Goal: Task Accomplishment & Management: Complete application form

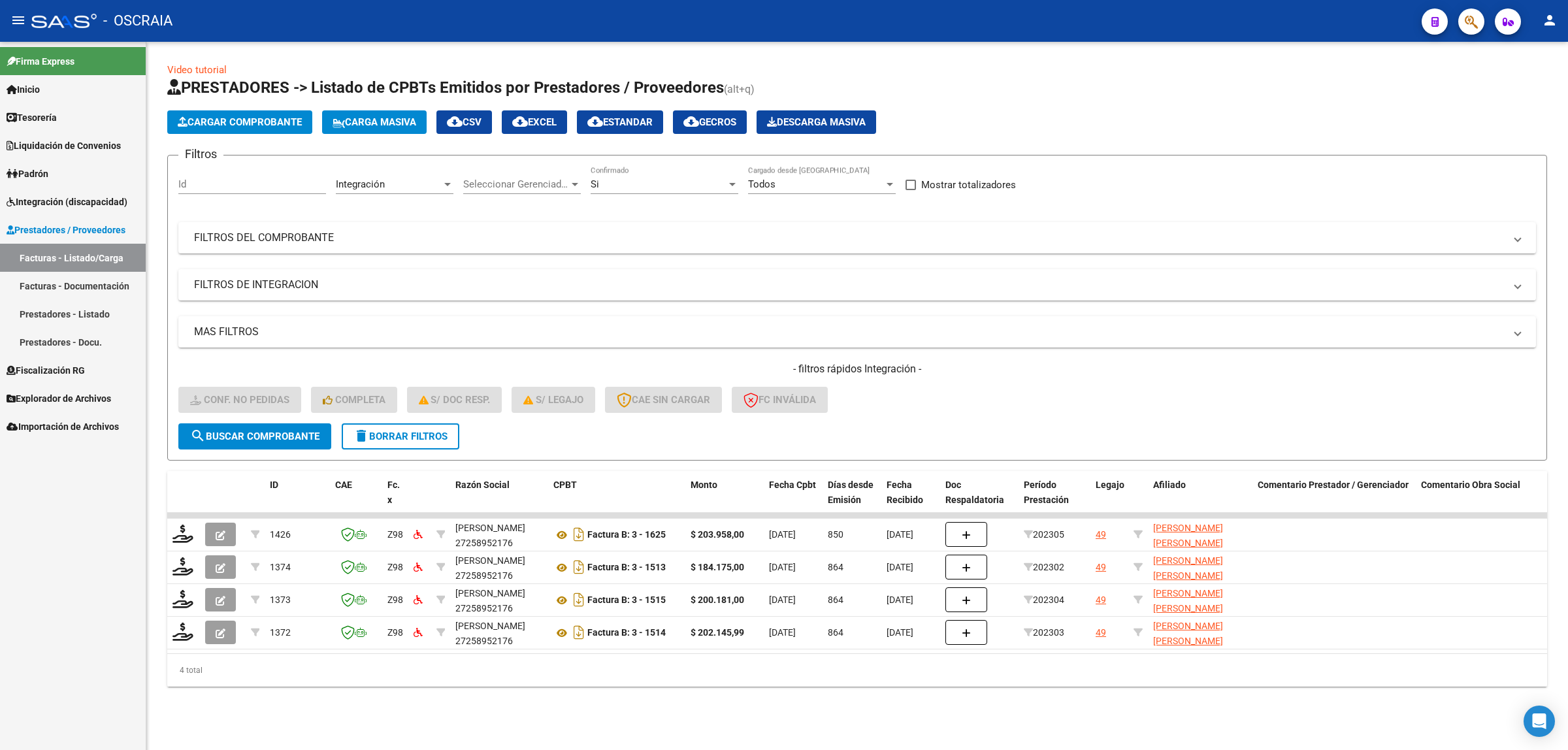
click at [282, 125] on span "Cargar Comprobante" at bounding box center [240, 122] width 124 height 12
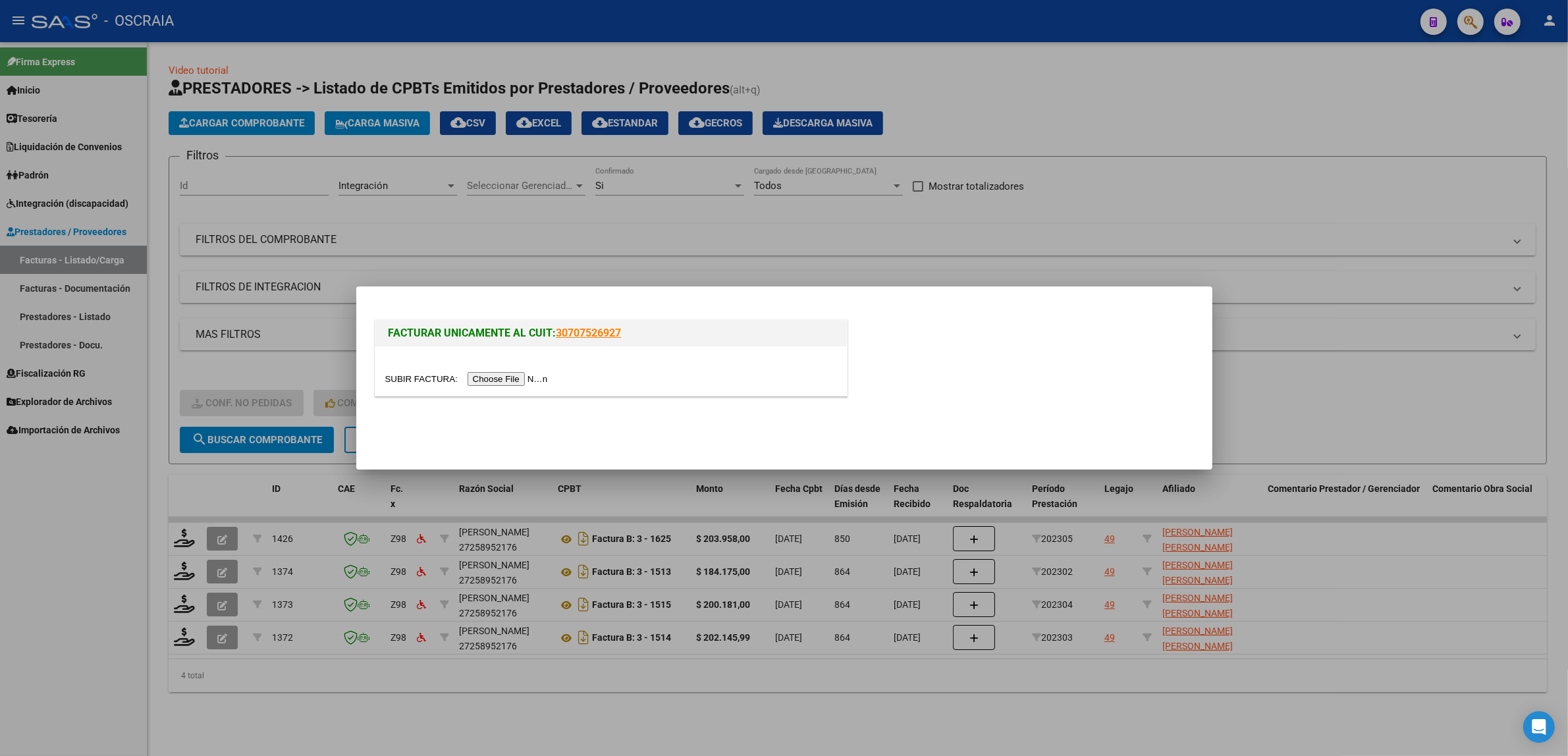
click at [528, 379] on input "file" at bounding box center [469, 379] width 167 height 14
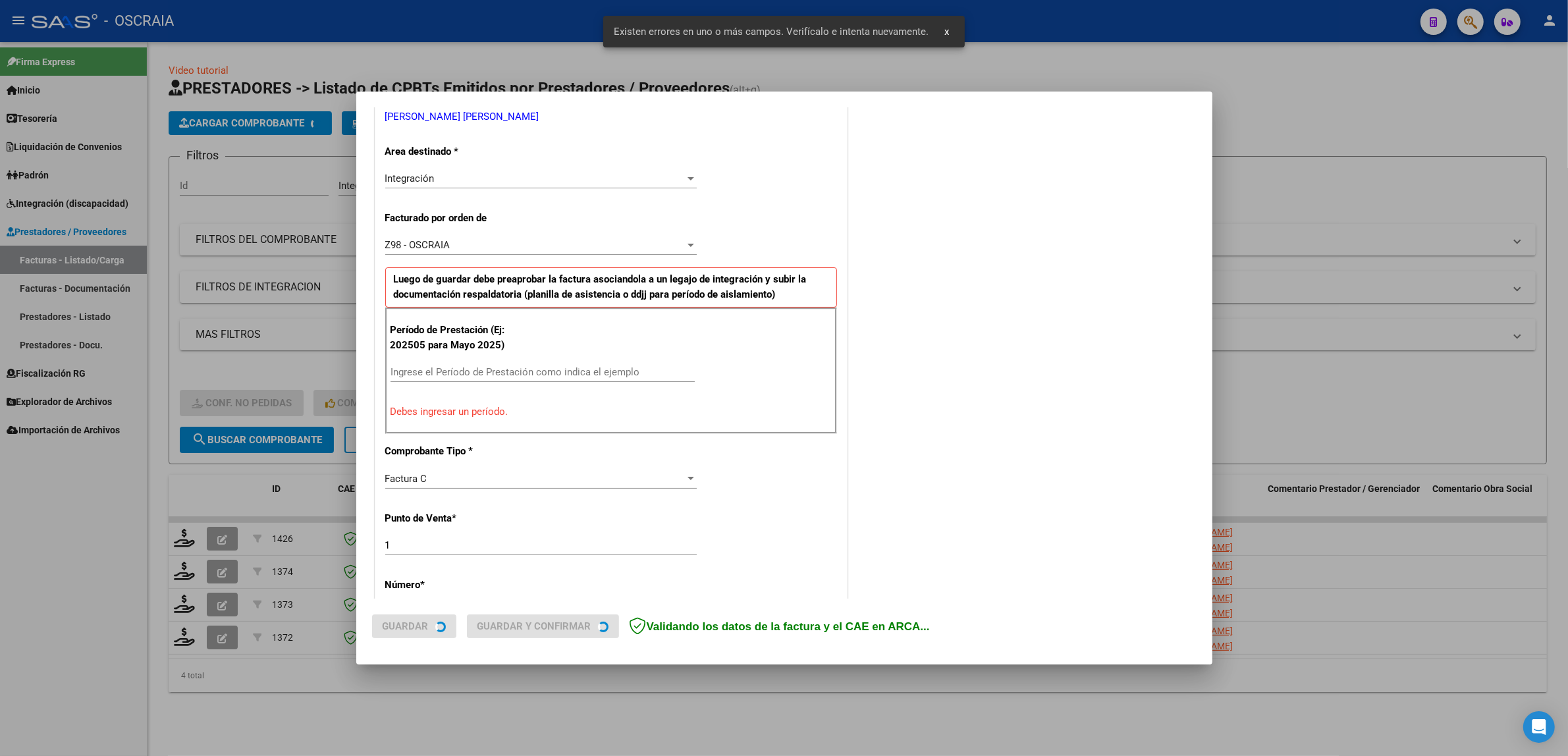
scroll to position [281, 0]
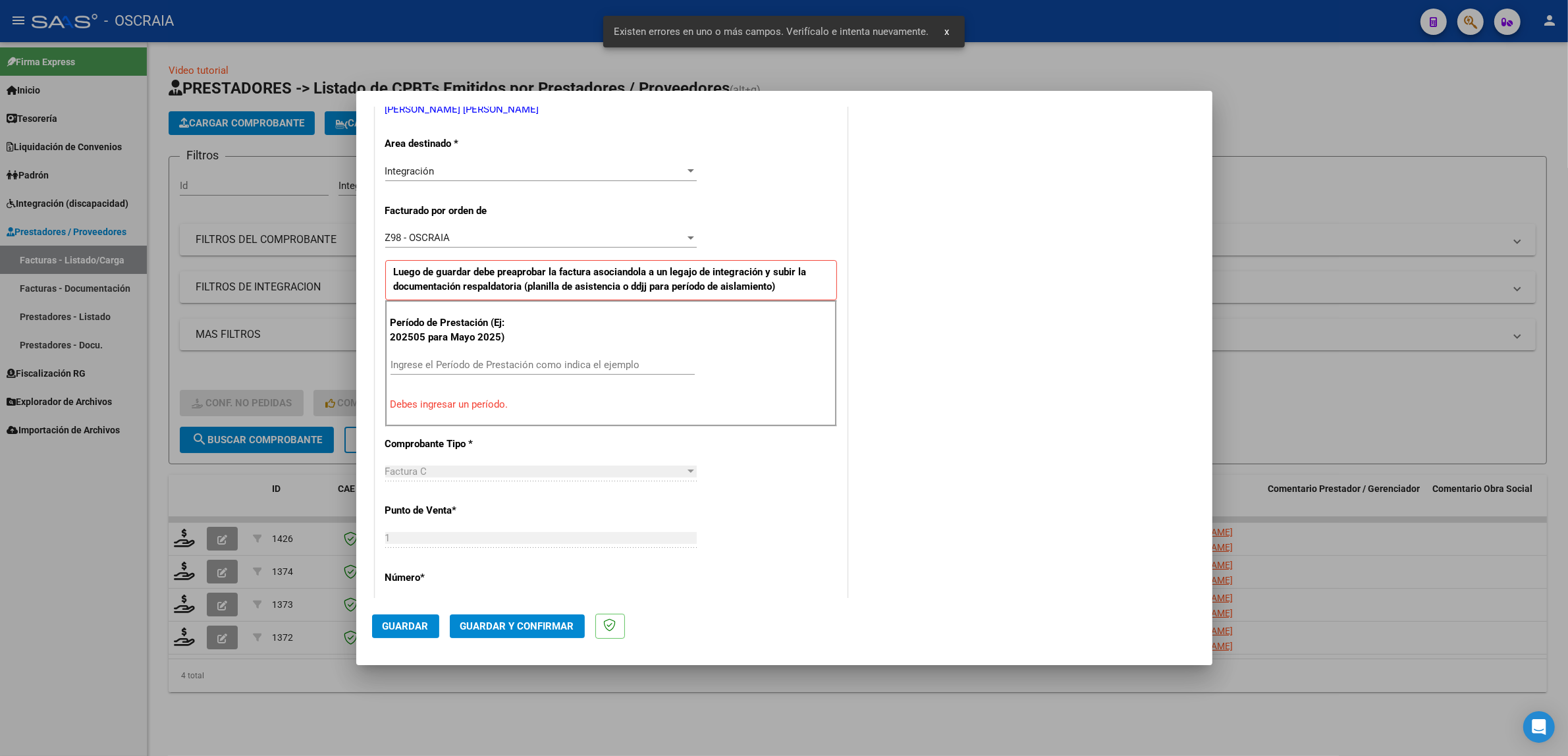
click at [461, 354] on div "Período de Prestación (Ej: 202505 para [DATE]) Ingrese el Período de Prestación…" at bounding box center [611, 363] width 451 height 126
click at [461, 367] on input "Ingrese el Período de Prestación como indica el ejemplo" at bounding box center [543, 365] width 304 height 12
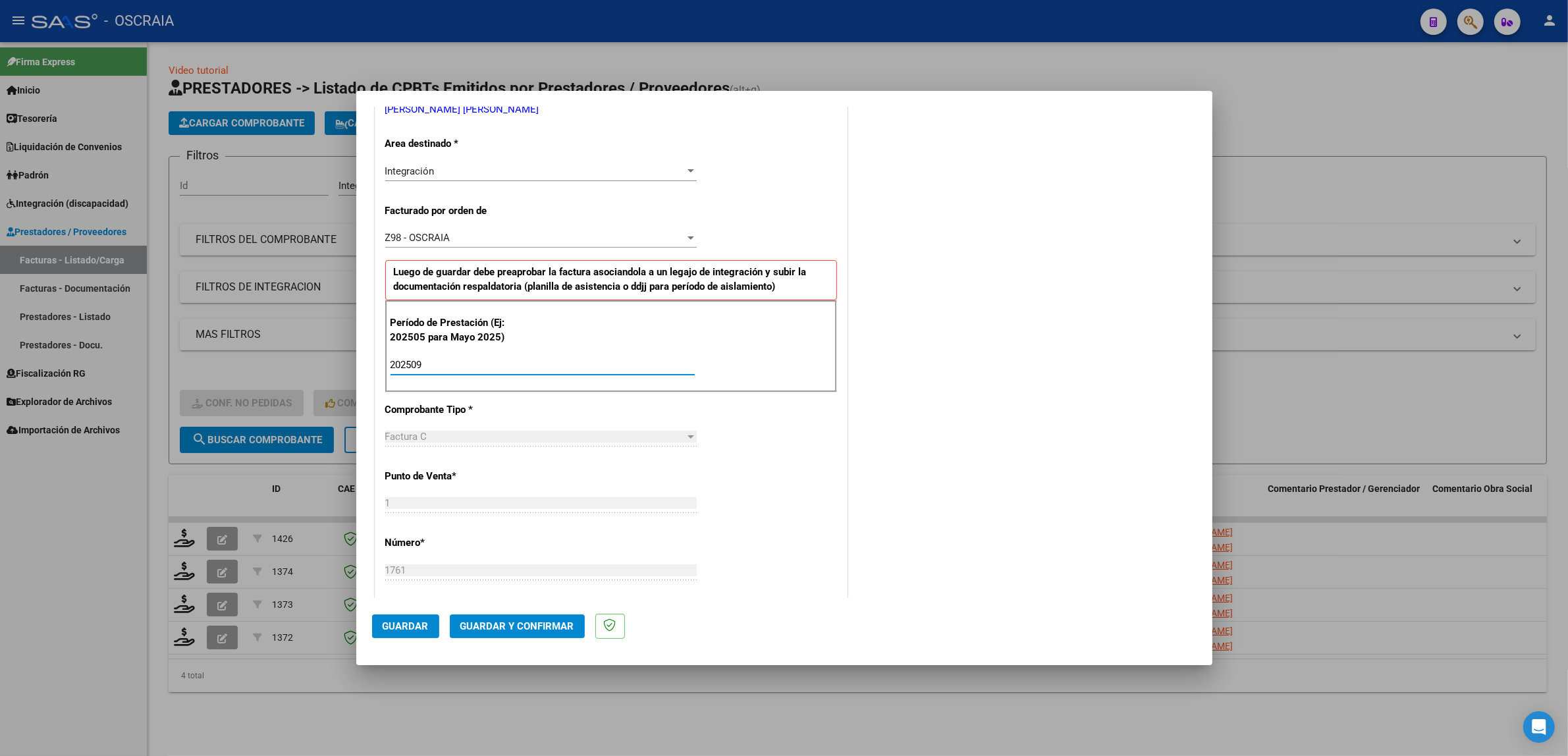
type input "202509"
click at [778, 497] on div "CUIT * 27-28970027-2 Ingresar CUIT ANALISIS PRESTADOR [PERSON_NAME] [PERSON_NAM…" at bounding box center [611, 557] width 471 height 1133
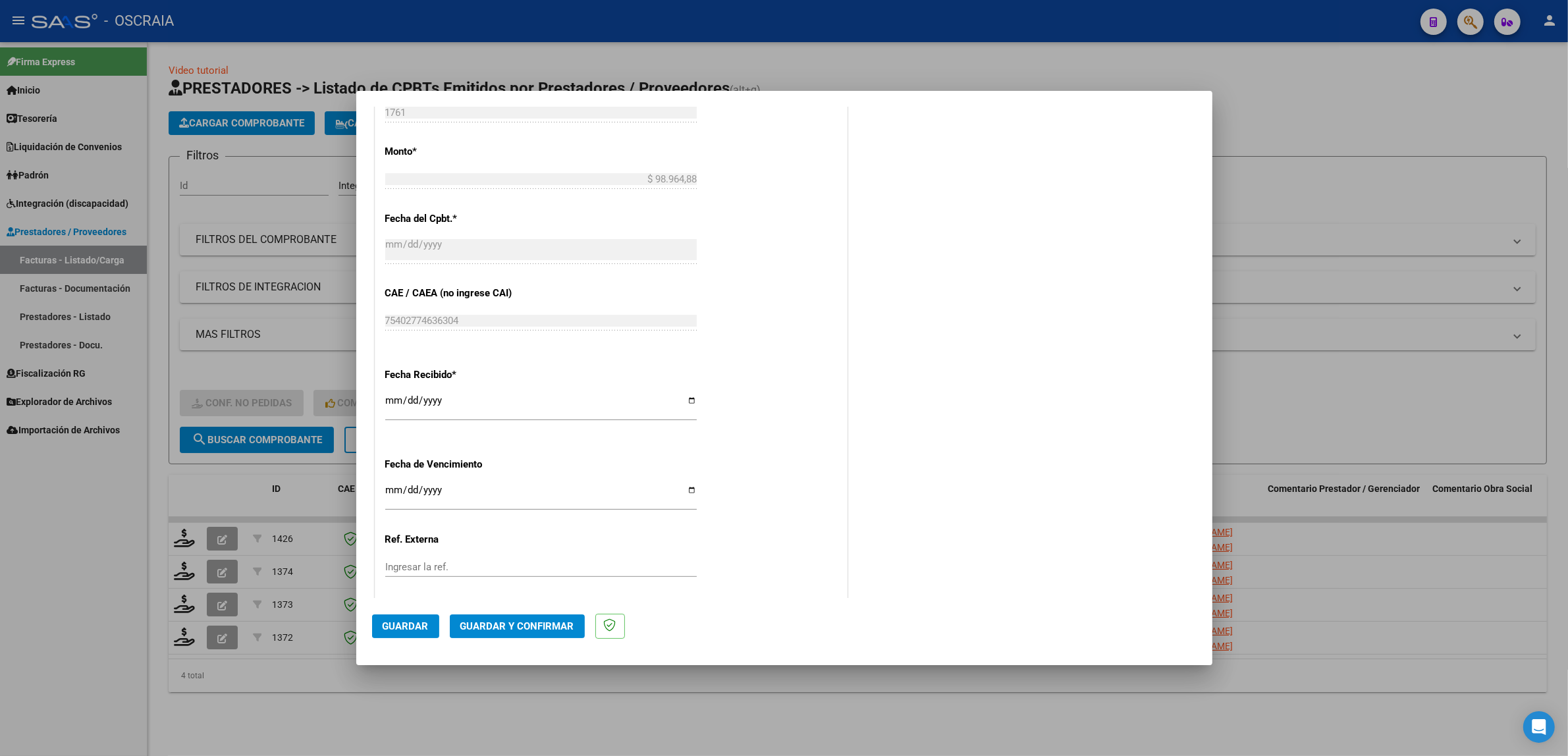
scroll to position [811, 0]
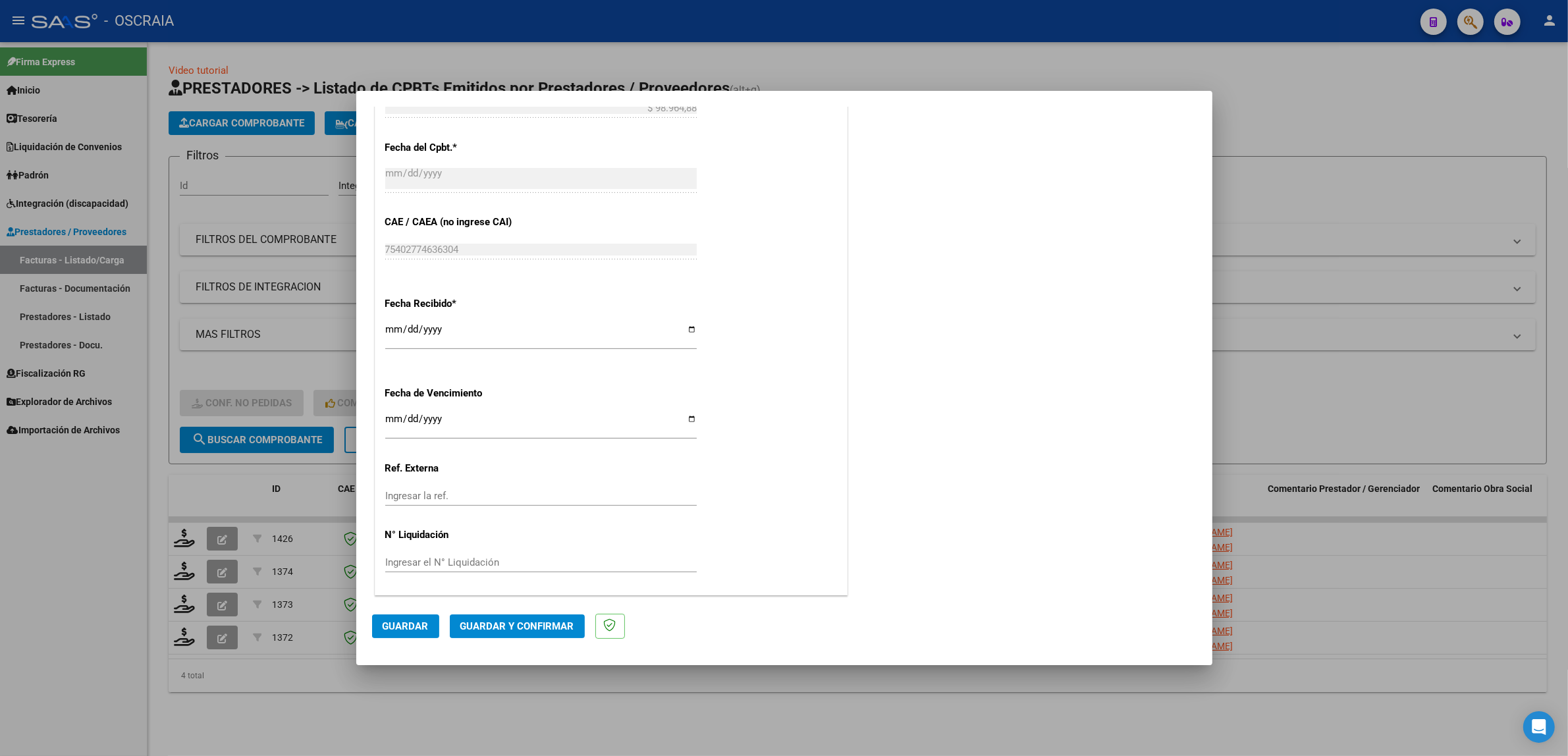
click at [407, 630] on span "Guardar" at bounding box center [406, 626] width 46 height 12
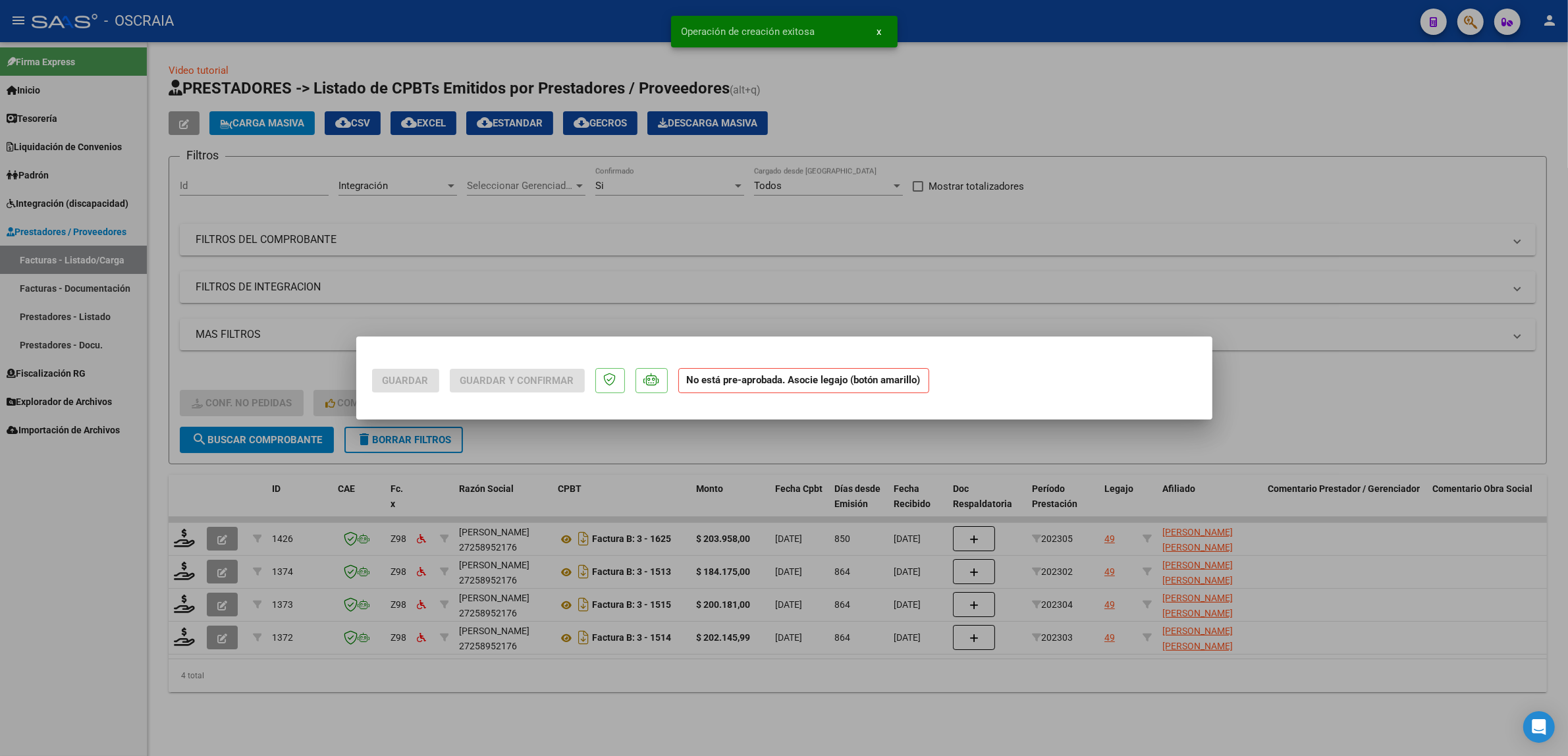
scroll to position [0, 0]
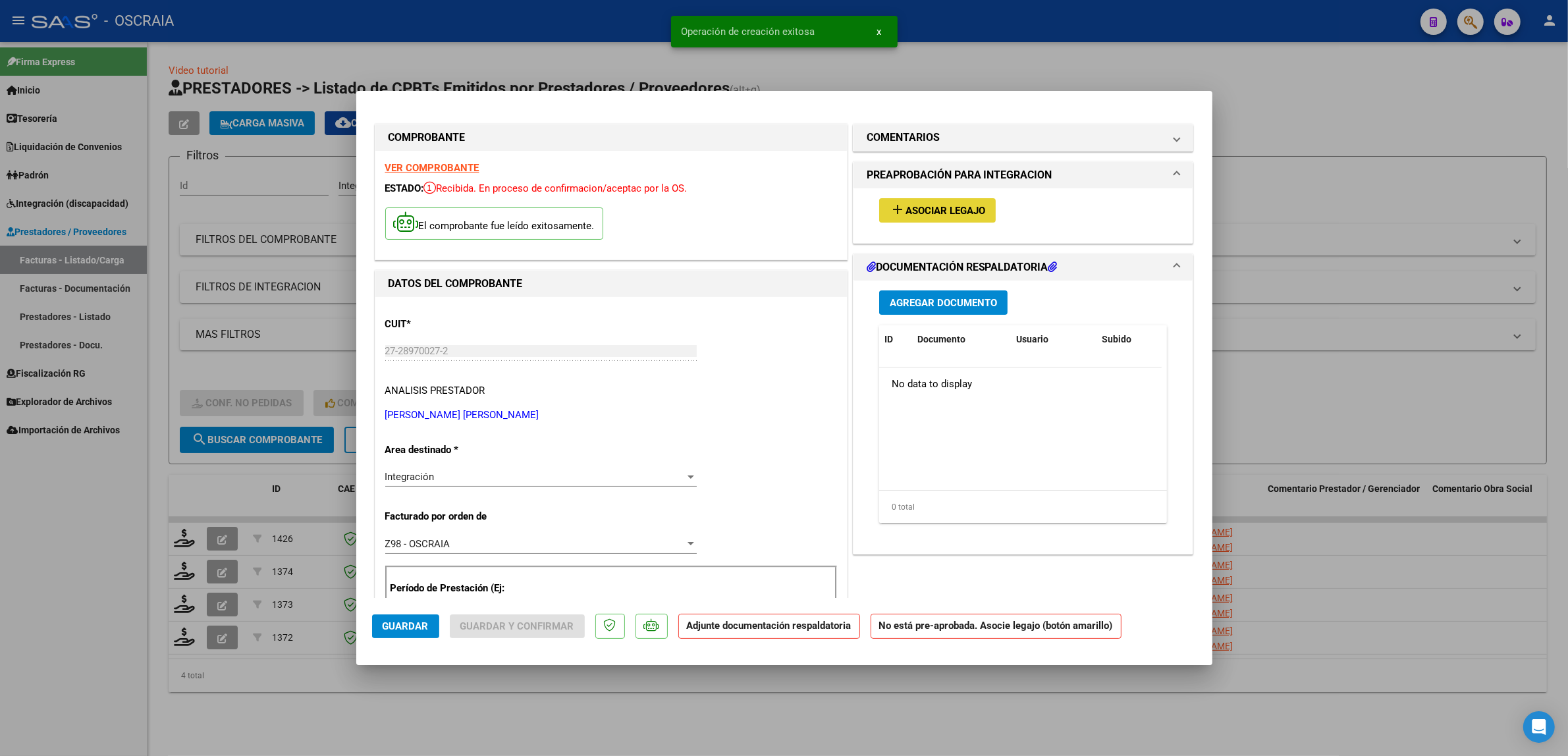
click at [942, 199] on button "add Asociar Legajo" at bounding box center [937, 210] width 116 height 24
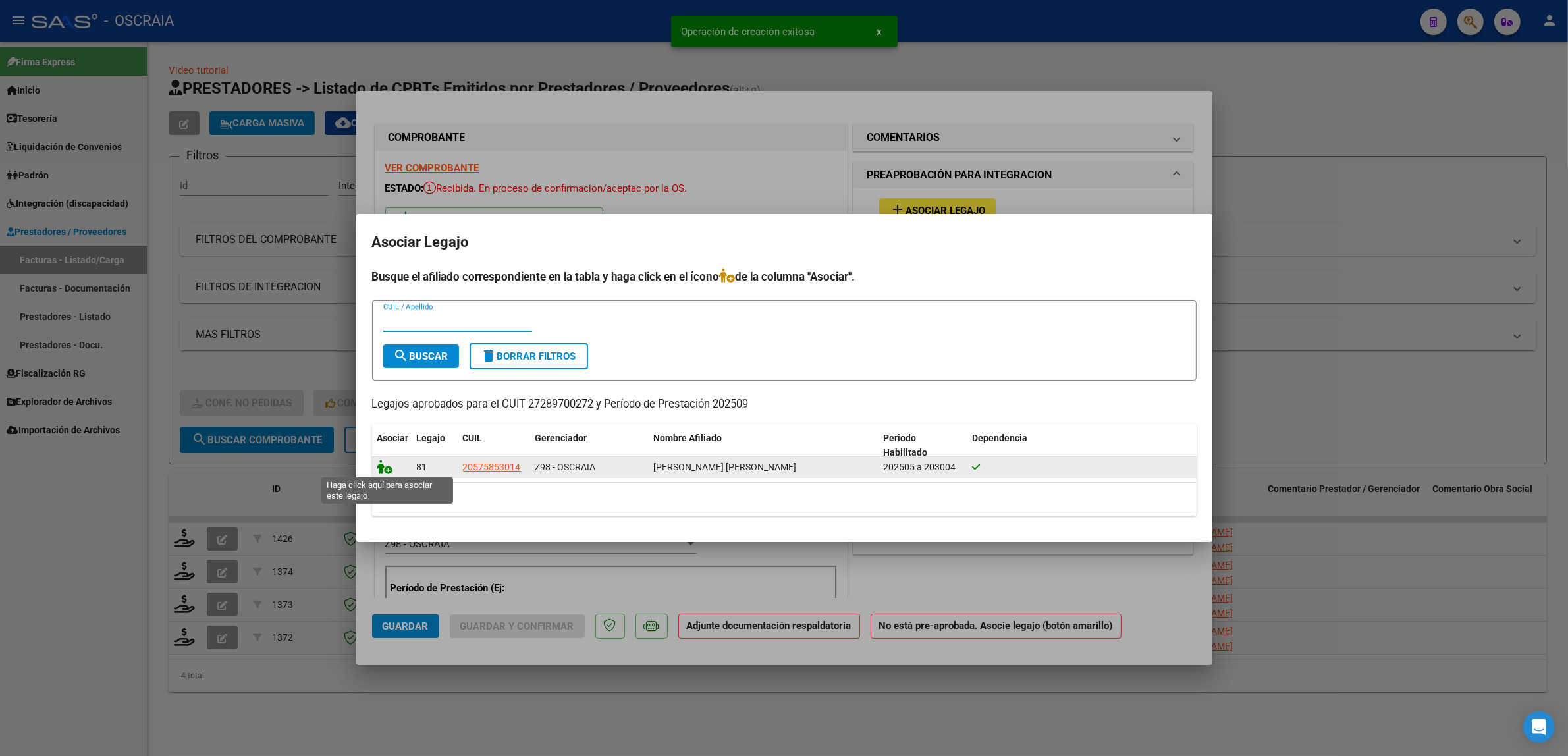
click at [377, 469] on icon at bounding box center [385, 467] width 16 height 15
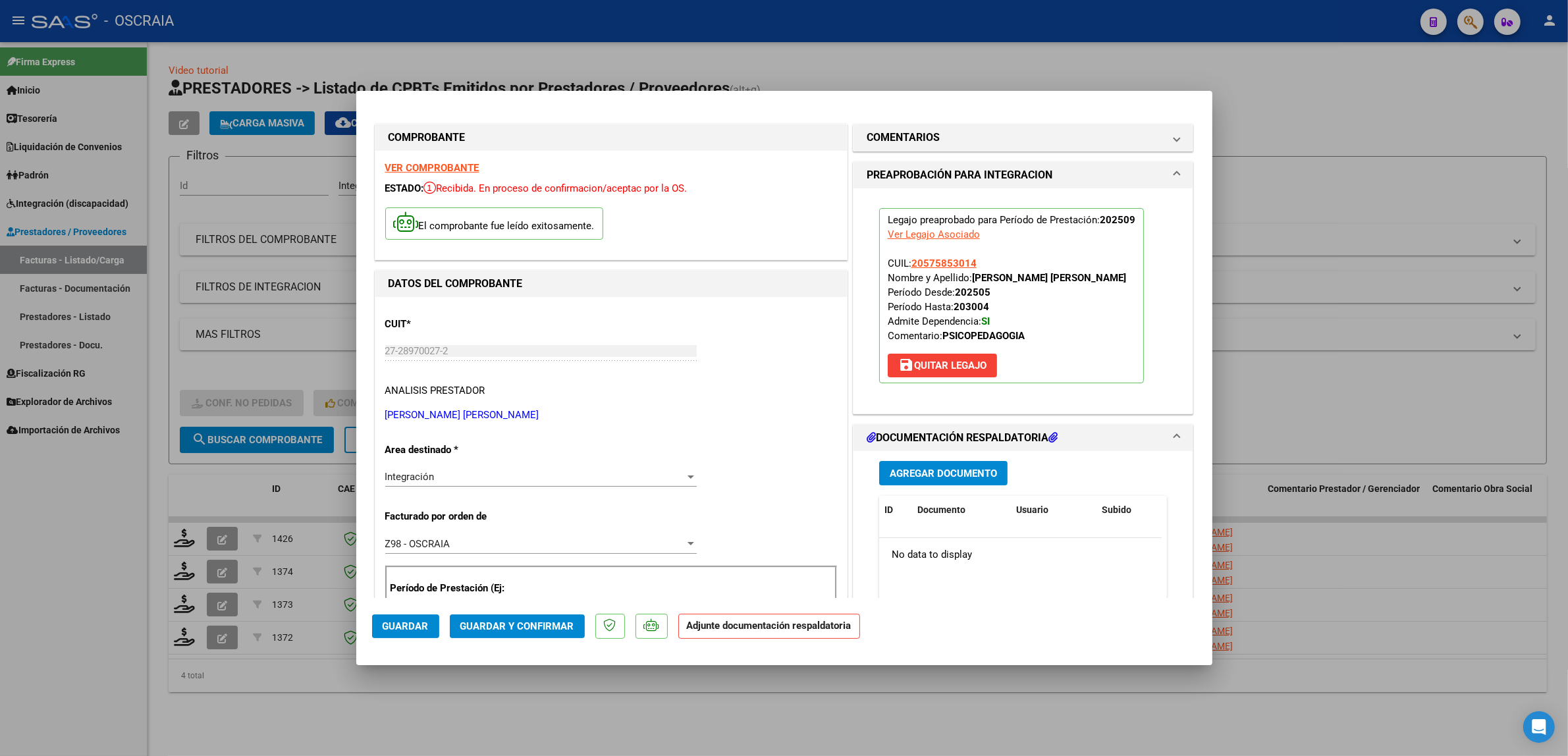
click at [958, 457] on div "Agregar Documento ID Documento Usuario Subido Acción No data to display 0 total…" at bounding box center [1023, 582] width 308 height 263
click at [954, 465] on button "Agregar Documento" at bounding box center [943, 473] width 128 height 24
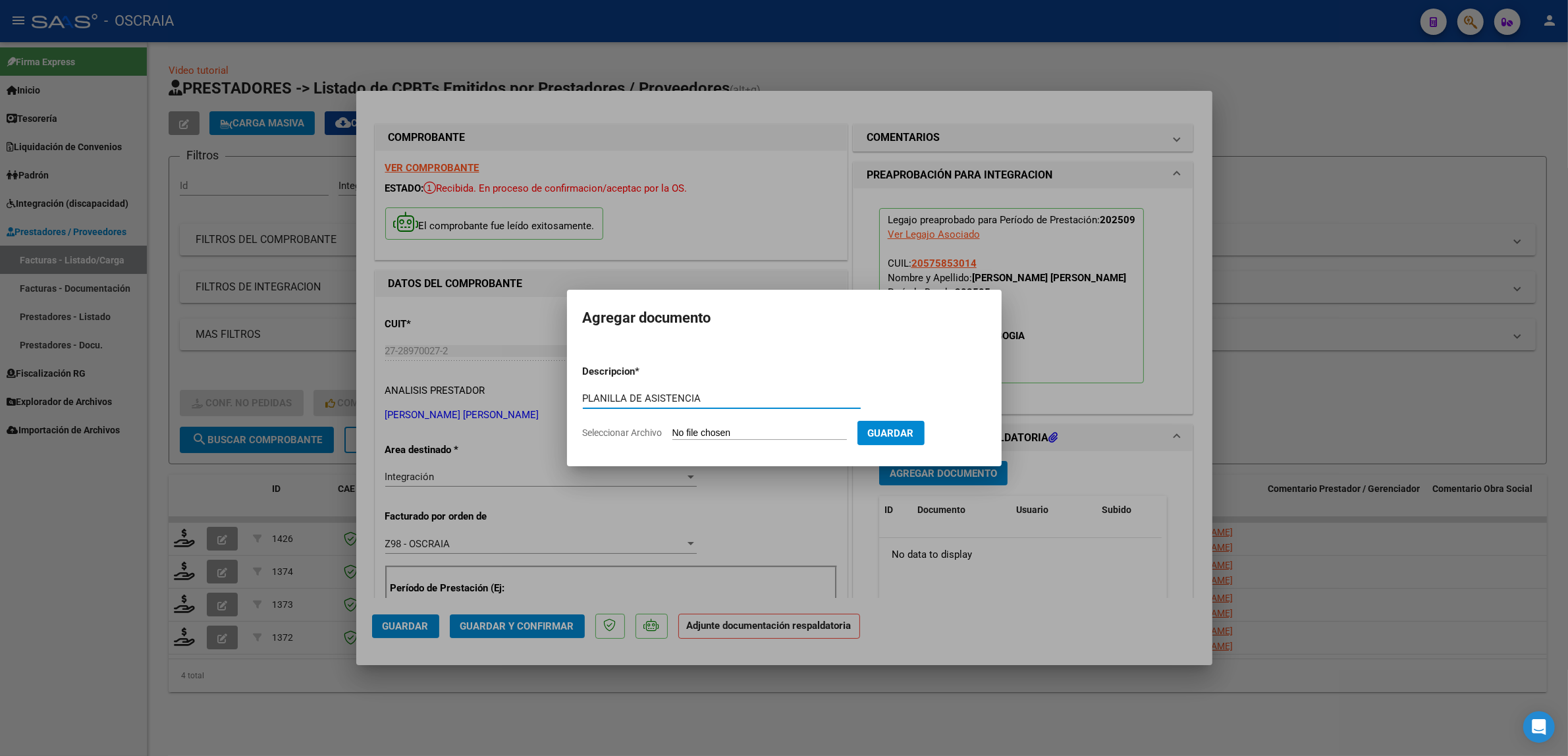
type input "PLANILLA DE ASISTENCIA"
click at [672, 428] on input "Seleccionar Archivo" at bounding box center [760, 434] width 175 height 13
type input "C:\fakepath\09-2025 [PERSON_NAME] [PERSON_NAME] FC1761 PSICOPEDAGOGIA AGUIRRIBE…"
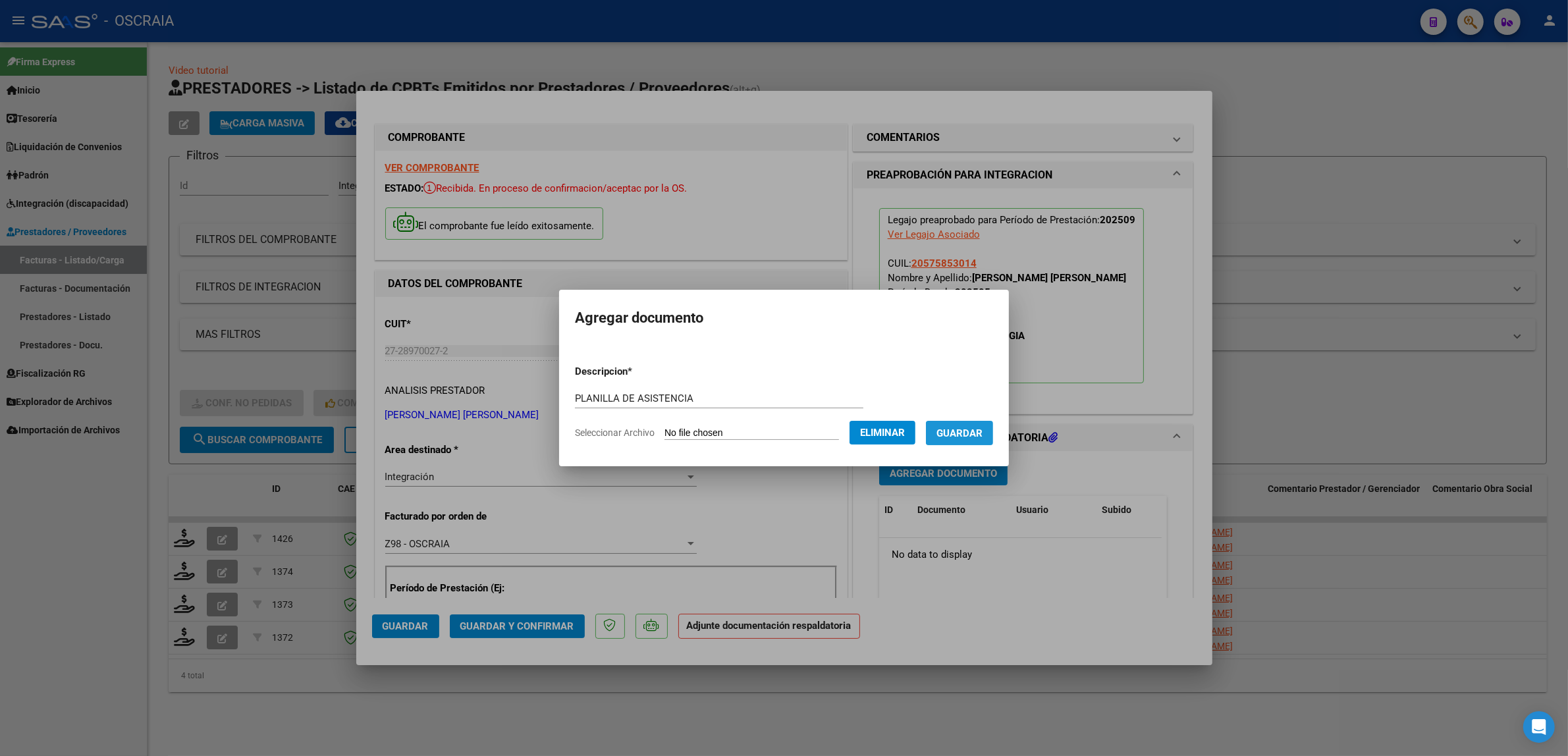
click at [981, 428] on span "Guardar" at bounding box center [960, 434] width 46 height 12
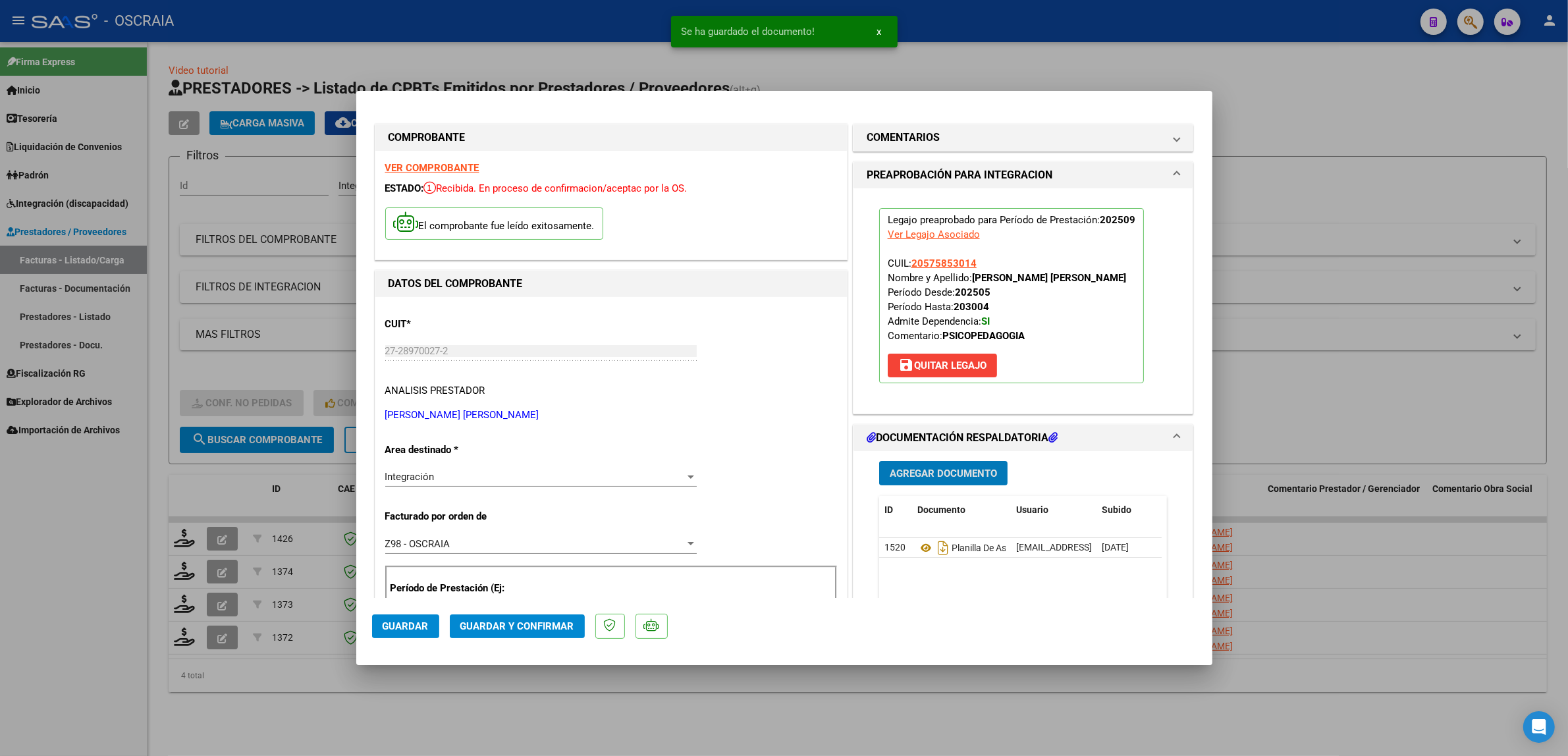
click at [505, 630] on span "Guardar y Confirmar" at bounding box center [517, 626] width 114 height 12
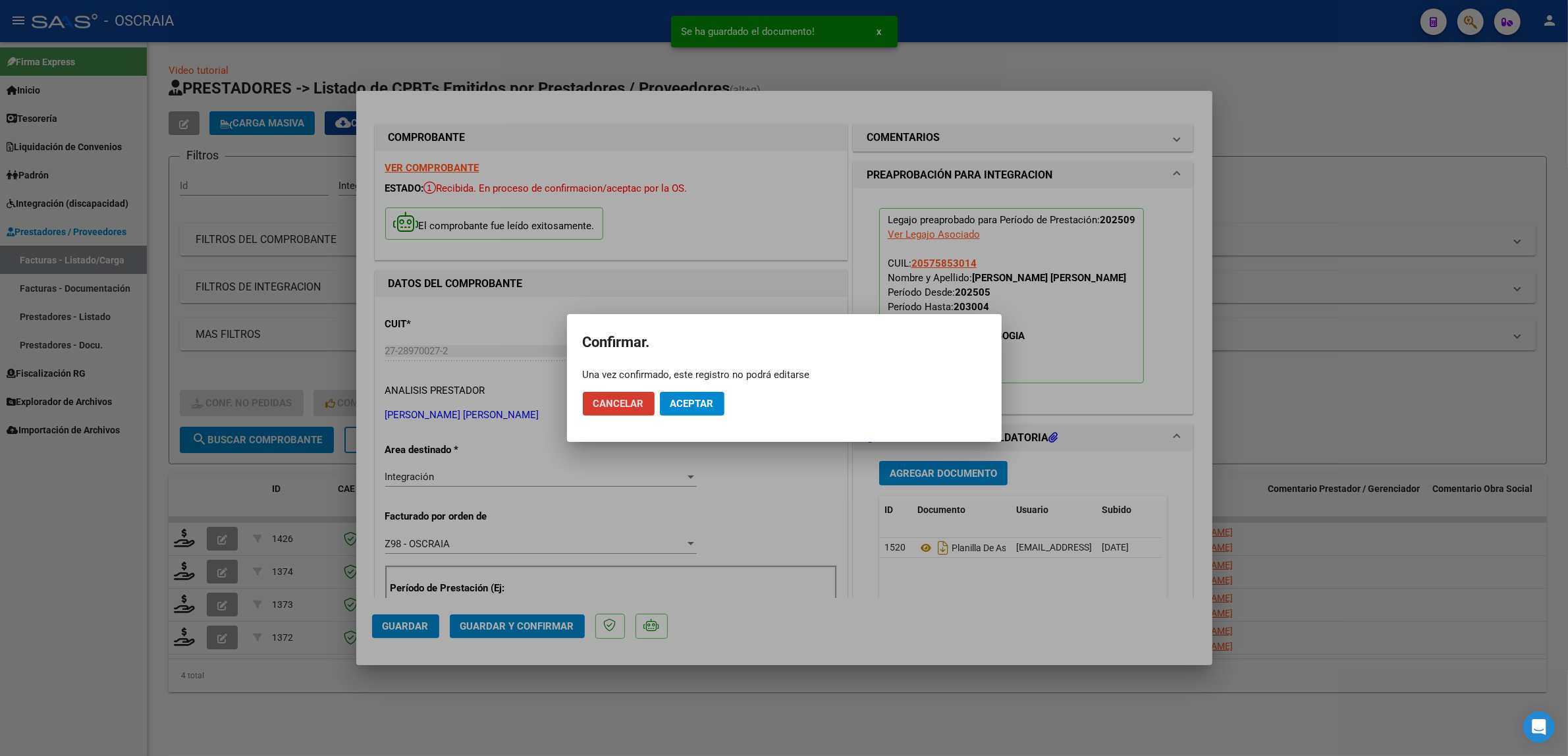
click at [700, 389] on mat-dialog-actions "Cancelar Aceptar" at bounding box center [784, 404] width 403 height 45
click at [702, 402] on span "Aceptar" at bounding box center [692, 404] width 44 height 12
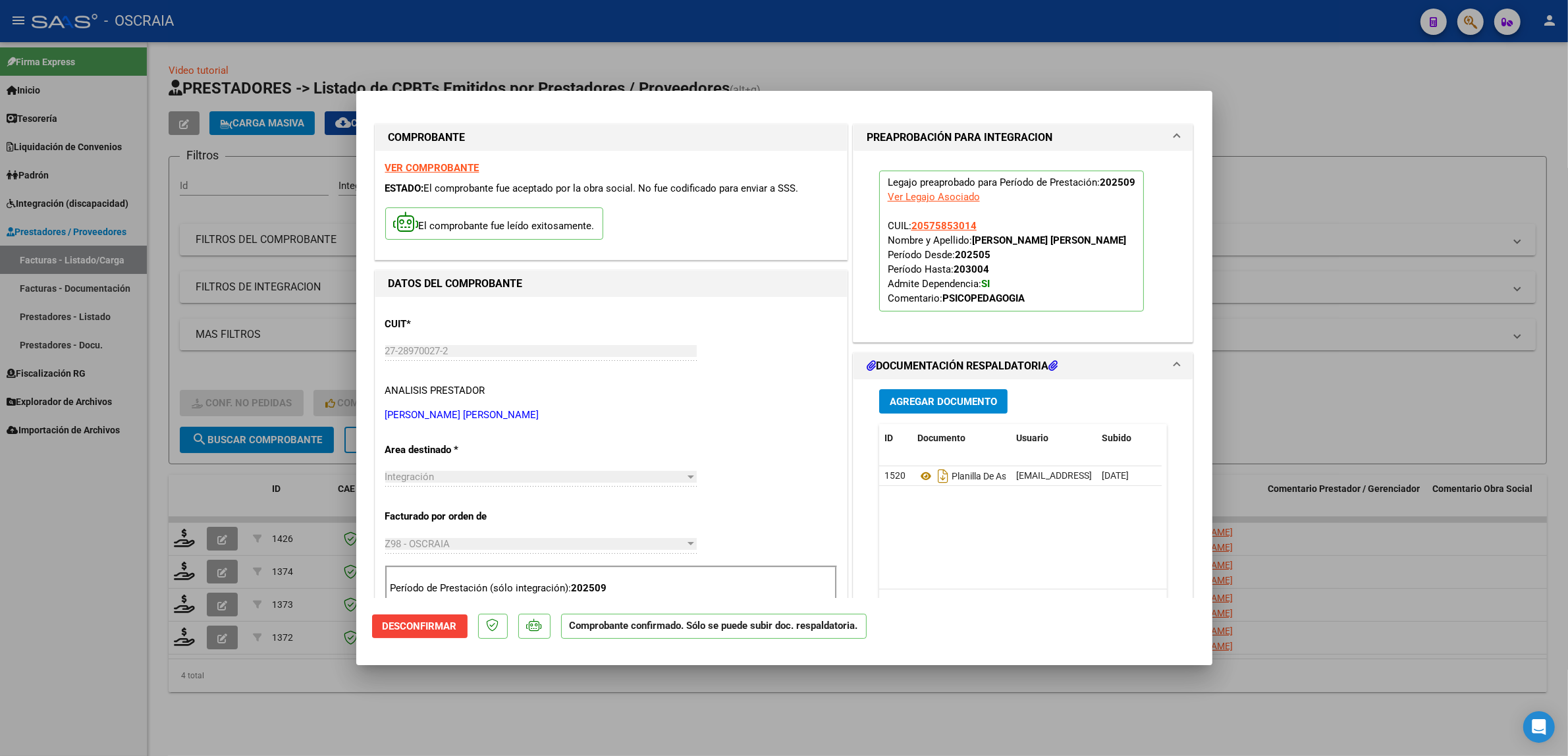
click at [238, 340] on div at bounding box center [784, 378] width 1568 height 756
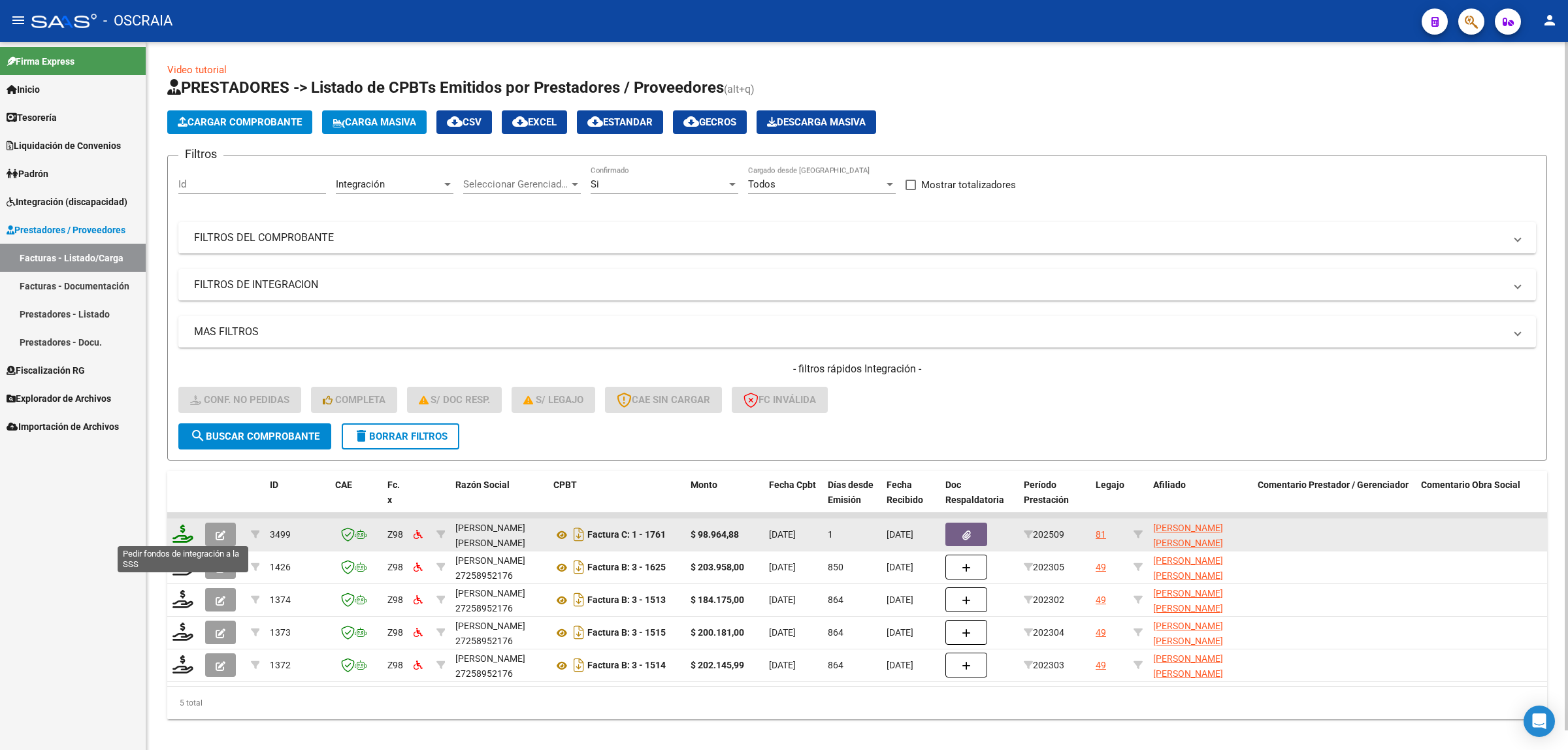
click at [187, 538] on icon at bounding box center [183, 534] width 21 height 18
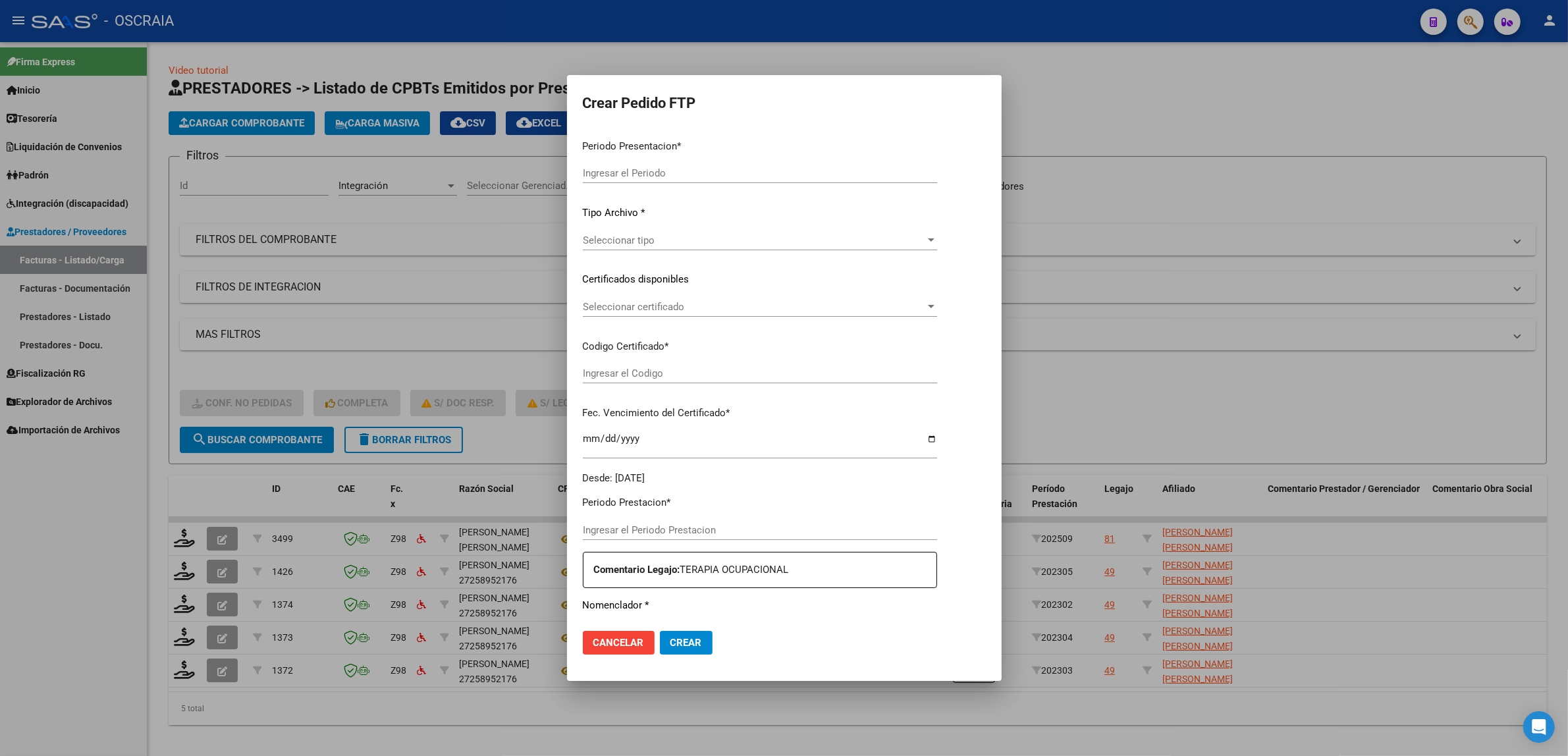
type input "202509"
type input "$ 98.964,88"
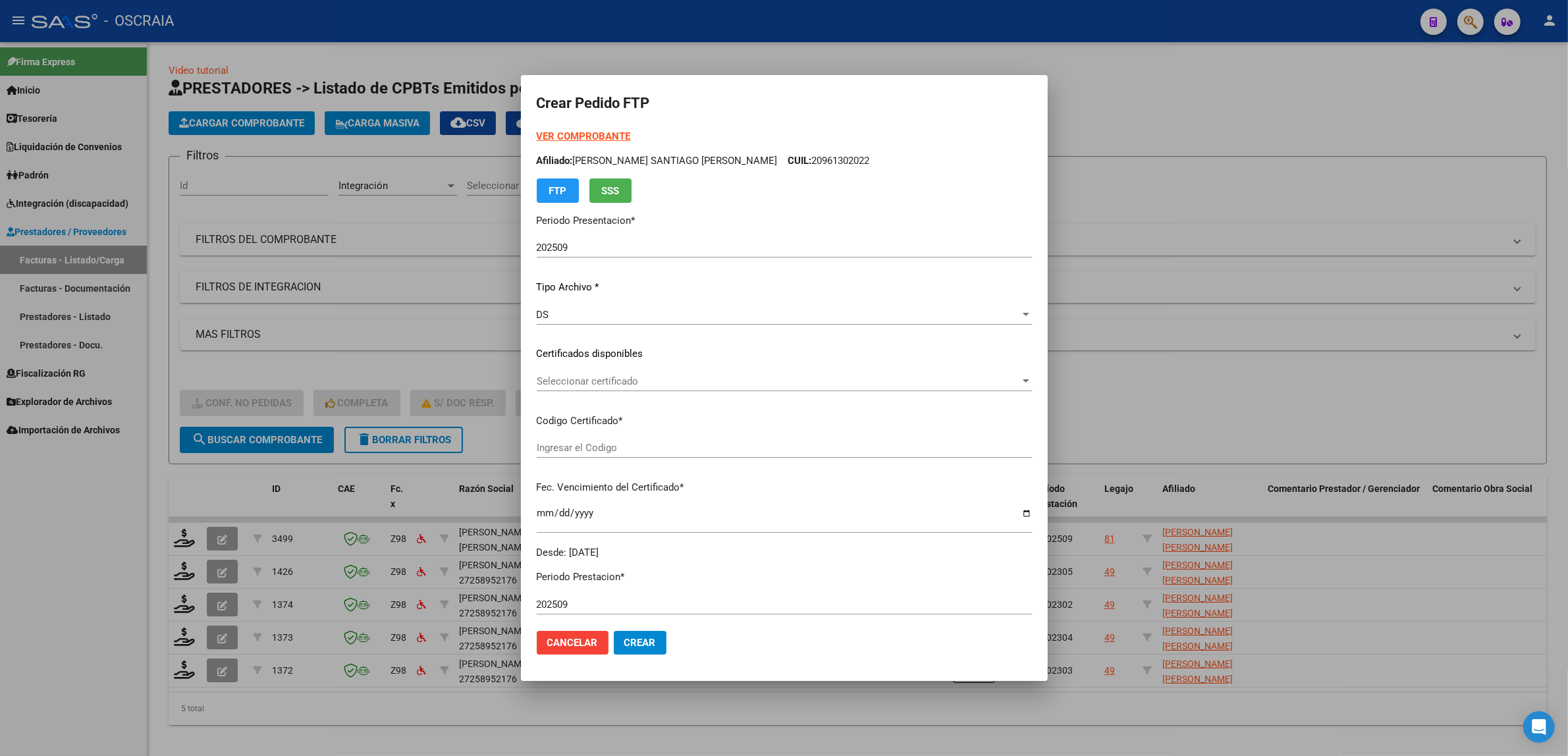
type input "ARG02000575853012025042820300428BSAS376"
type input "[DATE]"
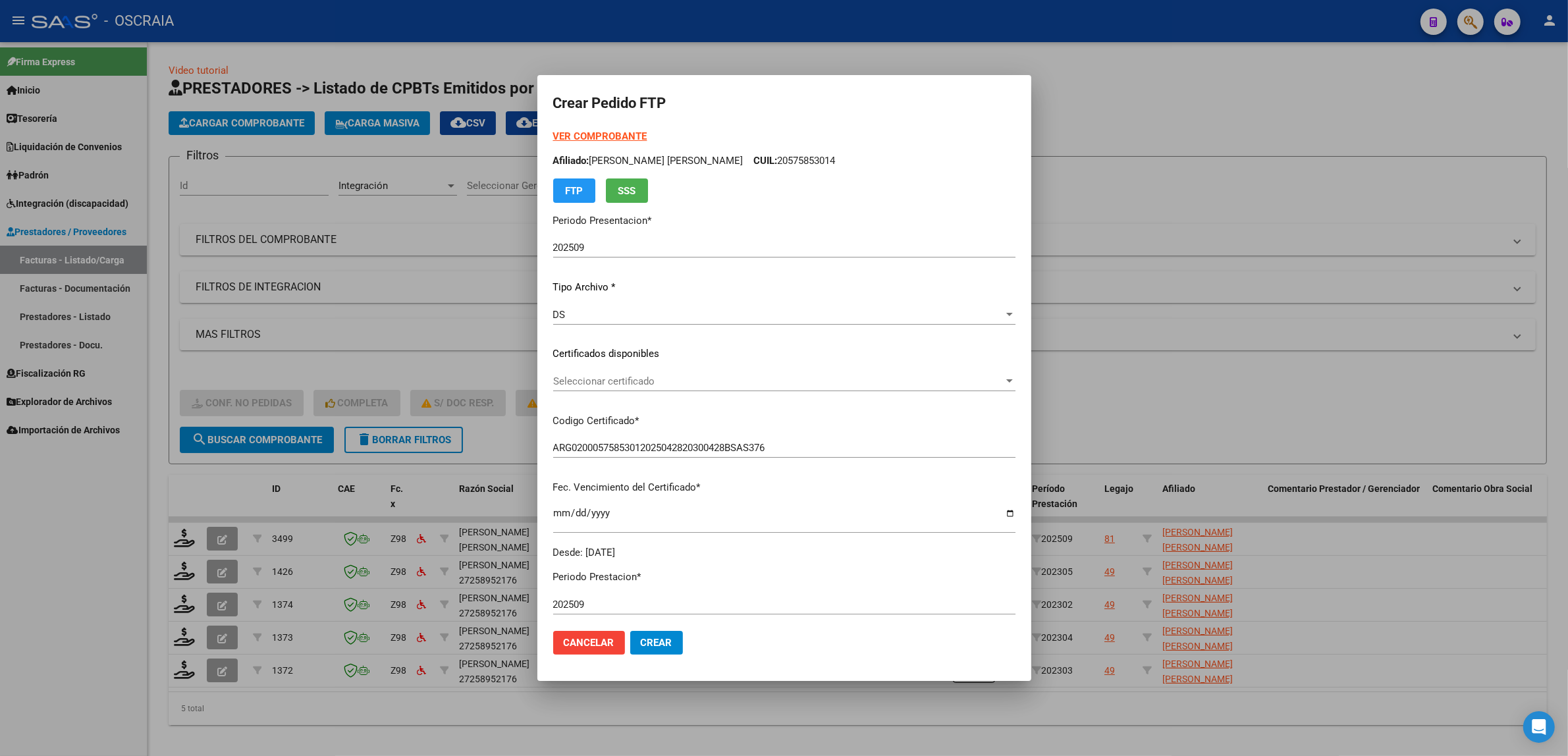
click at [654, 383] on span "Seleccionar certificado" at bounding box center [778, 381] width 450 height 12
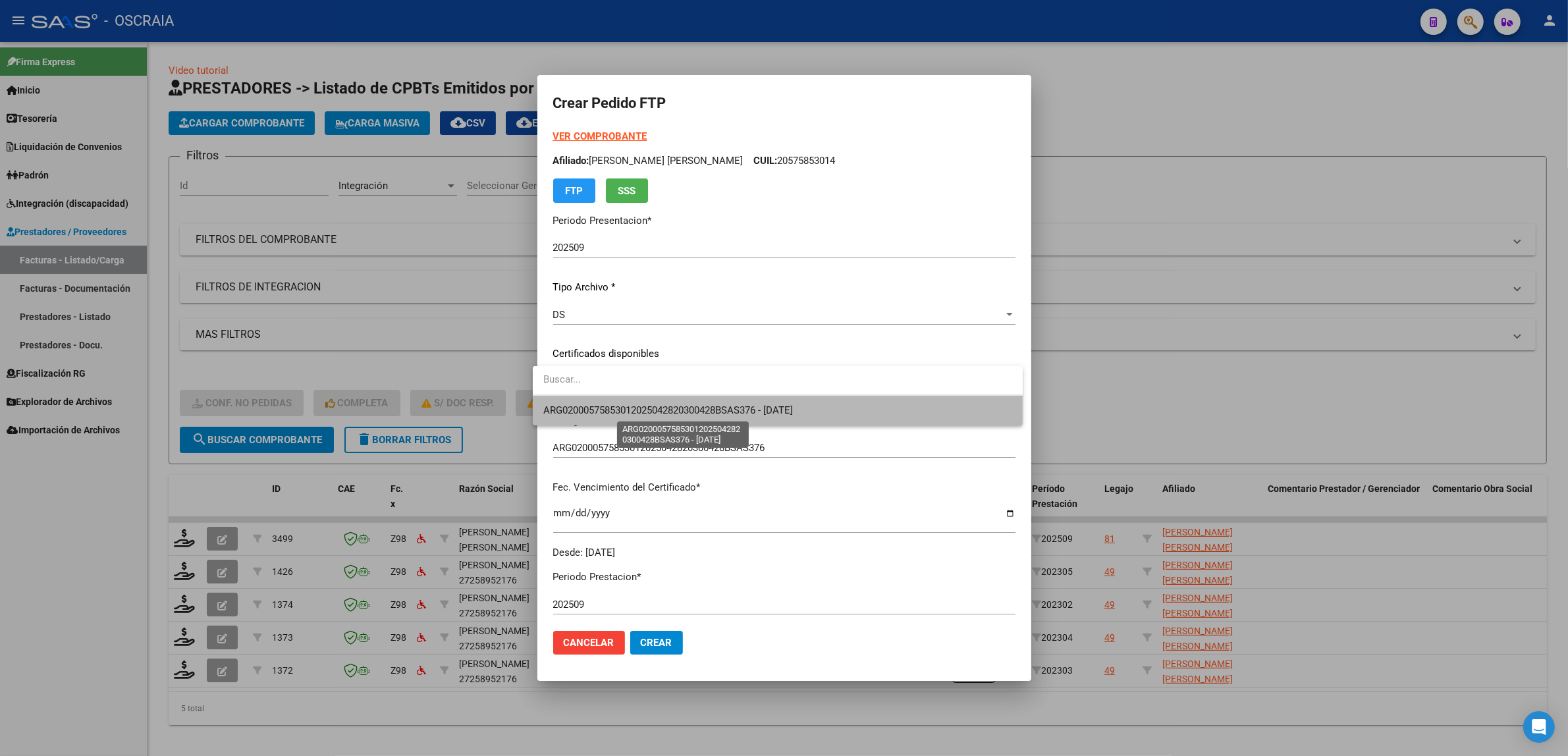
click at [664, 413] on span "ARG02000575853012025042820300428BSAS376 - [DATE]" at bounding box center [668, 410] width 250 height 12
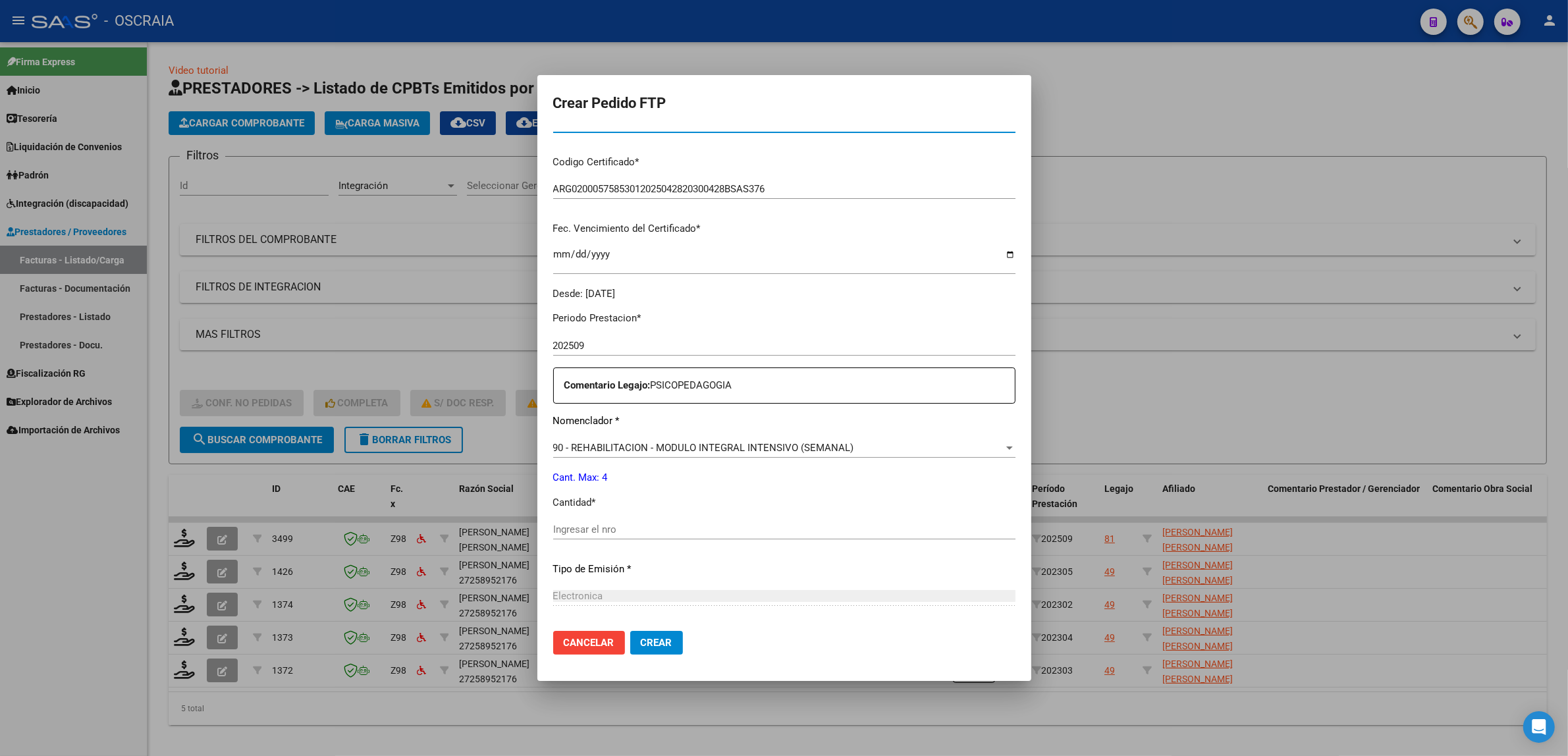
scroll to position [274, 0]
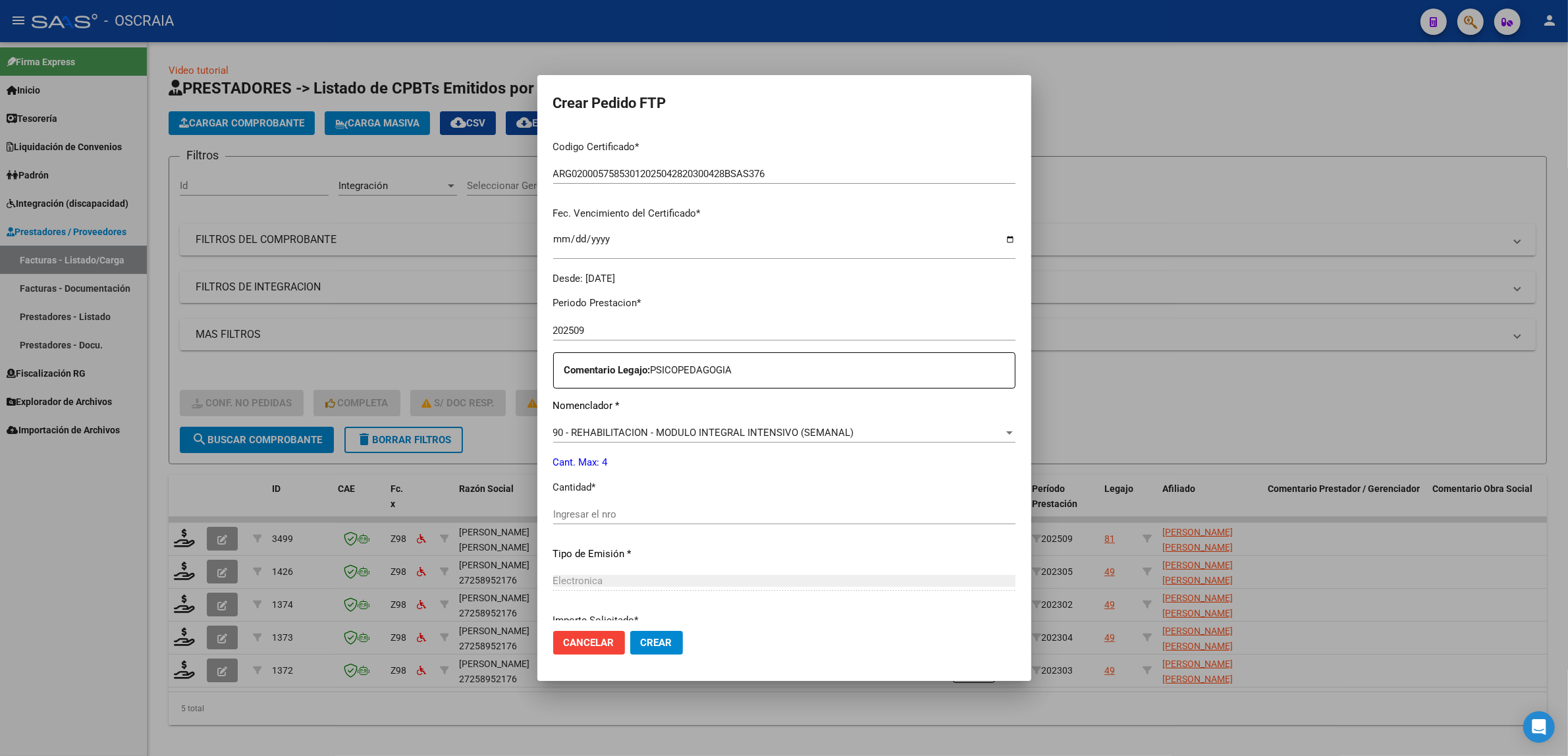
click at [653, 504] on div "Ingresar el nro" at bounding box center [784, 514] width 462 height 20
click at [657, 519] on input "Ingresar el nro" at bounding box center [784, 514] width 462 height 12
type input "4"
click at [666, 552] on p "Tipo de Emisión *" at bounding box center [784, 554] width 462 height 15
click at [643, 650] on button "Crear" at bounding box center [657, 643] width 53 height 24
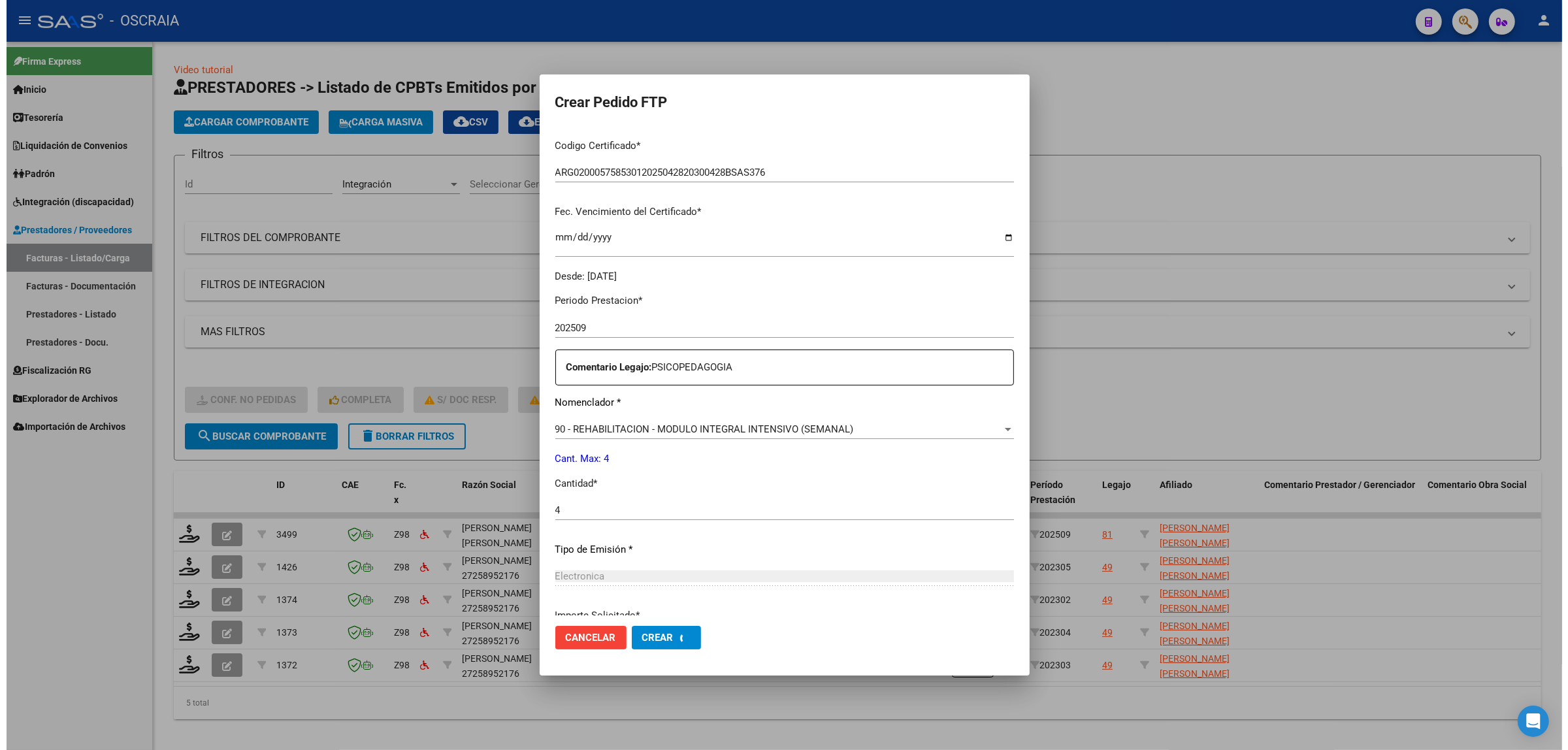
scroll to position [198, 0]
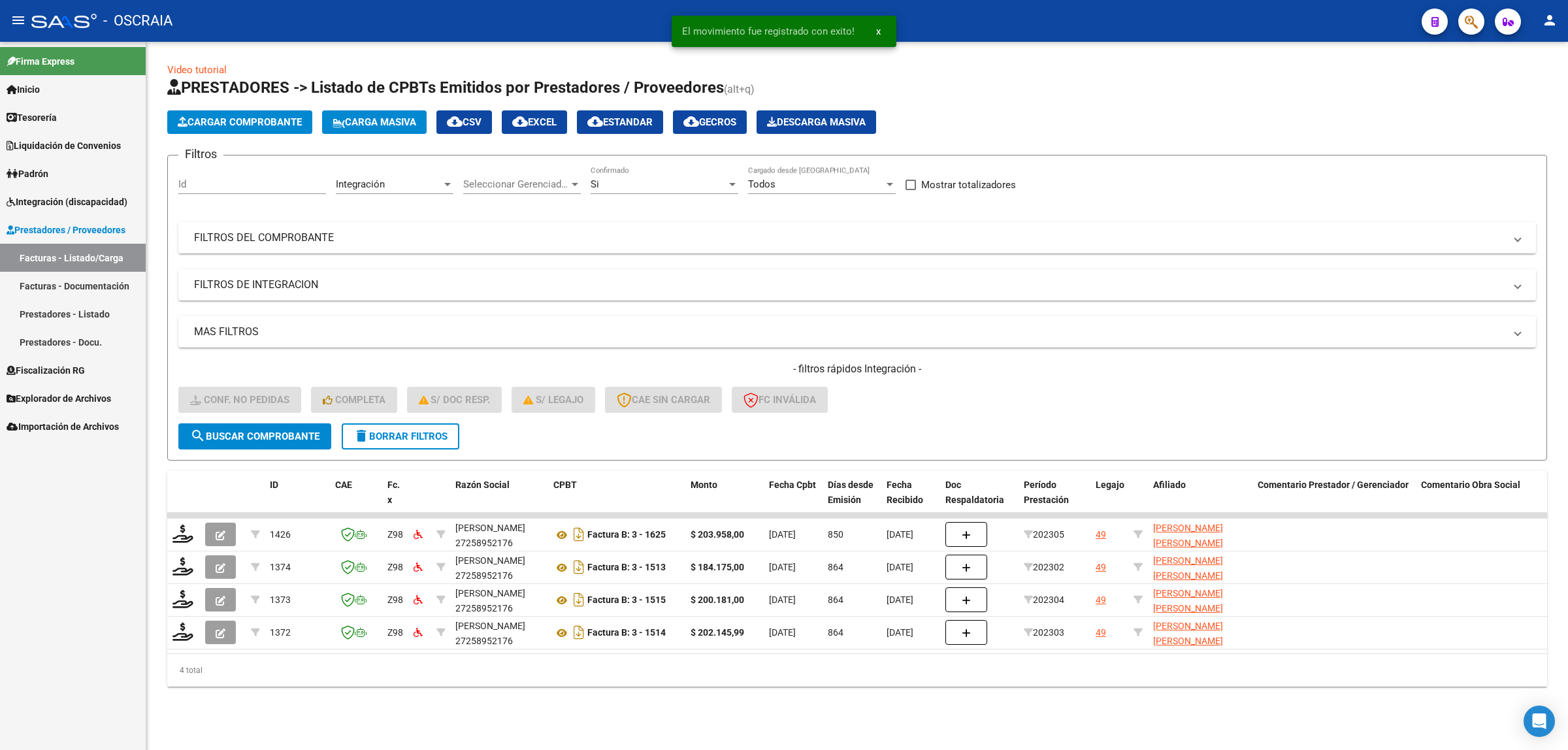
click at [105, 314] on link "Prestadores - Listado" at bounding box center [73, 314] width 146 height 28
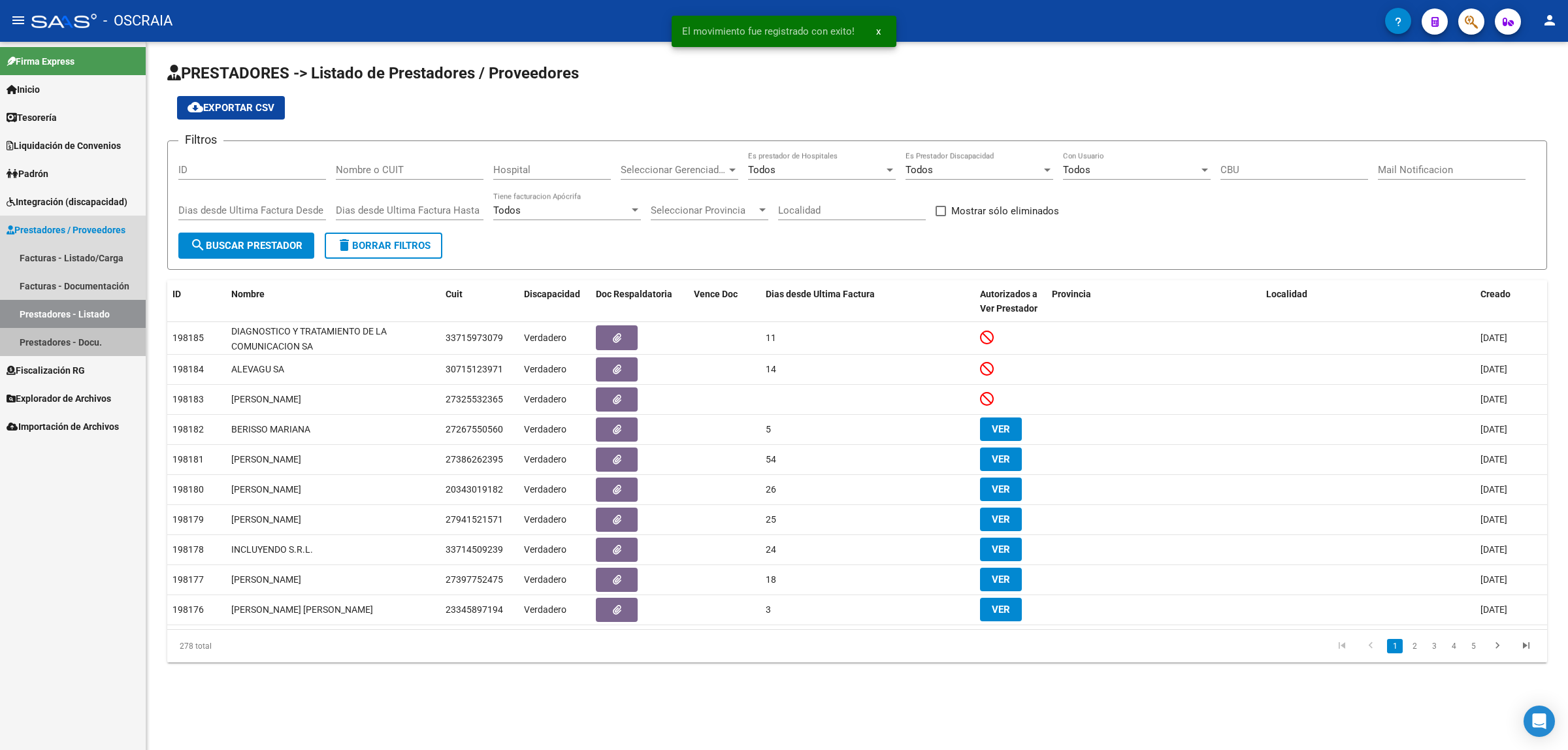
click at [97, 337] on link "Prestadores - Docu." at bounding box center [73, 342] width 146 height 28
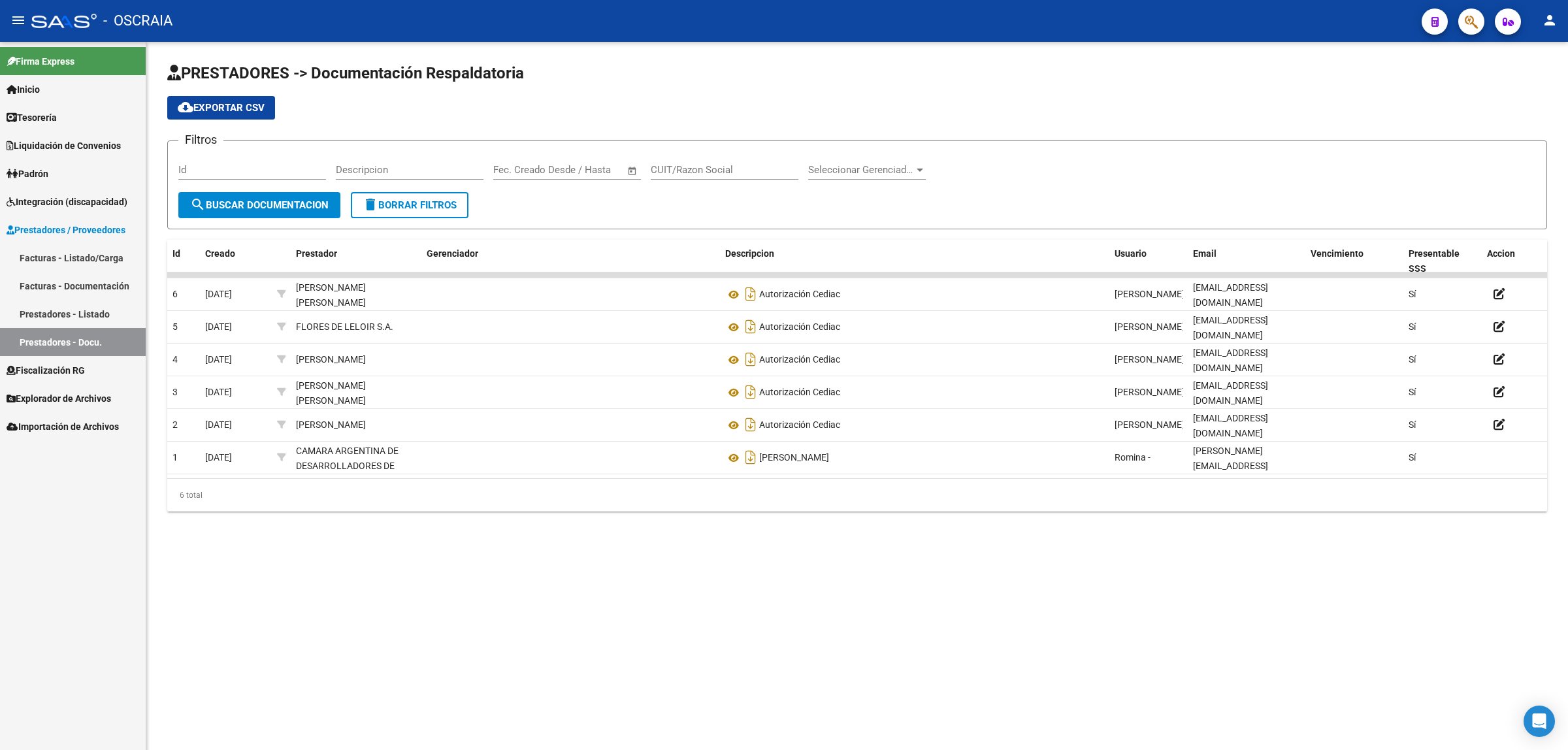
click at [102, 307] on link "Prestadores - Listado" at bounding box center [73, 314] width 146 height 28
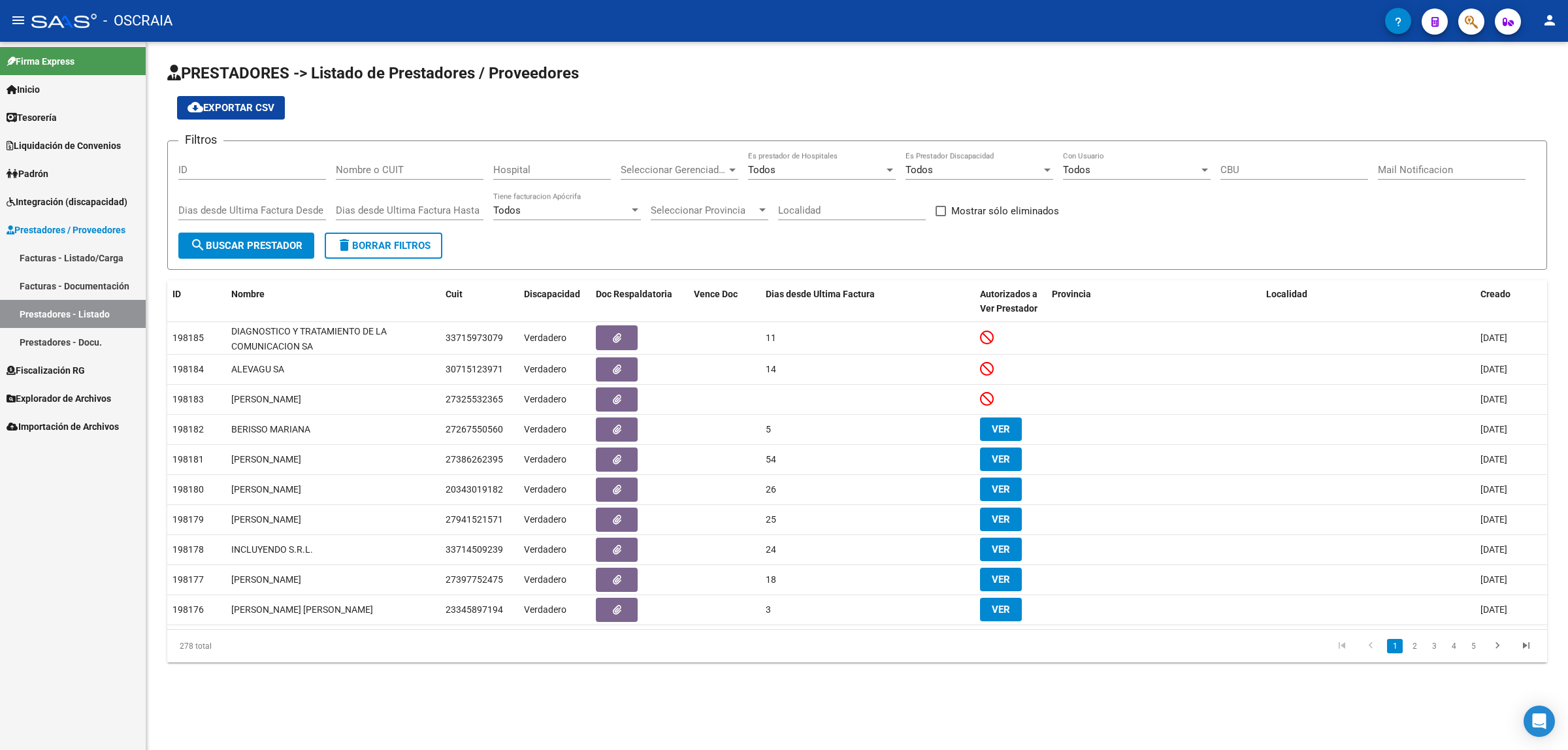
click at [79, 255] on link "Facturas - Listado/Carga" at bounding box center [73, 257] width 146 height 28
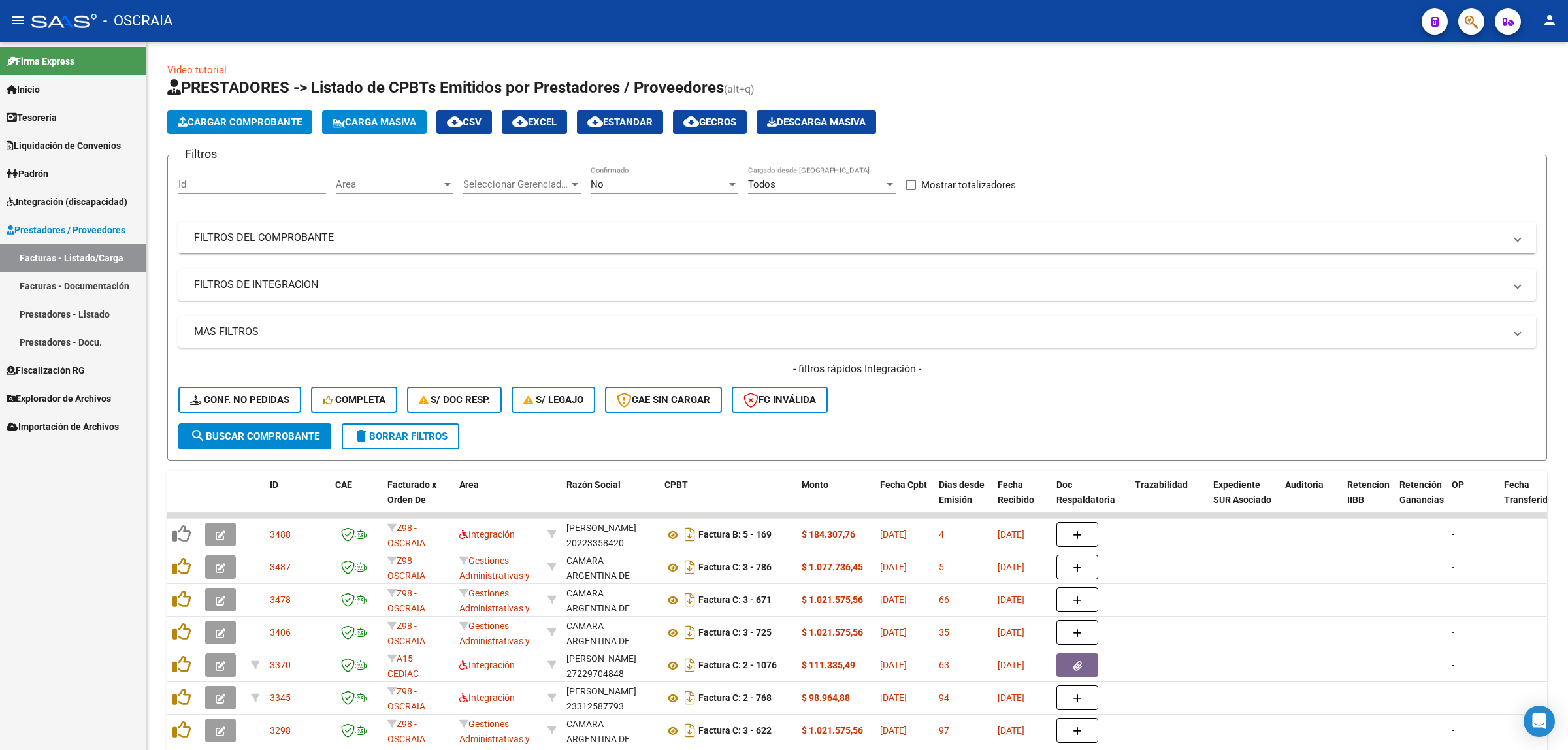
click at [79, 190] on link "Integración (discapacidad)" at bounding box center [73, 202] width 146 height 28
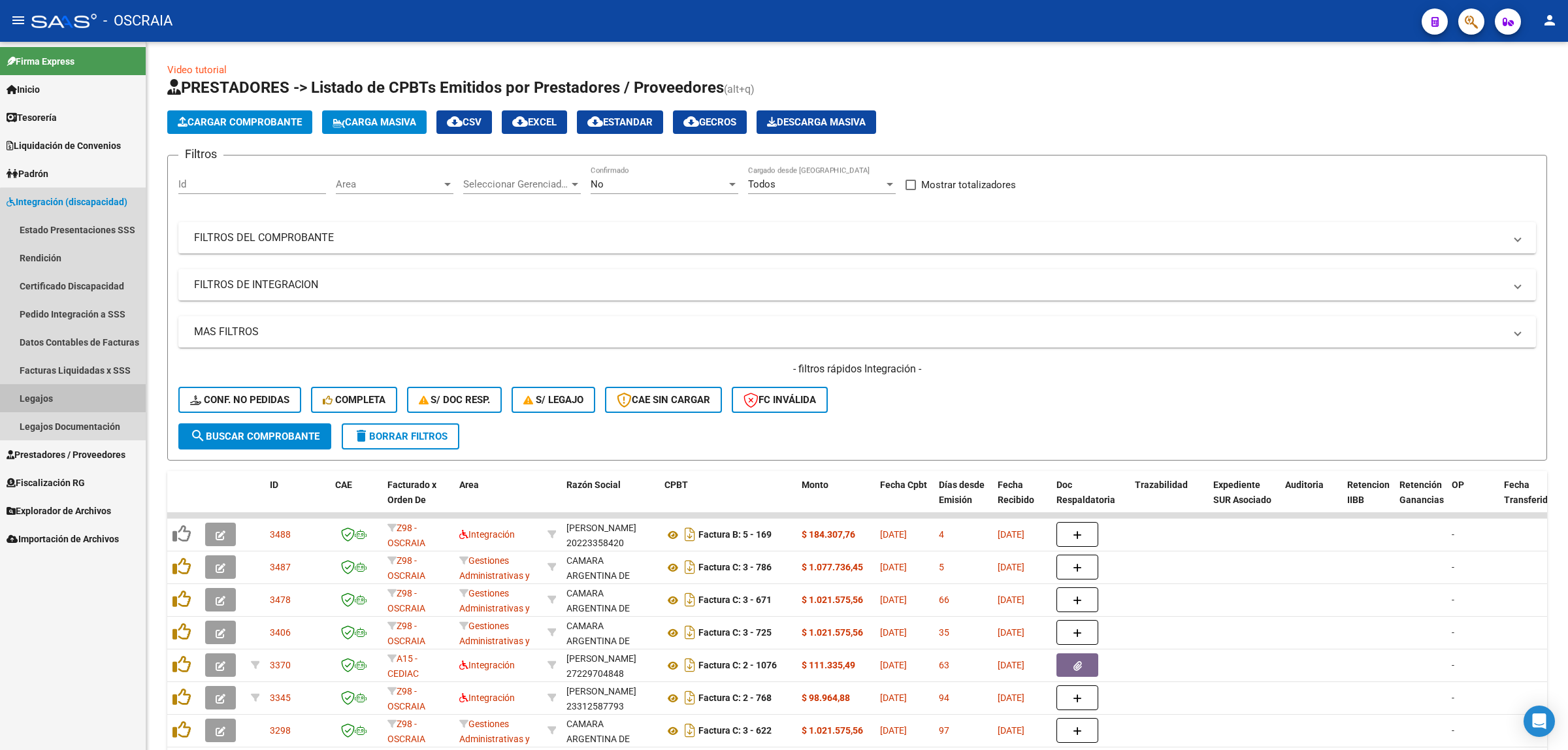
click at [75, 393] on link "Legajos" at bounding box center [73, 398] width 146 height 28
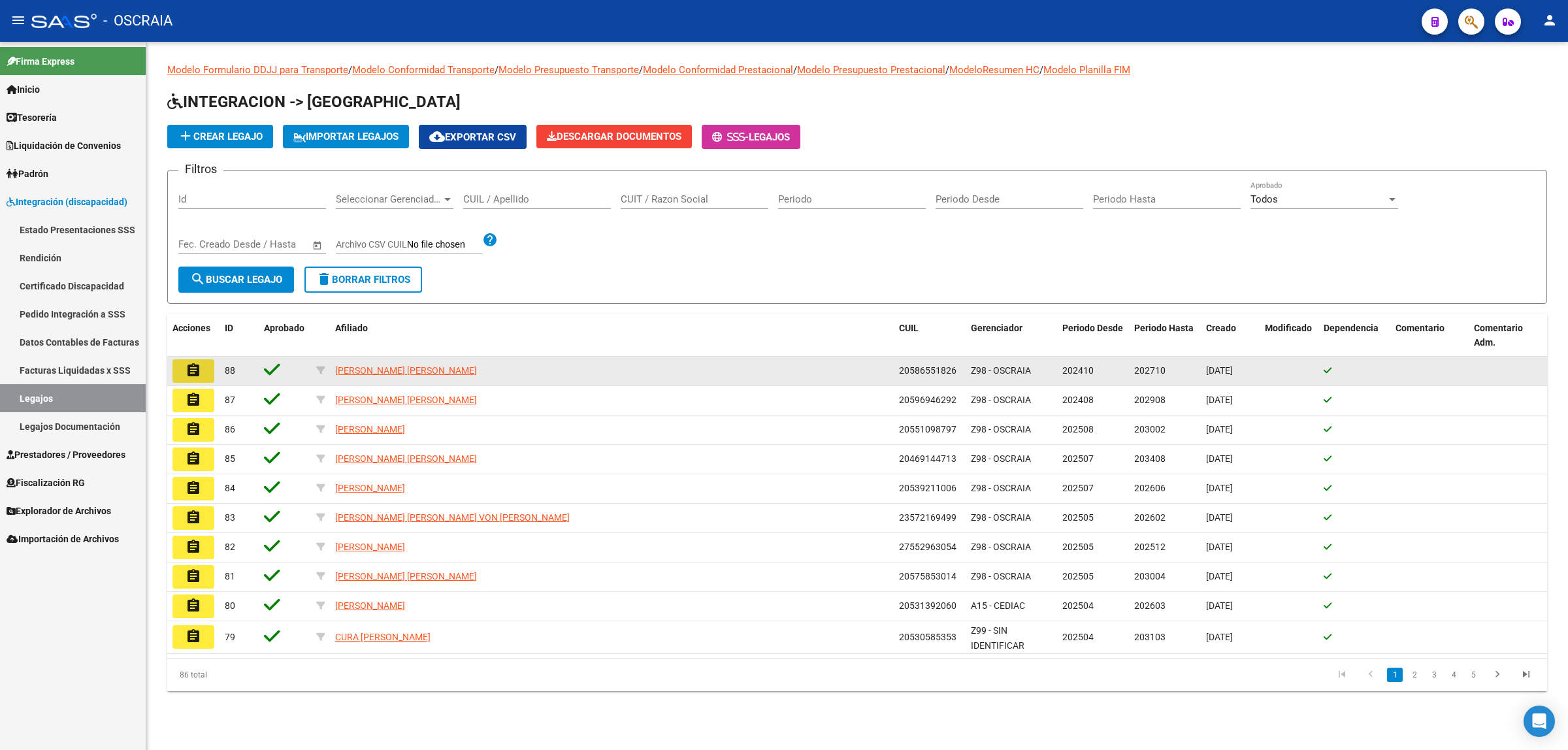
click at [204, 371] on button "assignment" at bounding box center [194, 371] width 42 height 24
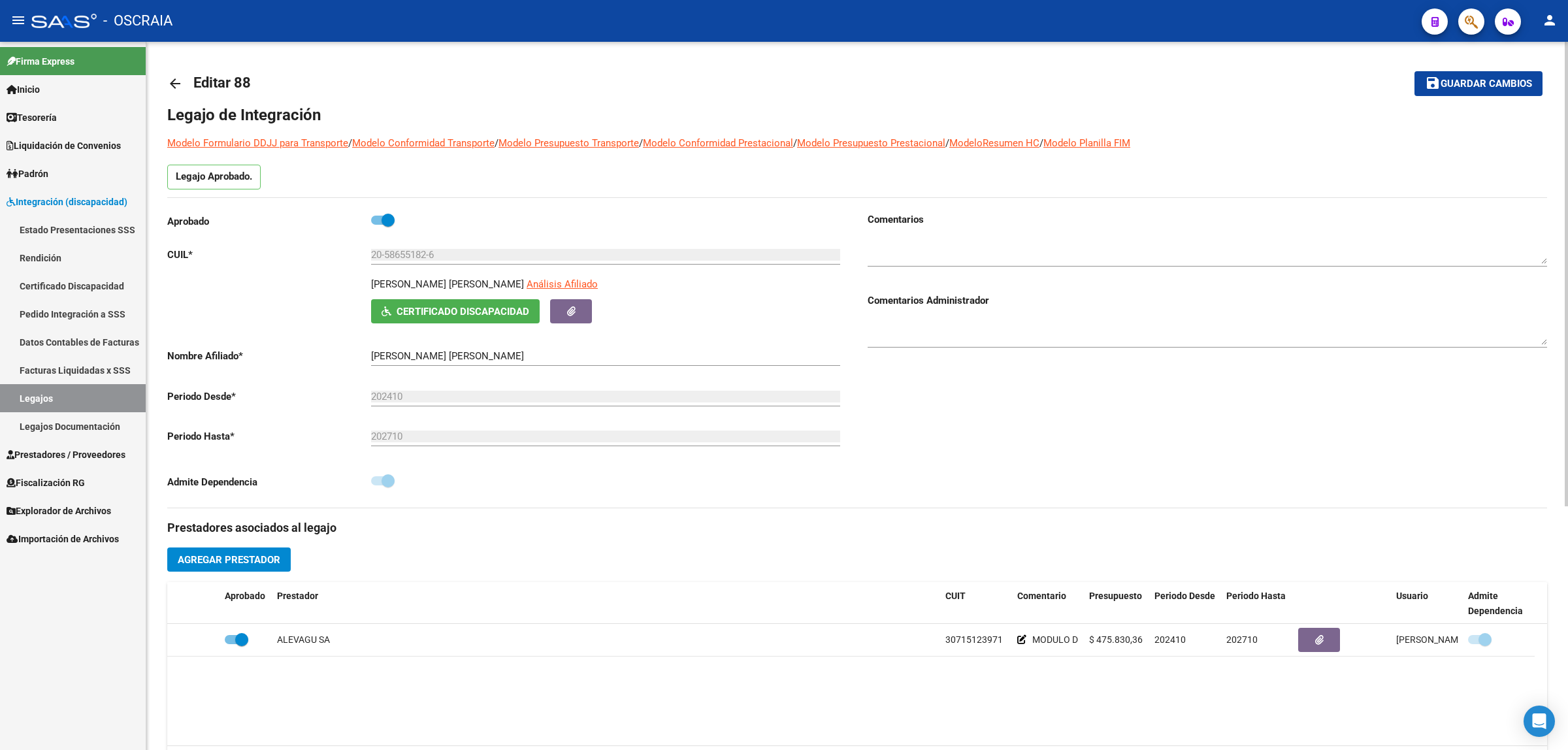
click at [167, 76] on mat-icon "arrow_back" at bounding box center [175, 83] width 16 height 16
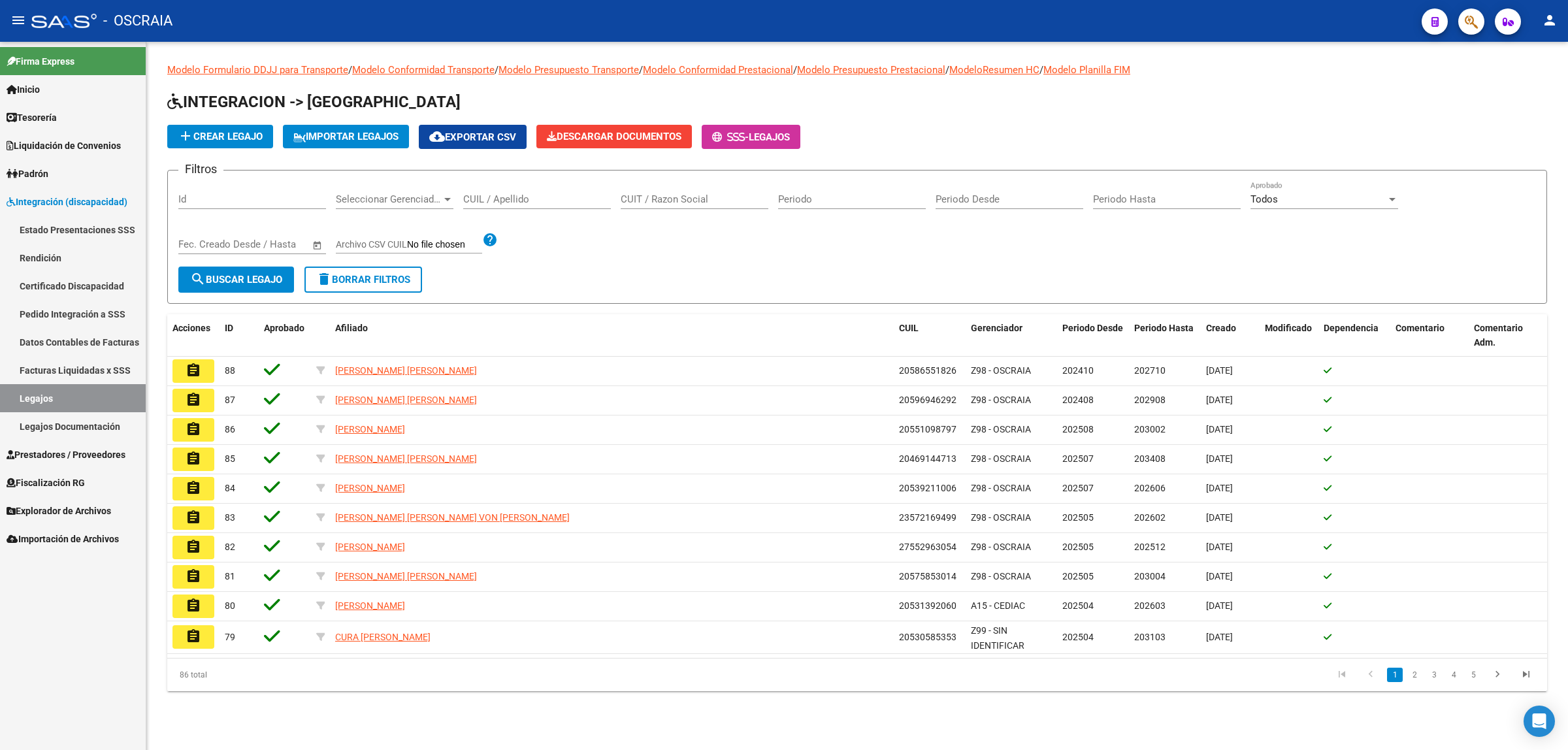
click at [182, 87] on div "Modelo Formulario DDJJ para Transporte / Modelo Conformidad Transporte / Modelo…" at bounding box center [857, 377] width 1380 height 629
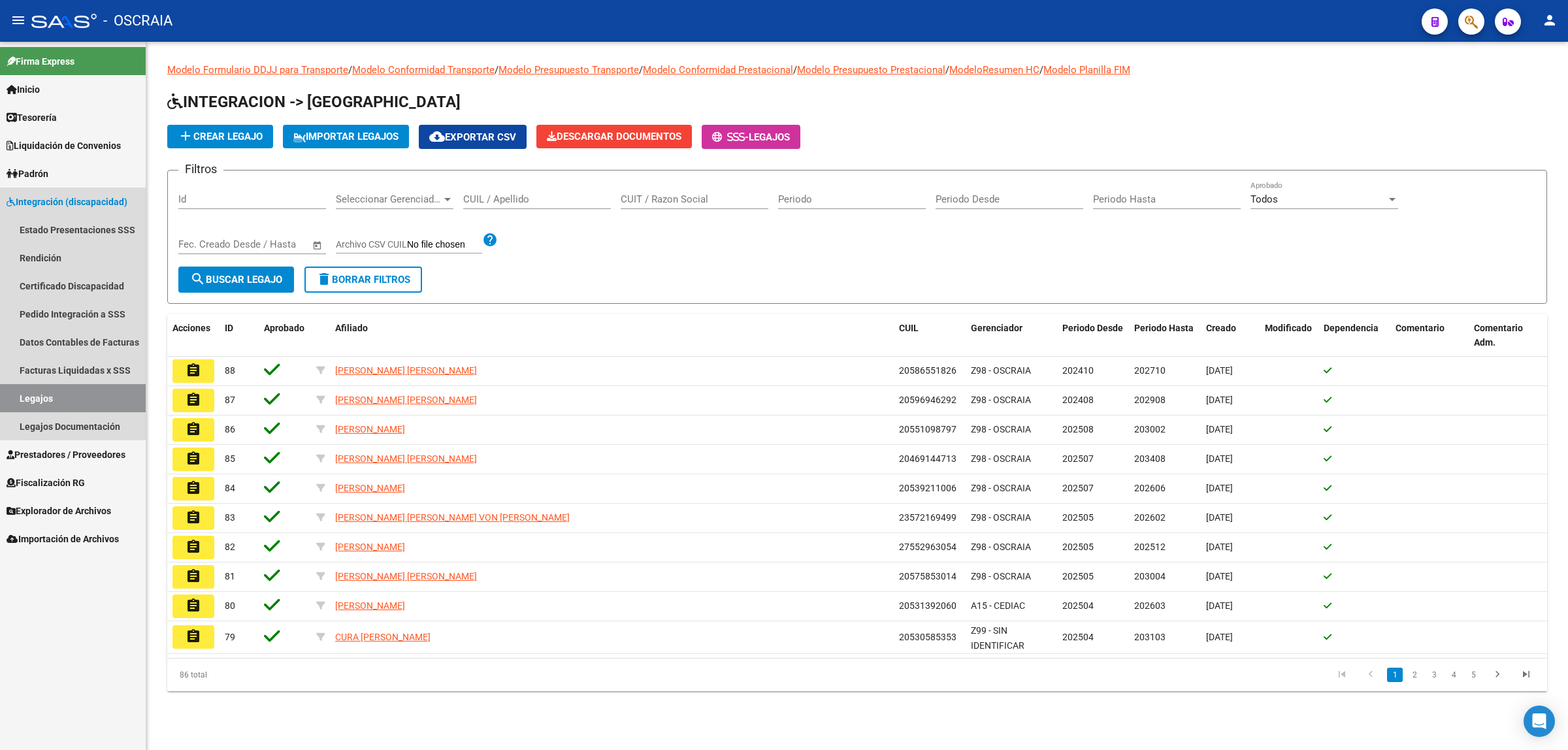
click at [70, 200] on span "Integración (discapacidad)" at bounding box center [67, 202] width 121 height 14
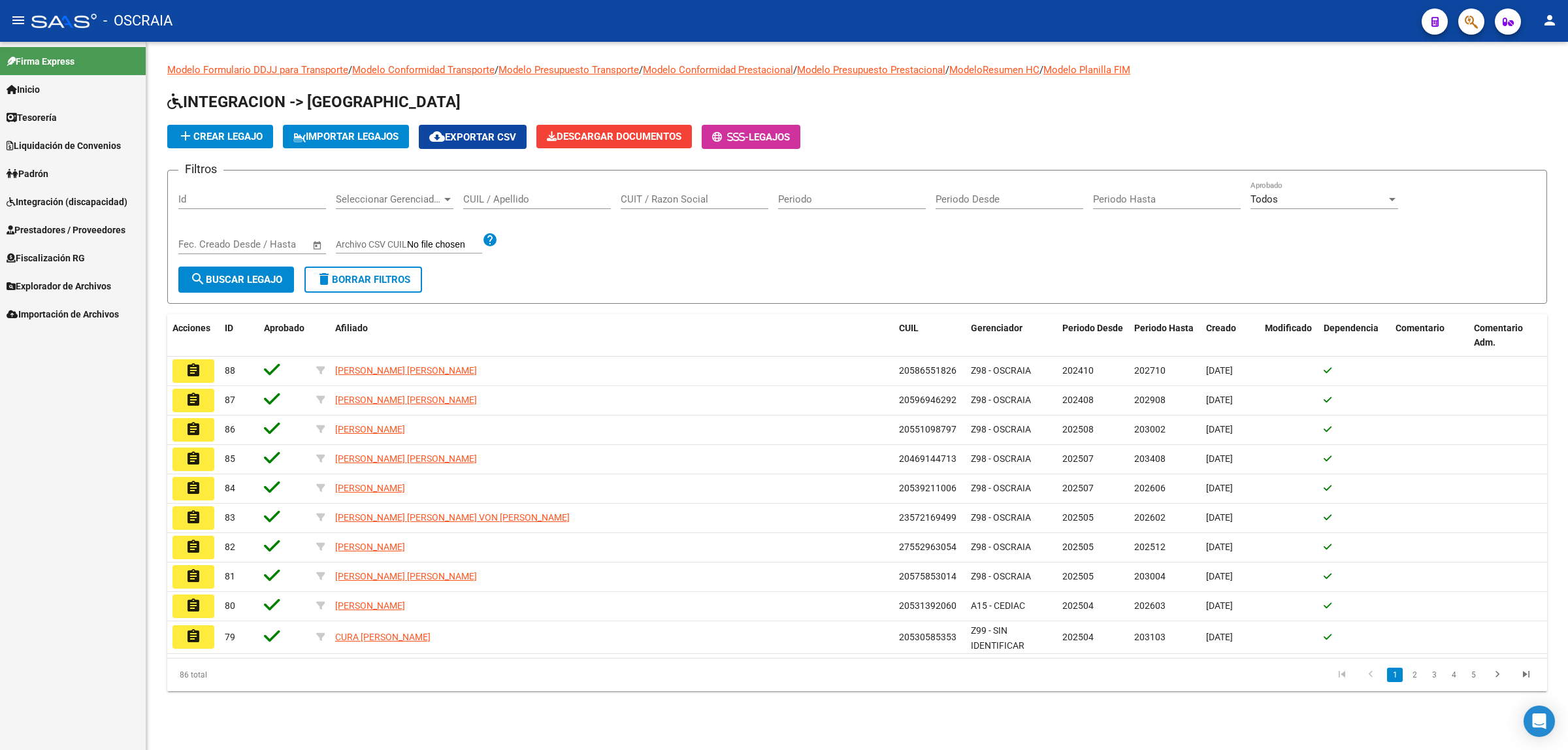
click at [66, 231] on span "Prestadores / Proveedores" at bounding box center [66, 230] width 119 height 14
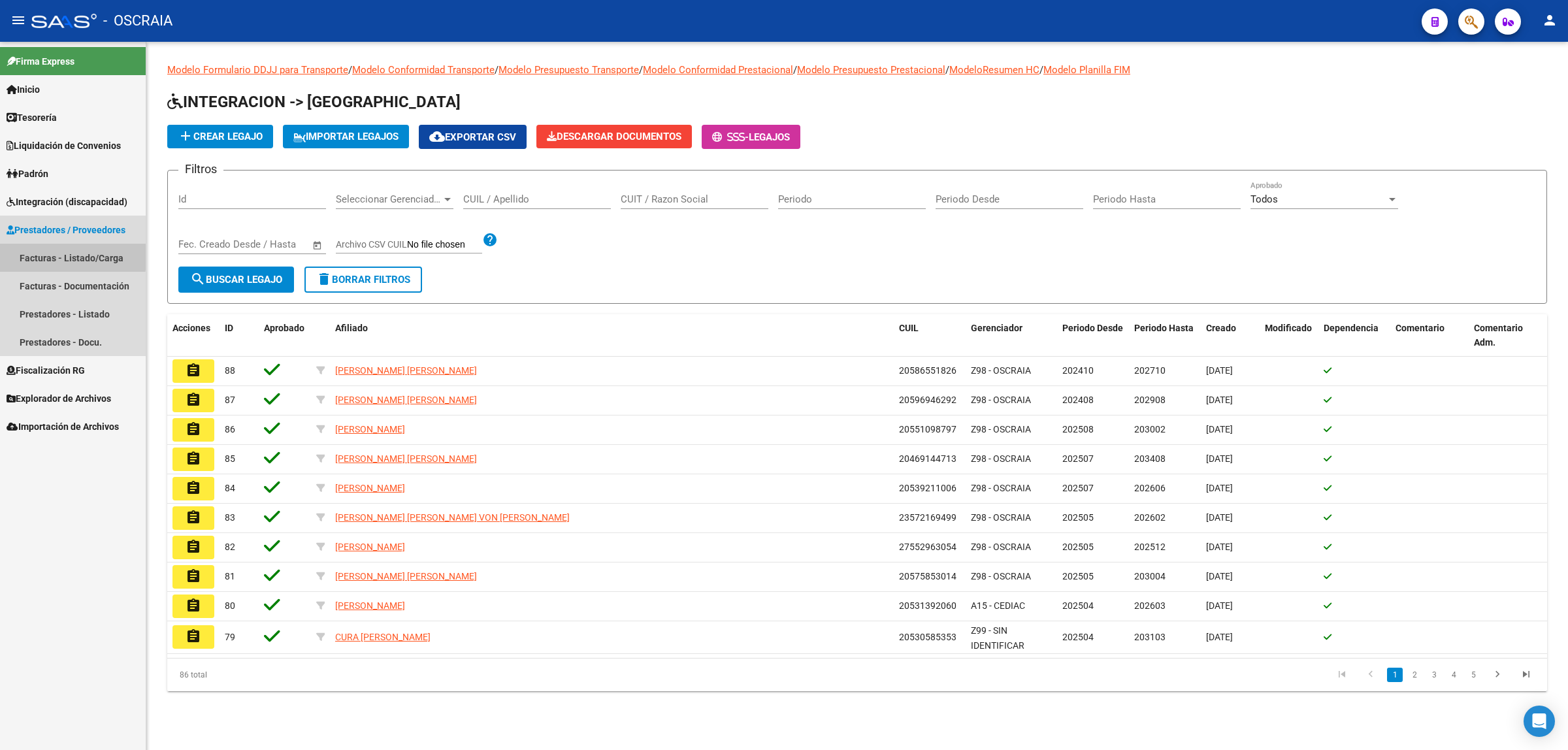
click at [63, 255] on link "Facturas - Listado/Carga" at bounding box center [73, 257] width 146 height 28
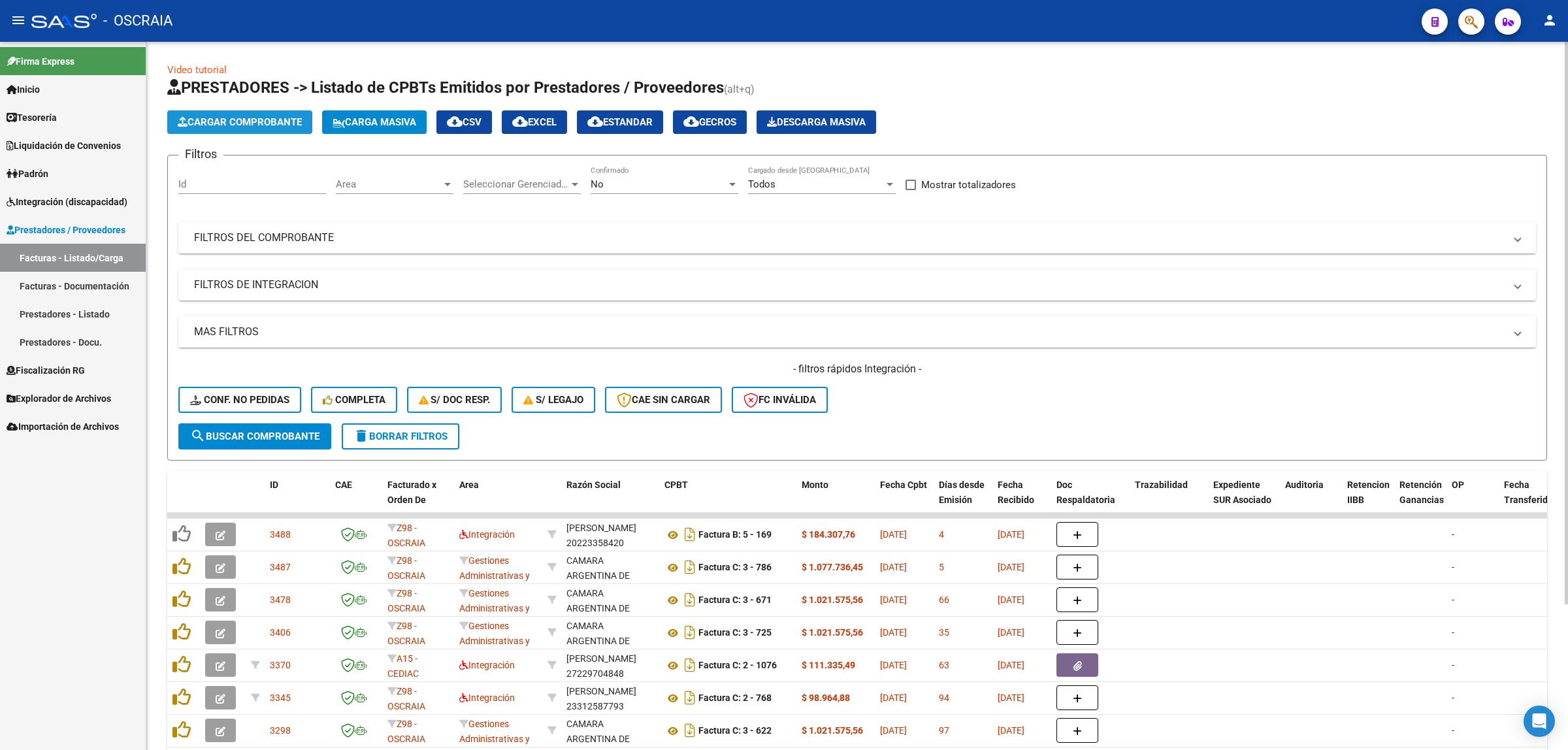
click at [224, 118] on span "Cargar Comprobante" at bounding box center [240, 122] width 124 height 12
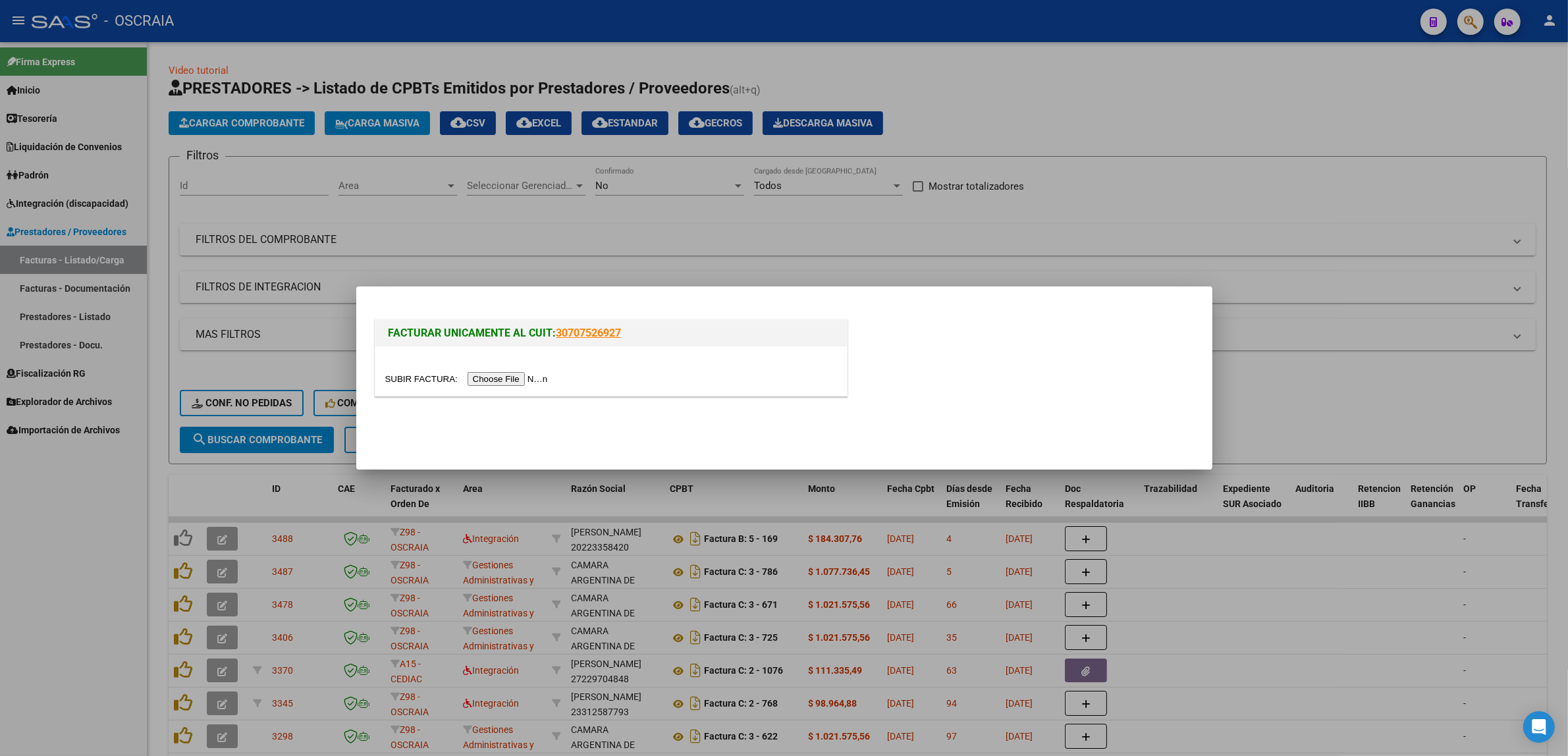
click at [508, 370] on div at bounding box center [611, 371] width 471 height 50
click at [542, 381] on input "file" at bounding box center [469, 379] width 167 height 14
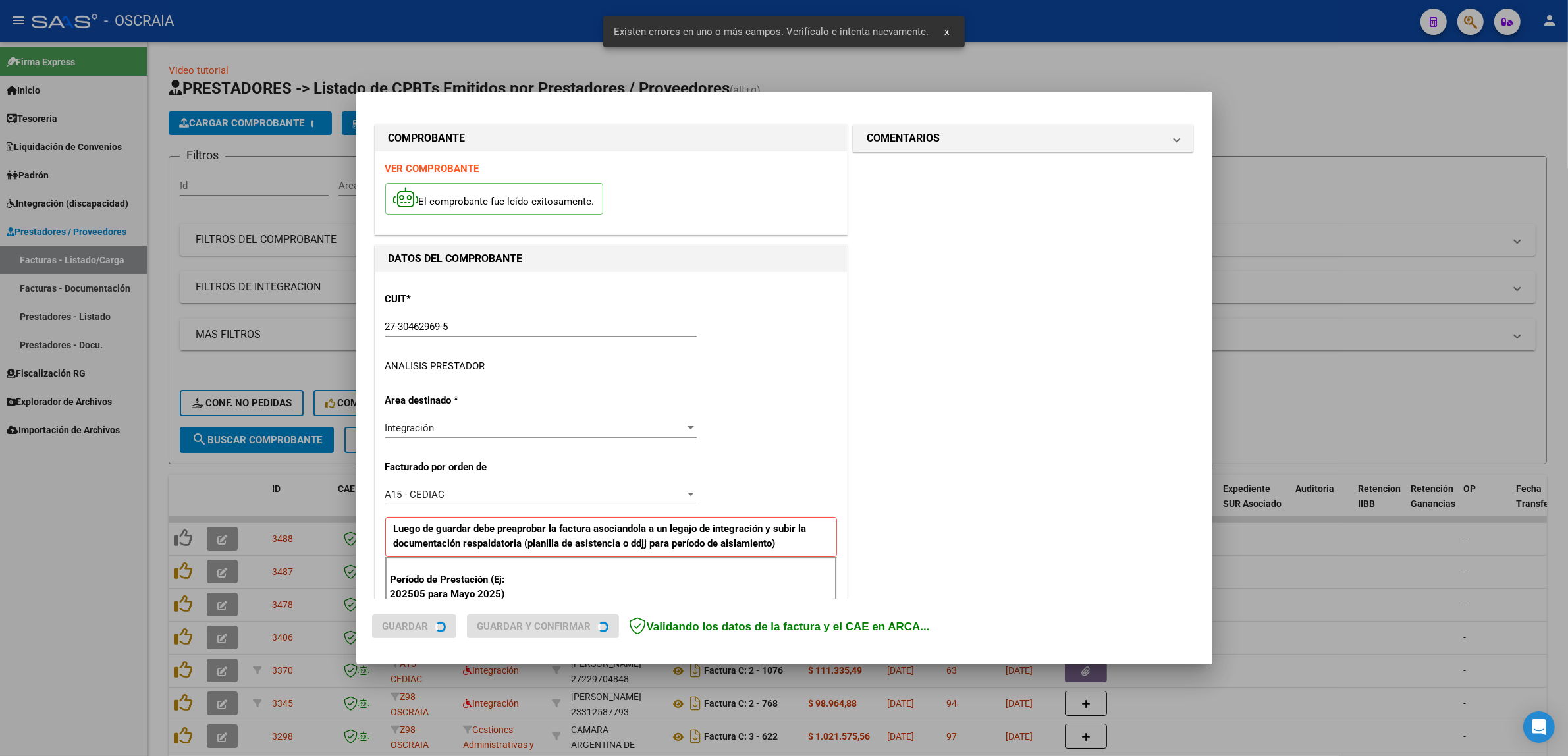
scroll to position [256, 0]
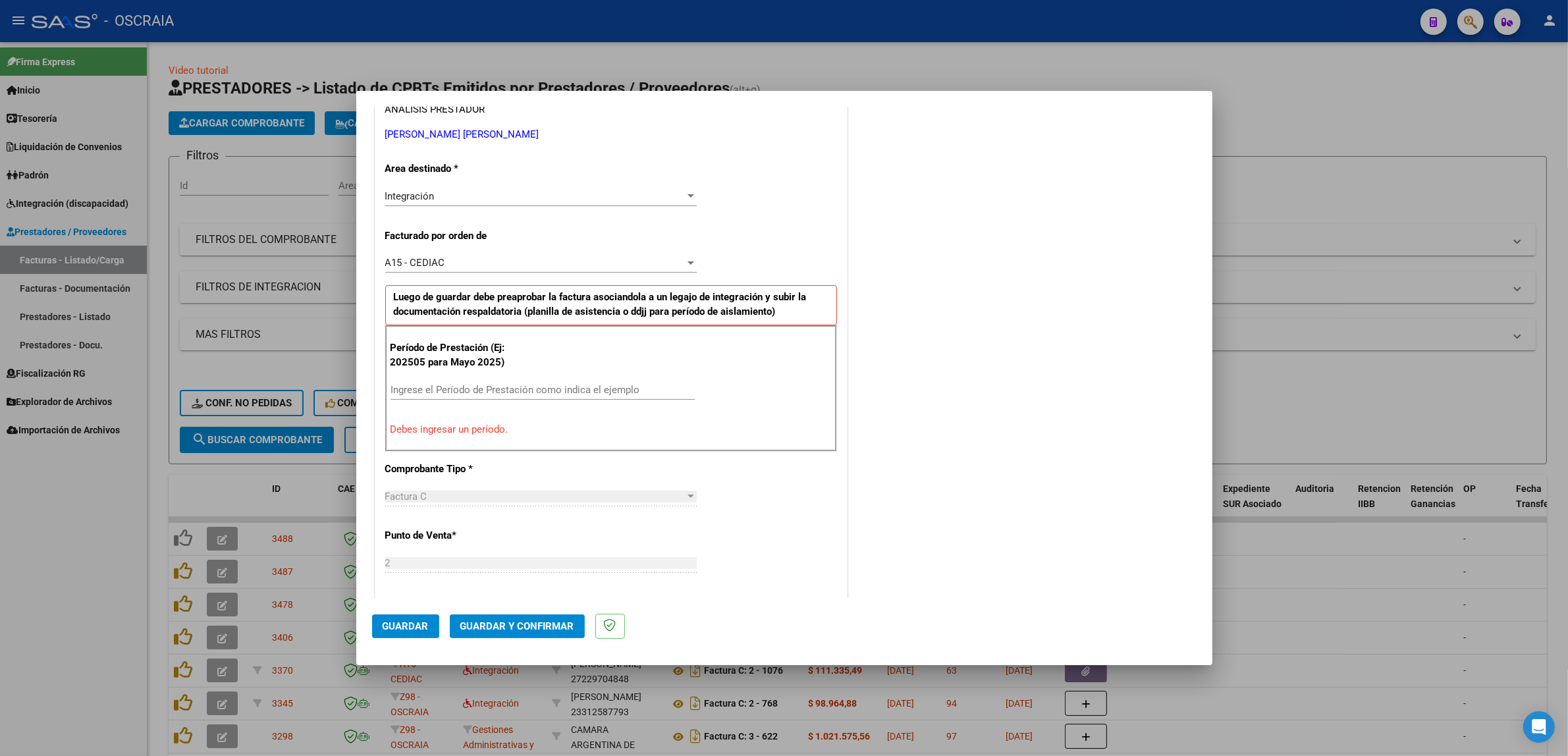
click at [445, 387] on input "Ingrese el Período de Prestación como indica el ejemplo" at bounding box center [543, 390] width 304 height 12
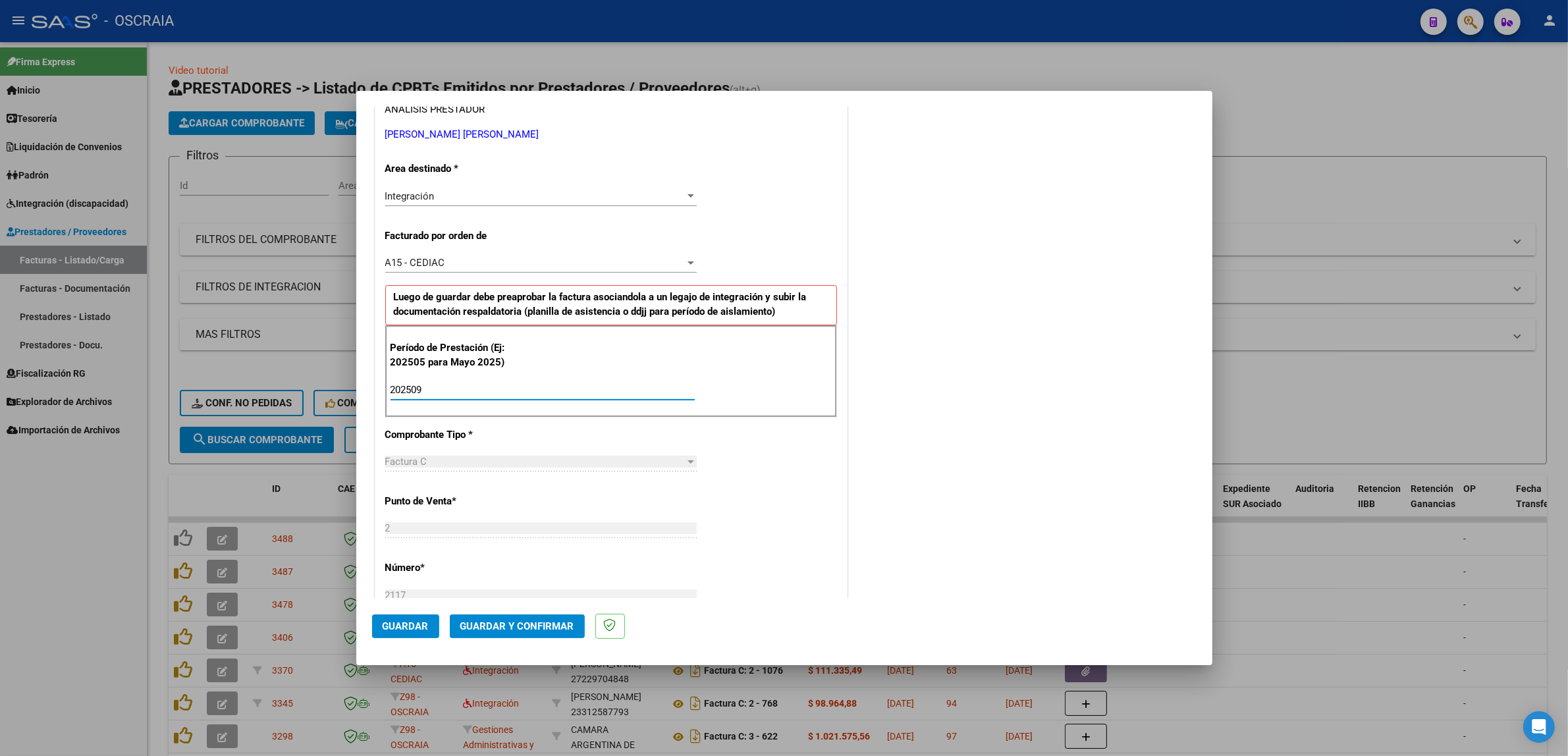
type input "202509"
click at [820, 543] on div "CUIT * 27-30462969-5 Ingresar CUIT ANALISIS PRESTADOR [PERSON_NAME] [PERSON_NAM…" at bounding box center [611, 582] width 471 height 1133
click at [397, 626] on span "Guardar" at bounding box center [406, 626] width 46 height 12
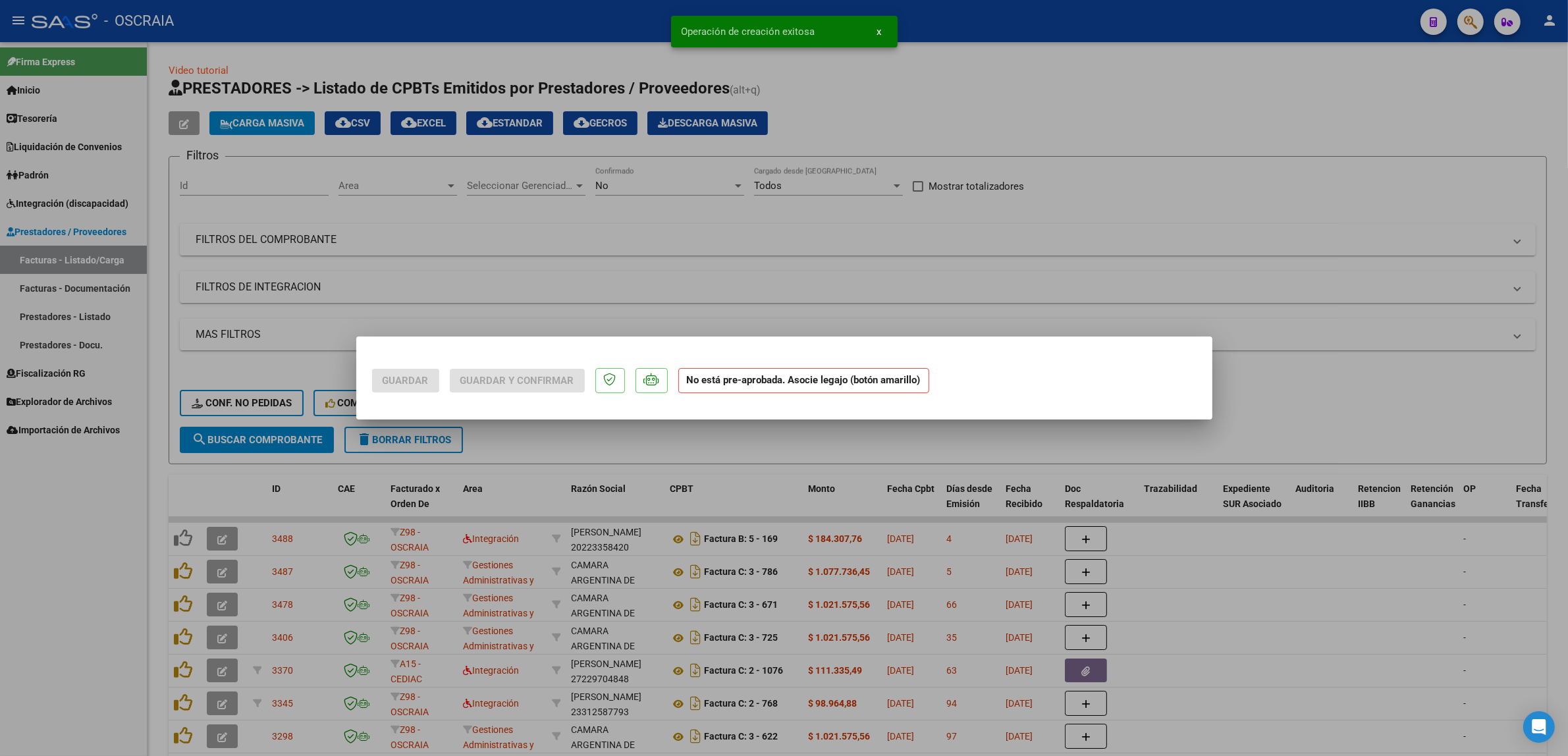
scroll to position [0, 0]
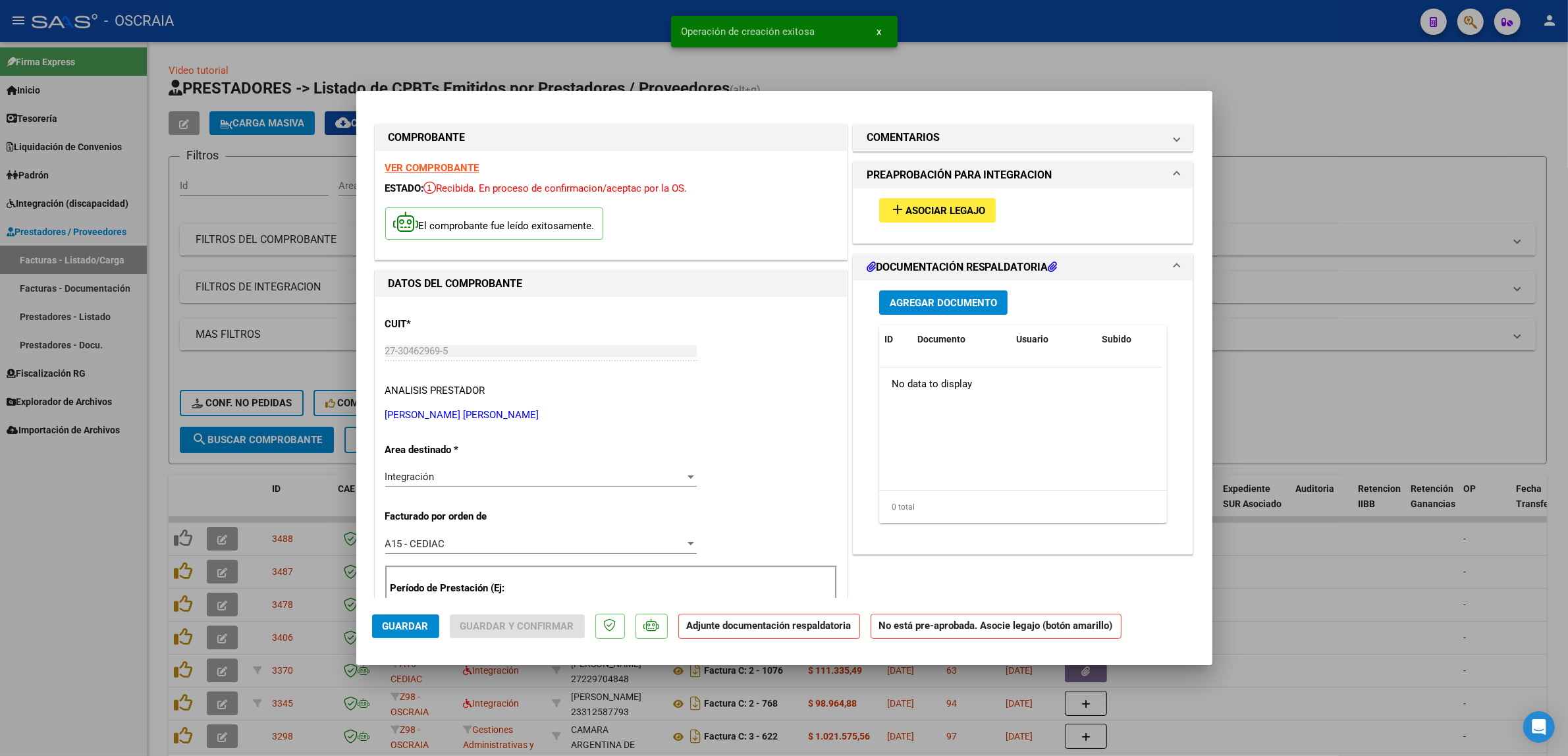
click at [943, 198] on button "add Asociar Legajo" at bounding box center [937, 210] width 116 height 24
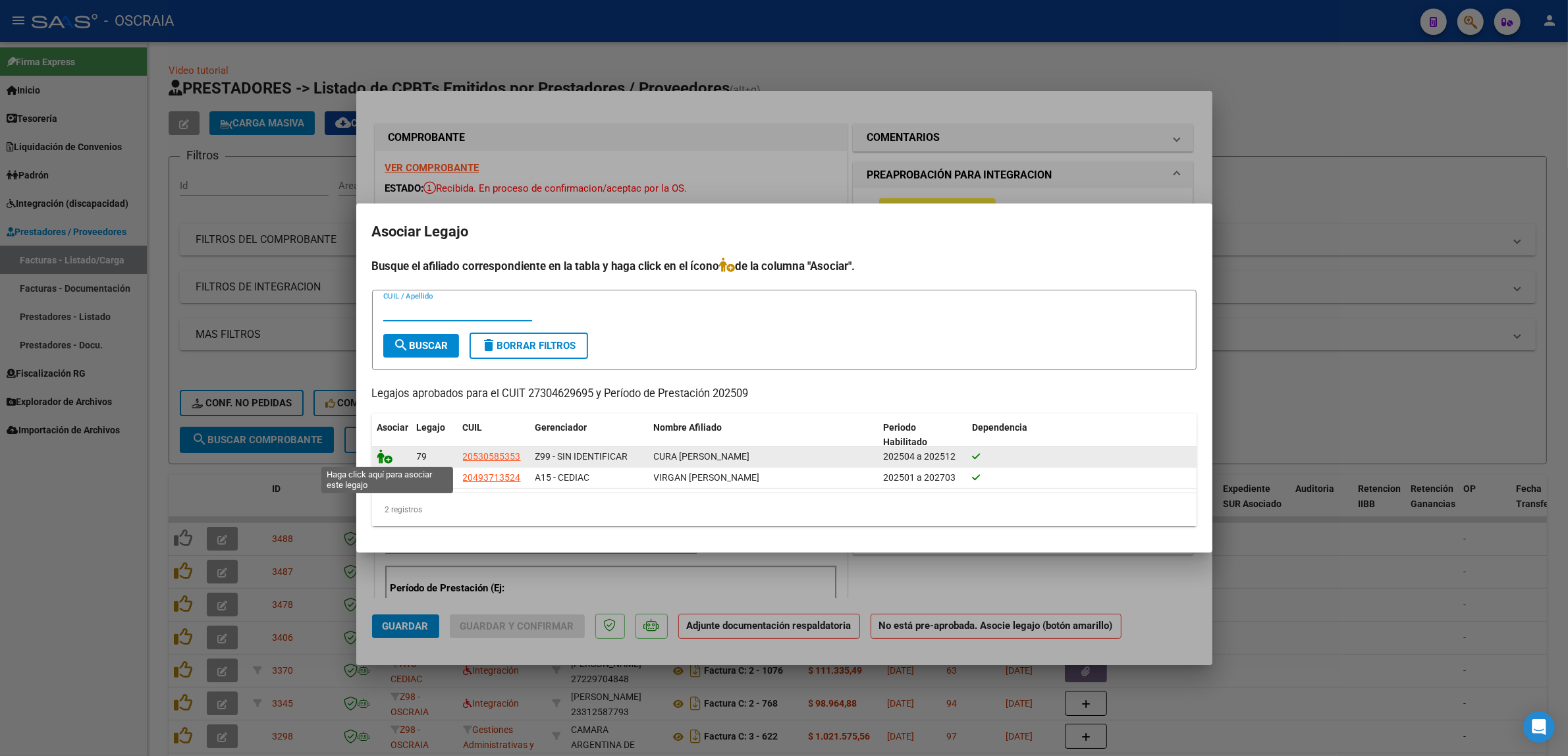
click at [391, 457] on icon at bounding box center [385, 456] width 16 height 15
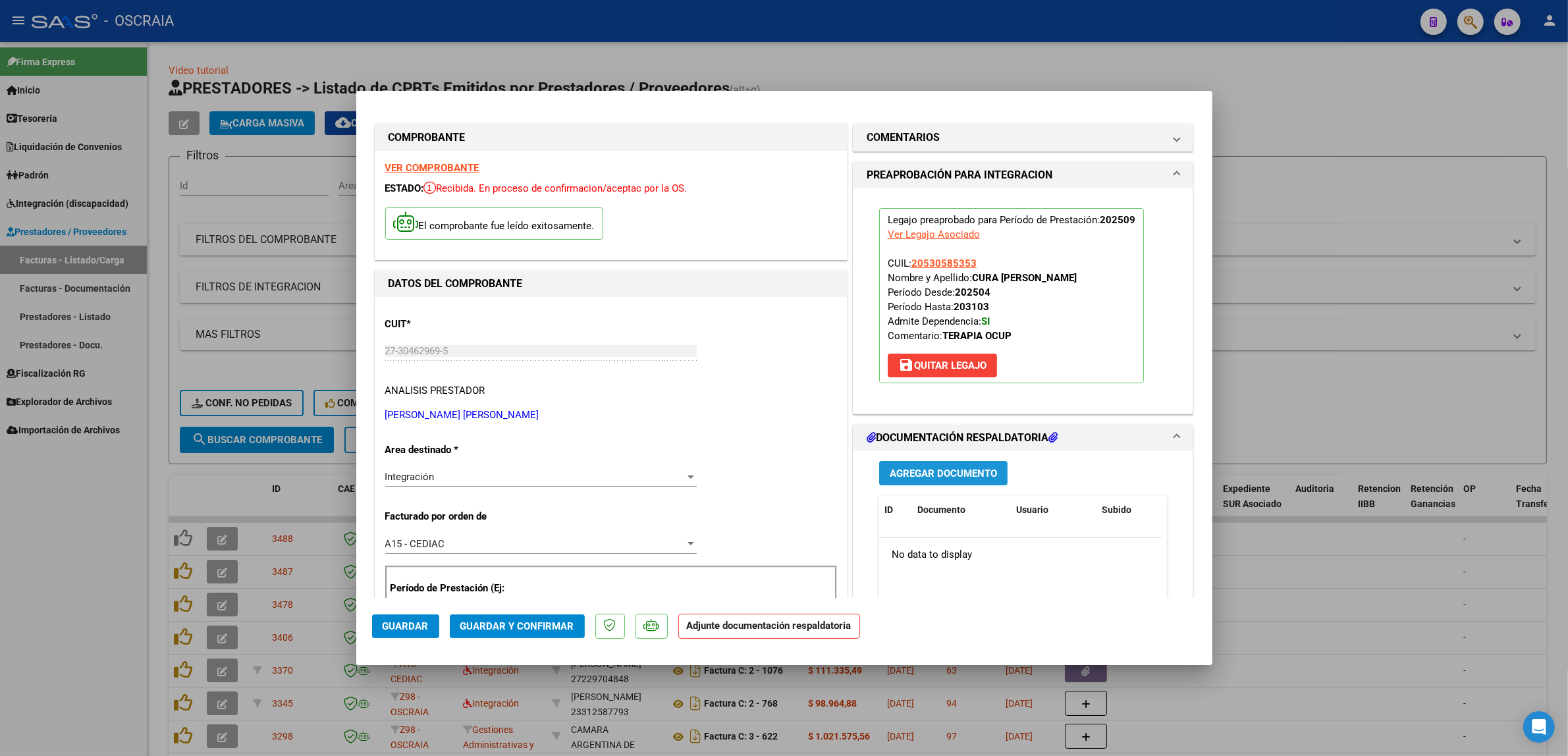
click at [905, 466] on button "Agregar Documento" at bounding box center [943, 473] width 128 height 24
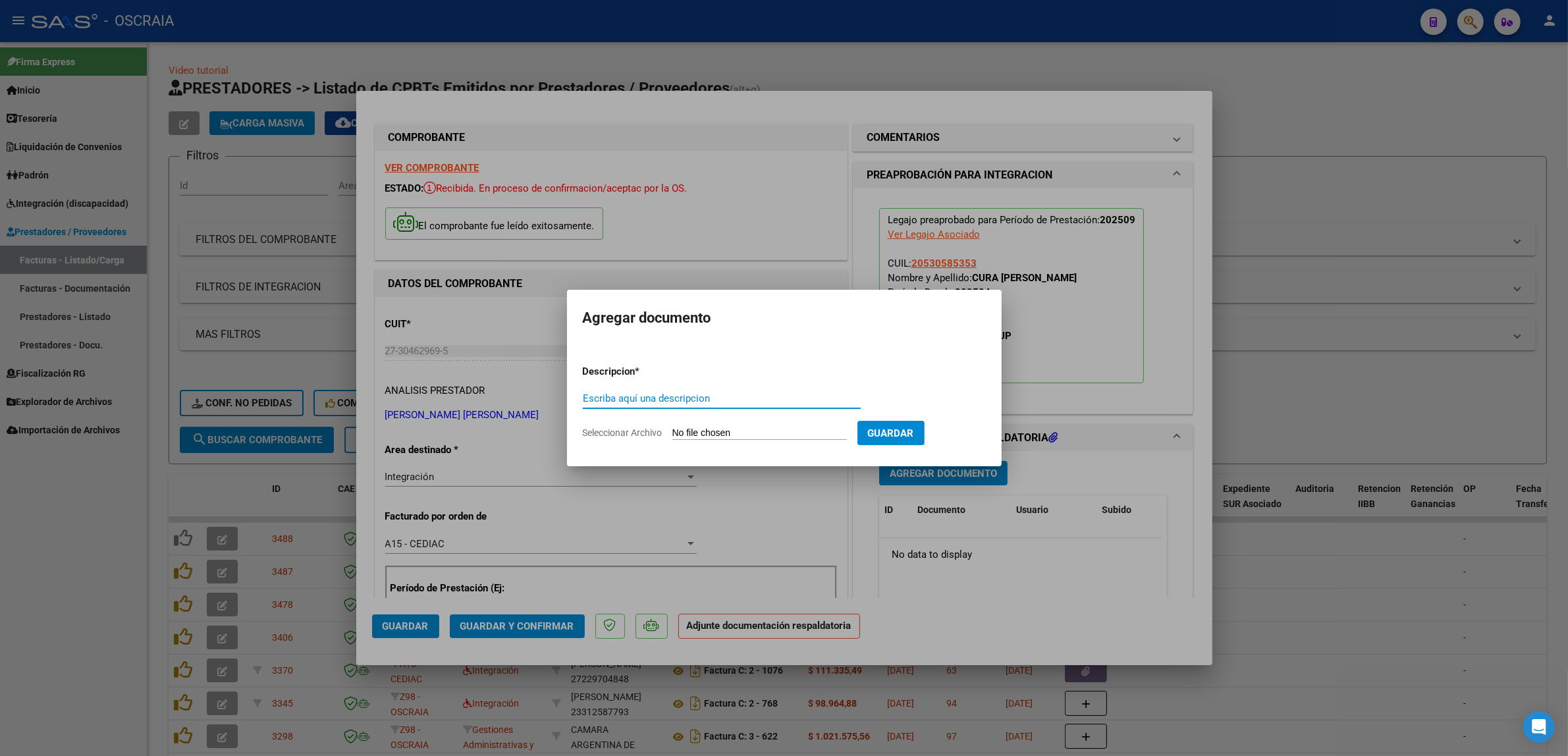
click at [655, 404] on input "Escriba aquí una descripcion" at bounding box center [721, 399] width 278 height 12
type input "O"
type input "PLANILLA DE ASISTENCIA"
click at [690, 436] on input "Seleccionar Archivo" at bounding box center [760, 434] width 175 height 13
type input "C:\fakepath\09-2025 [PERSON_NAME] [PERSON_NAME] FC2117 TERAPIA OCUPACIONAL [PER…"
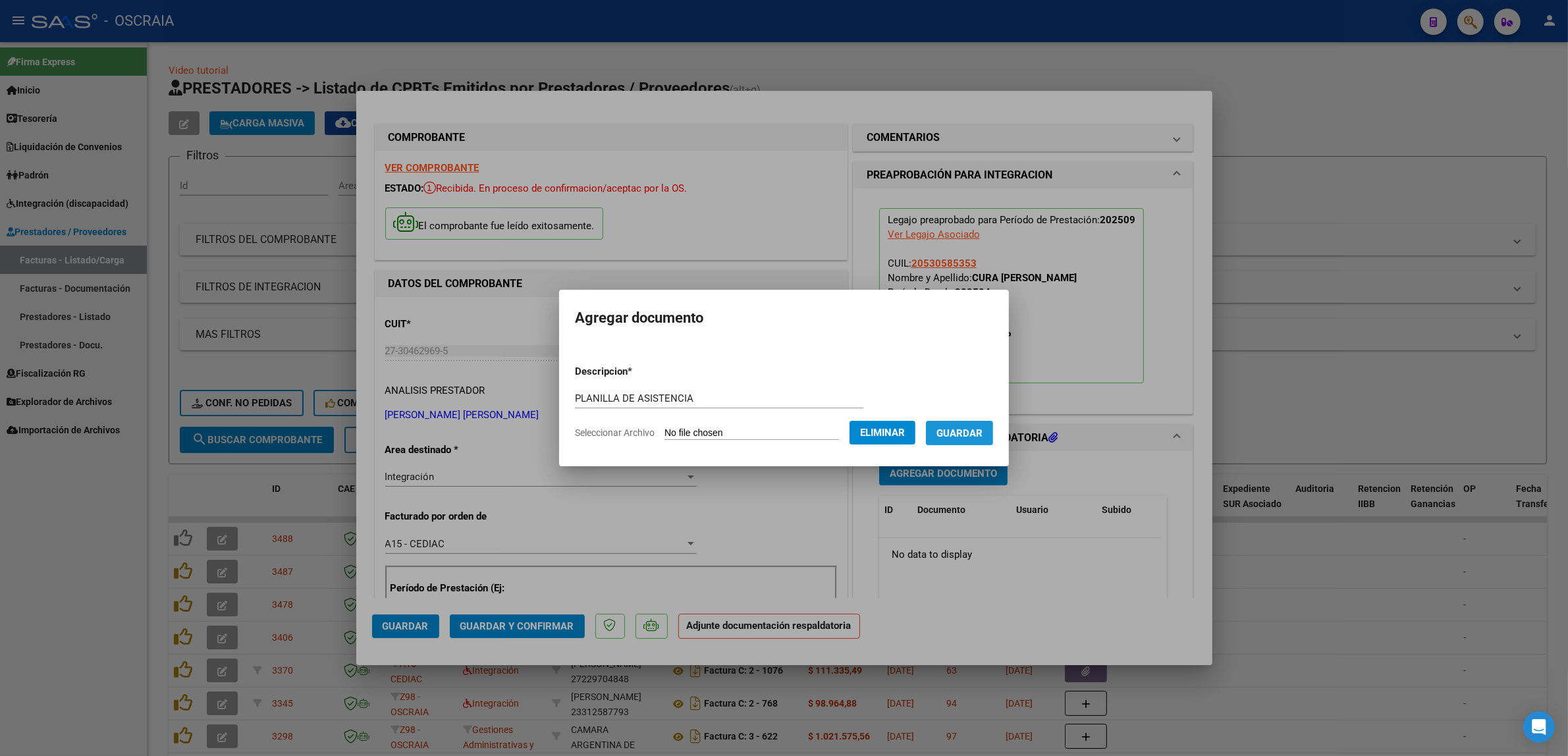
click at [944, 440] on button "Guardar" at bounding box center [959, 433] width 67 height 24
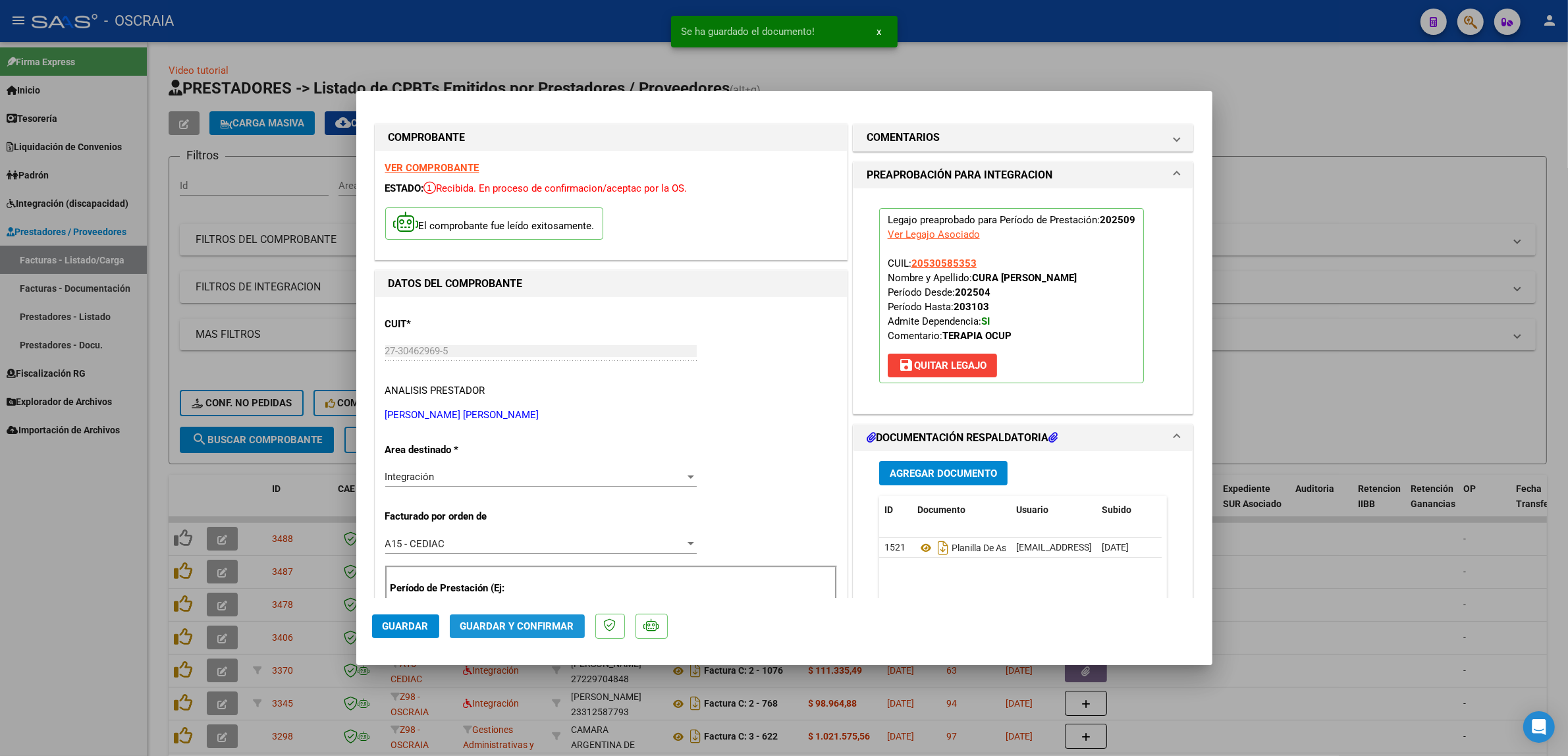
click at [555, 626] on span "Guardar y Confirmar" at bounding box center [517, 626] width 114 height 12
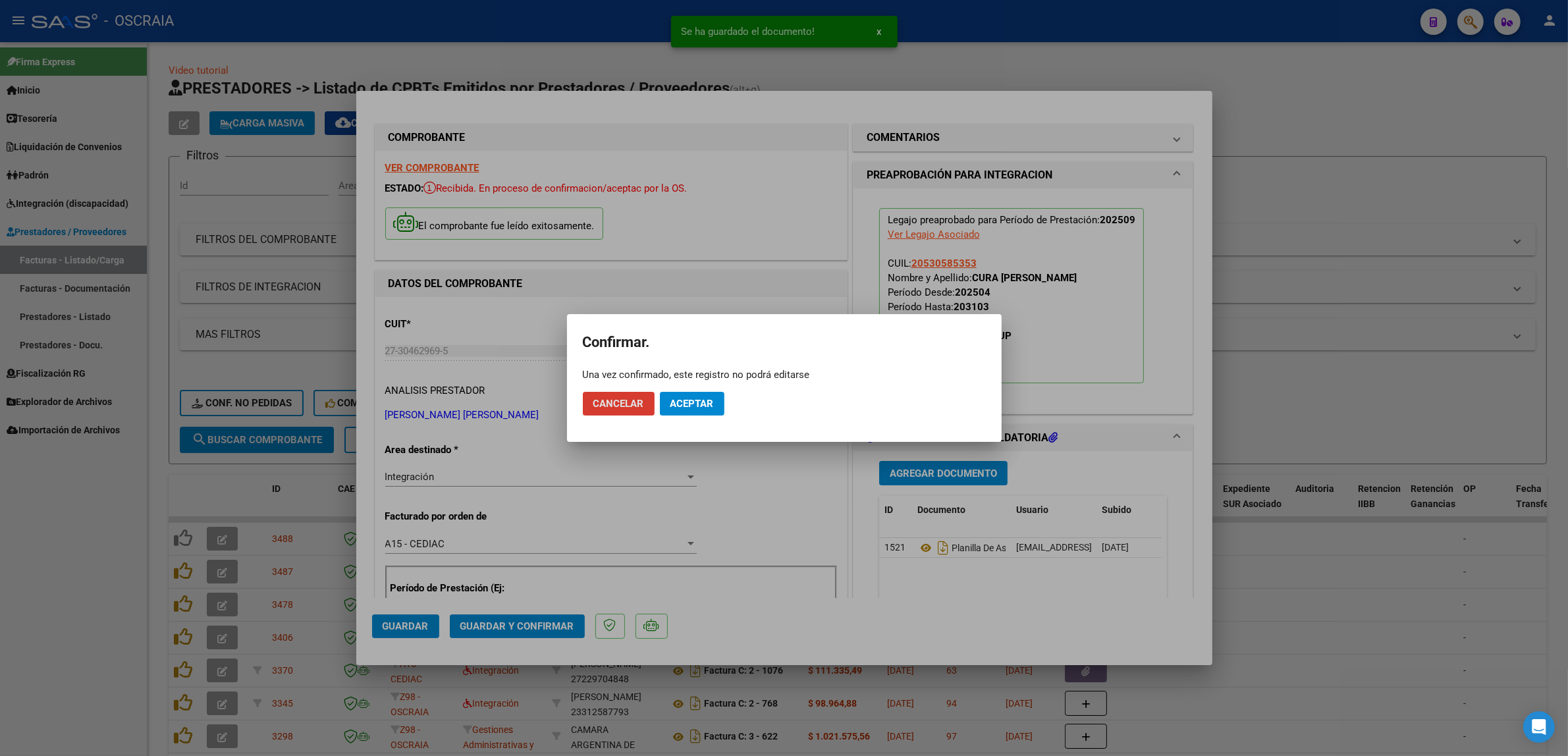
click at [686, 407] on span "Aceptar" at bounding box center [692, 404] width 44 height 12
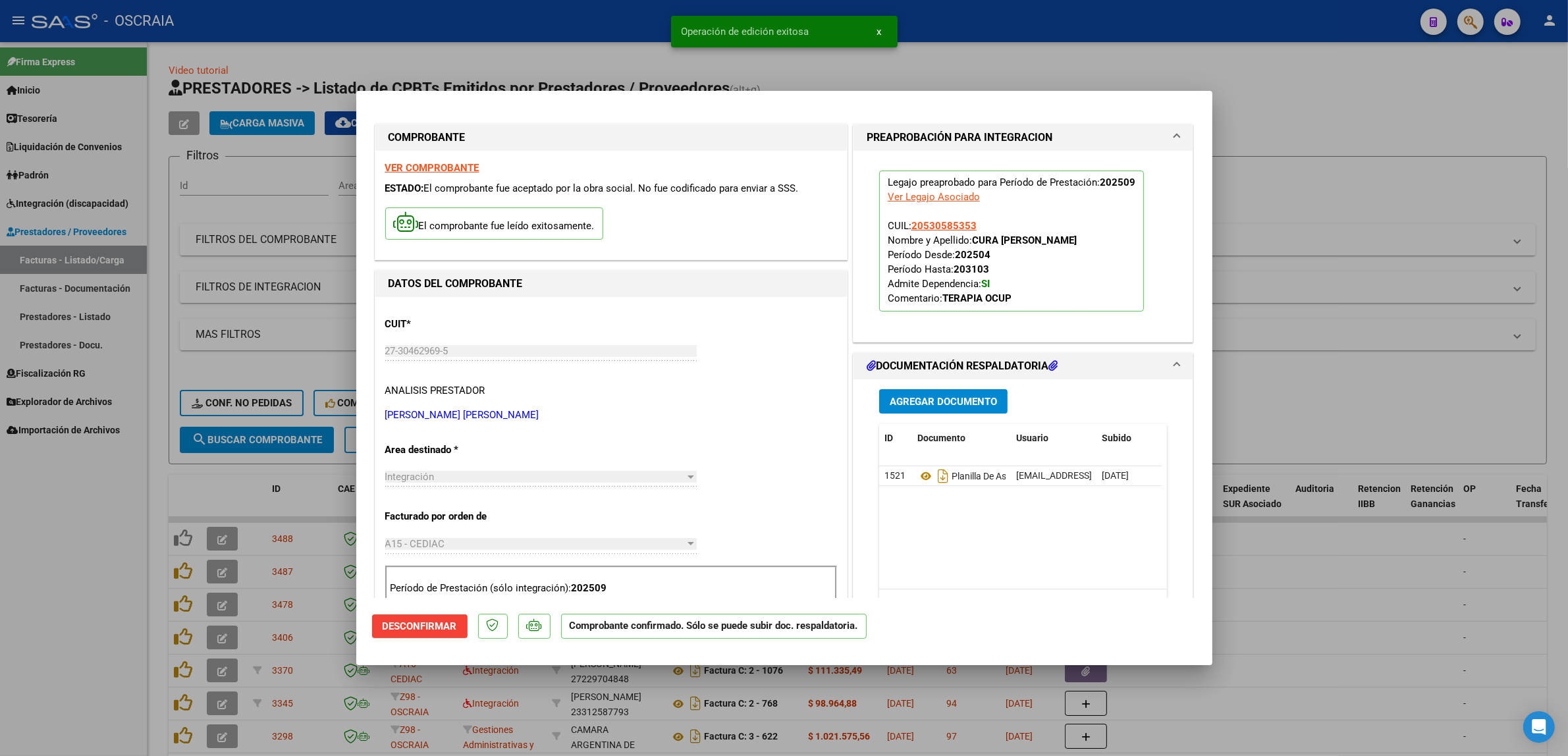
click at [329, 319] on div at bounding box center [784, 378] width 1568 height 756
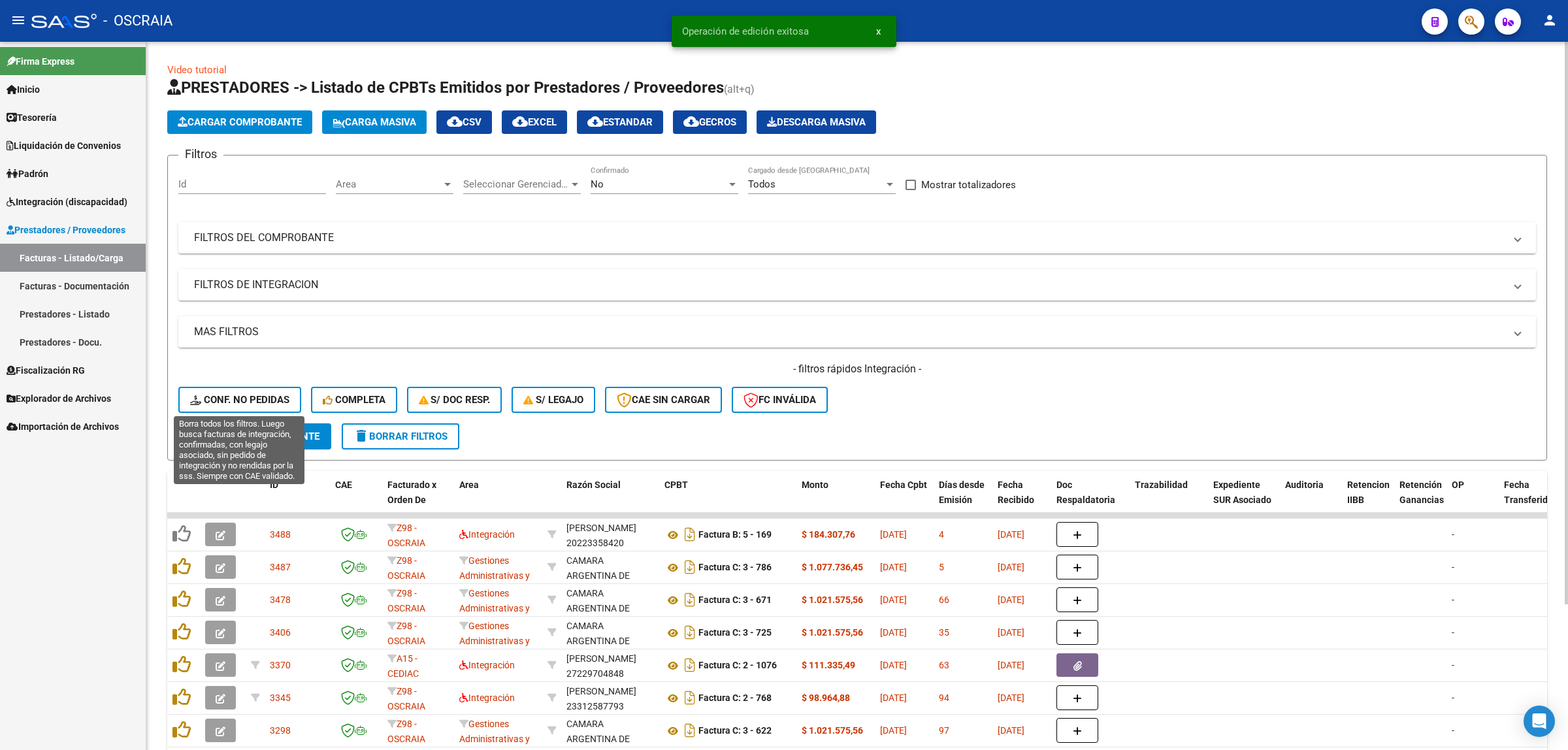
click at [232, 400] on span "Conf. no pedidas" at bounding box center [239, 400] width 99 height 12
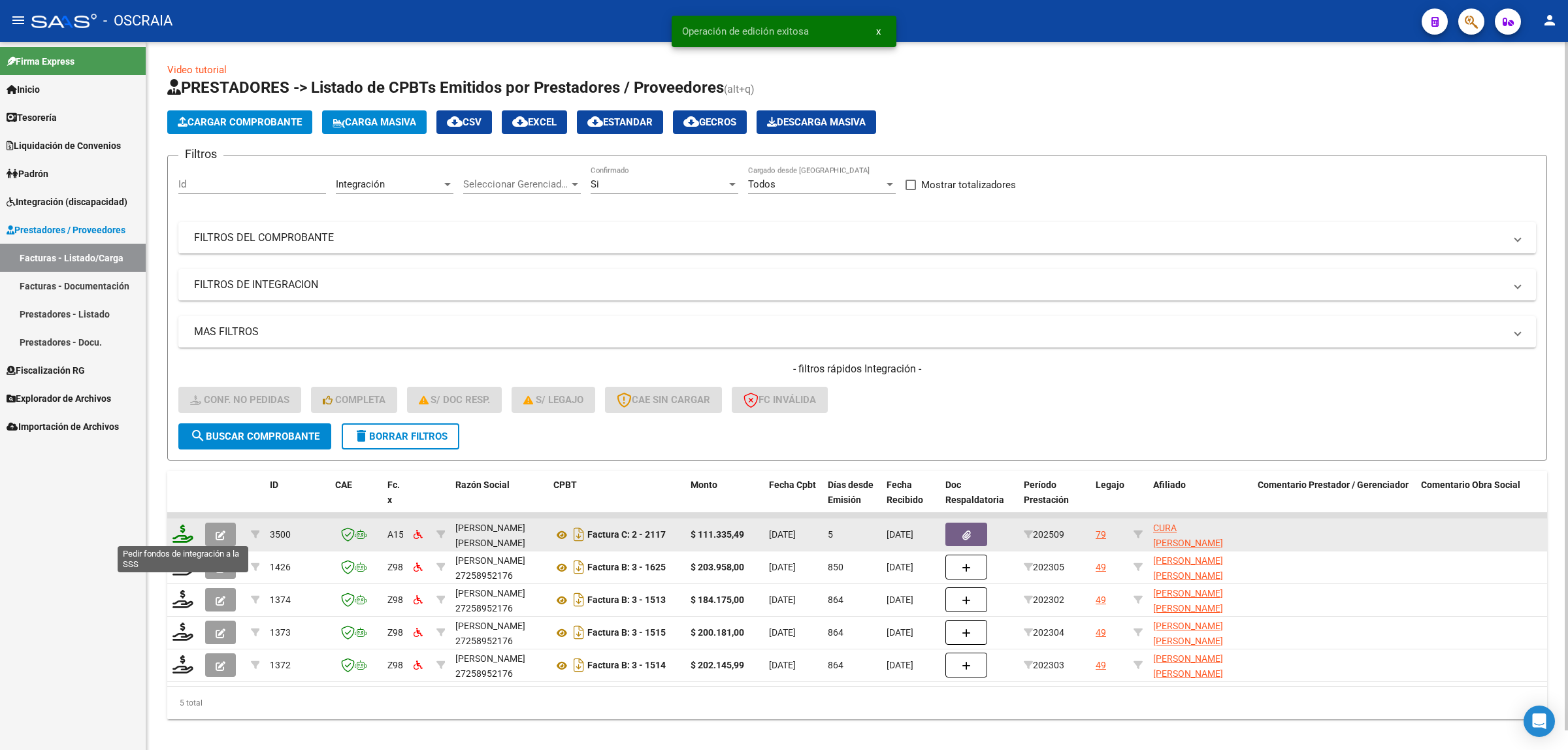
click at [184, 537] on icon at bounding box center [183, 534] width 21 height 18
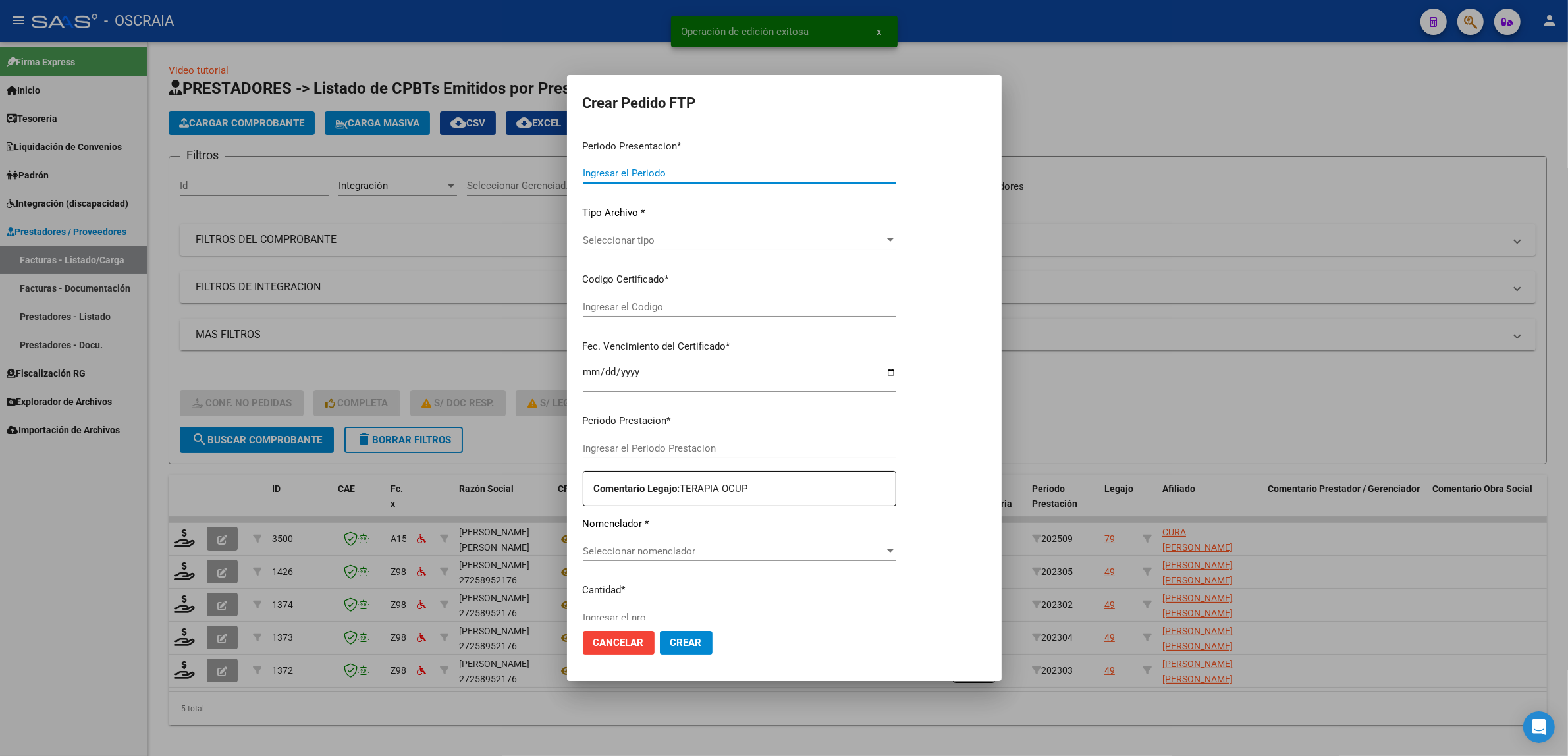
type input "202509"
type input "$ 111.335,49"
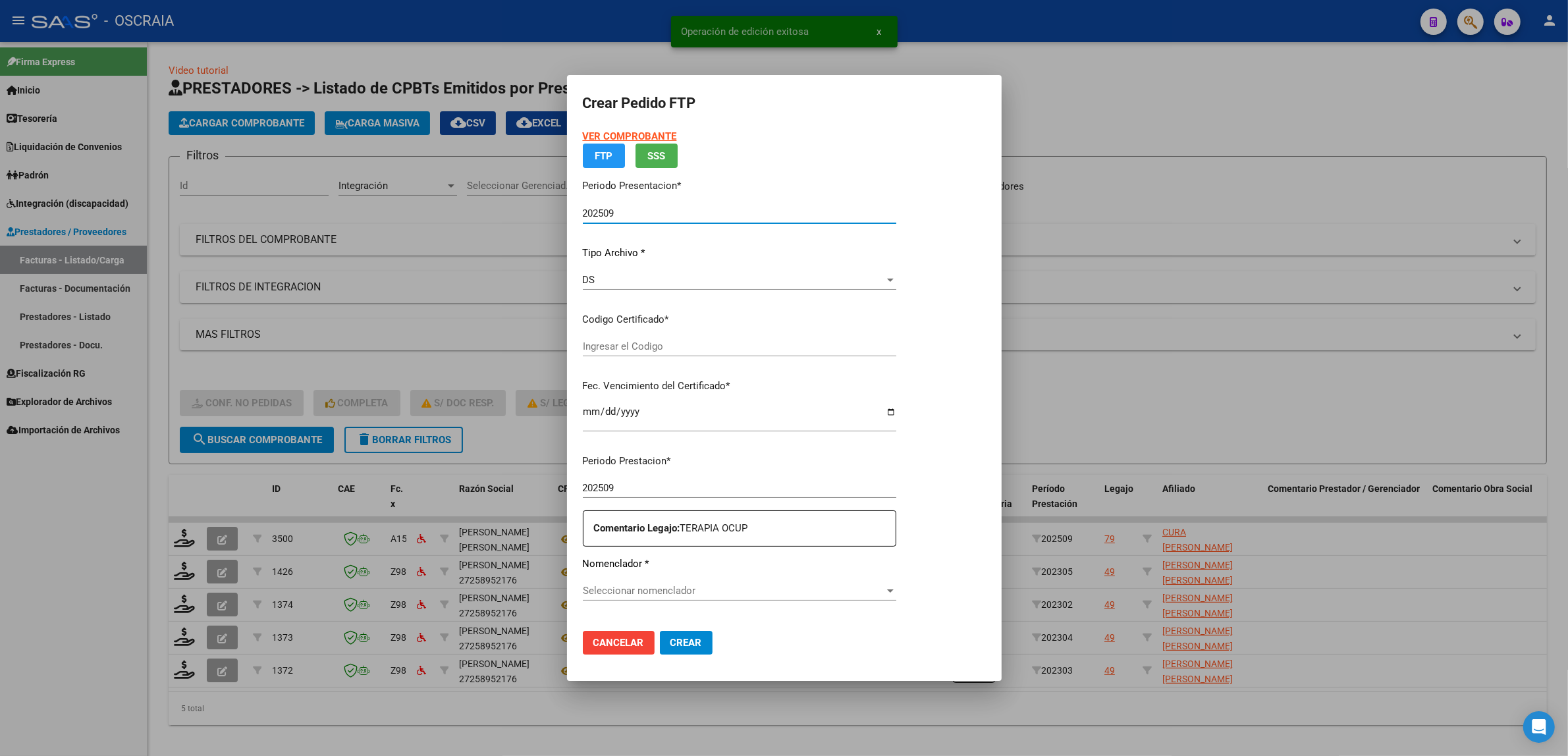
type input "ARG02000530585352025031420310314BSAS410"
type input "[DATE]"
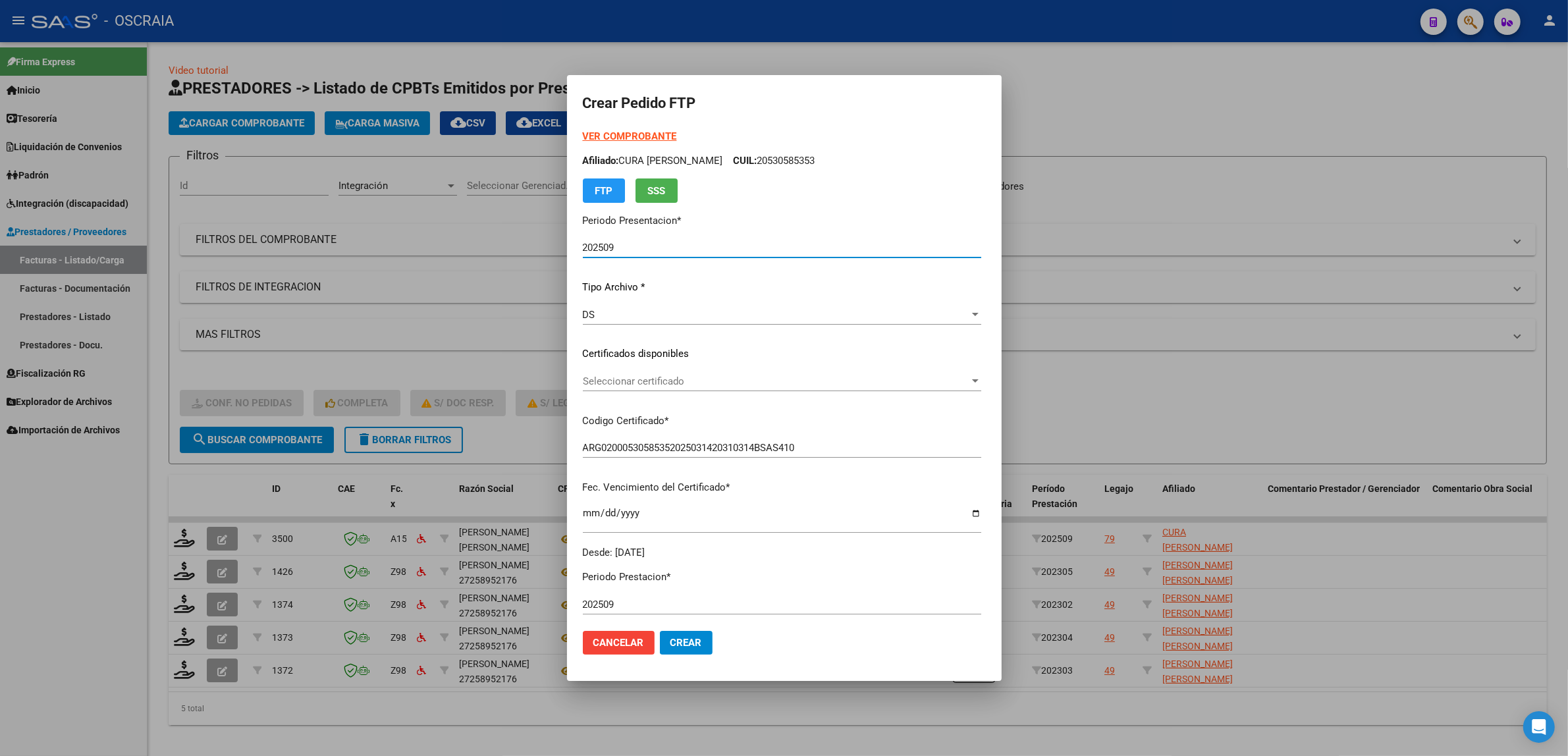
click at [669, 383] on span "Seleccionar certificado" at bounding box center [776, 381] width 387 height 12
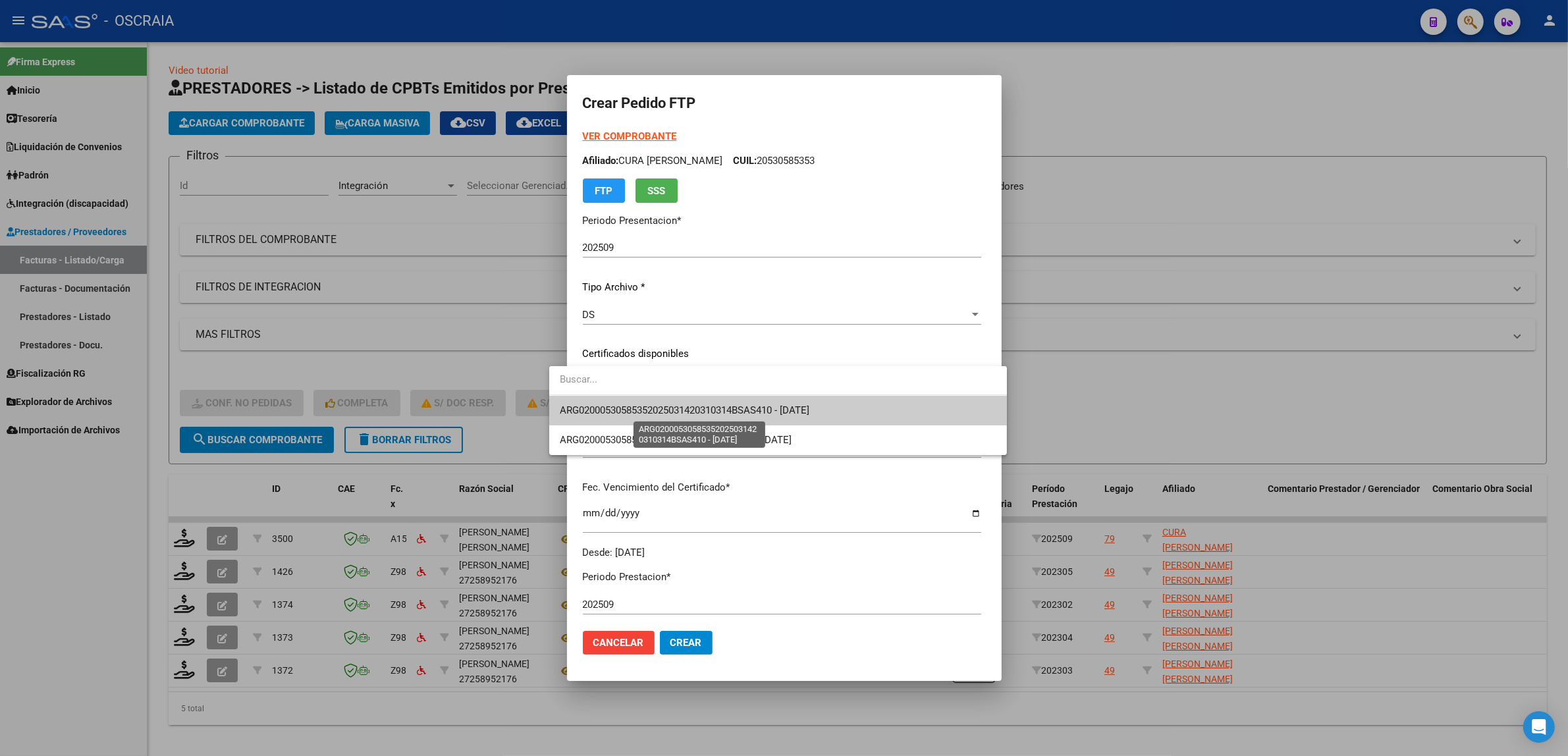
click at [676, 412] on span "ARG02000530585352025031420310314BSAS410 - [DATE]" at bounding box center [684, 410] width 250 height 12
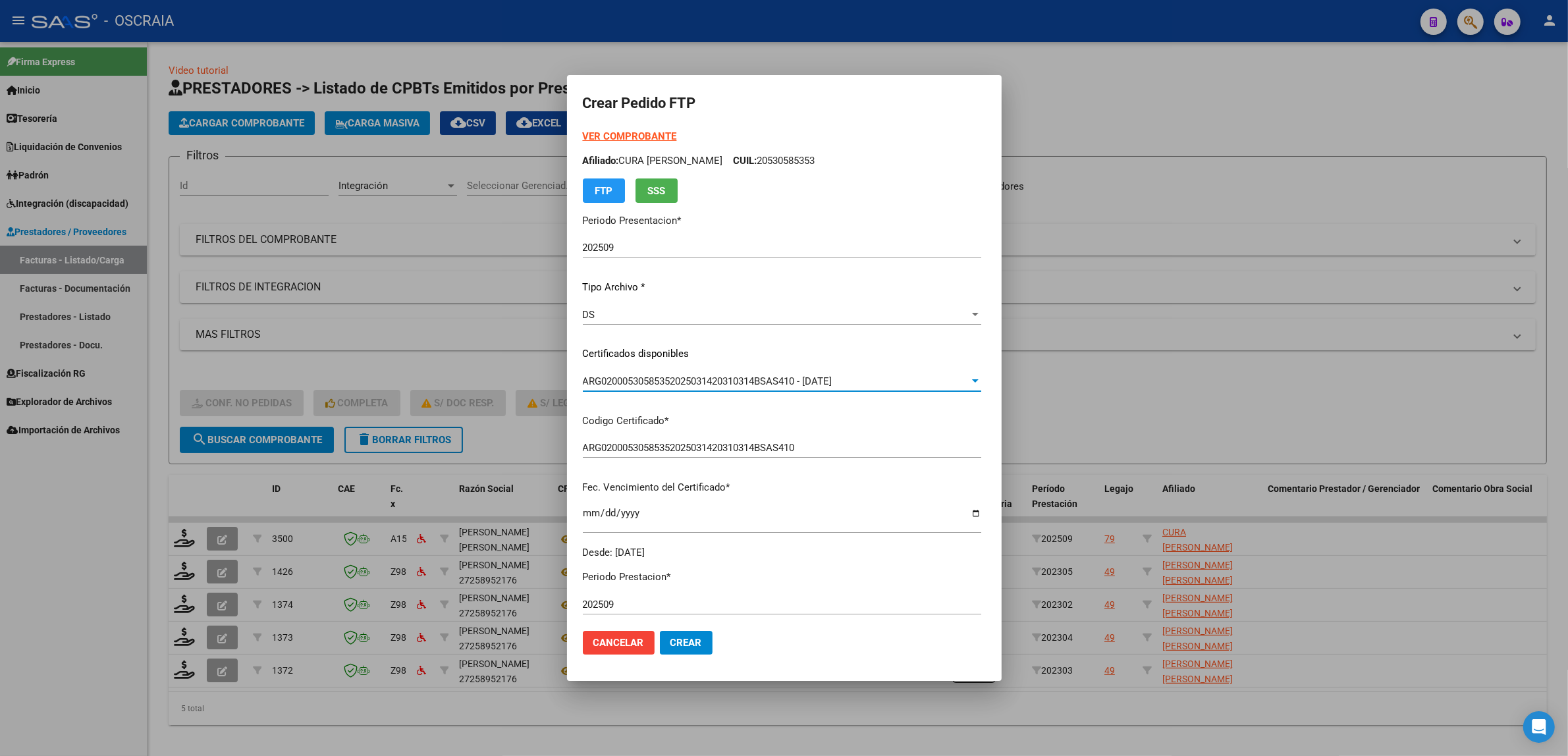
scroll to position [274, 0]
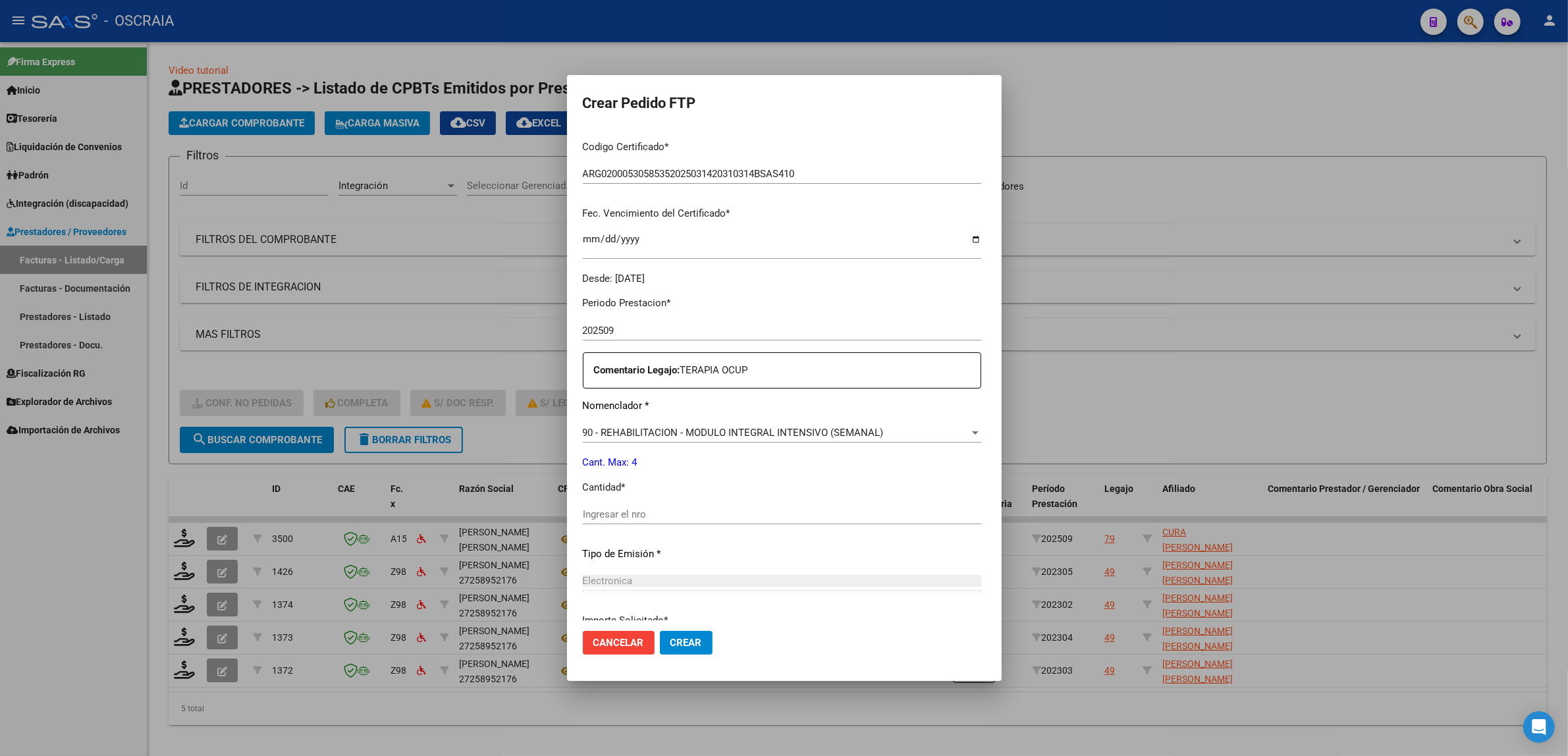
click at [702, 508] on input "Ingresar el nro" at bounding box center [782, 514] width 398 height 12
type input "4"
click at [713, 550] on p "Tipo de Emisión *" at bounding box center [782, 554] width 398 height 15
click at [670, 637] on span "Crear" at bounding box center [686, 643] width 32 height 12
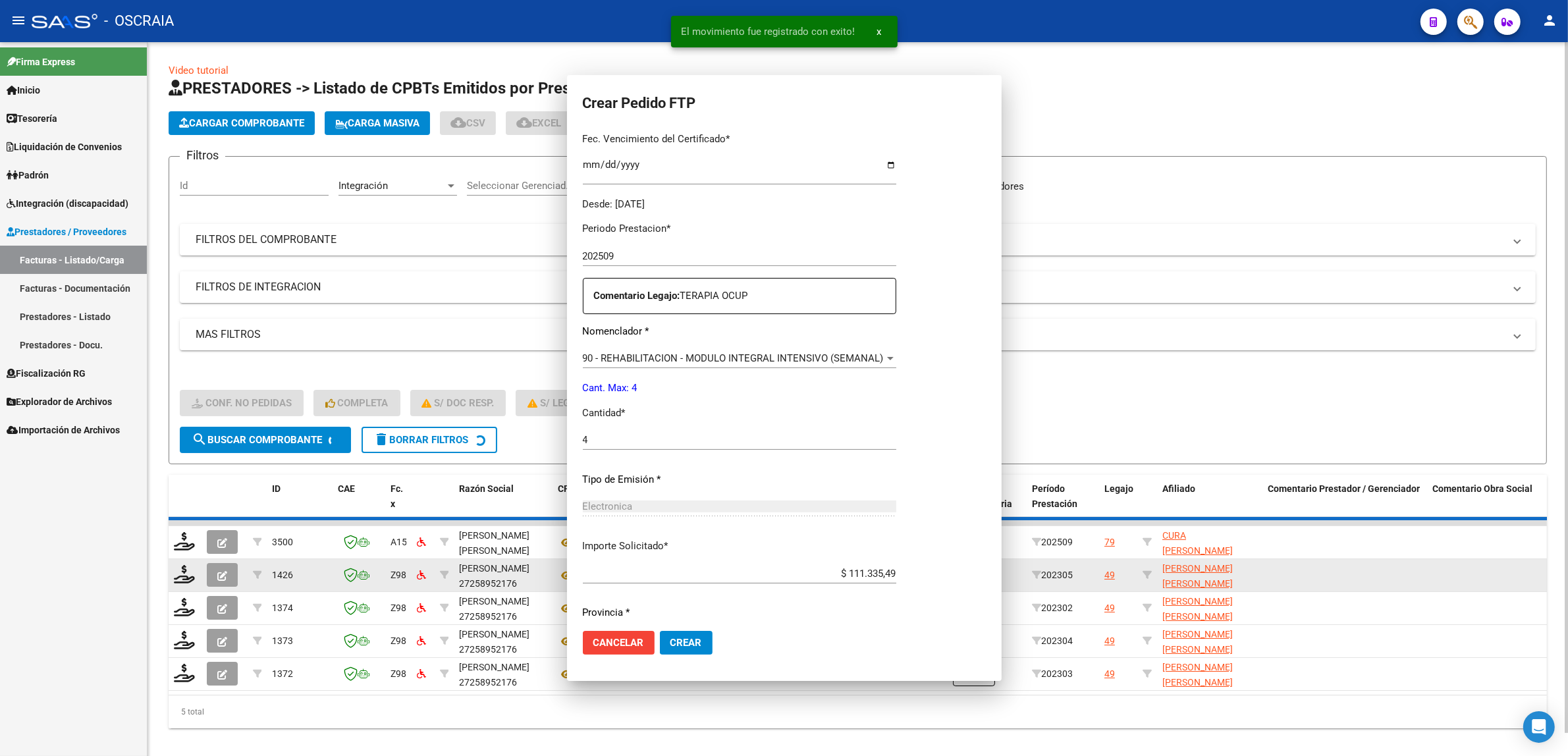
scroll to position [0, 0]
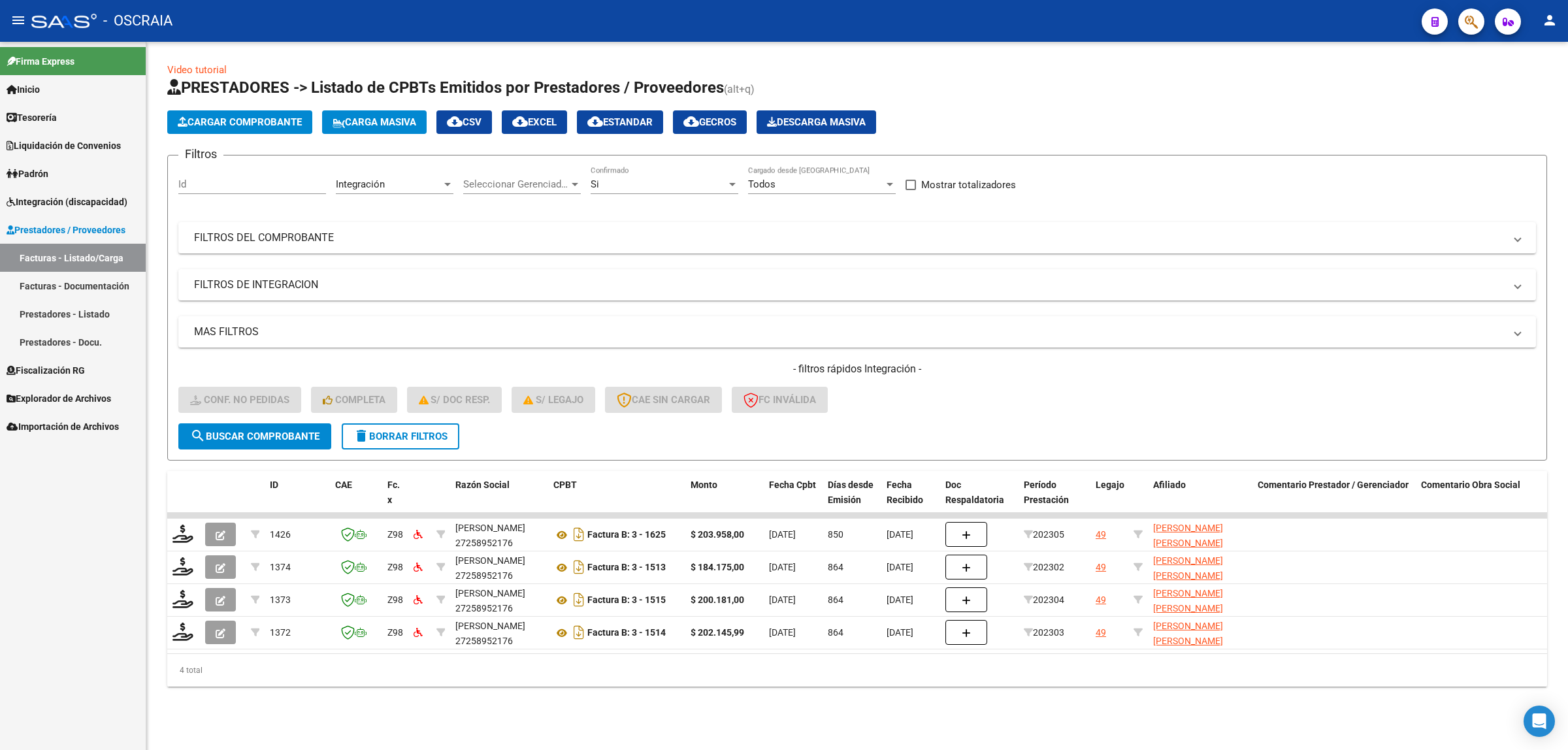
click at [271, 131] on button "Cargar Comprobante" at bounding box center [240, 122] width 145 height 24
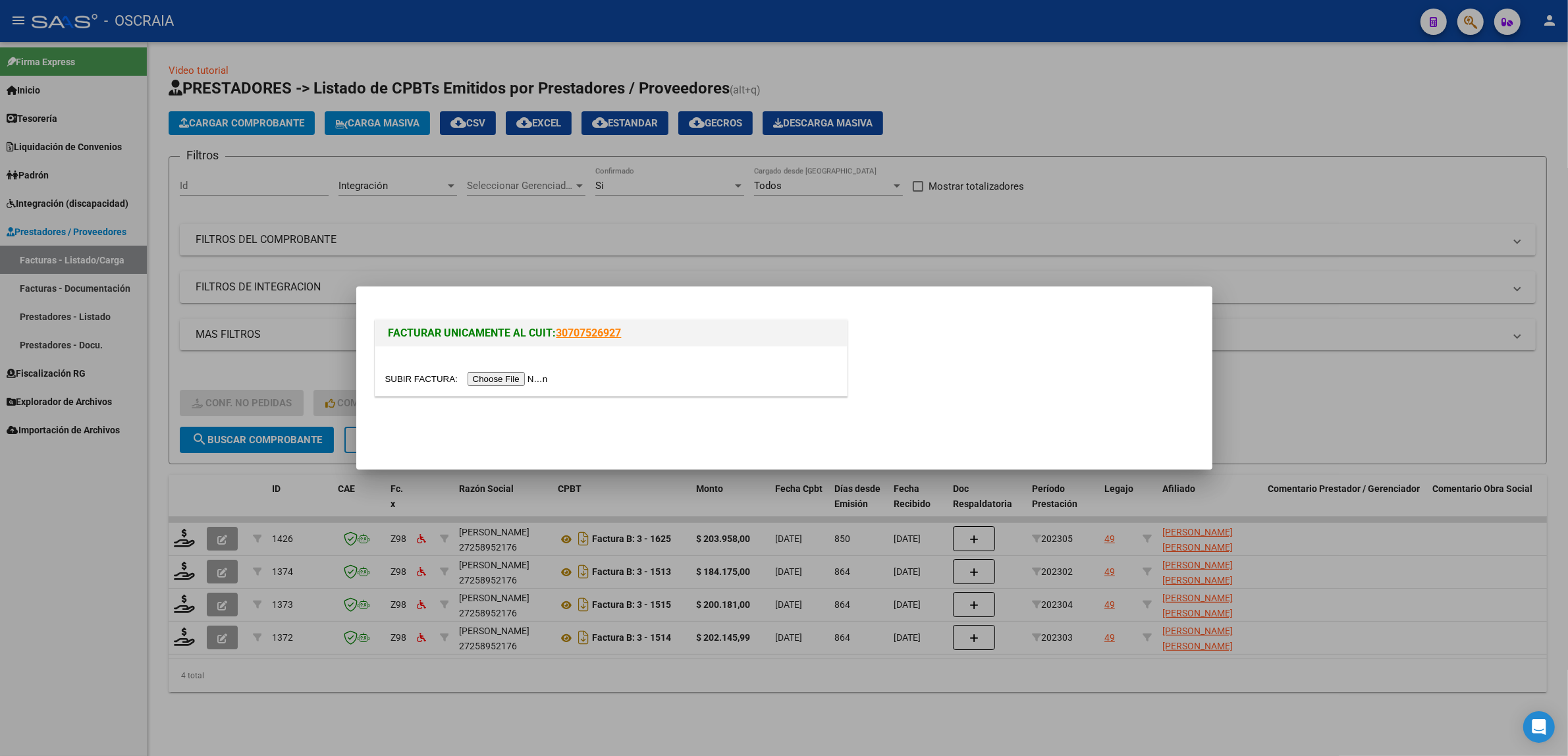
click at [553, 361] on div at bounding box center [611, 371] width 471 height 50
click at [542, 372] on input "file" at bounding box center [469, 379] width 167 height 14
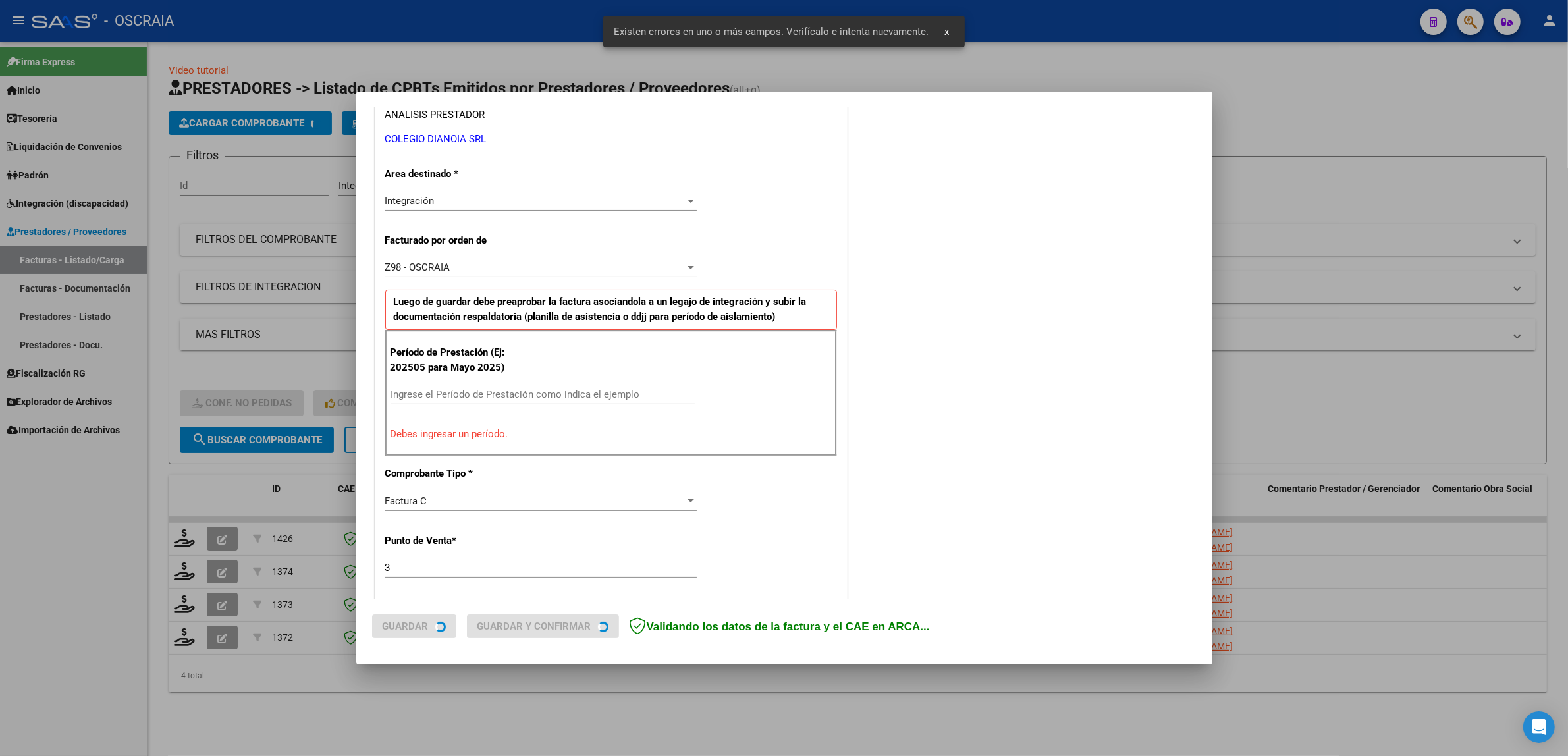
scroll to position [256, 0]
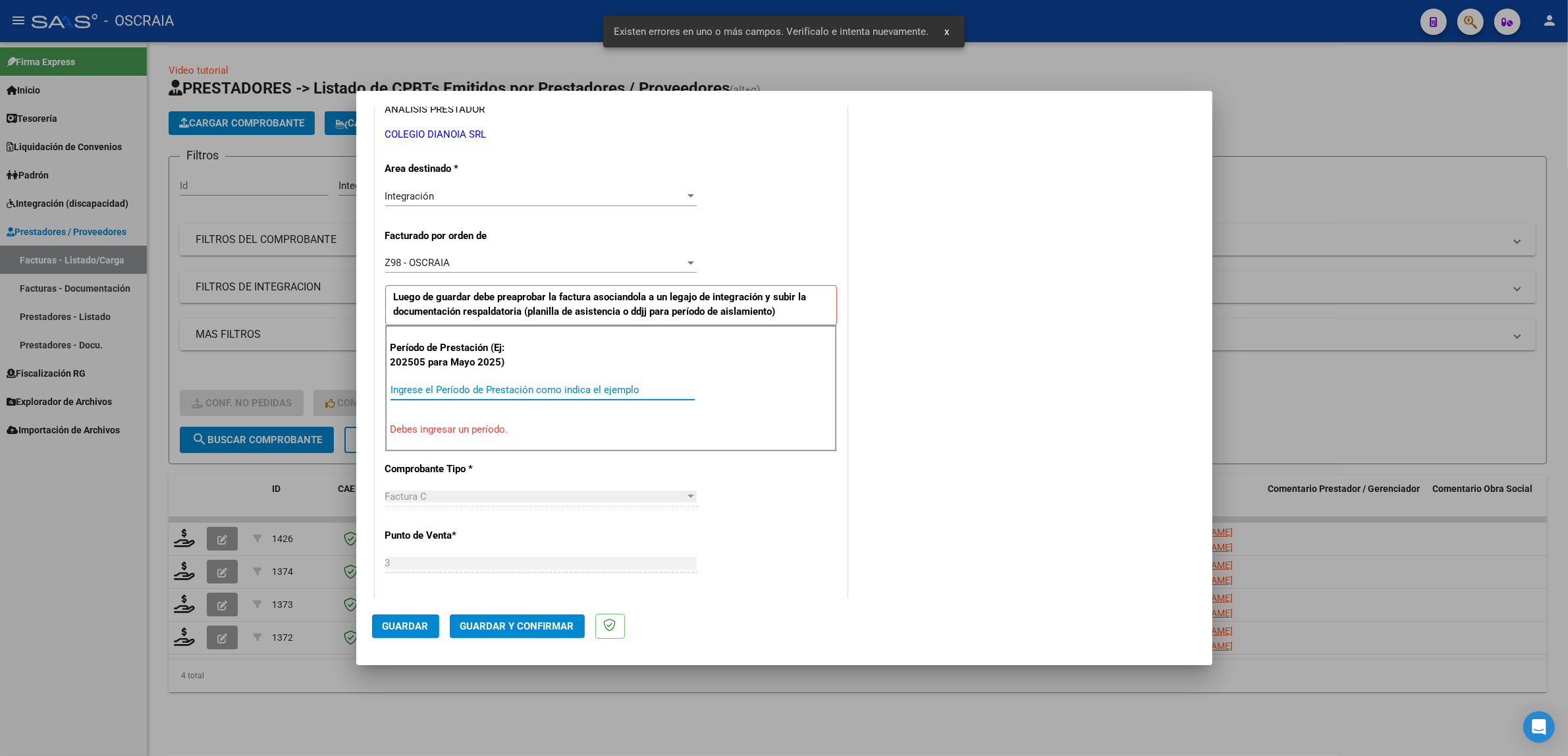
click at [578, 392] on input "Ingrese el Período de Prestación como indica el ejemplo" at bounding box center [543, 390] width 304 height 12
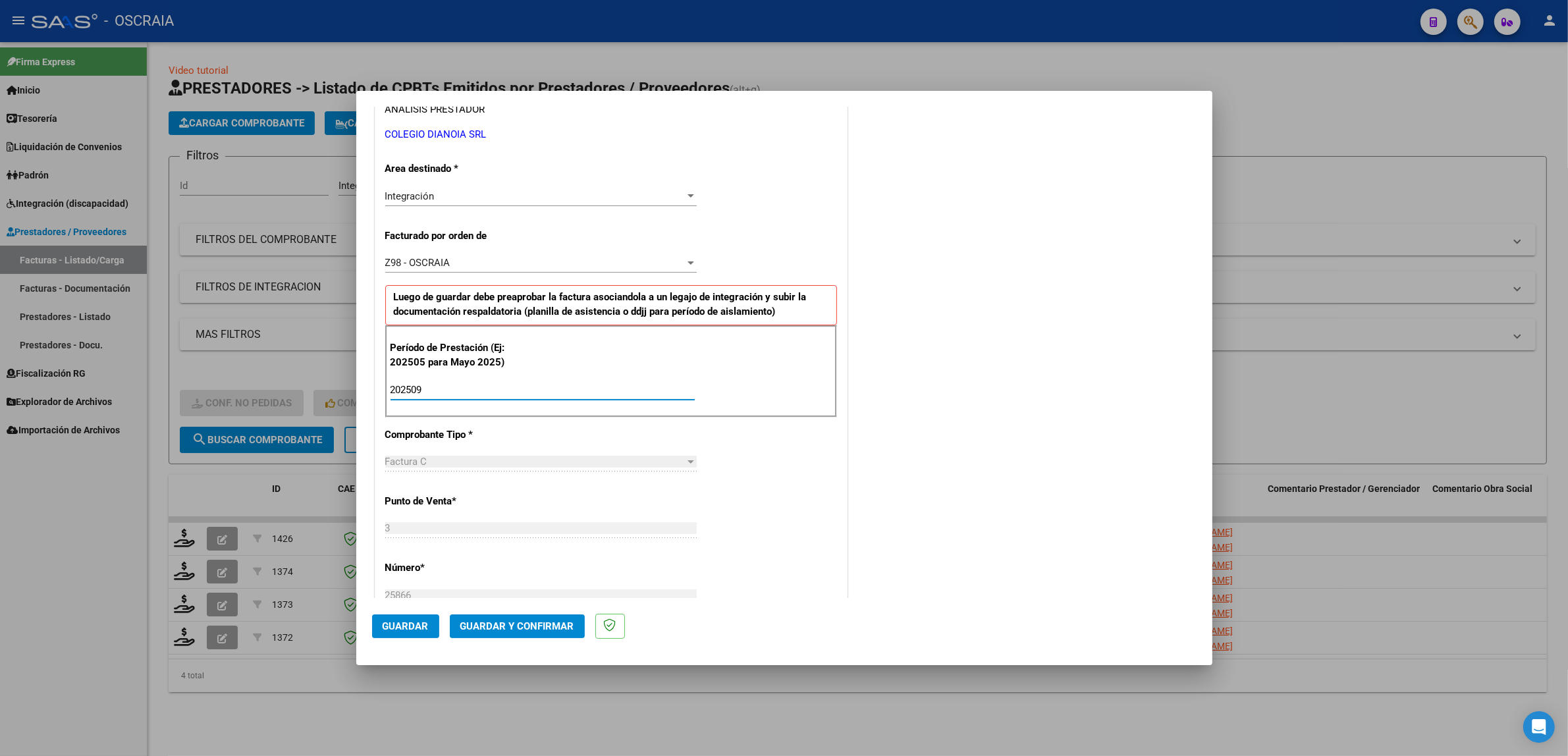
scroll to position [805, 0]
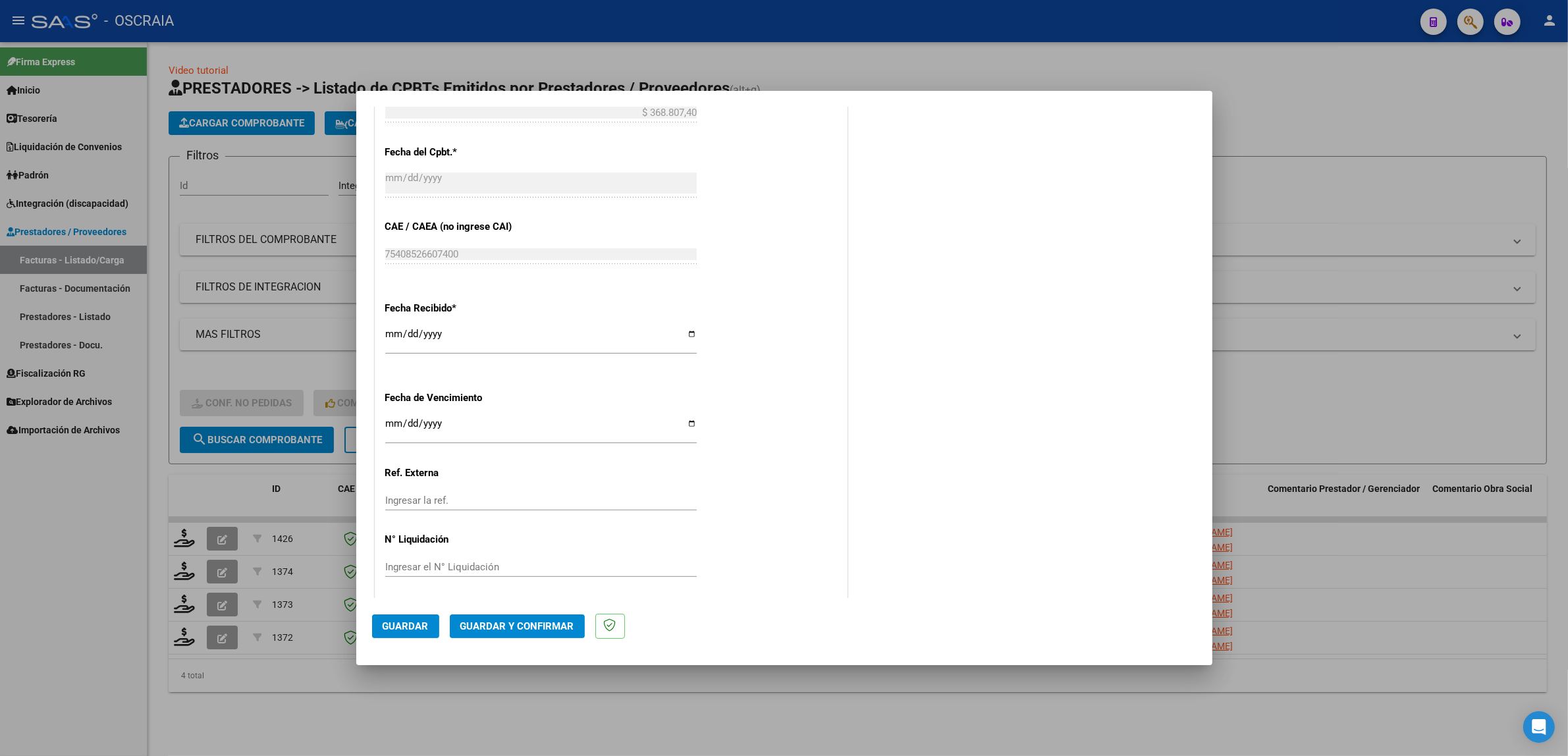
type input "202509"
click at [420, 628] on span "Guardar" at bounding box center [406, 626] width 46 height 12
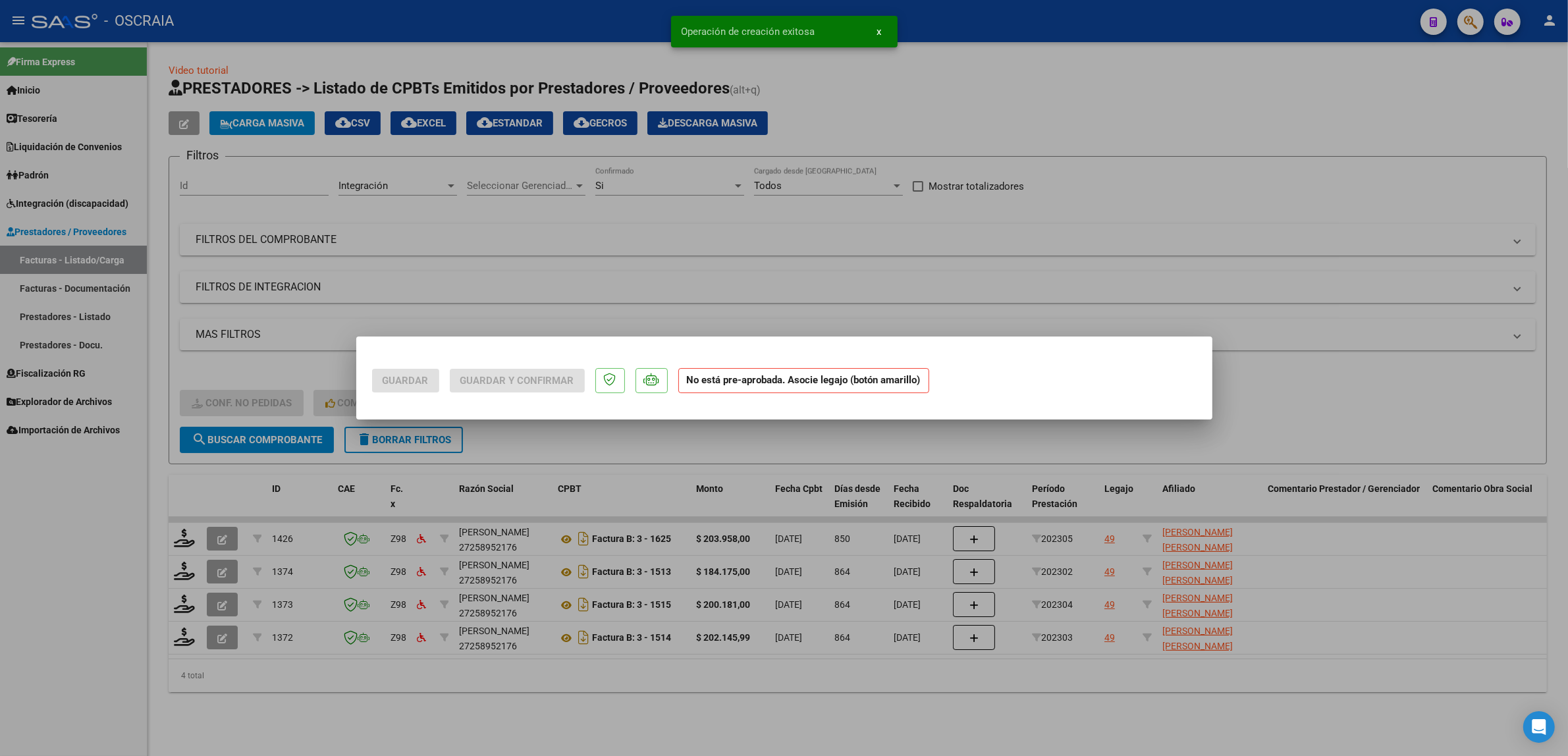
scroll to position [0, 0]
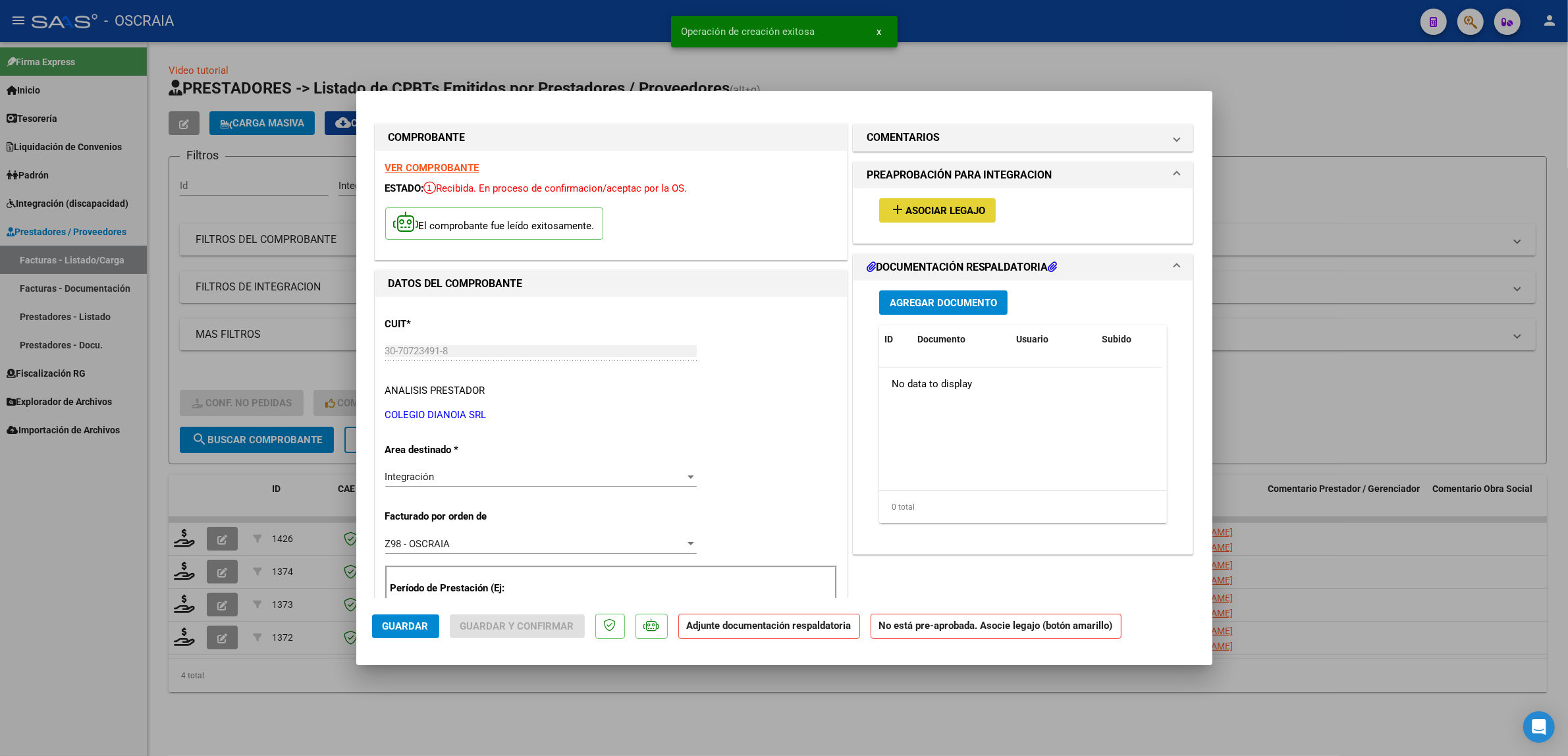
click at [894, 218] on button "add Asociar Legajo" at bounding box center [937, 210] width 116 height 24
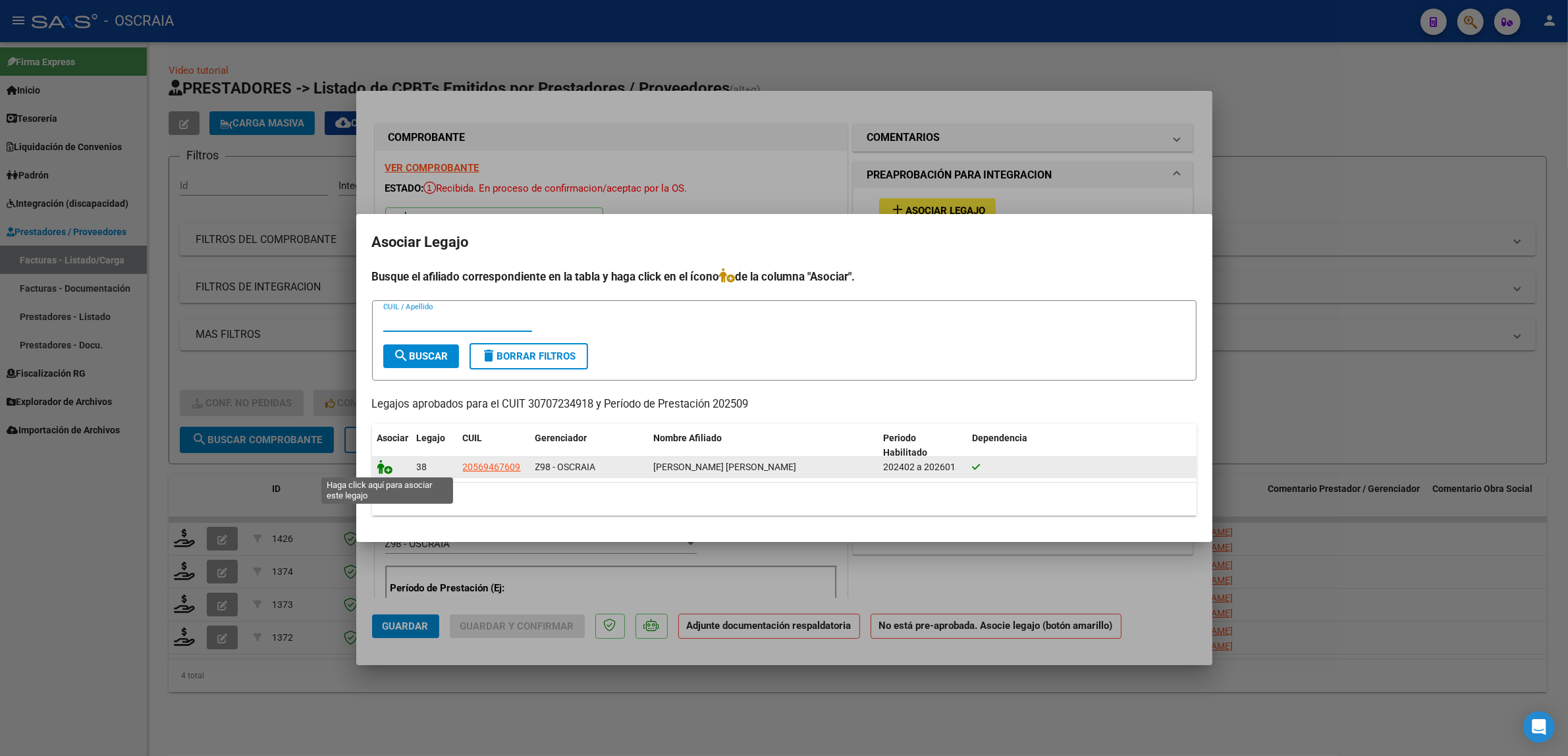
click at [377, 466] on icon at bounding box center [385, 467] width 16 height 15
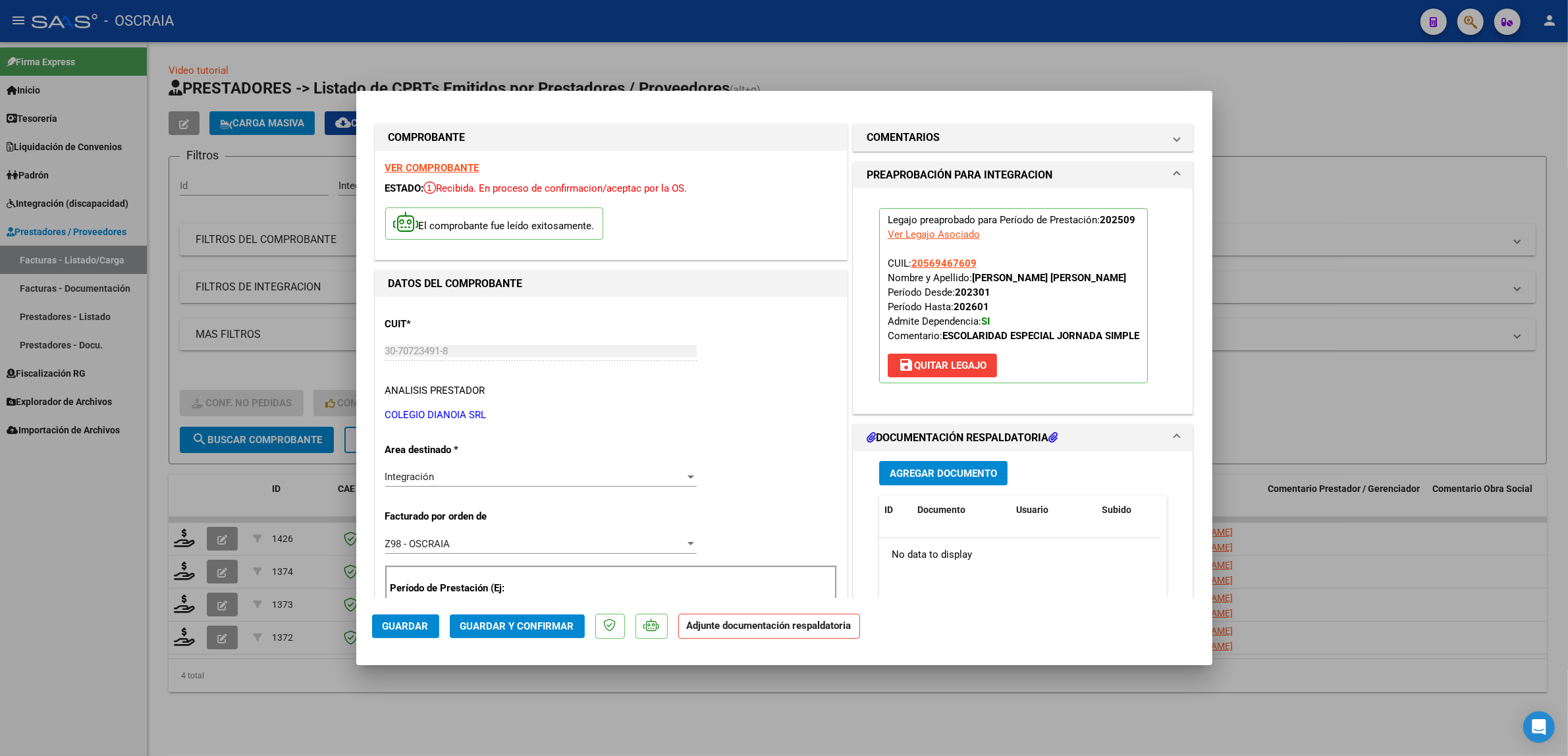
click at [907, 469] on span "Agregar Documento" at bounding box center [943, 473] width 107 height 12
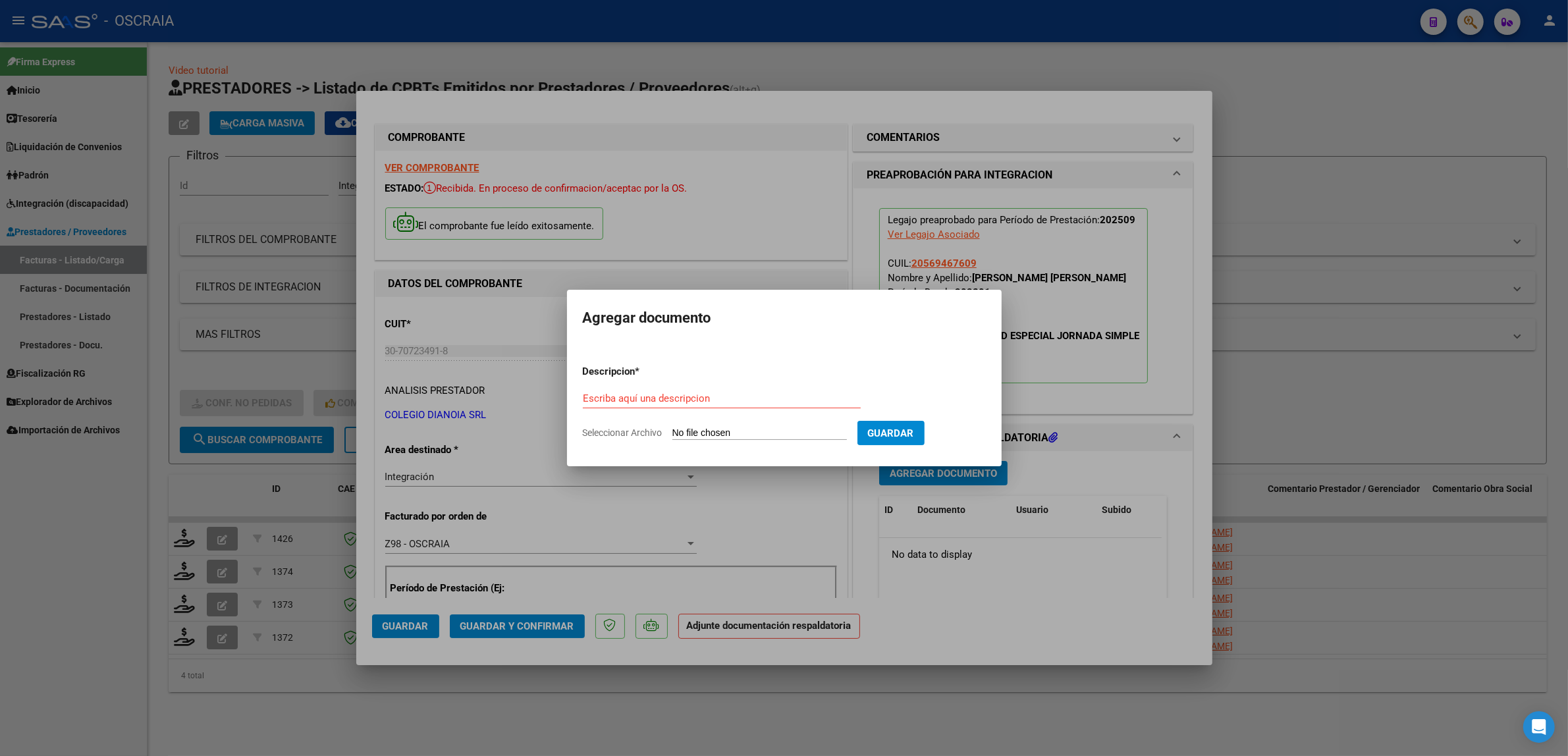
click at [706, 406] on div "Escriba aquí una descripcion" at bounding box center [721, 399] width 278 height 20
click at [705, 401] on input "Escriba aquí una descripcion" at bounding box center [721, 399] width 278 height 12
type input "PLANILLA DE ASISTENCIA"
click at [672, 428] on input "Seleccionar Archivo" at bounding box center [760, 434] width 175 height 13
type input "C:\fakepath\09-2025 COLEGIO DIANOIA FC25866 ESCOLARIDAD ESPECIAL JORNADA SIMPLE…"
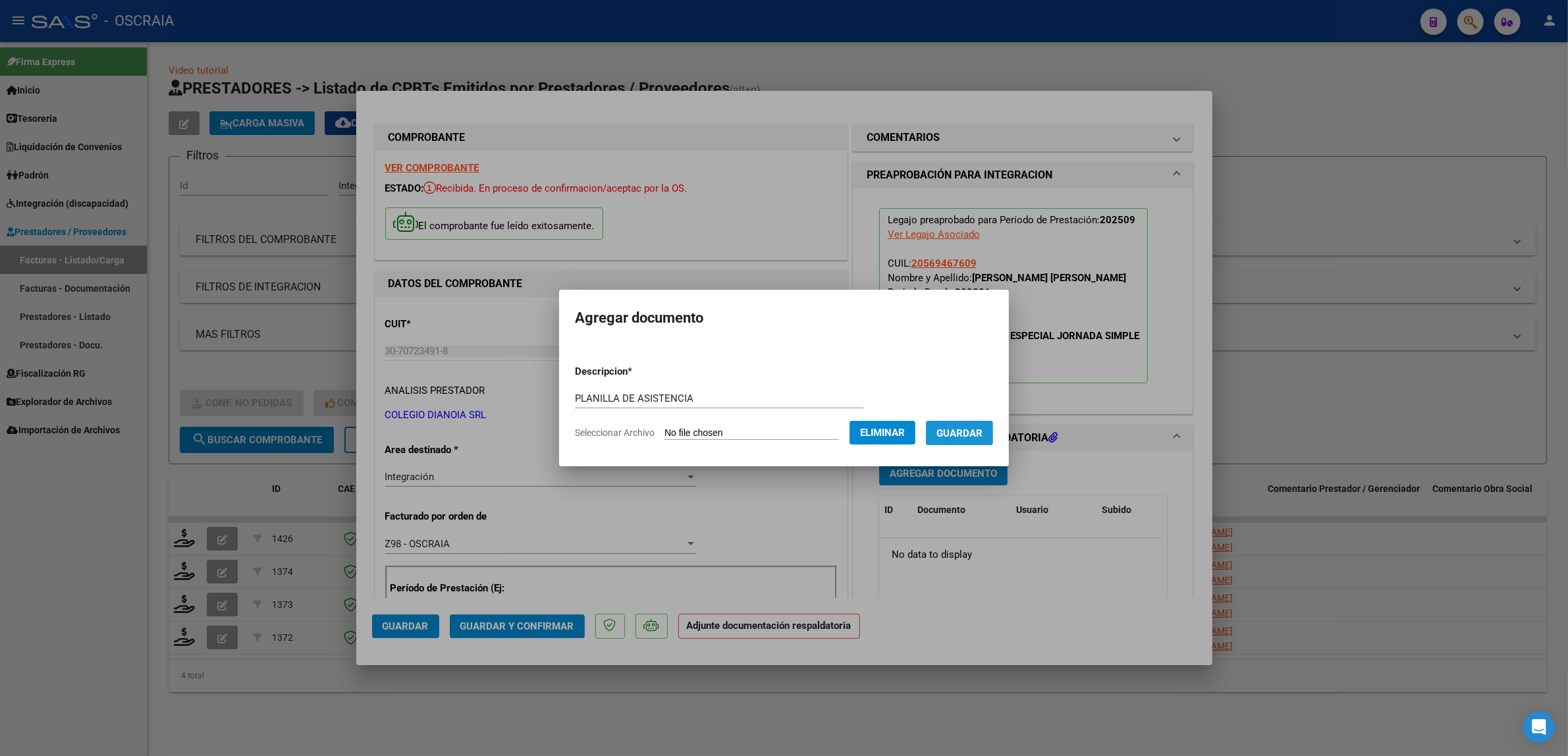
click at [966, 435] on span "Guardar" at bounding box center [960, 434] width 46 height 12
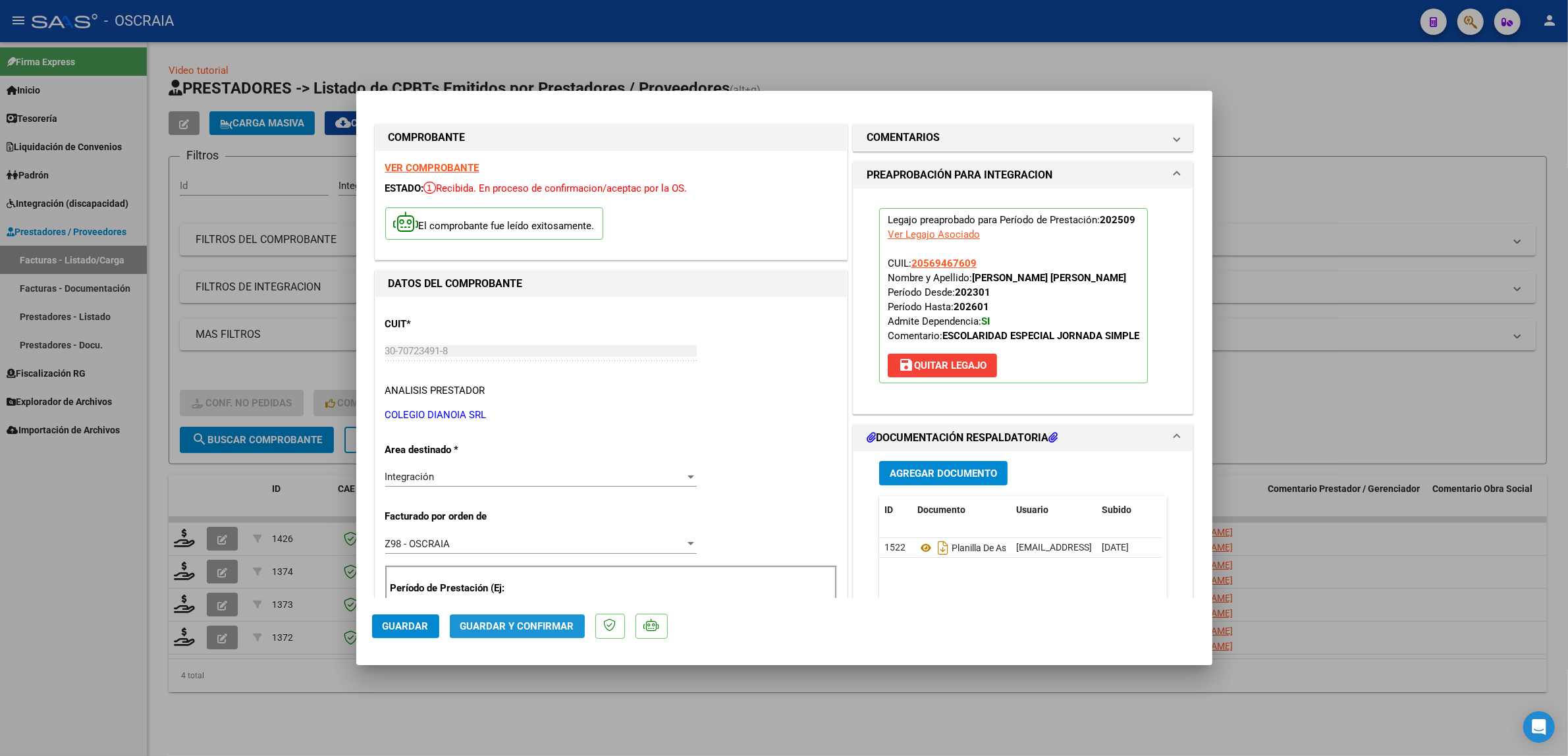
click at [458, 634] on button "Guardar y Confirmar" at bounding box center [517, 626] width 135 height 24
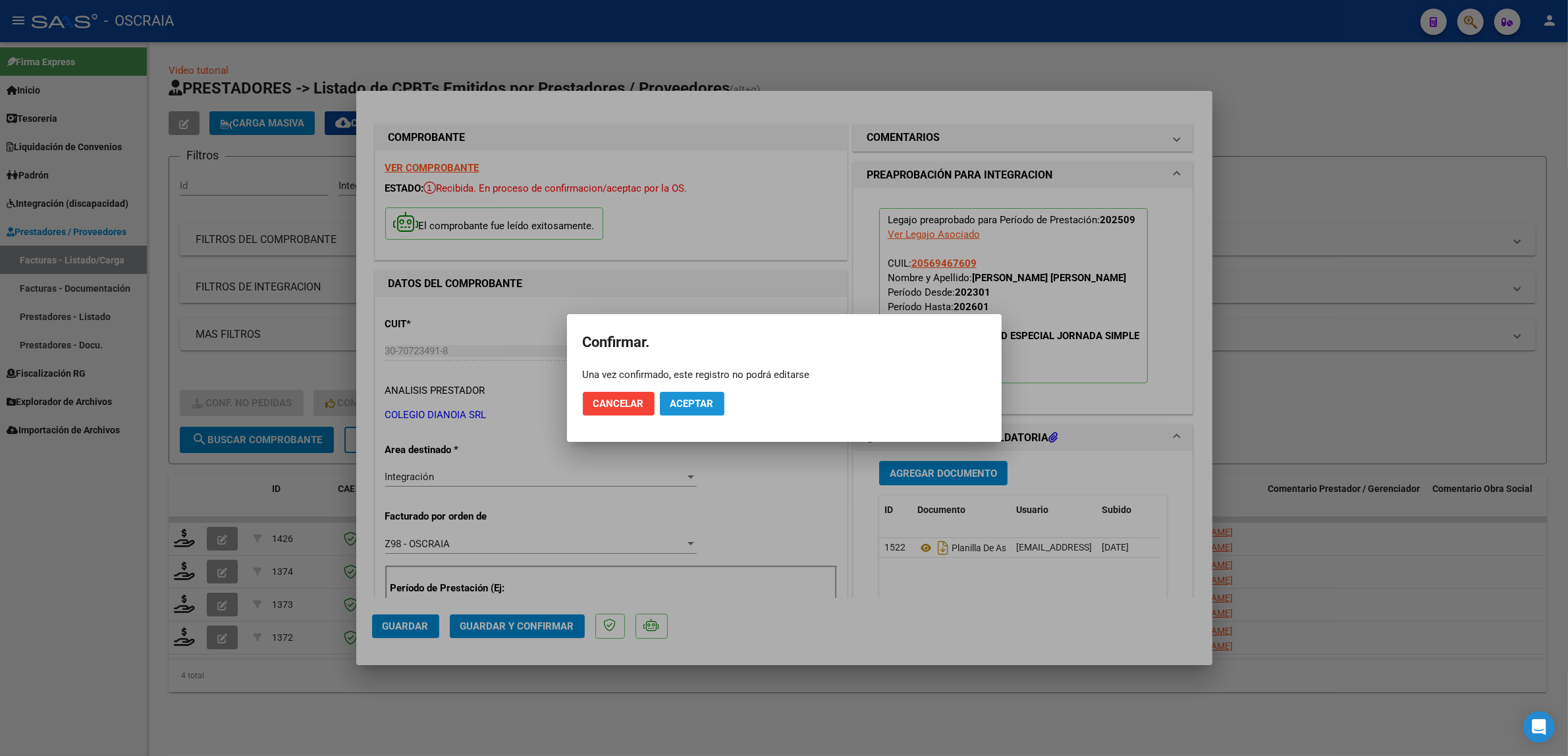
click at [692, 405] on span "Aceptar" at bounding box center [692, 404] width 44 height 12
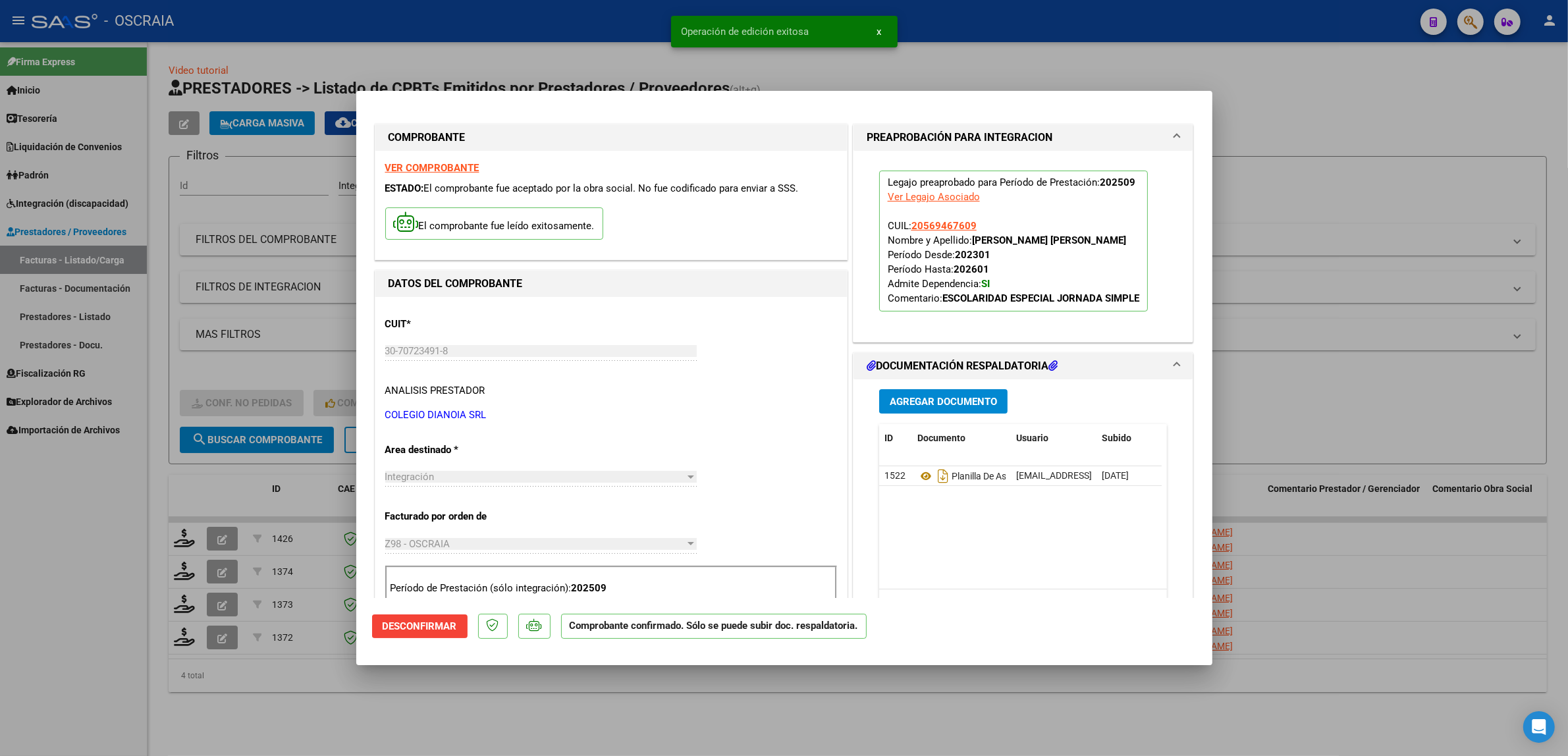
click at [273, 477] on div at bounding box center [784, 378] width 1568 height 756
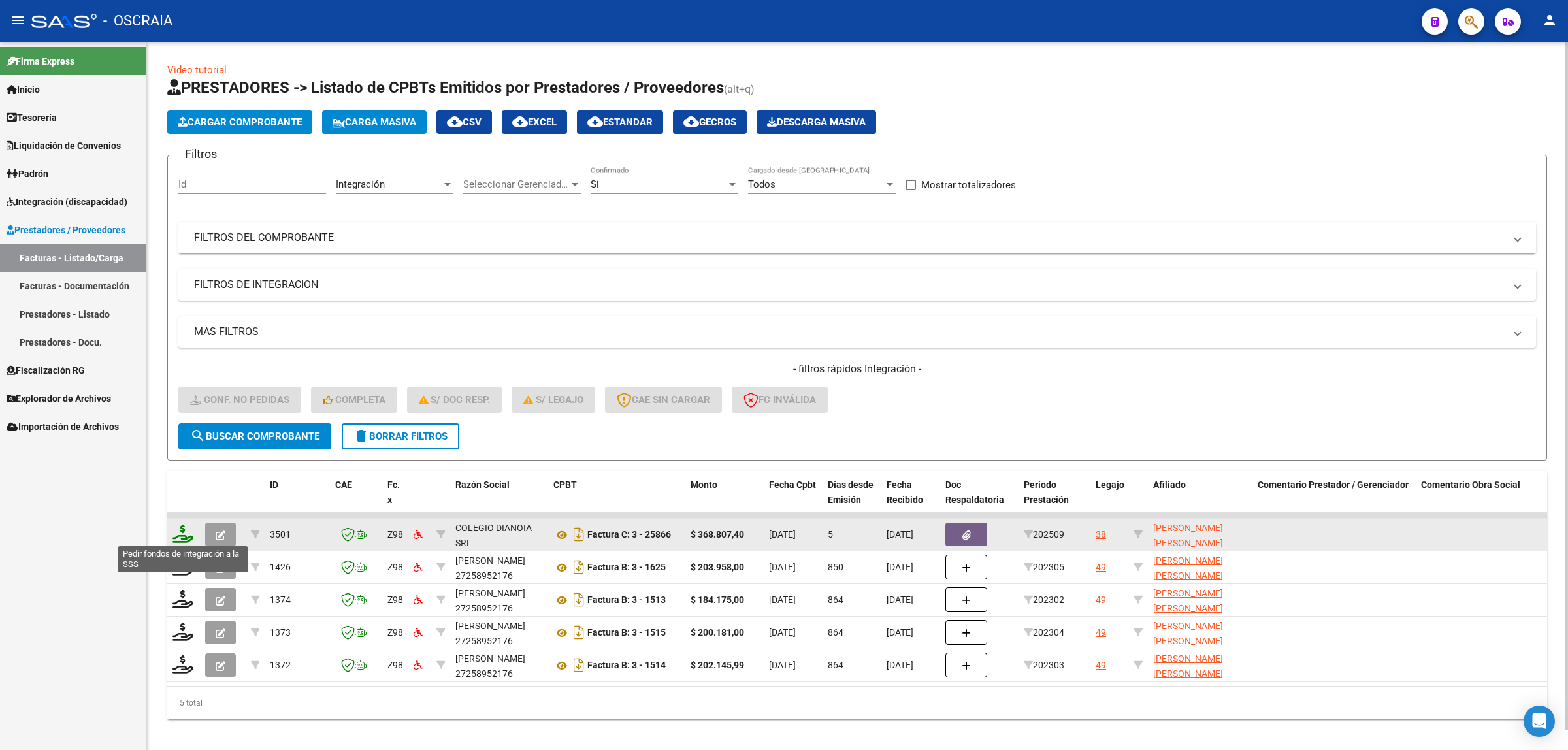
click at [188, 531] on icon at bounding box center [183, 534] width 21 height 18
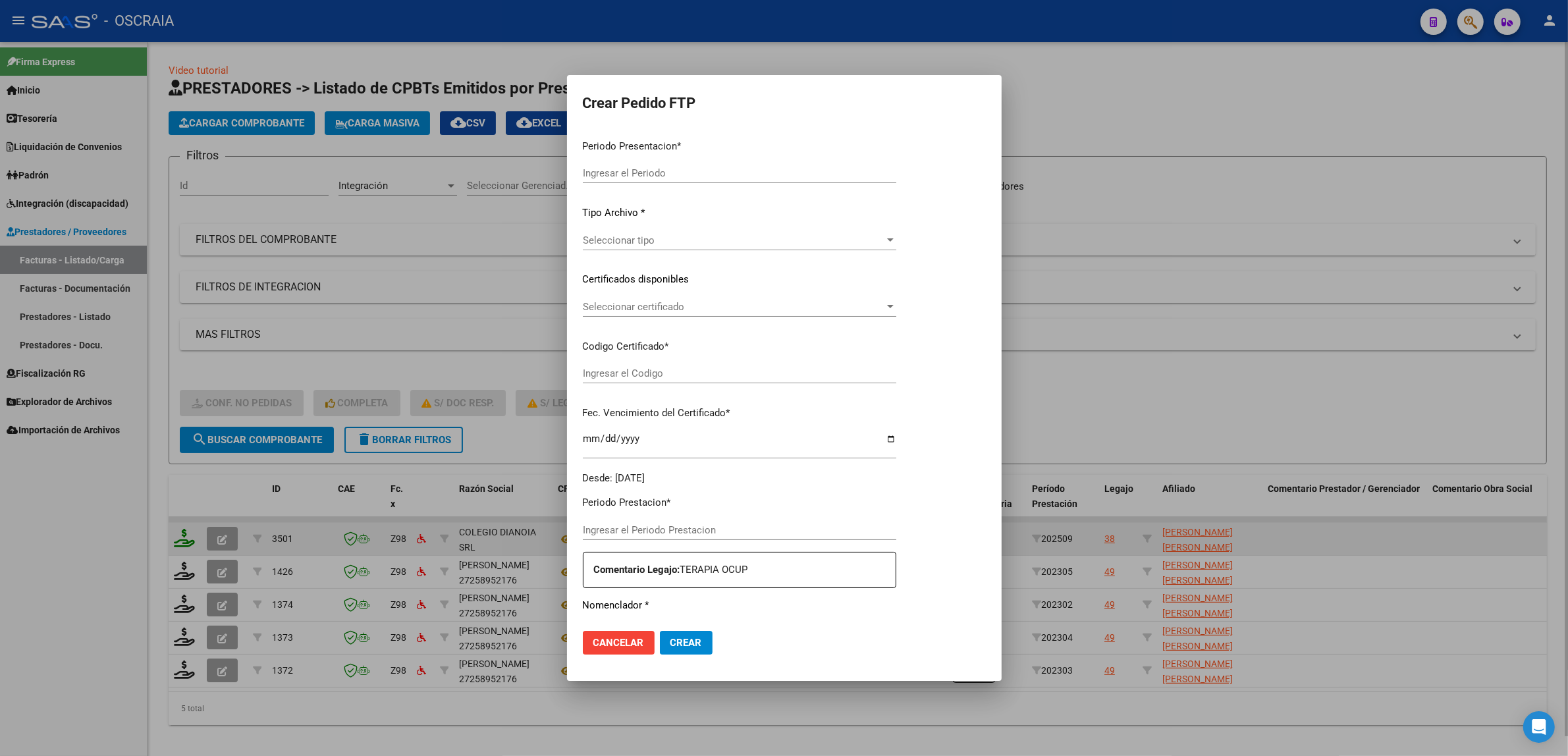
type input "202509"
type input "$ 368.807,40"
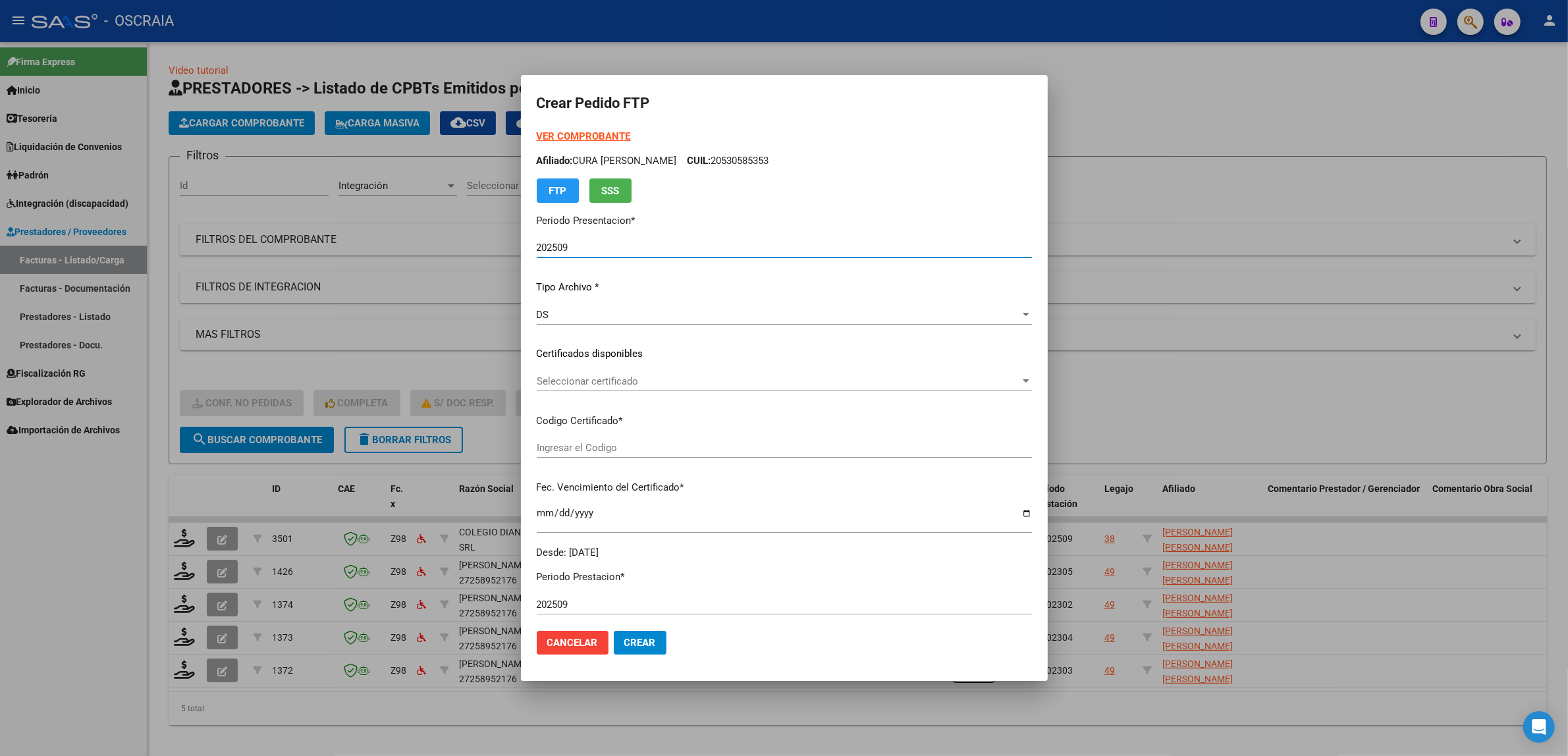
type input "ARG02000569467602021011220260112BS423"
type input "[DATE]"
click at [614, 393] on div "Seleccionar certificado Seleccionar certificado" at bounding box center [784, 387] width 495 height 32
click at [614, 386] on span "Seleccionar certificado" at bounding box center [778, 381] width 483 height 12
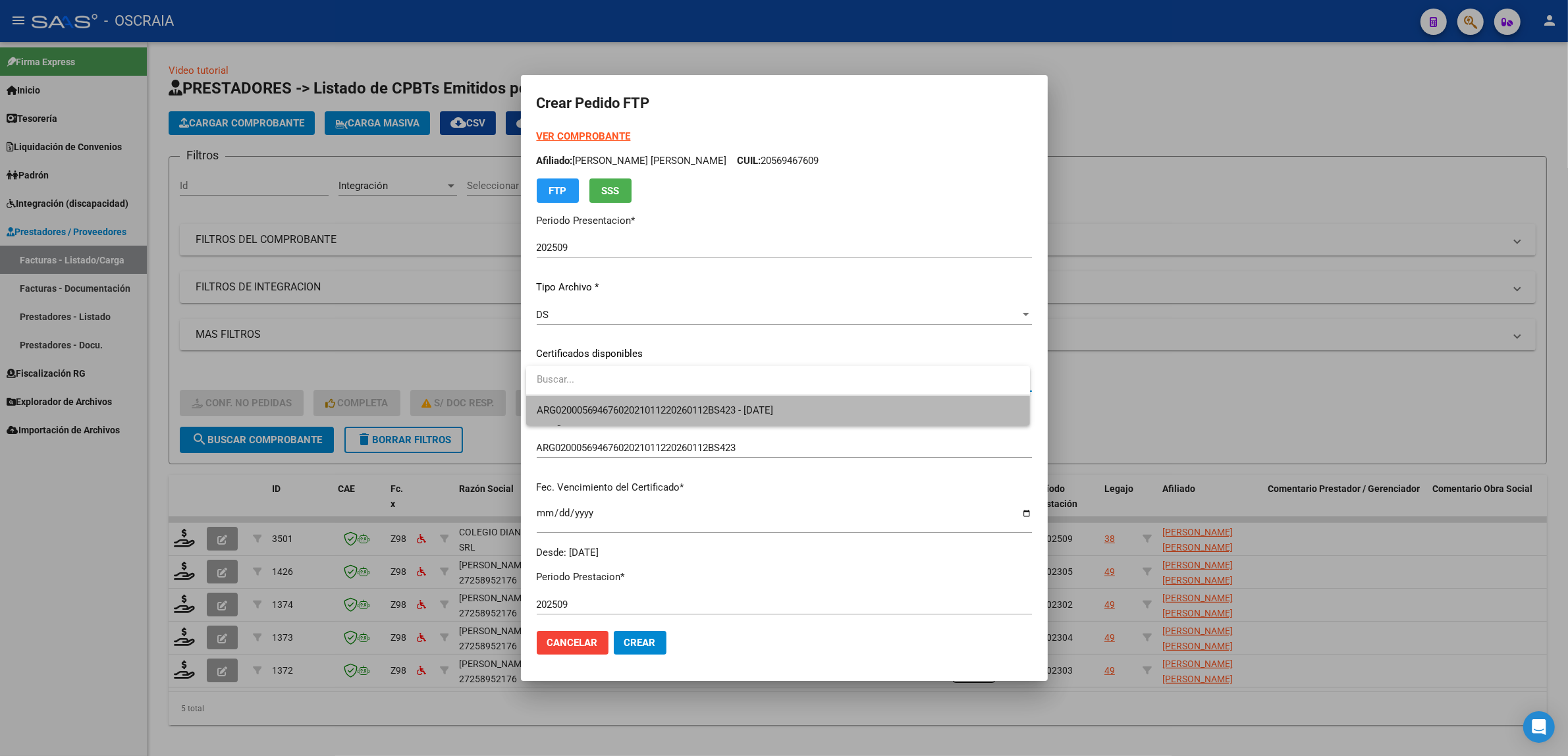
click at [726, 416] on span "ARG02000569467602021011220260112BS423 - [DATE]" at bounding box center [778, 410] width 483 height 30
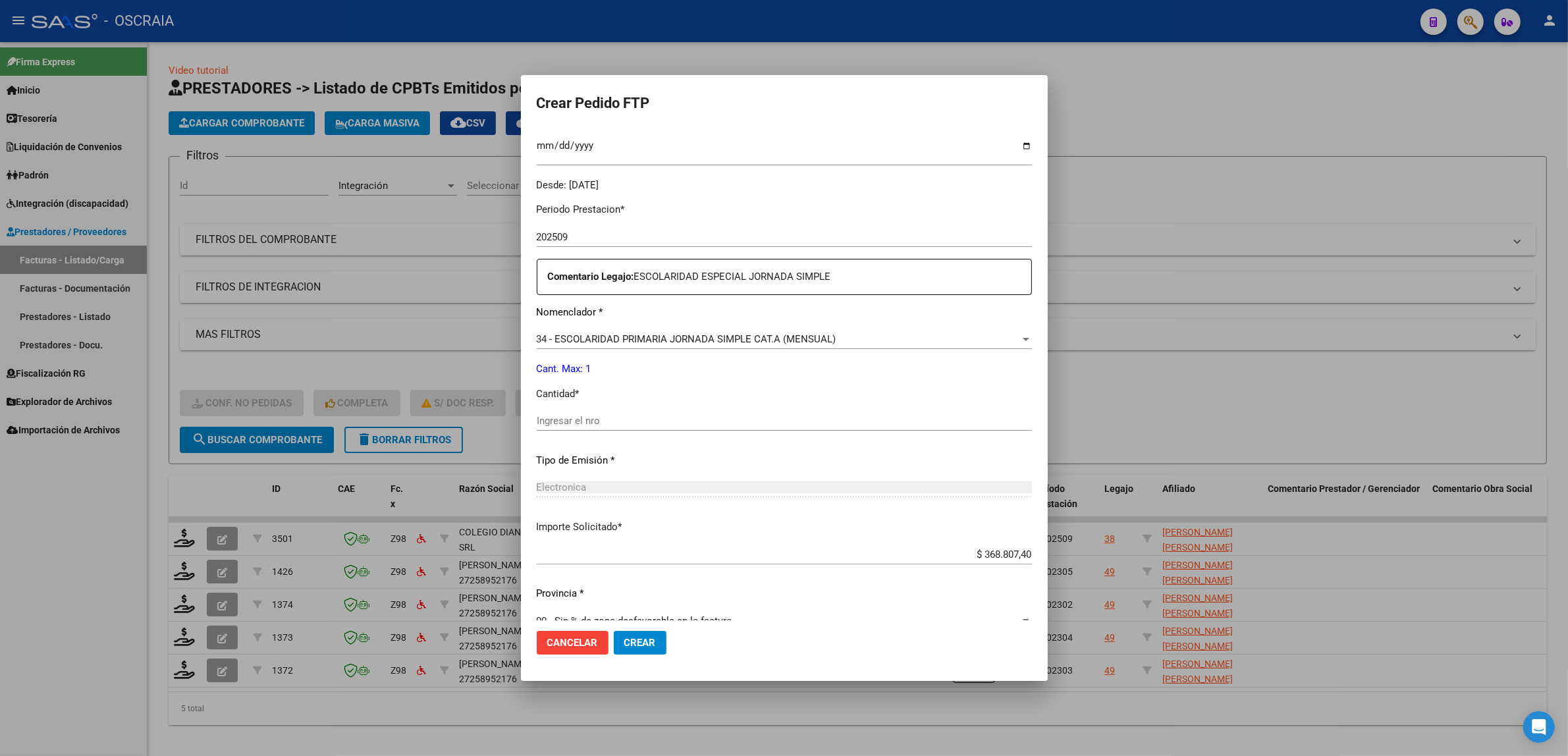
scroll to position [390, 0]
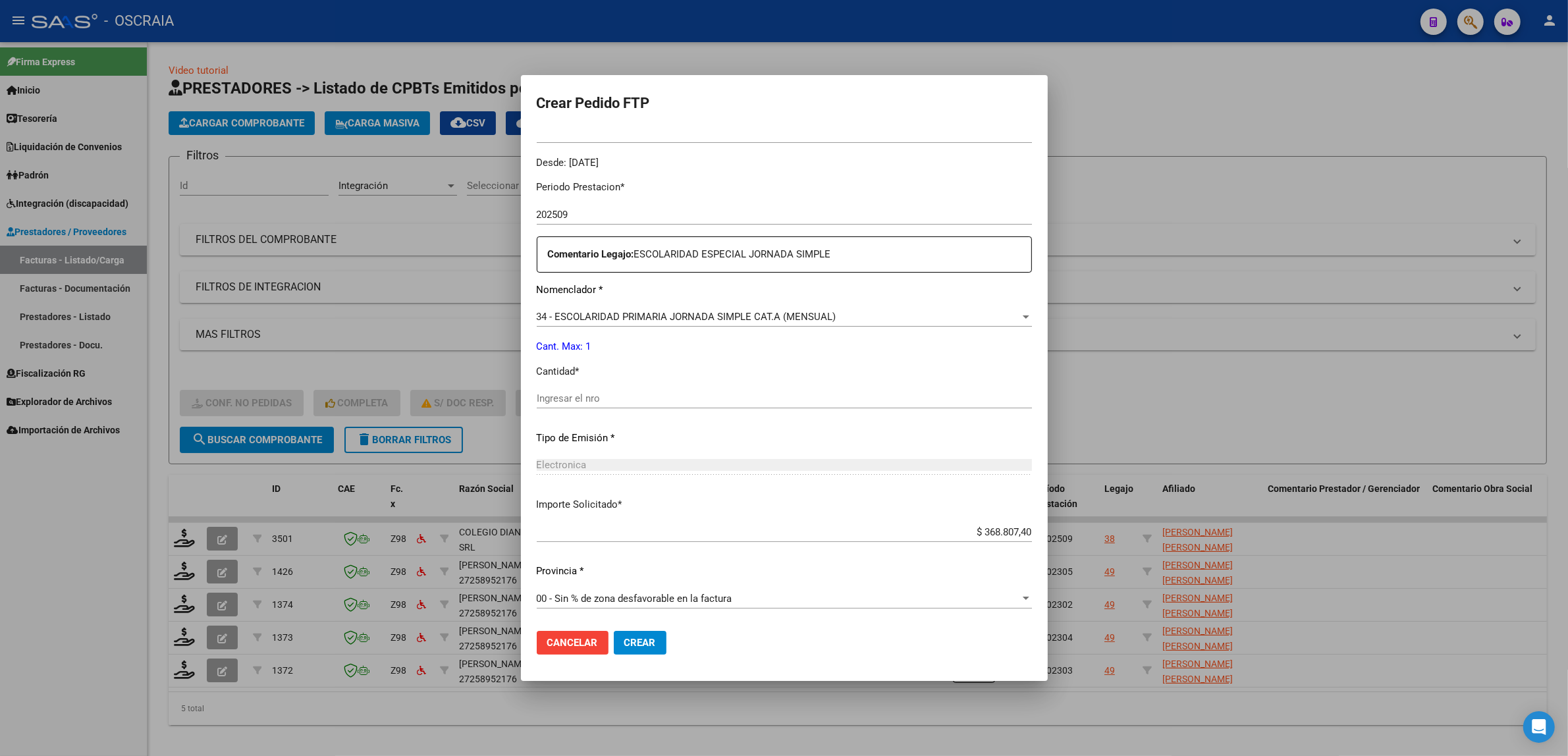
click at [610, 399] on input "Ingresar el nro" at bounding box center [784, 399] width 495 height 12
type input "1"
click at [721, 495] on div "Periodo Prestacion * 202509 Ingresar el Periodo Prestacion Comentario Legajo: E…" at bounding box center [784, 395] width 495 height 451
click at [641, 639] on span "Crear" at bounding box center [640, 643] width 32 height 12
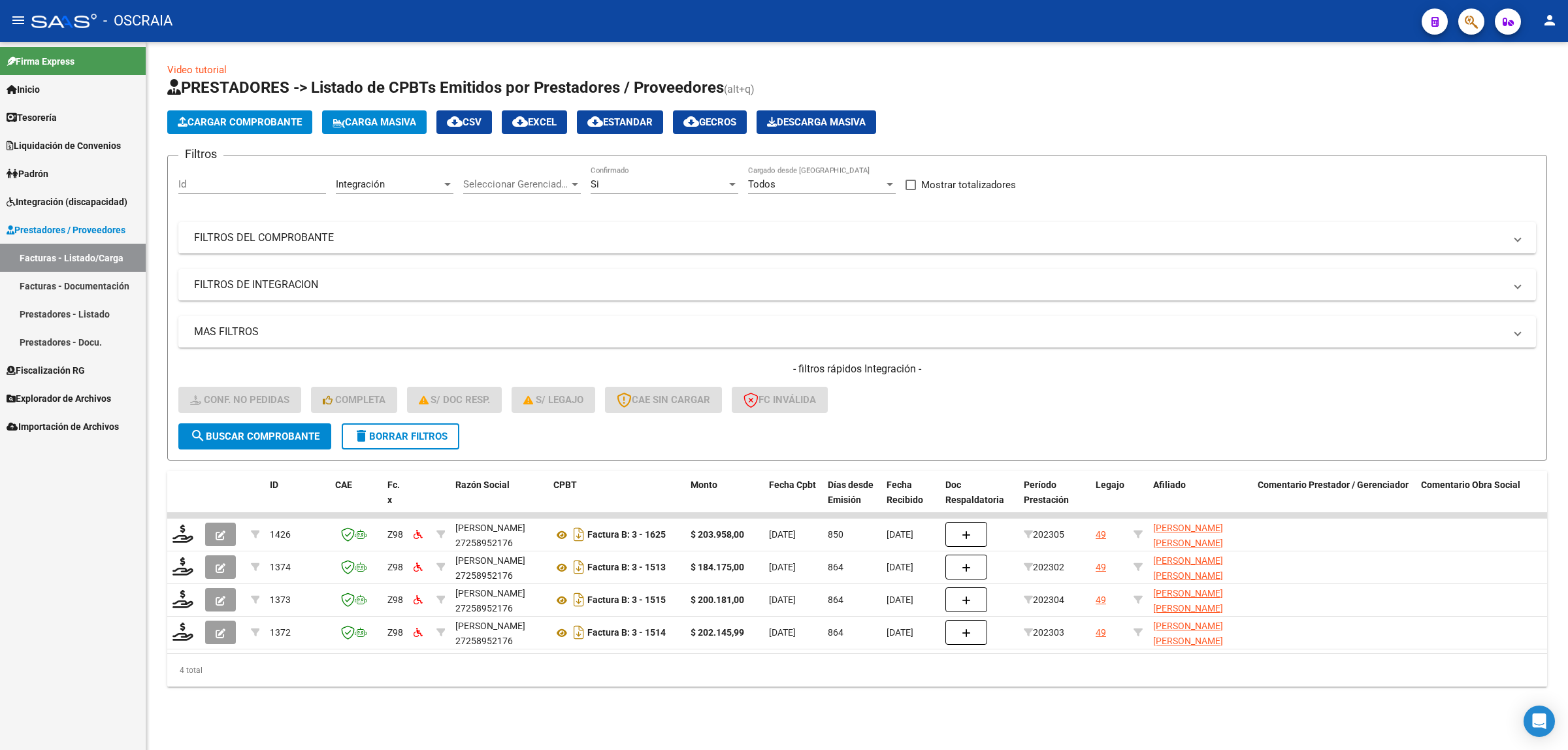
click at [276, 118] on span "Cargar Comprobante" at bounding box center [240, 122] width 124 height 12
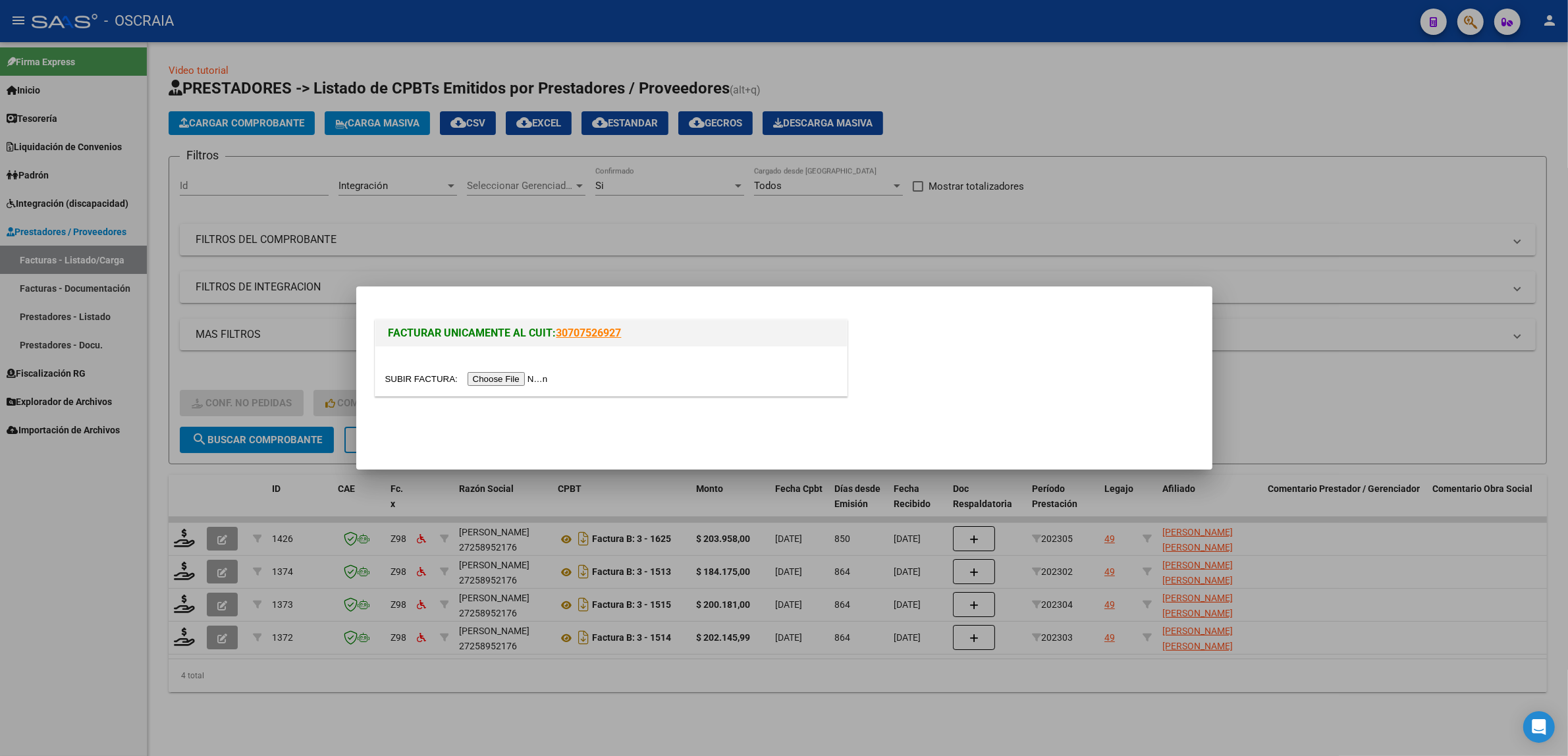
click at [498, 369] on div at bounding box center [611, 371] width 471 height 50
click at [498, 380] on input "file" at bounding box center [469, 379] width 167 height 14
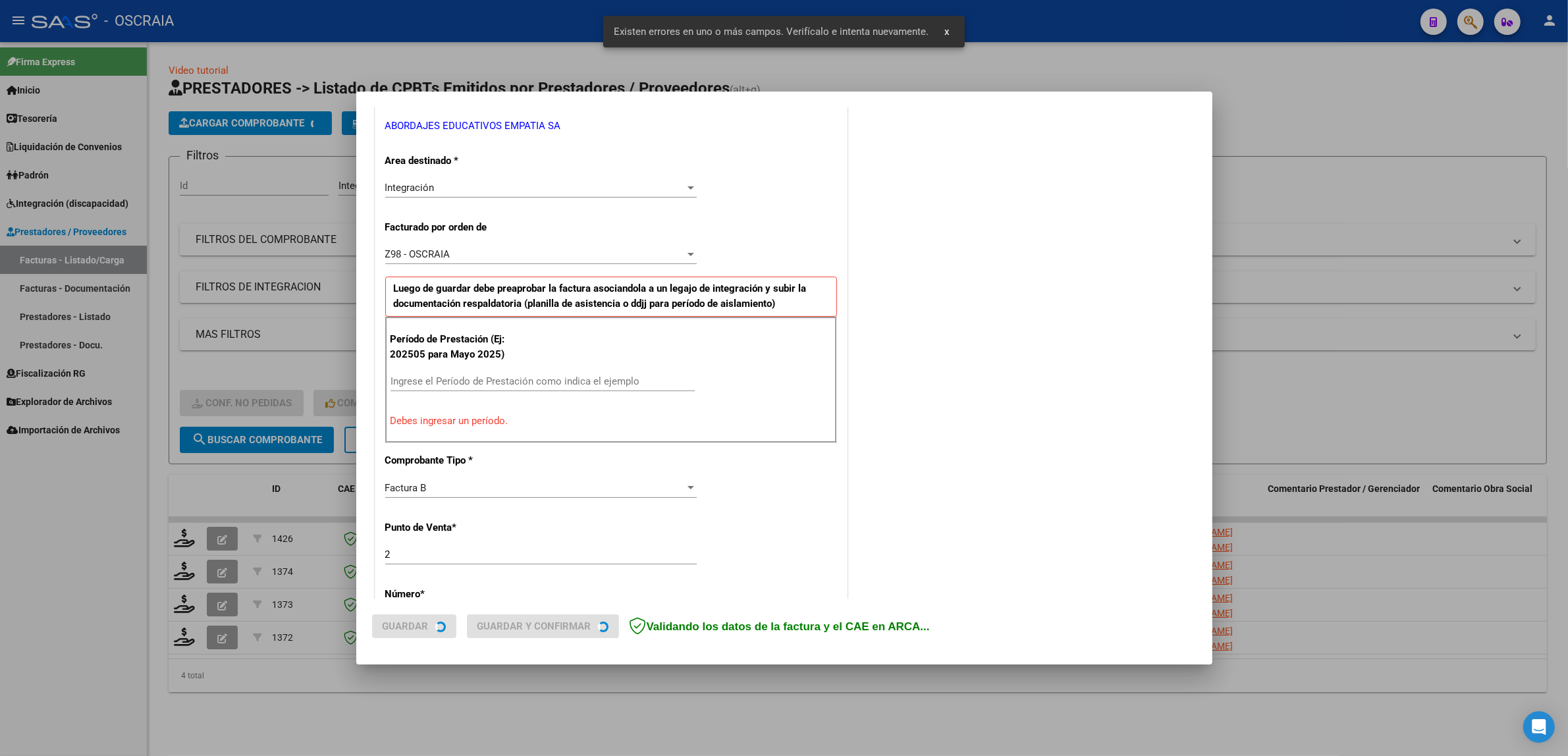
scroll to position [281, 0]
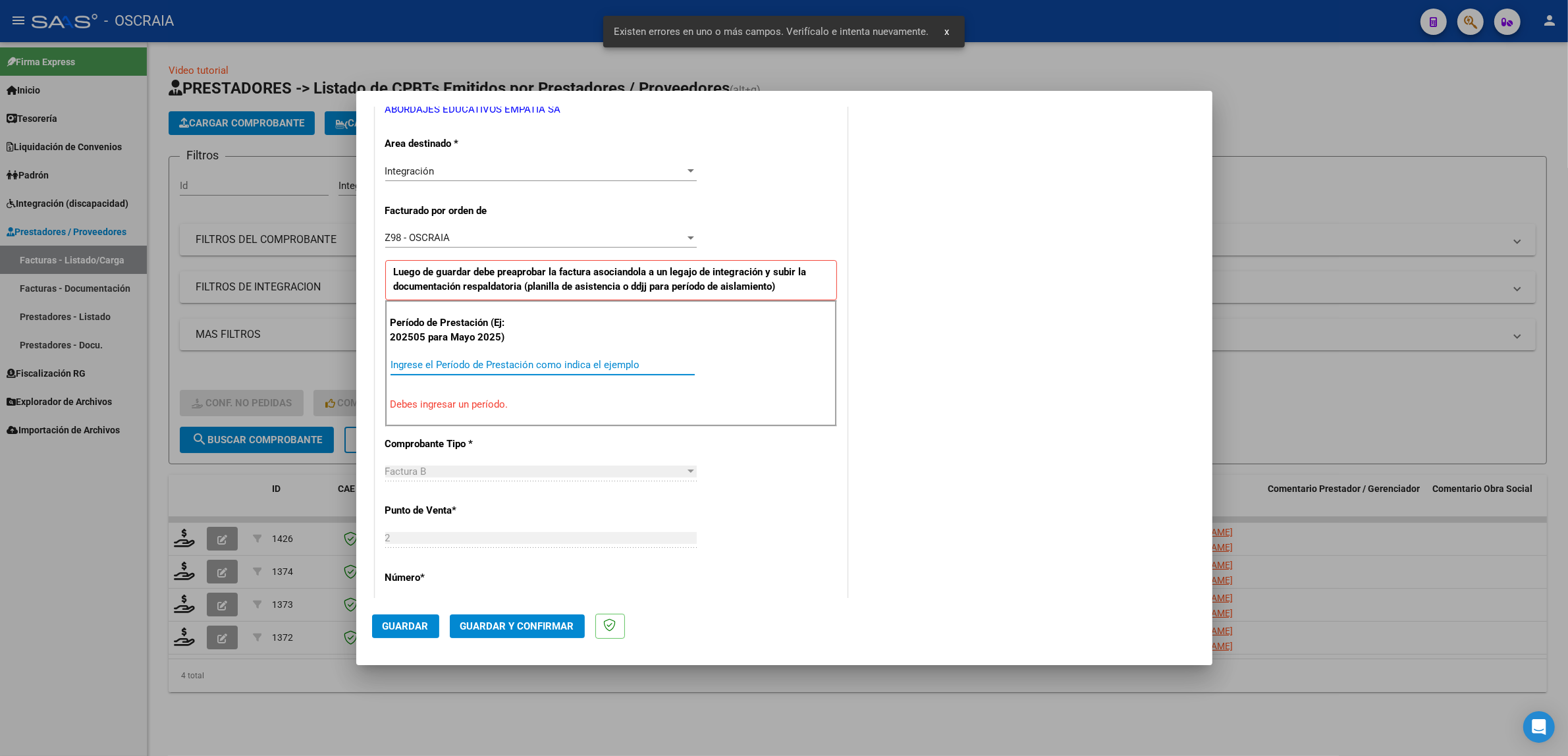
click at [524, 369] on input "Ingrese el Período de Prestación como indica el ejemplo" at bounding box center [543, 365] width 304 height 12
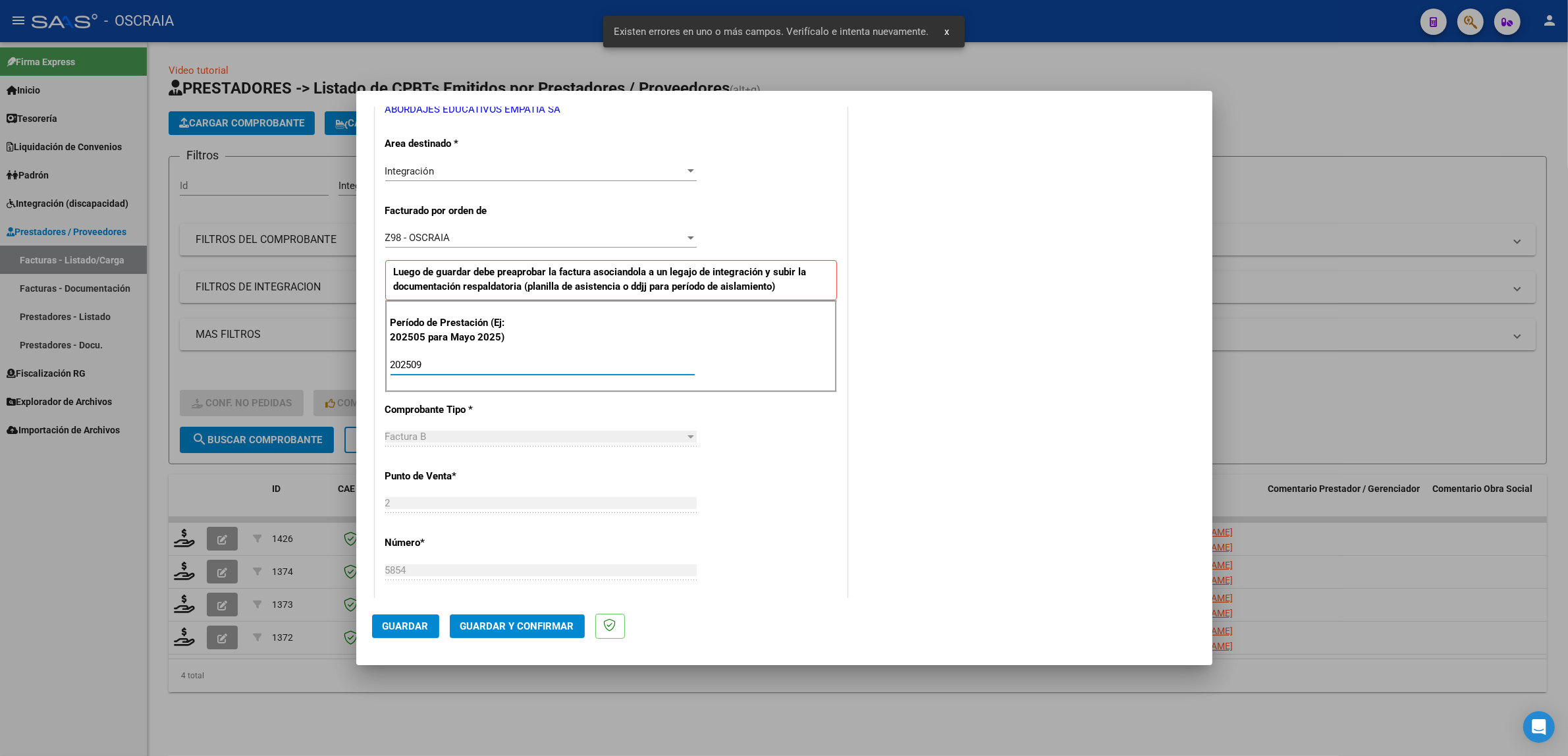
type input "202509"
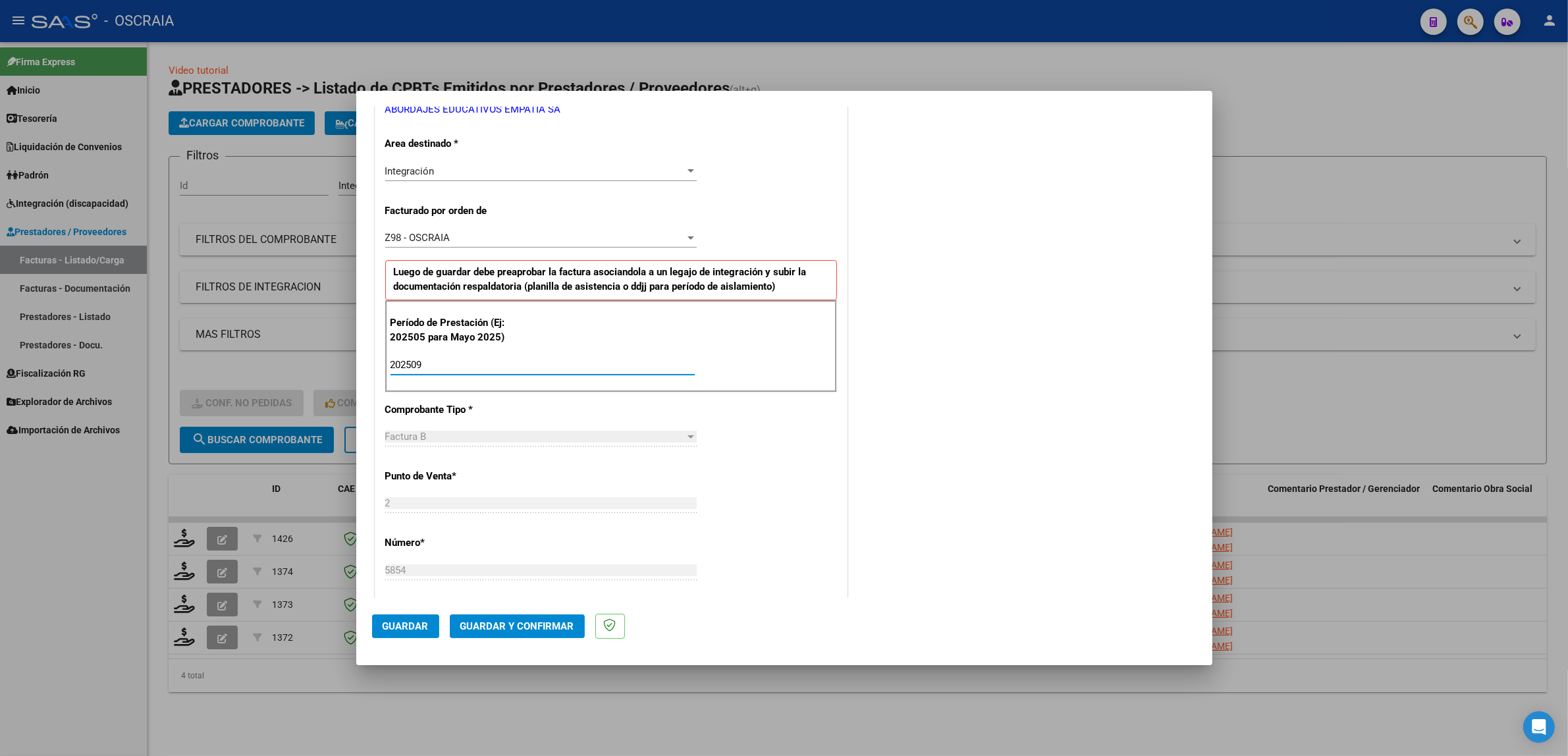
click at [406, 636] on button "Guardar" at bounding box center [405, 626] width 67 height 24
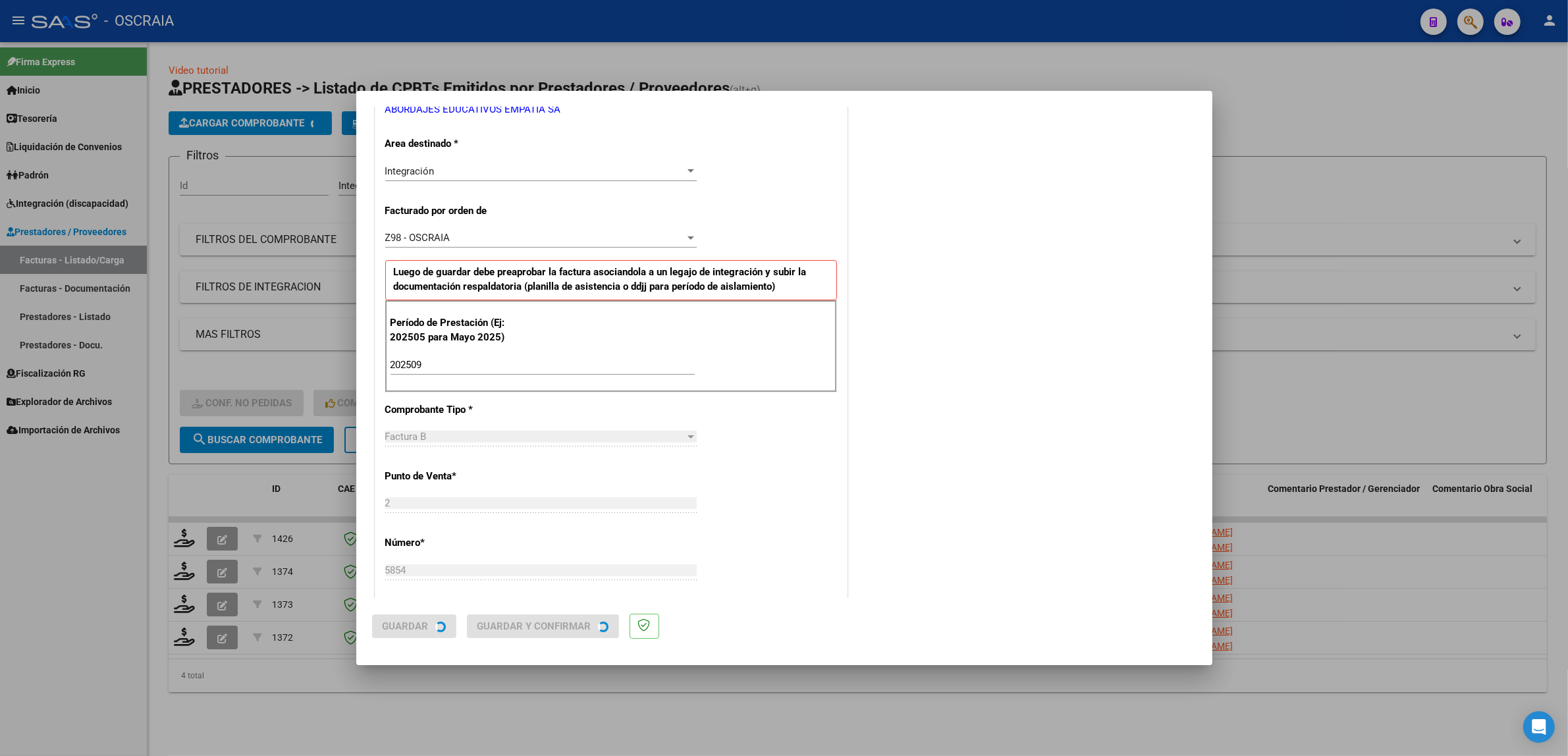
scroll to position [0, 0]
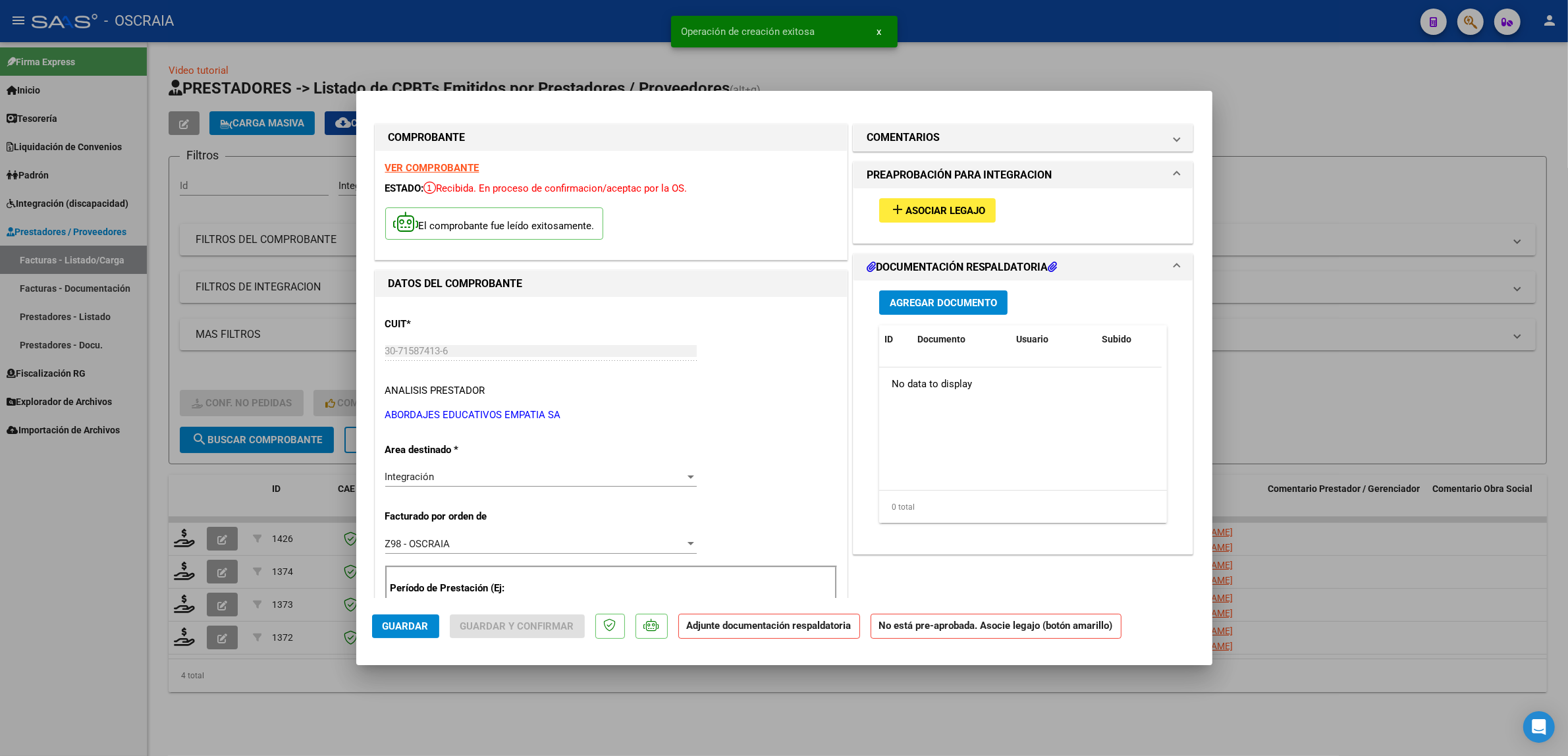
click at [905, 205] on span "Asociar Legajo" at bounding box center [945, 211] width 79 height 12
click at [949, 209] on span "Asociar Legajo" at bounding box center [945, 211] width 79 height 12
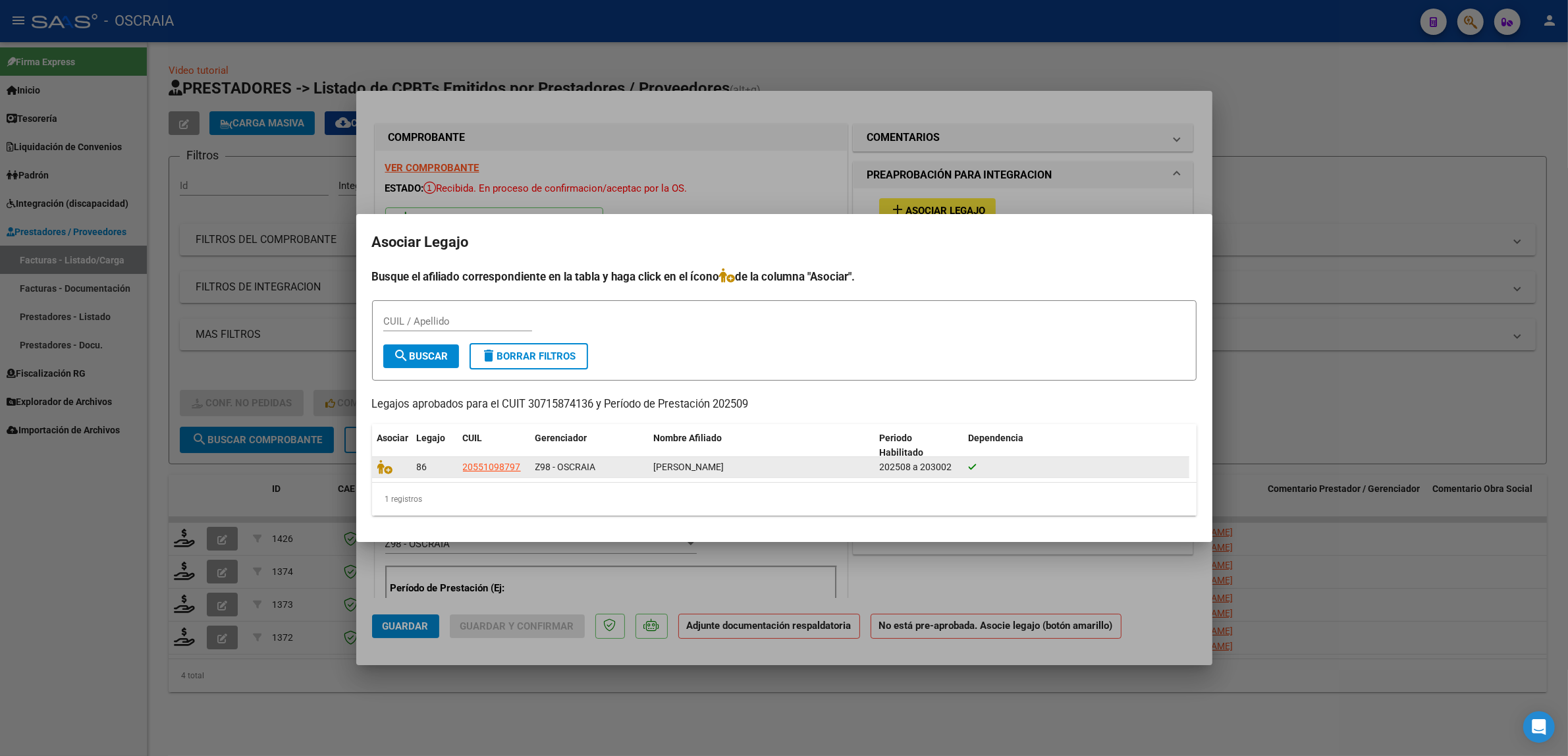
click at [387, 473] on div at bounding box center [392, 467] width 29 height 15
click at [387, 469] on icon at bounding box center [385, 467] width 16 height 15
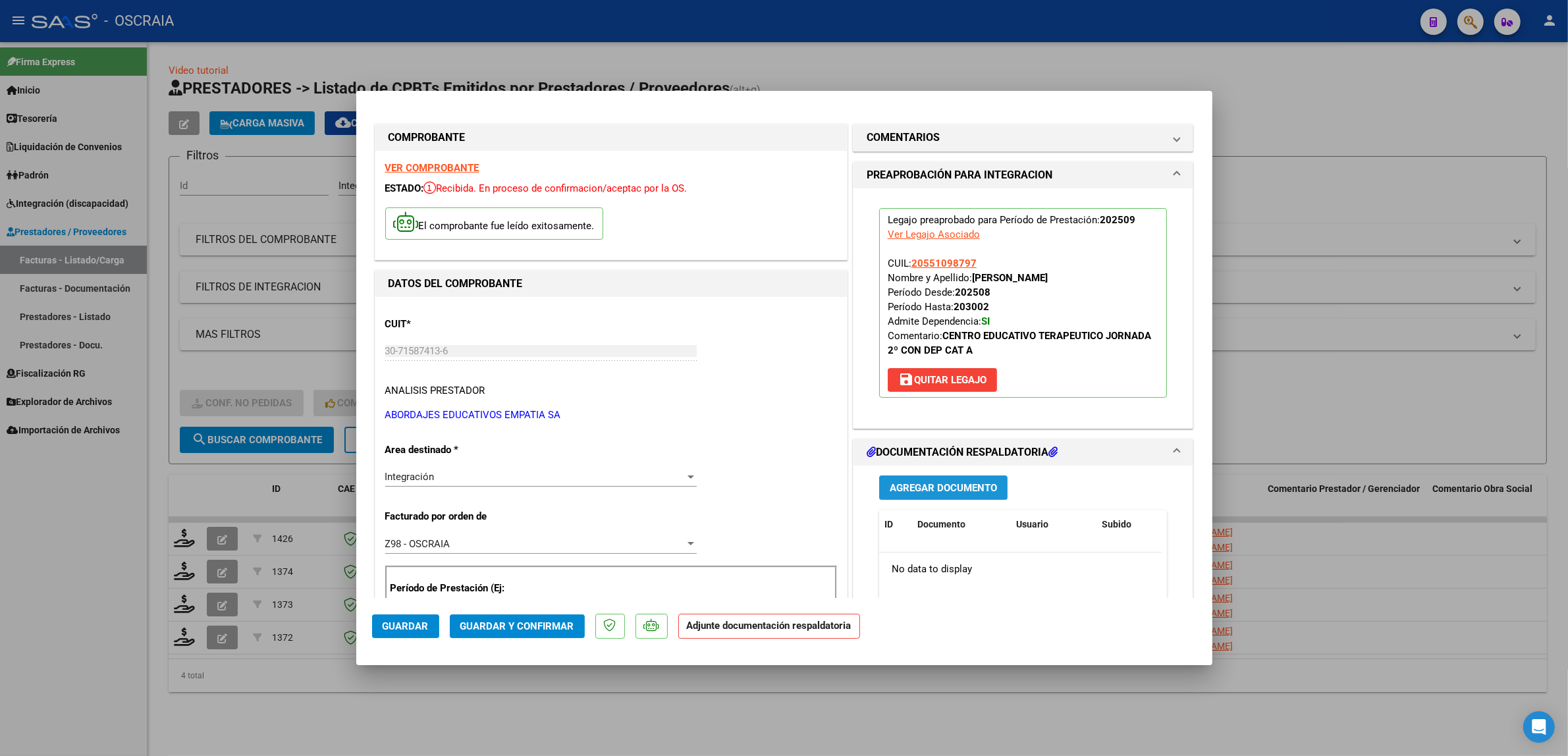
click at [923, 487] on span "Agregar Documento" at bounding box center [943, 488] width 107 height 12
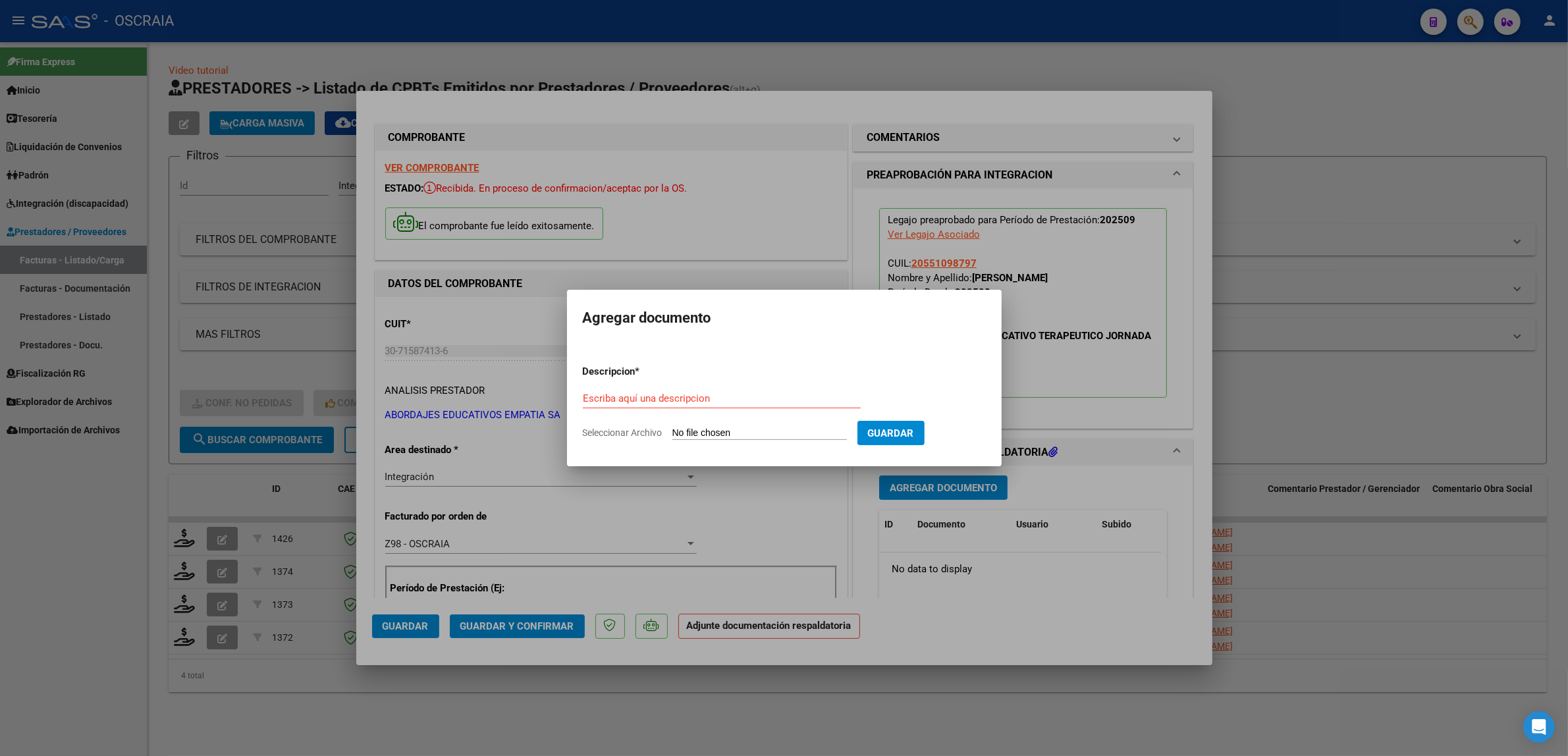
click at [629, 389] on div "Escriba aquí una descripcion" at bounding box center [721, 399] width 278 height 20
click at [631, 393] on input "Escriba aquí una descripcion" at bounding box center [721, 399] width 278 height 12
type input "PLANILLA DE ASISTENCIA"
click at [672, 428] on input "Seleccionar Archivo" at bounding box center [760, 434] width 175 height 13
type input "C:\fakepath\09-2025 ABORDAJES EDUCATIVOS EMPATIA S.A FC5854 CENTRO EDUCATIVO TE…"
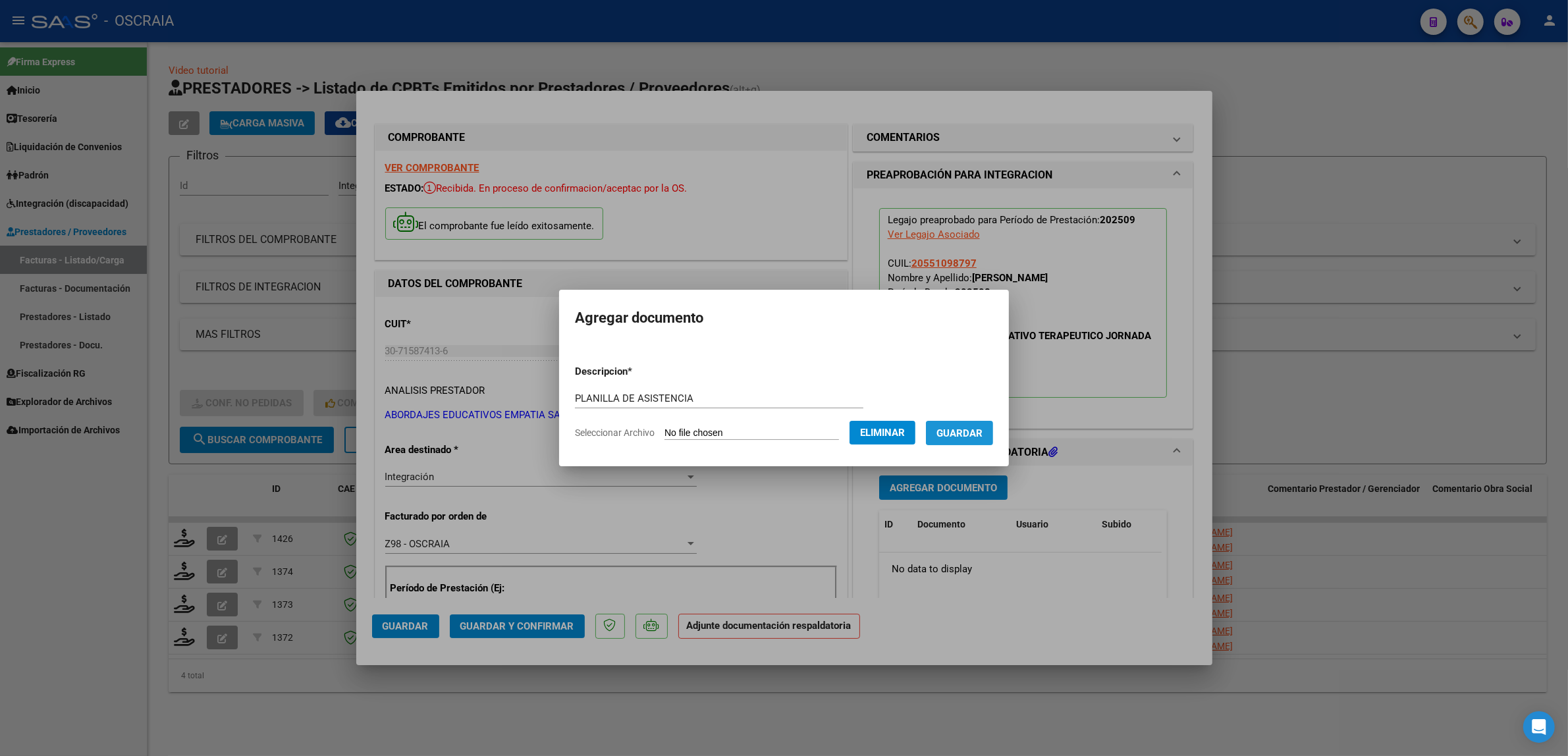
click at [952, 442] on button "Guardar" at bounding box center [959, 433] width 67 height 24
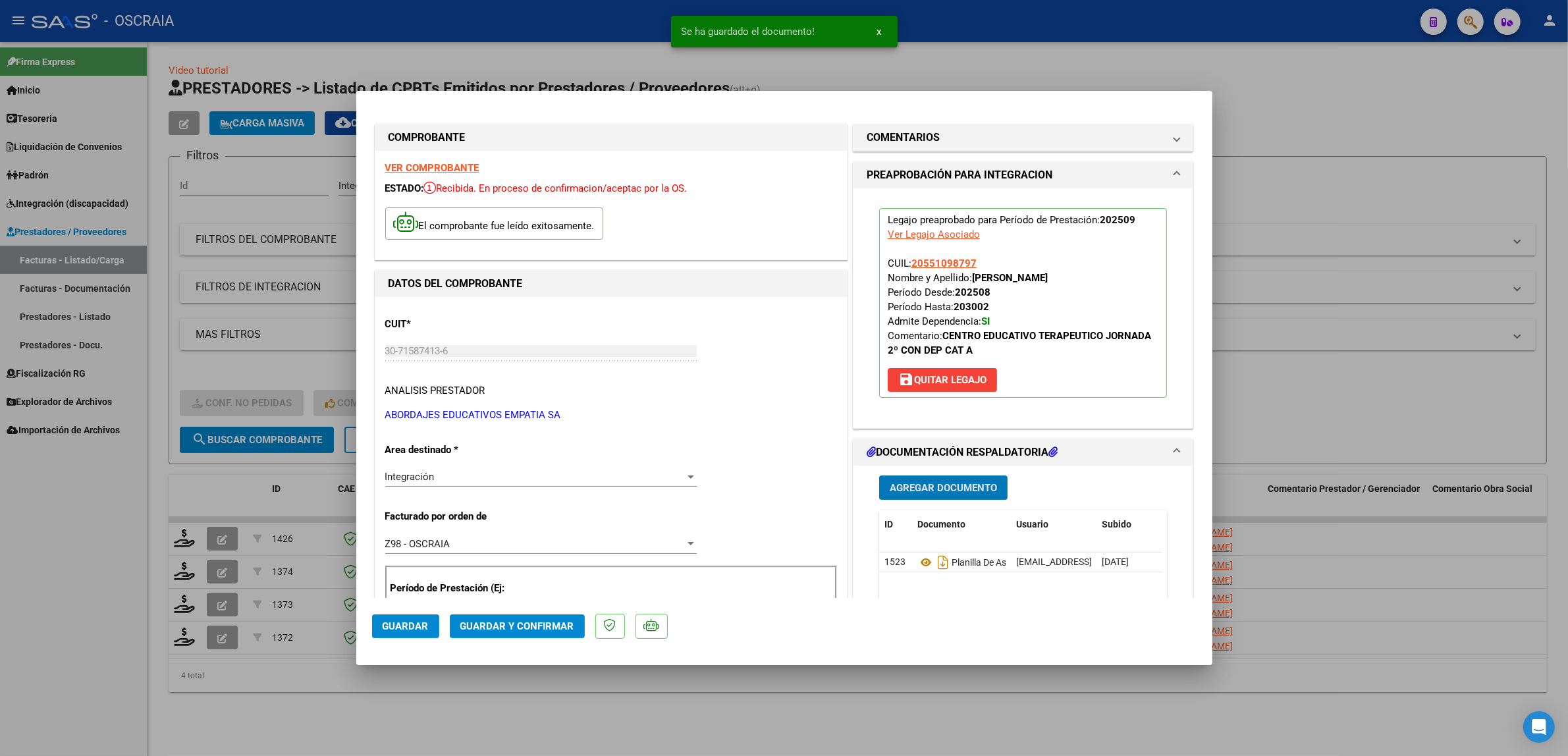
drag, startPoint x: 946, startPoint y: 487, endPoint x: 804, endPoint y: 418, distance: 157.9
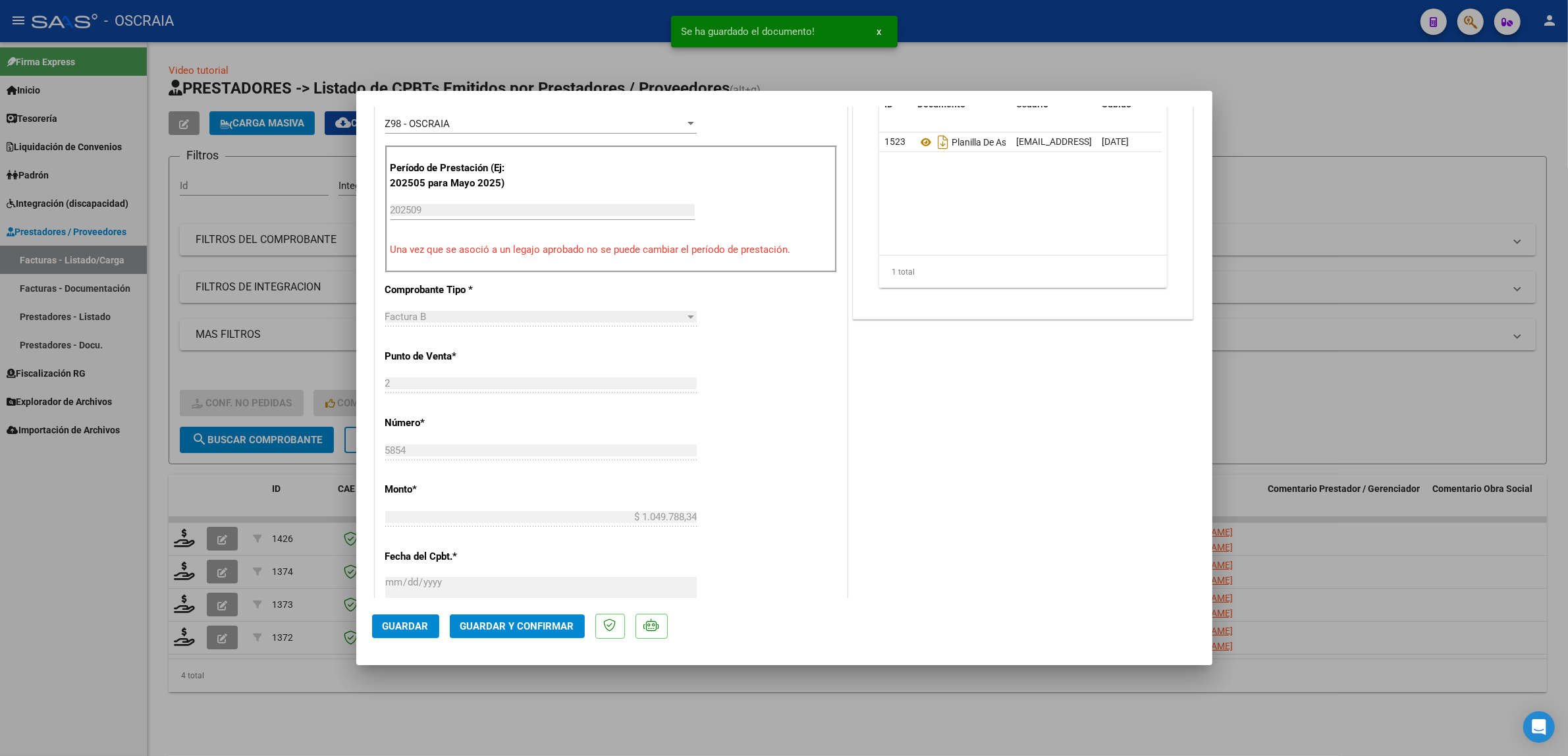
scroll to position [274, 0]
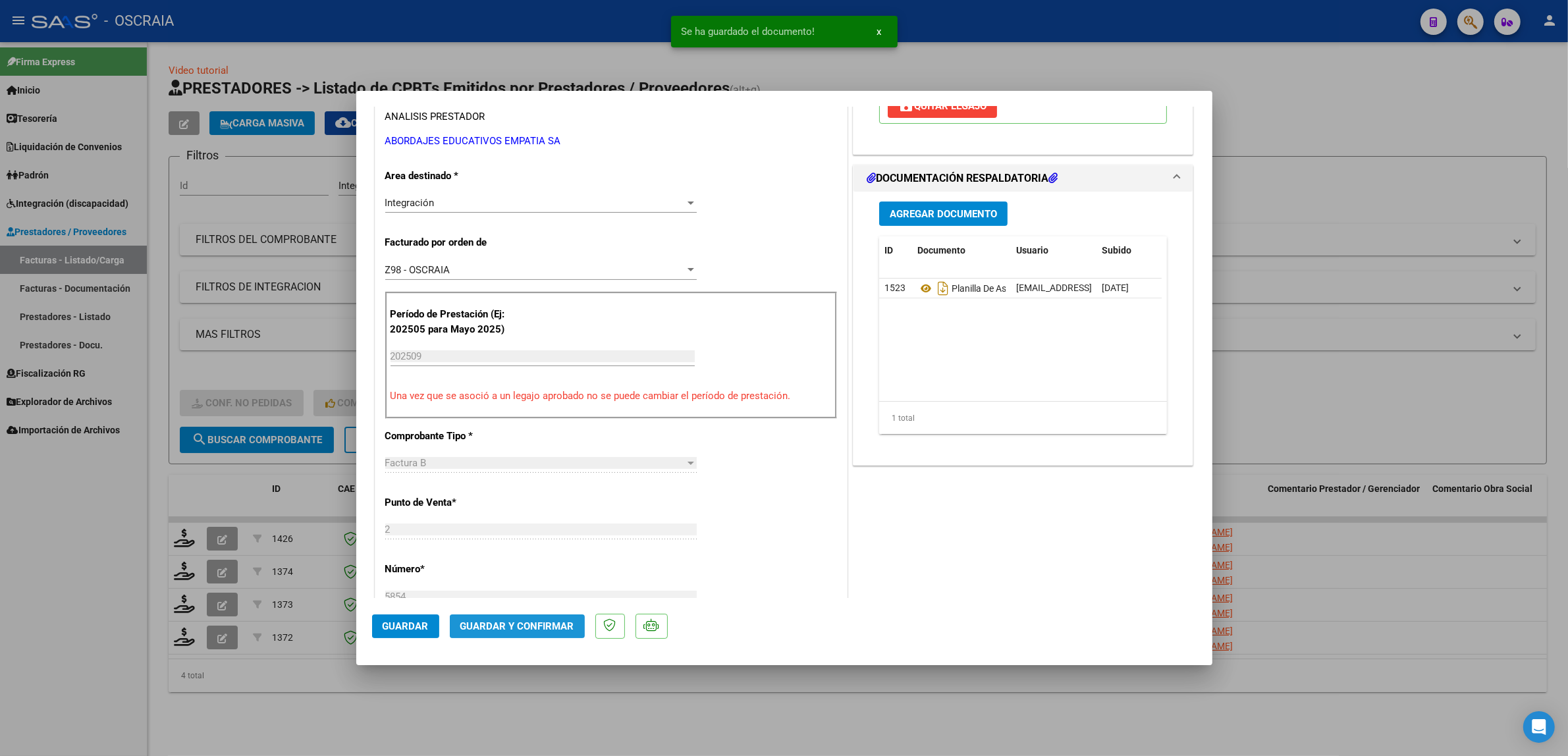
click at [539, 632] on button "Guardar y Confirmar" at bounding box center [517, 626] width 135 height 24
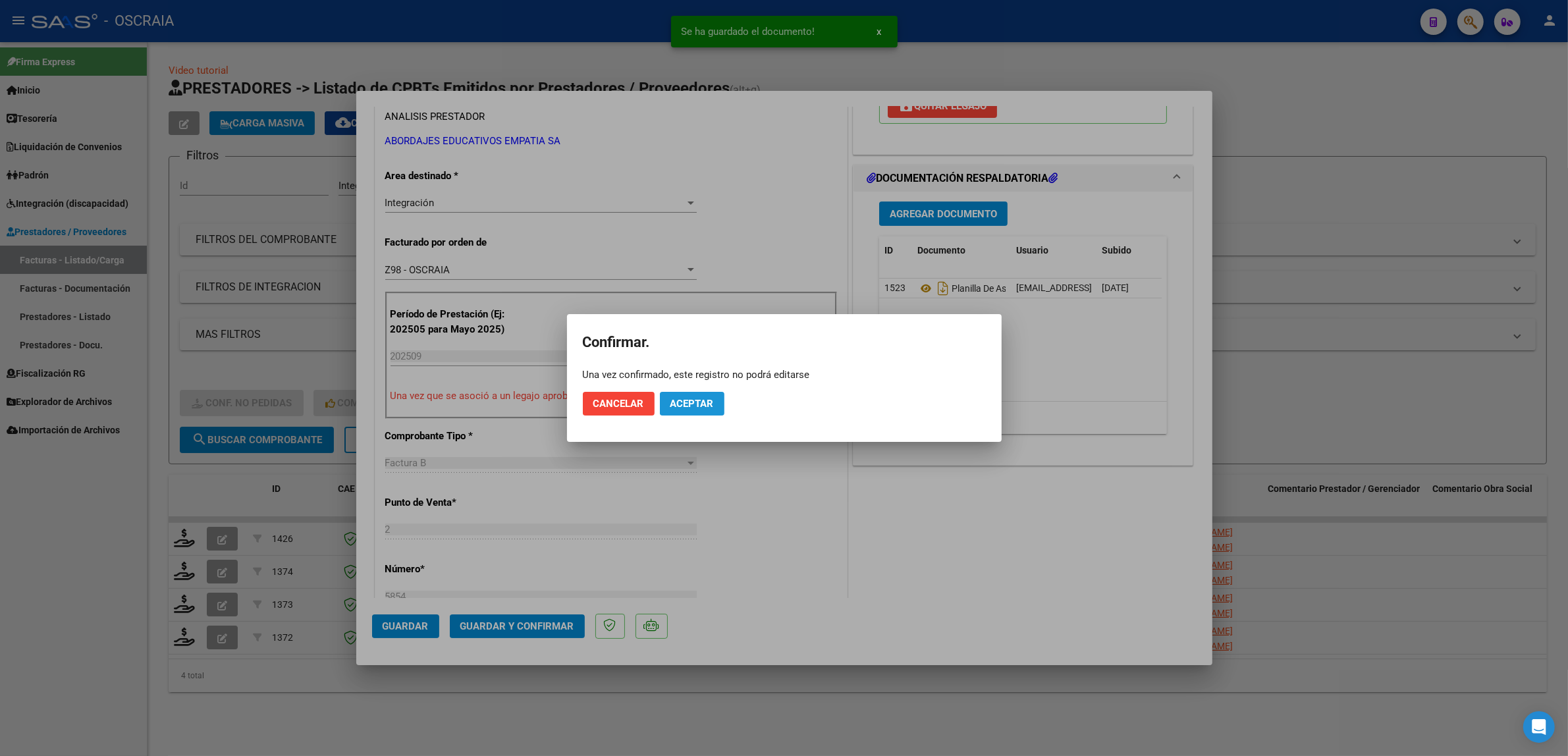
click at [687, 416] on button "Aceptar" at bounding box center [692, 404] width 64 height 24
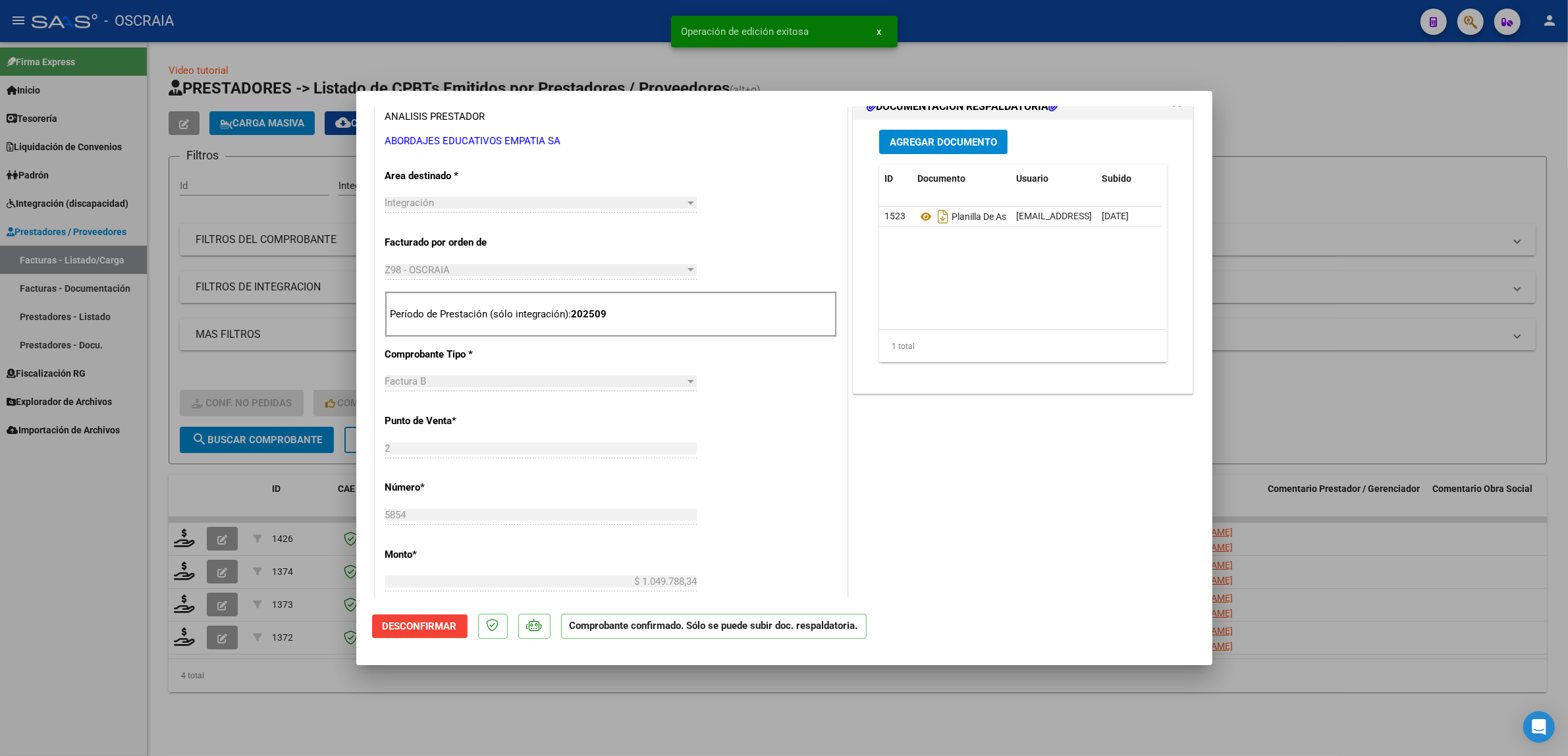
click at [273, 287] on div at bounding box center [784, 378] width 1568 height 756
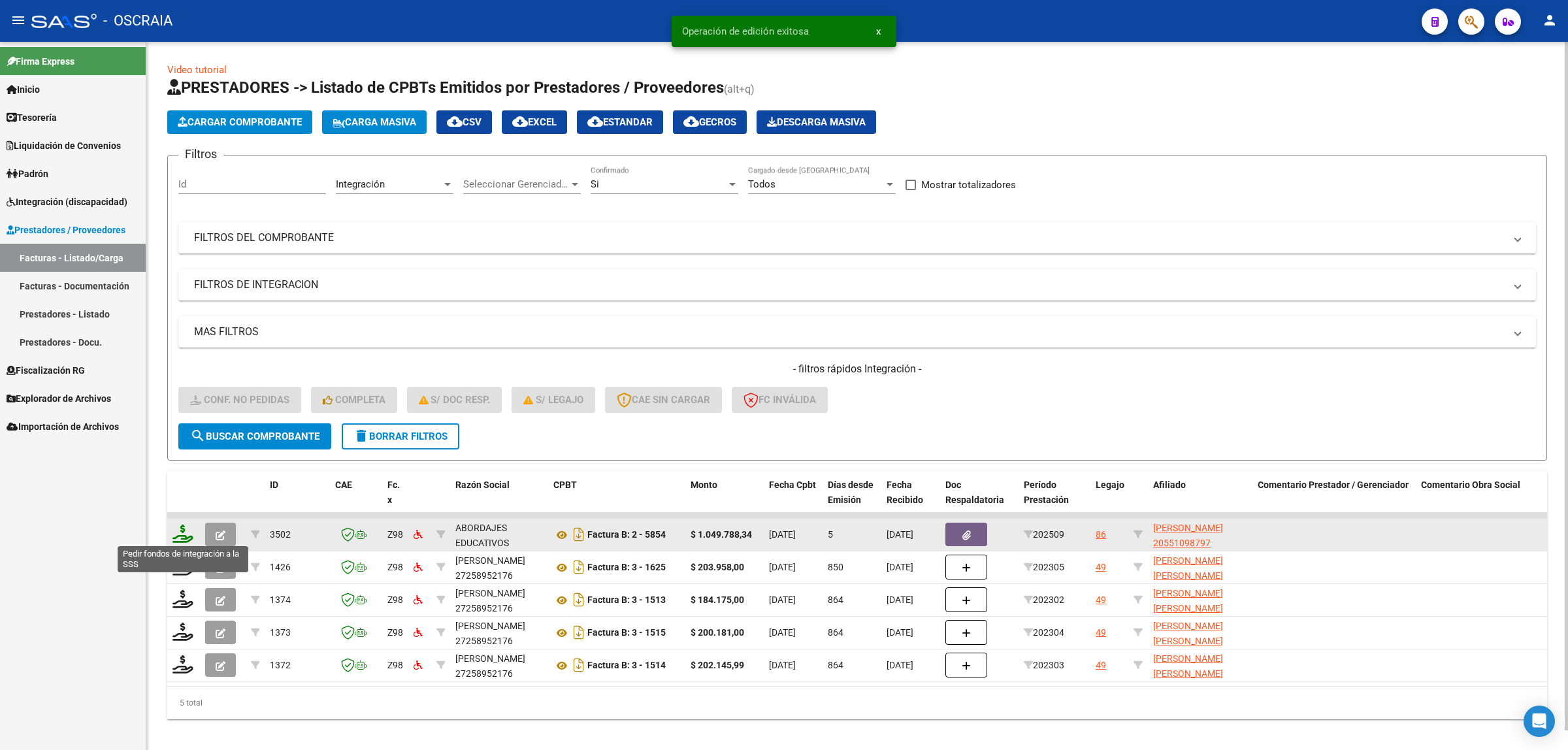
click at [185, 535] on icon at bounding box center [183, 534] width 21 height 18
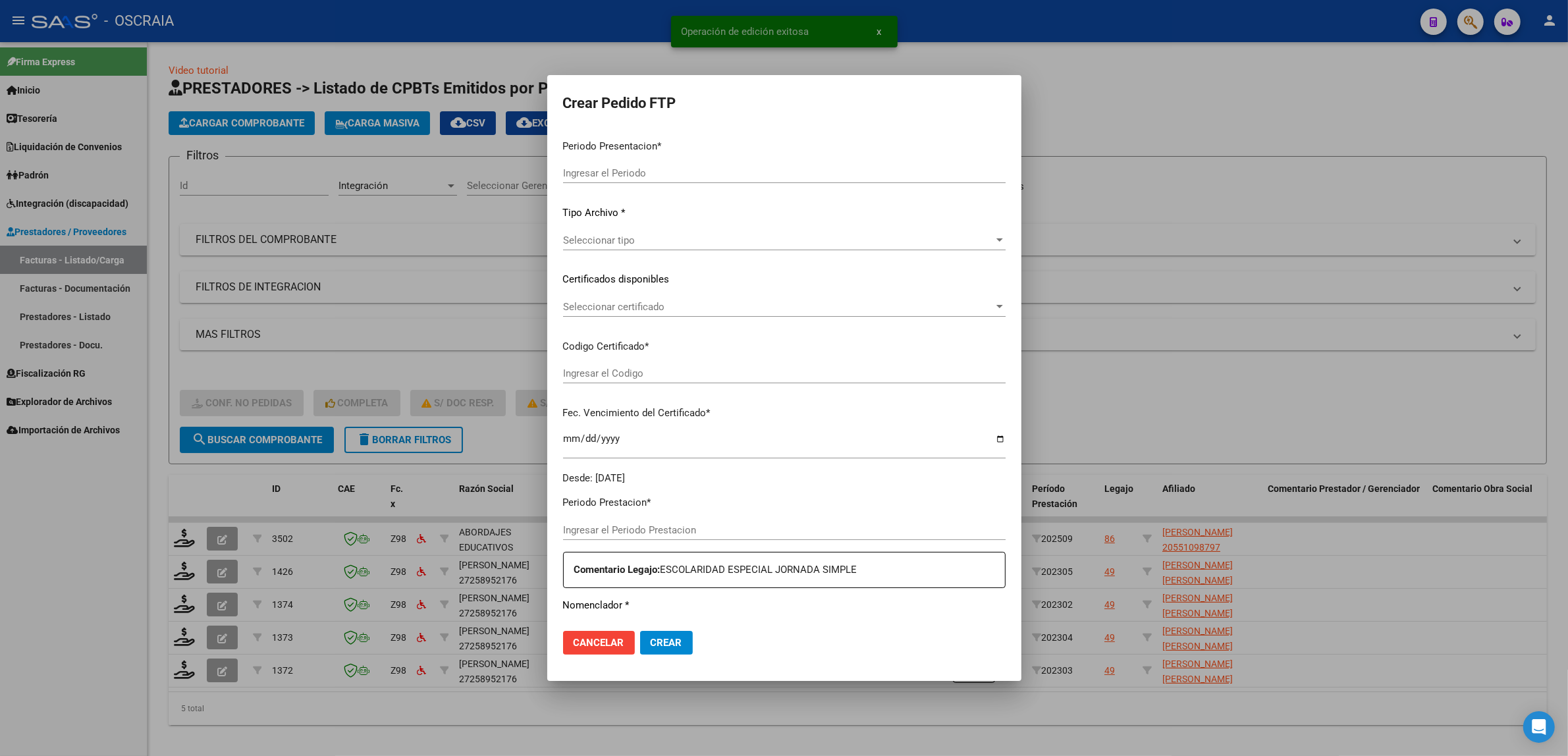
type input "202509"
type input "$ 1.049.788,34"
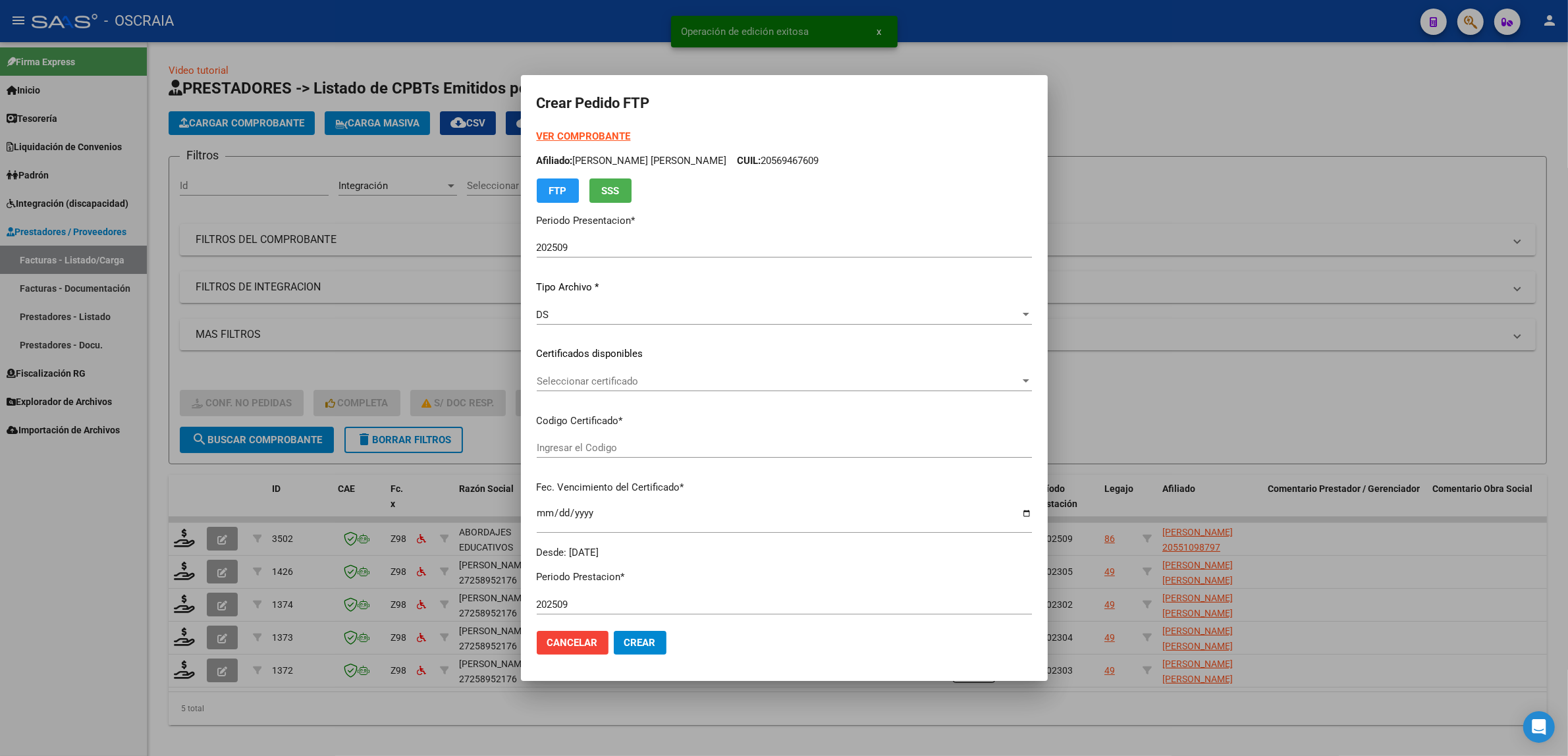
type input "ARG02000551098792025022520300225BUE430"
type input "[DATE]"
click at [613, 379] on span "Seleccionar certificado" at bounding box center [778, 381] width 483 height 12
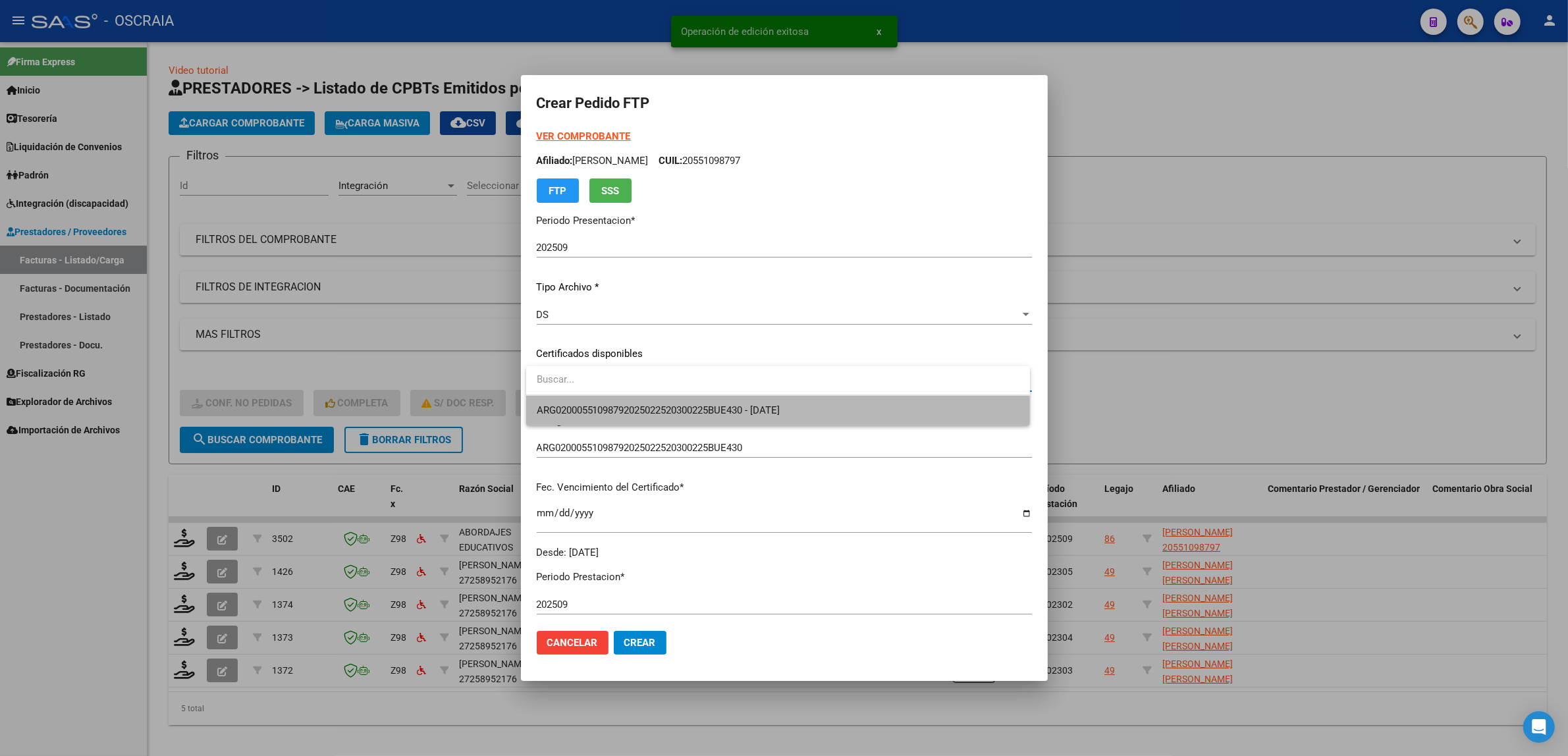
click at [669, 401] on span "ARG02000551098792025022520300225BUE430 - [DATE]" at bounding box center [778, 410] width 483 height 30
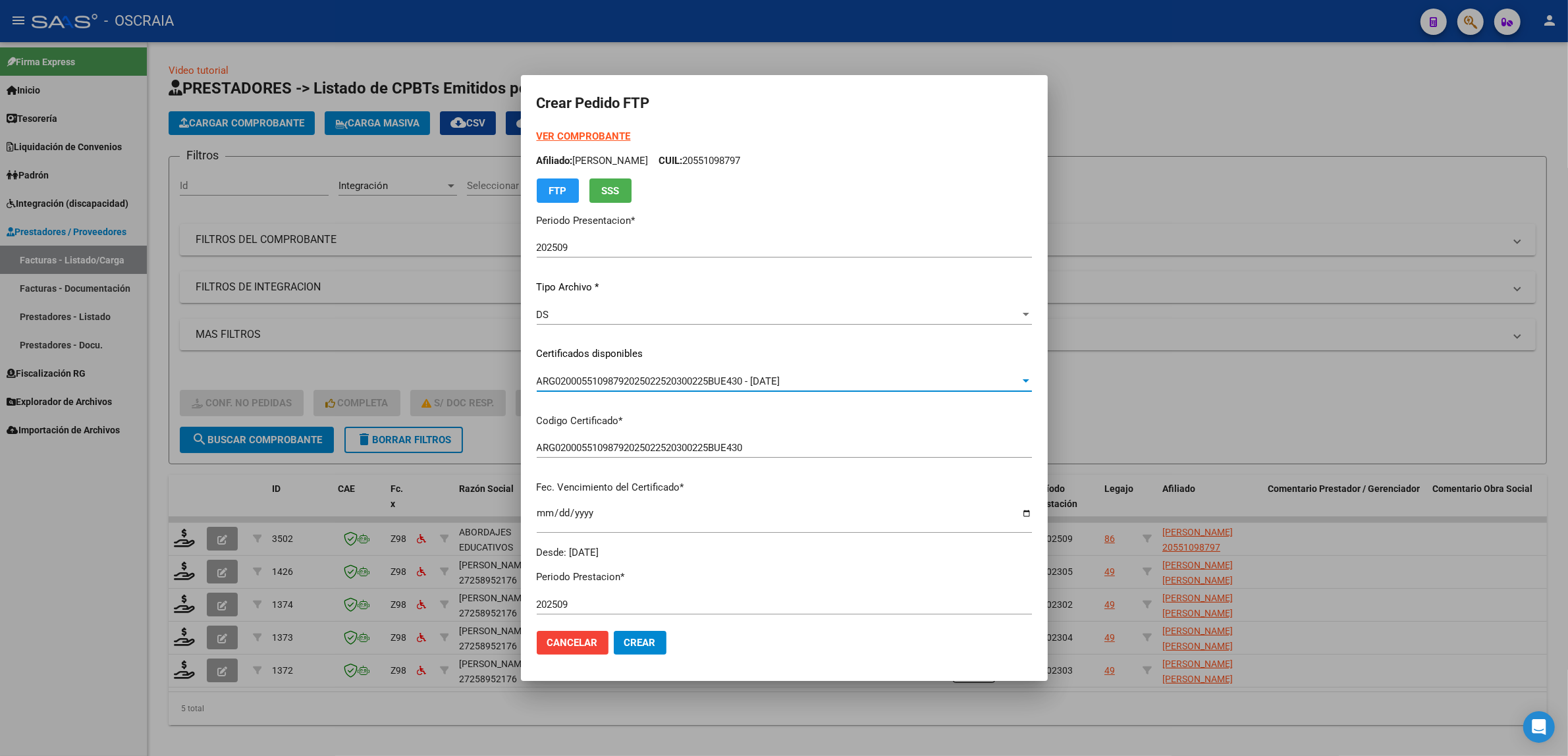
scroll to position [477, 0]
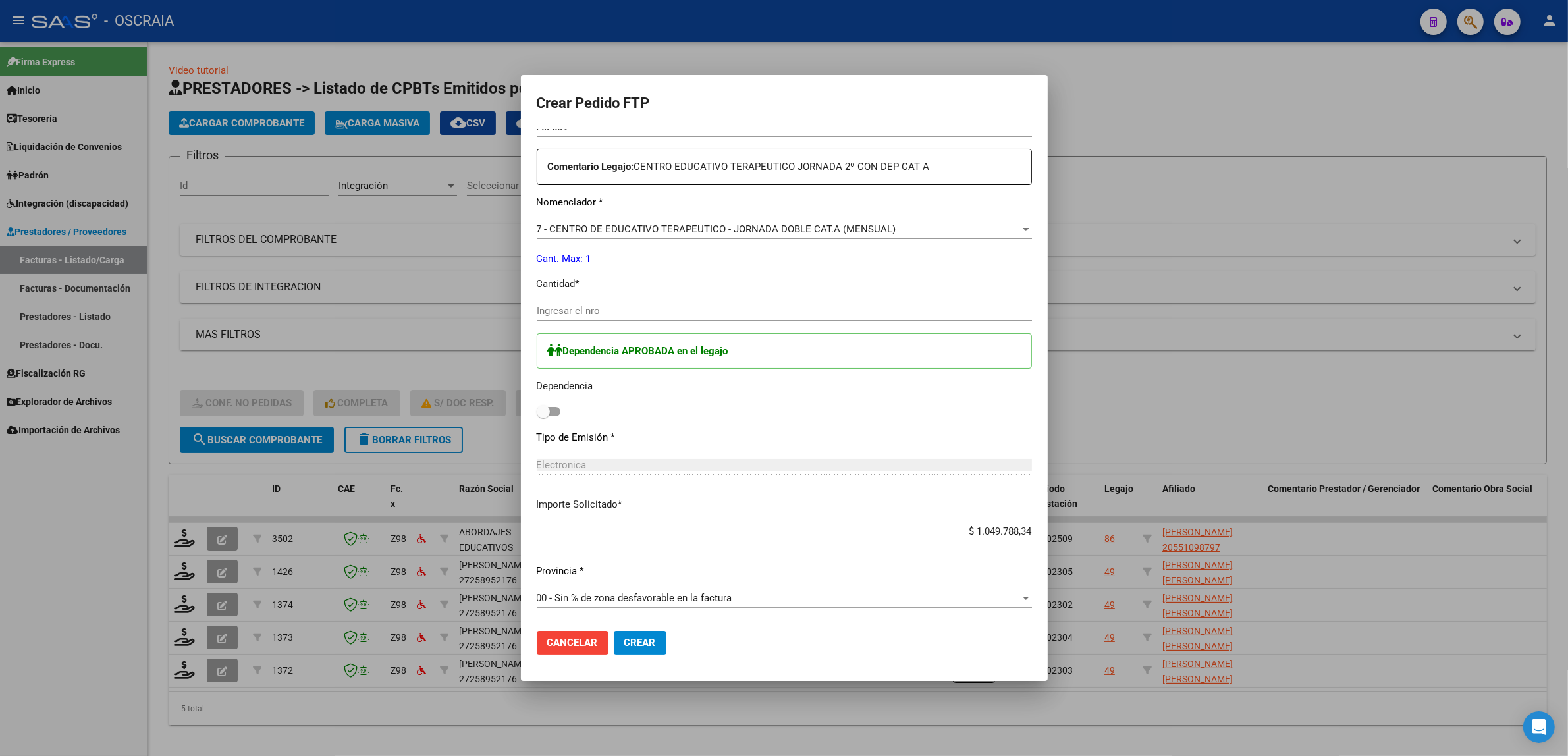
click at [538, 410] on span at bounding box center [543, 412] width 13 height 13
click at [543, 416] on input "checkbox" at bounding box center [543, 416] width 1 height 1
checkbox input "true"
click at [587, 314] on input "Ingresar el nro" at bounding box center [784, 311] width 495 height 12
type input "1"
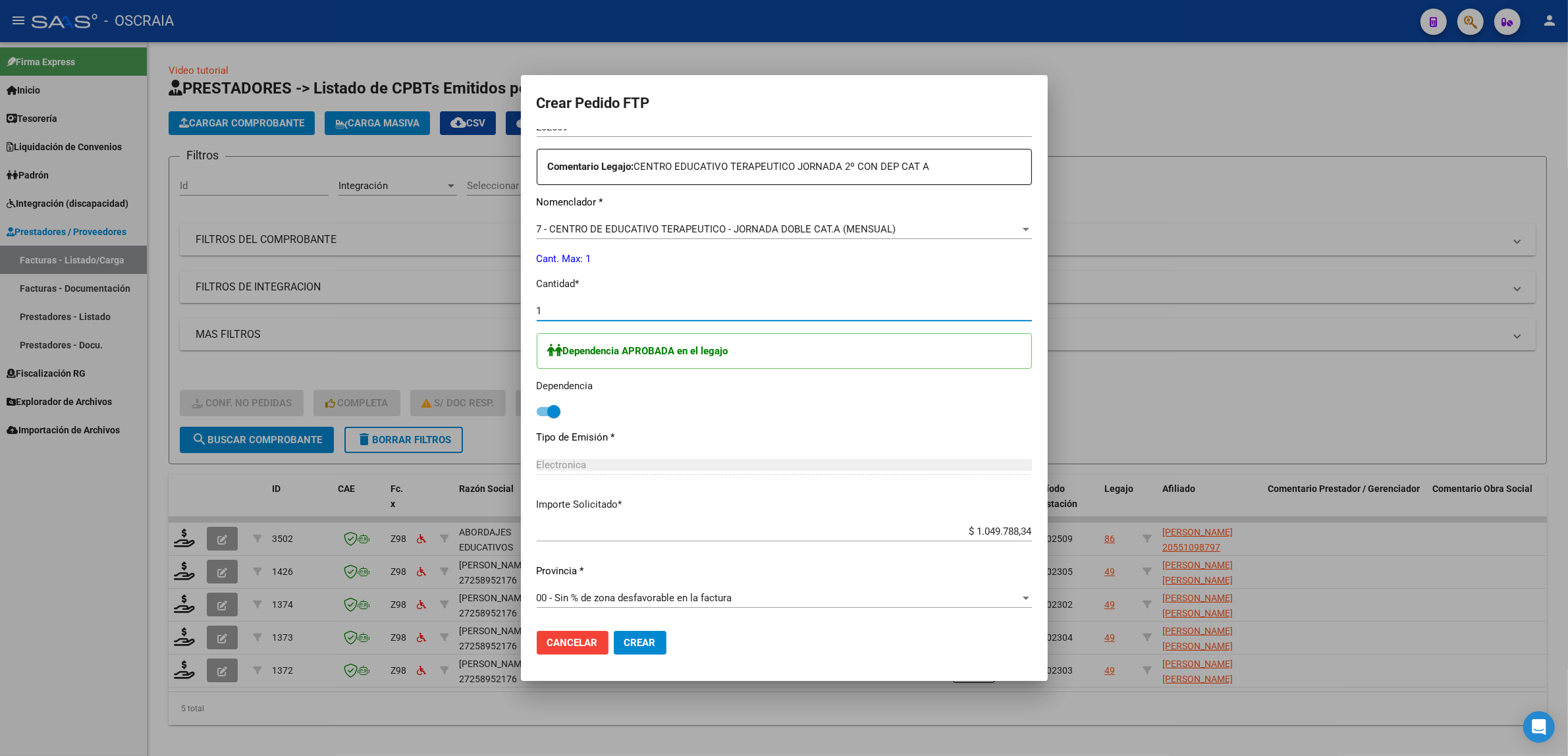
click at [620, 360] on div "Dependencia APROBADA en el legajo" at bounding box center [784, 351] width 495 height 36
drag, startPoint x: 632, startPoint y: 645, endPoint x: 961, endPoint y: 489, distance: 364.1
click at [959, 493] on form "Crear Pedido FTP VER COMPROBANTE ARCA Padrón Afiliado: [PERSON_NAME] CUIL: 2055…" at bounding box center [784, 377] width 495 height 574
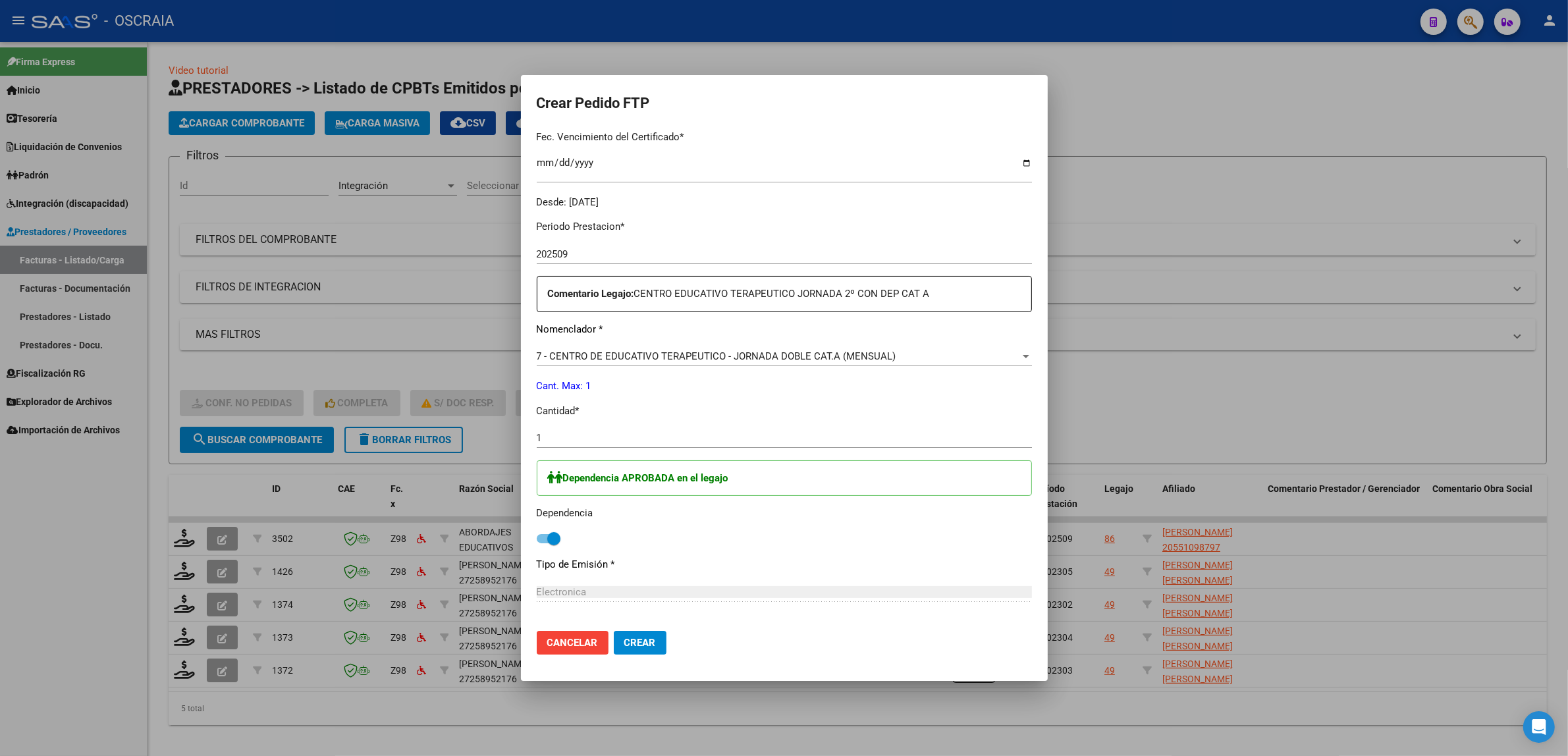
scroll to position [203, 0]
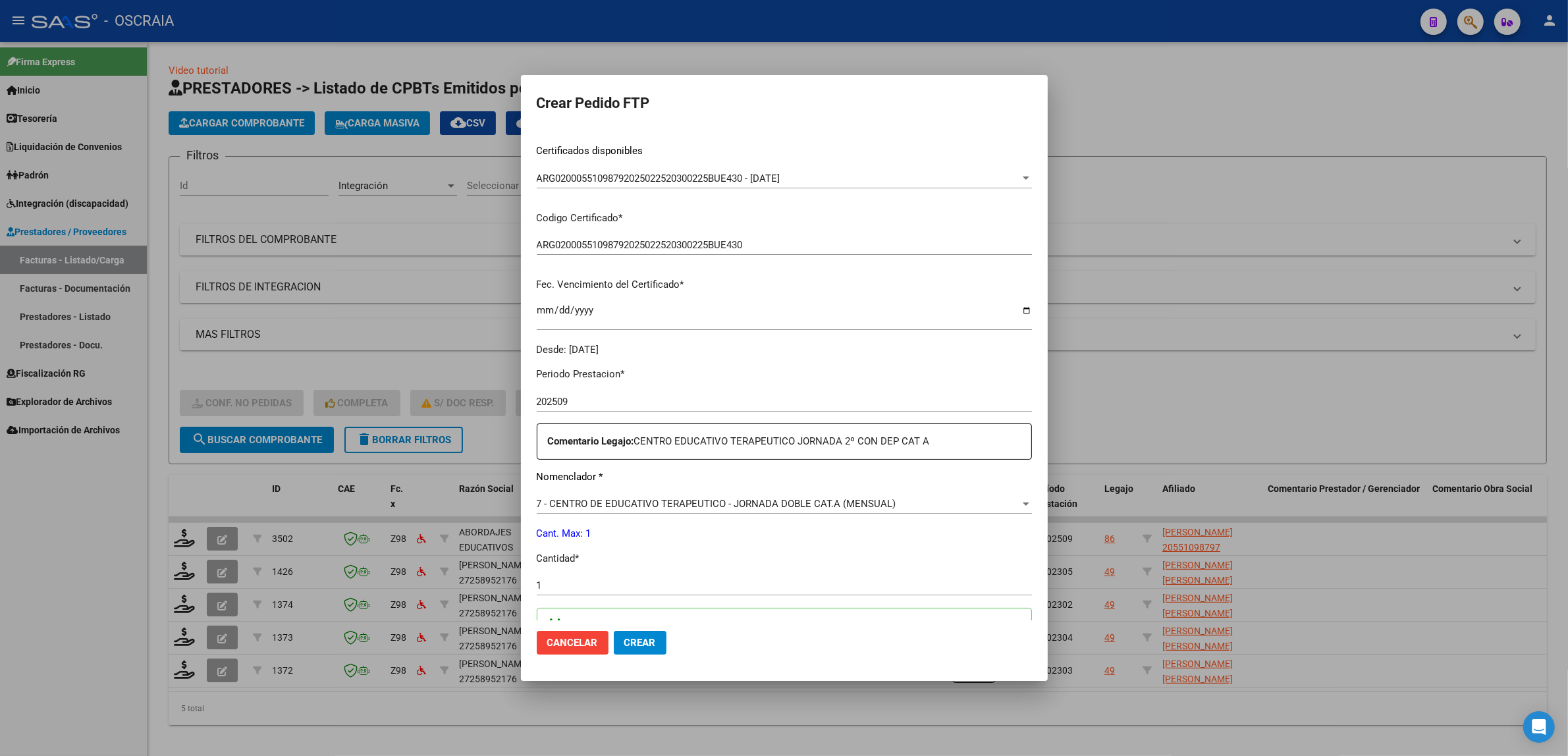
click at [639, 652] on button "Crear" at bounding box center [640, 643] width 53 height 24
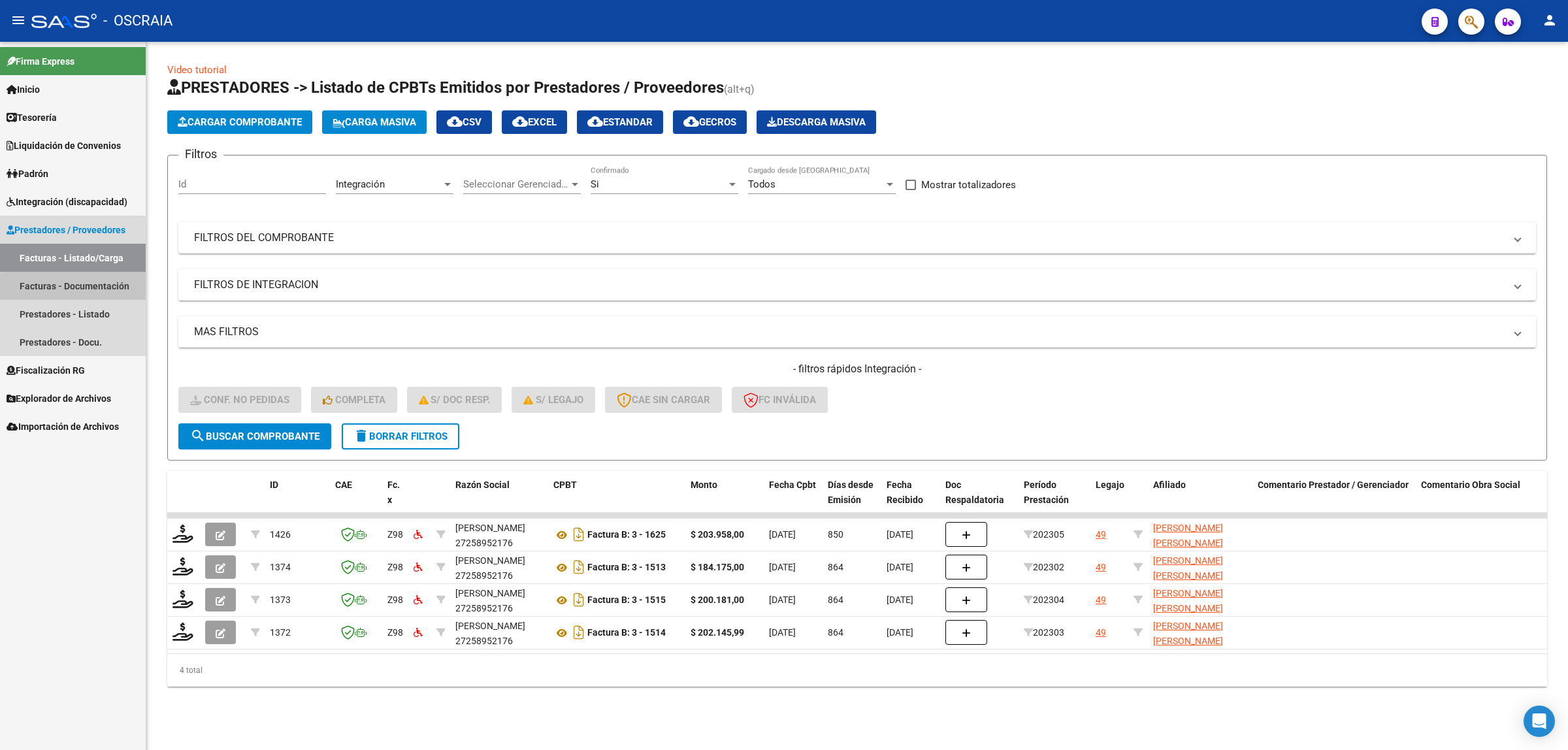
click at [89, 289] on link "Facturas - Documentación" at bounding box center [73, 286] width 146 height 28
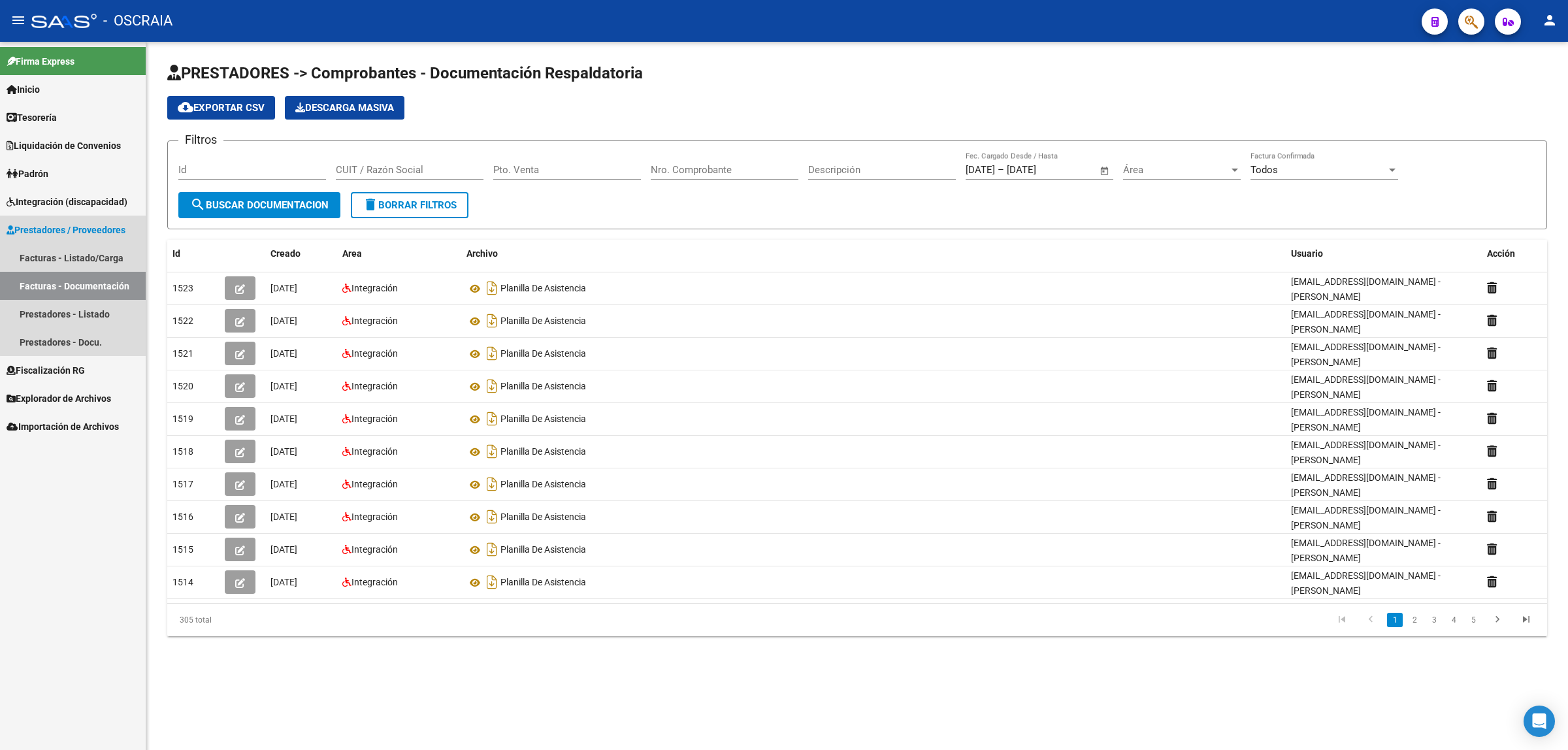
click at [95, 231] on span "Prestadores / Proveedores" at bounding box center [66, 230] width 119 height 14
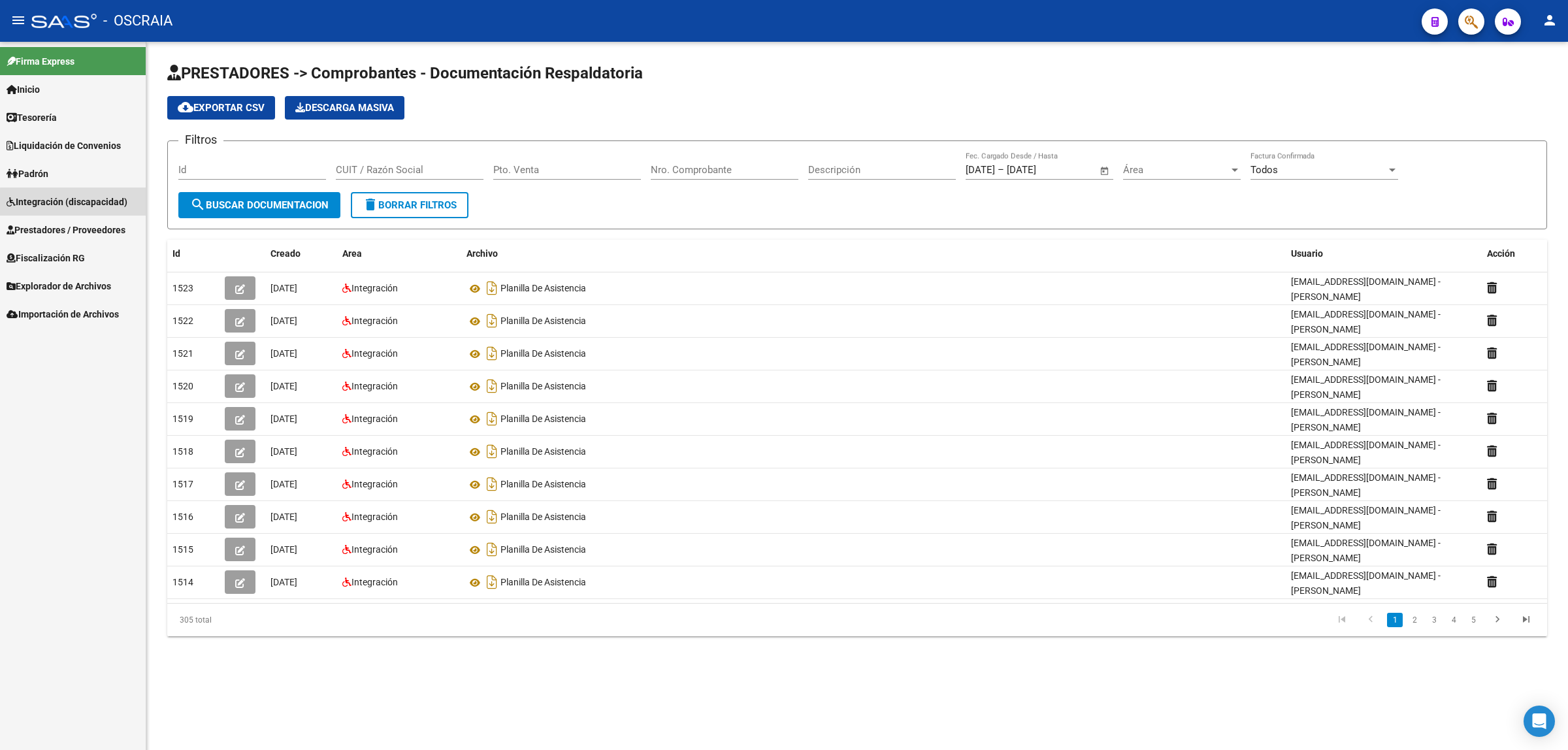
click at [95, 210] on link "Integración (discapacidad)" at bounding box center [73, 202] width 146 height 28
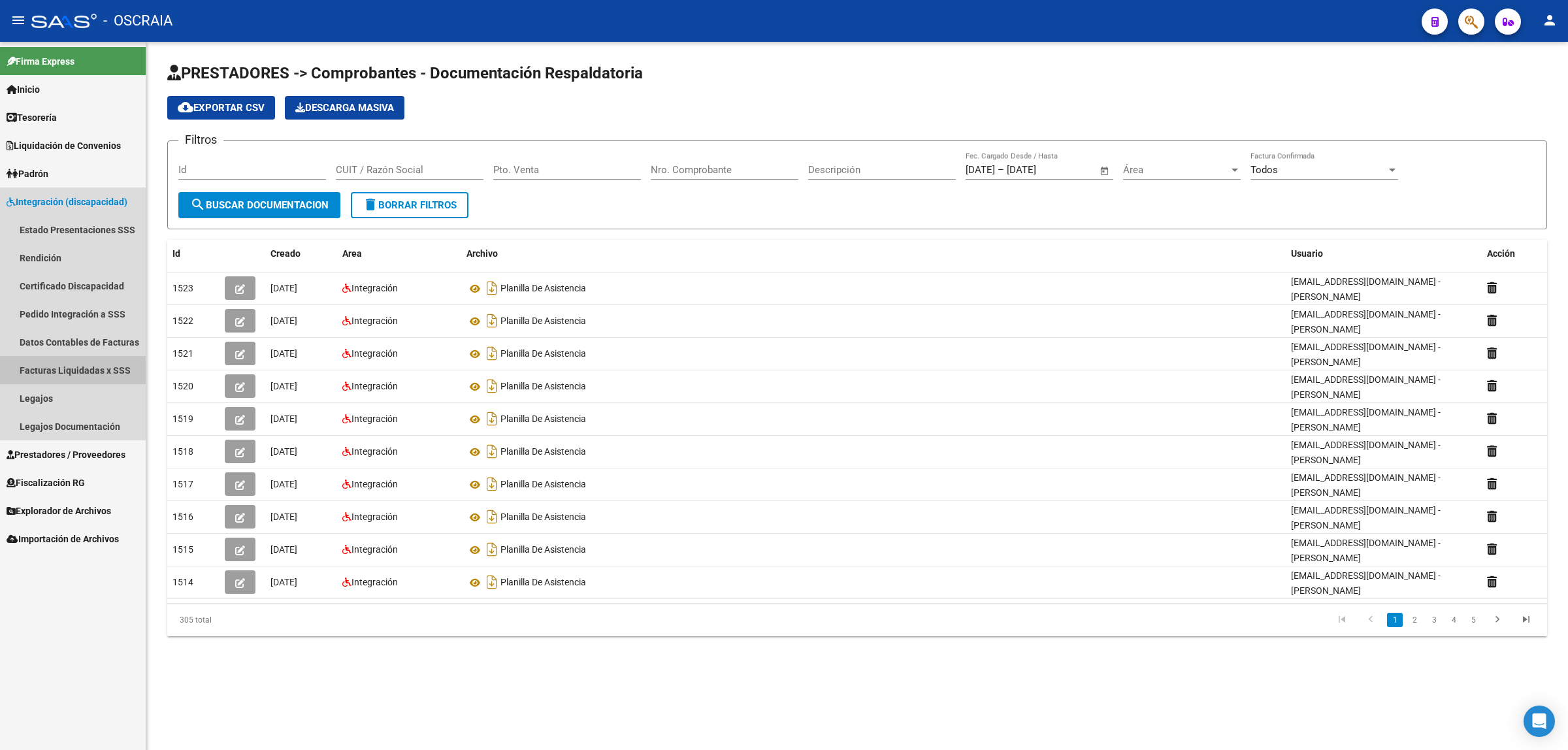
click at [67, 366] on link "Facturas Liquidadas x SSS" at bounding box center [73, 370] width 146 height 28
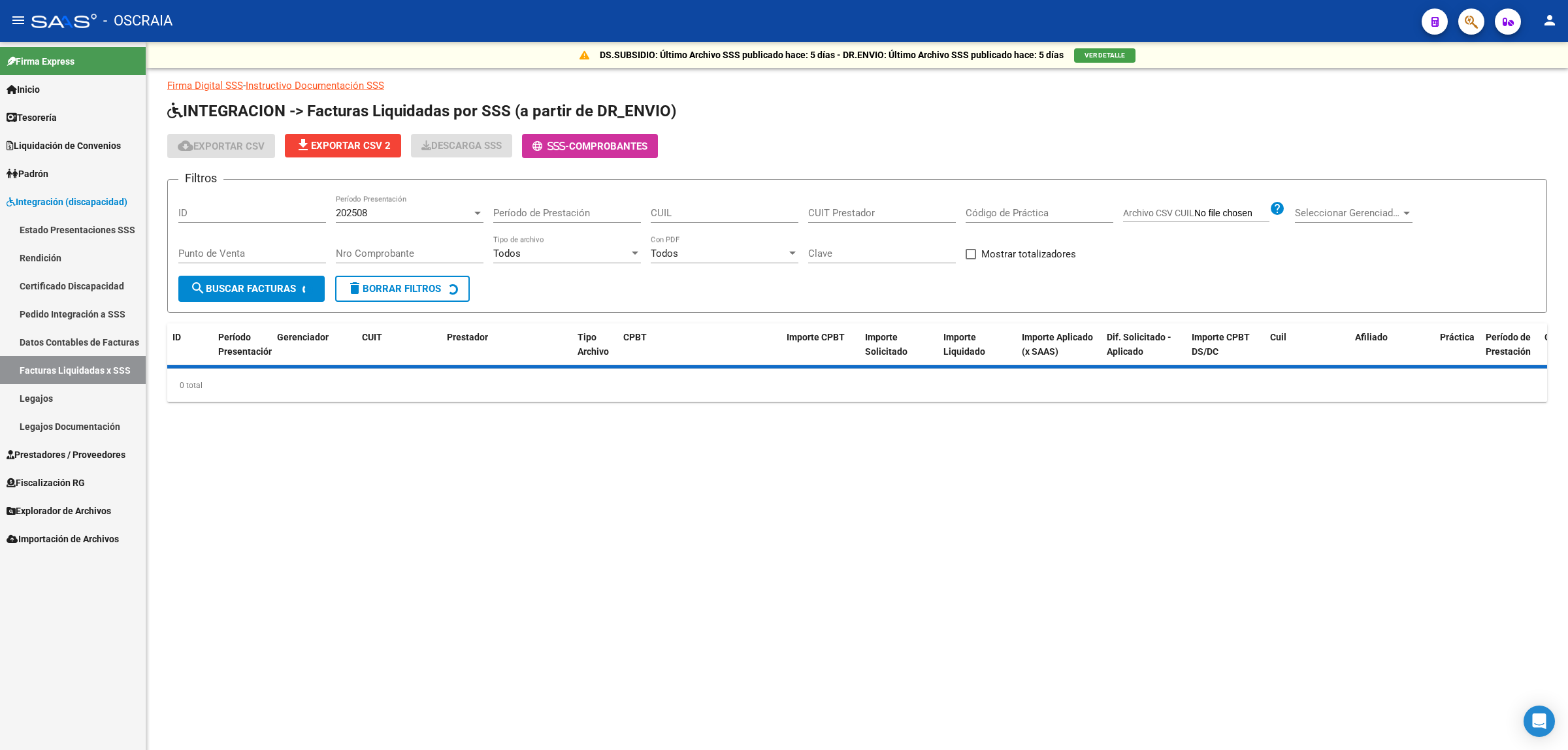
click at [66, 351] on link "Datos Contables de Facturas" at bounding box center [73, 342] width 146 height 28
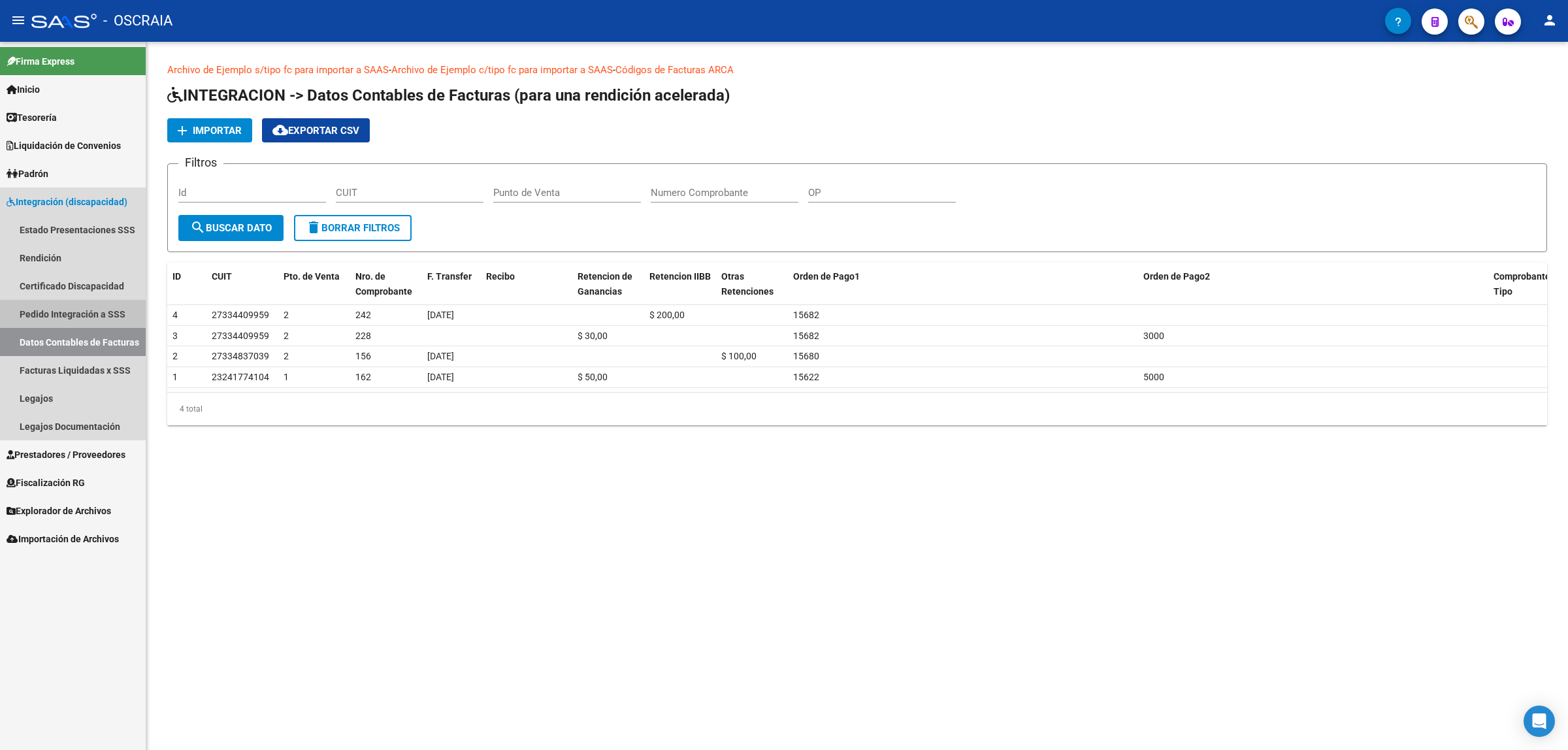
click at [78, 318] on link "Pedido Integración a SSS" at bounding box center [73, 314] width 146 height 28
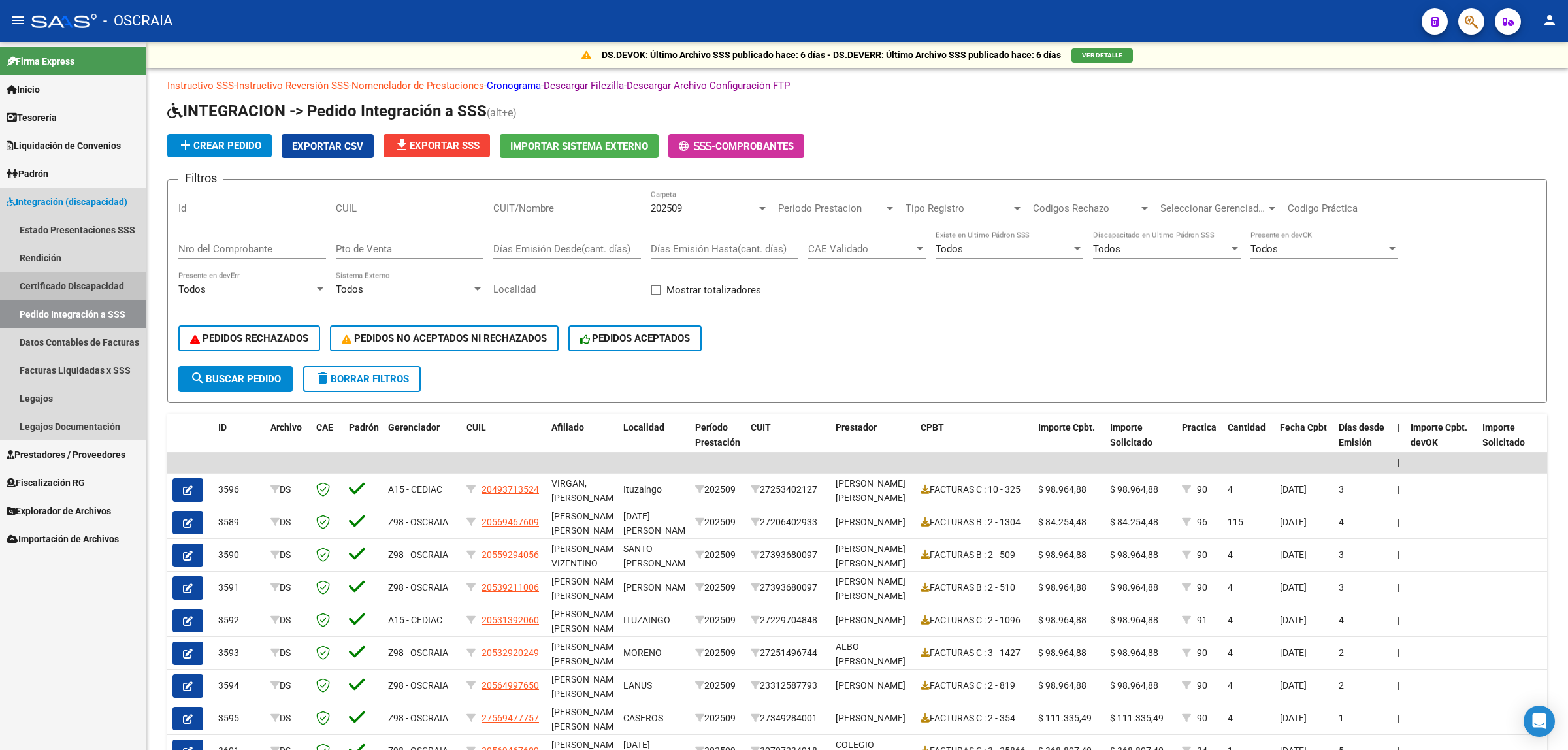
click at [89, 286] on link "Certificado Discapacidad" at bounding box center [73, 286] width 146 height 28
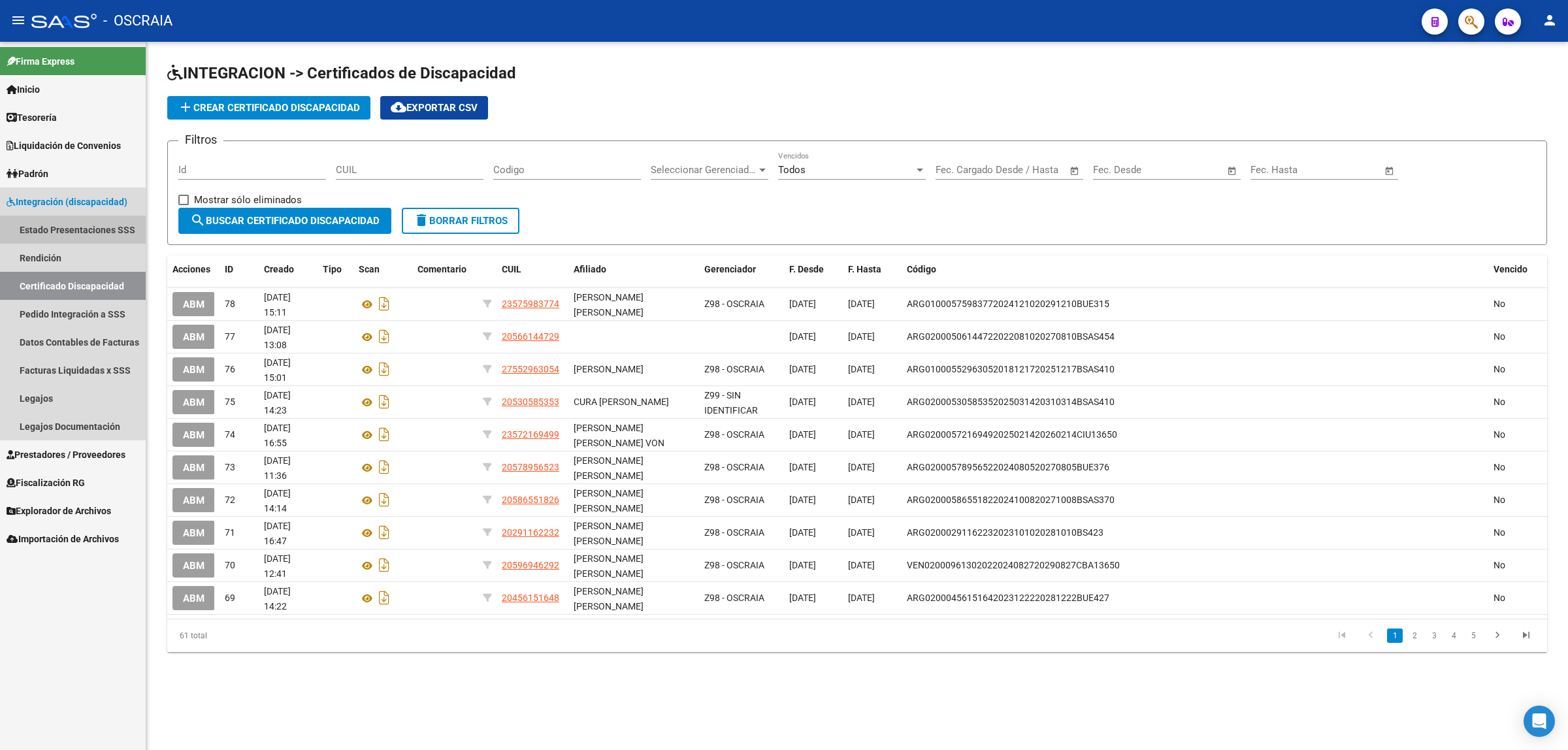
click at [92, 233] on link "Estado Presentaciones SSS" at bounding box center [73, 229] width 146 height 28
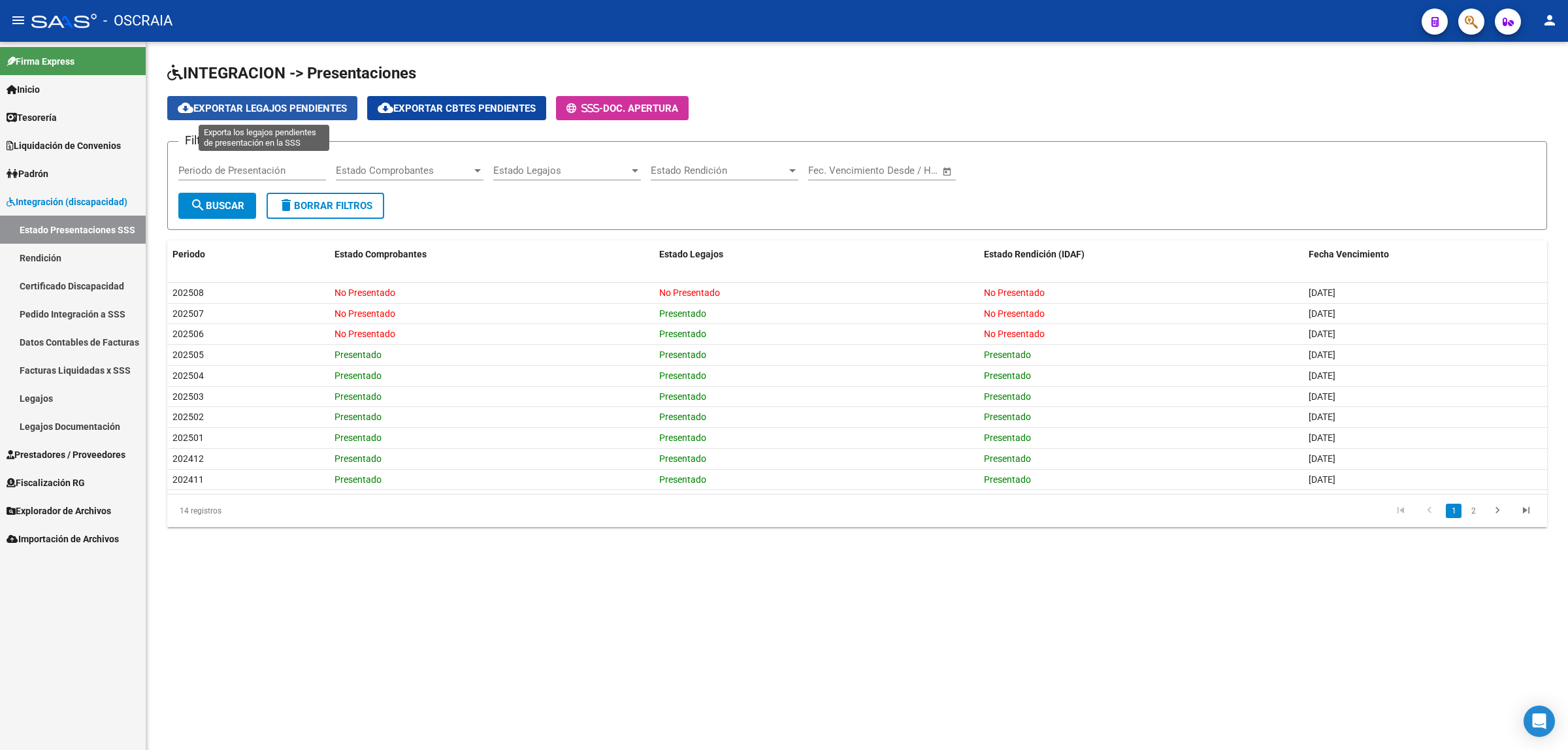
click at [322, 102] on span "cloud_download Exportar Legajos Pendientes" at bounding box center [263, 108] width 169 height 12
click at [326, 115] on button "cloud_download Exportar Legajos Pendientes" at bounding box center [262, 108] width 190 height 24
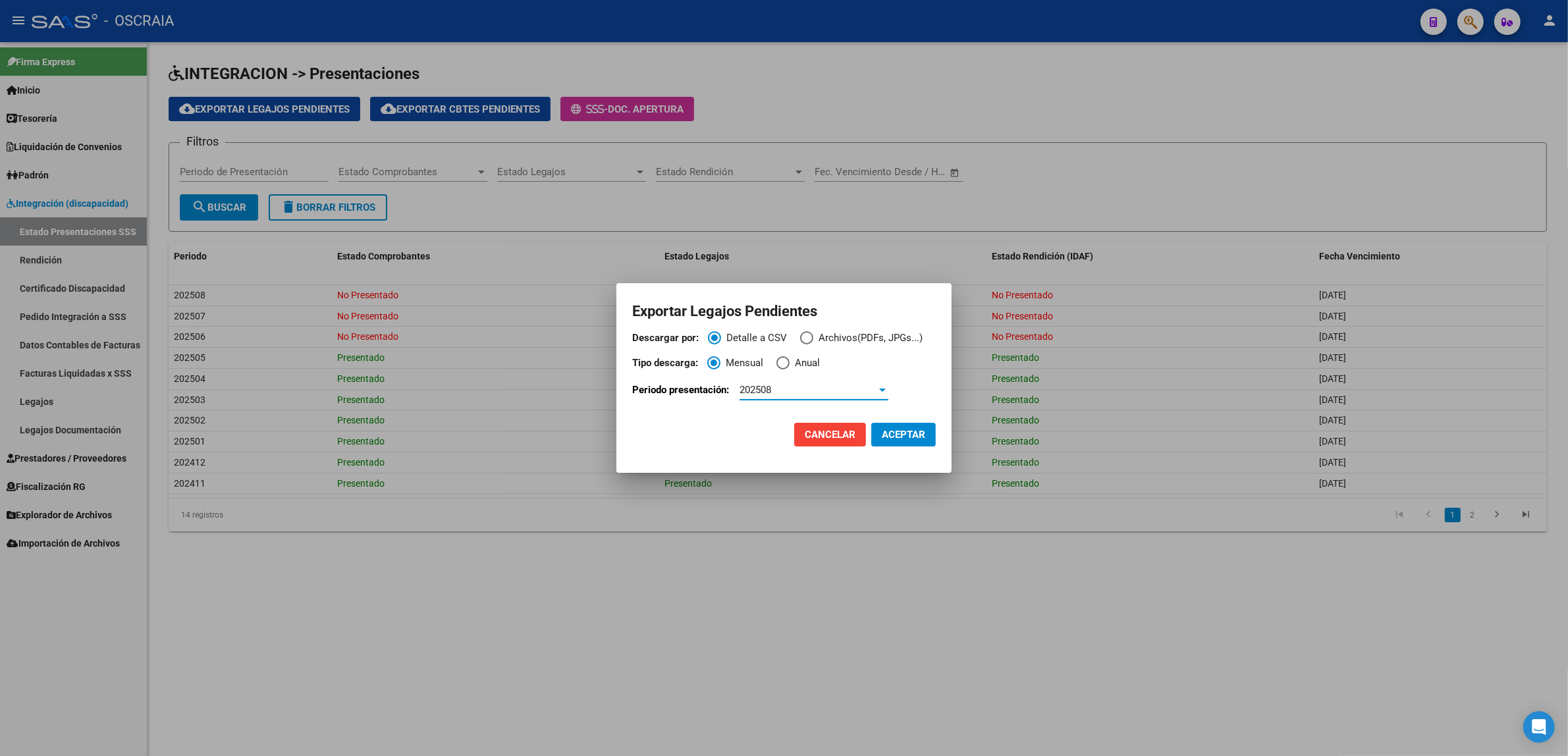
click at [867, 386] on div "202508" at bounding box center [807, 390] width 137 height 12
click at [802, 399] on span "202508" at bounding box center [815, 390] width 149 height 30
click at [787, 386] on div "202508" at bounding box center [807, 390] width 137 height 12
click at [787, 386] on span "202508" at bounding box center [815, 390] width 149 height 30
click at [829, 432] on span "Cancelar" at bounding box center [830, 435] width 51 height 12
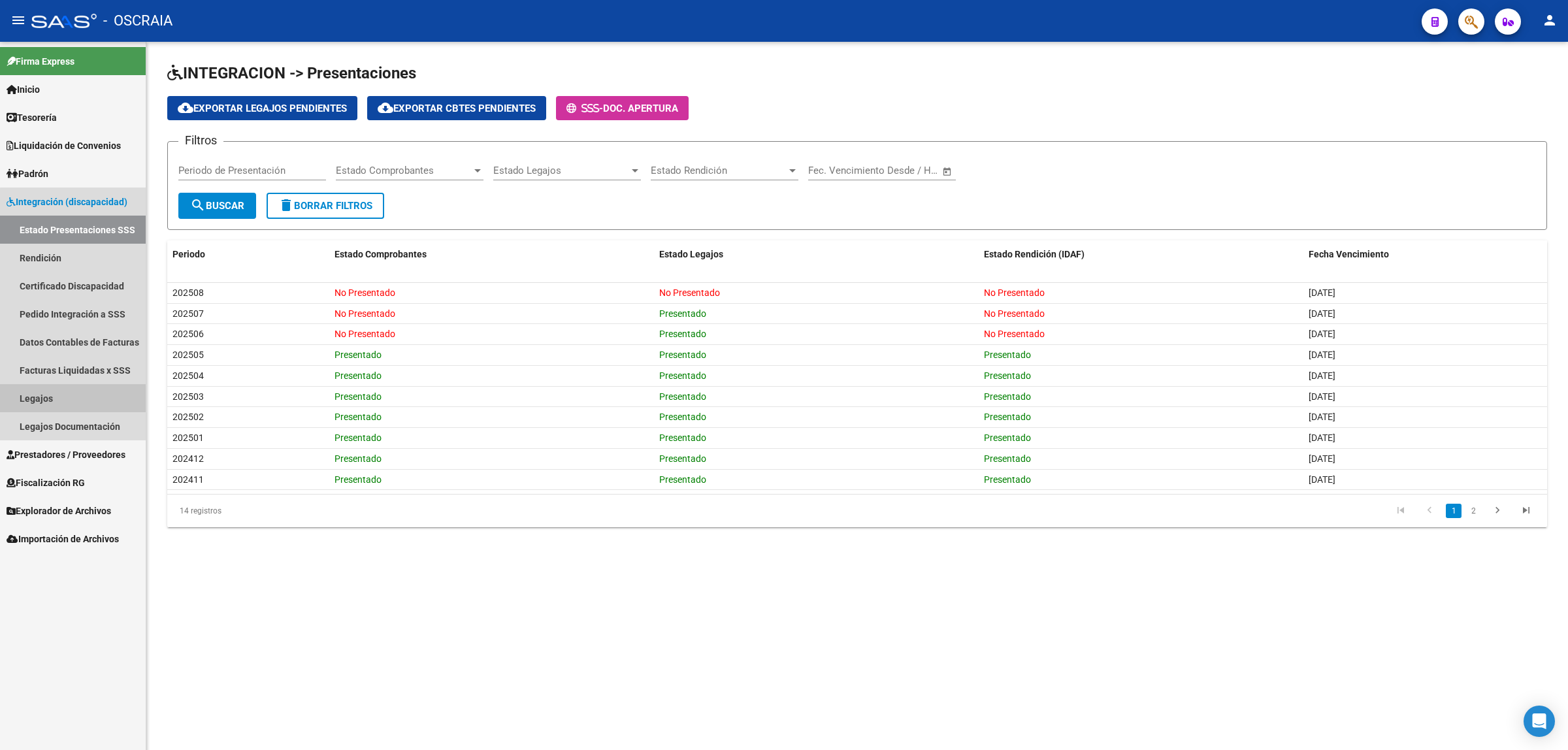
click at [88, 406] on link "Legajos" at bounding box center [73, 398] width 146 height 28
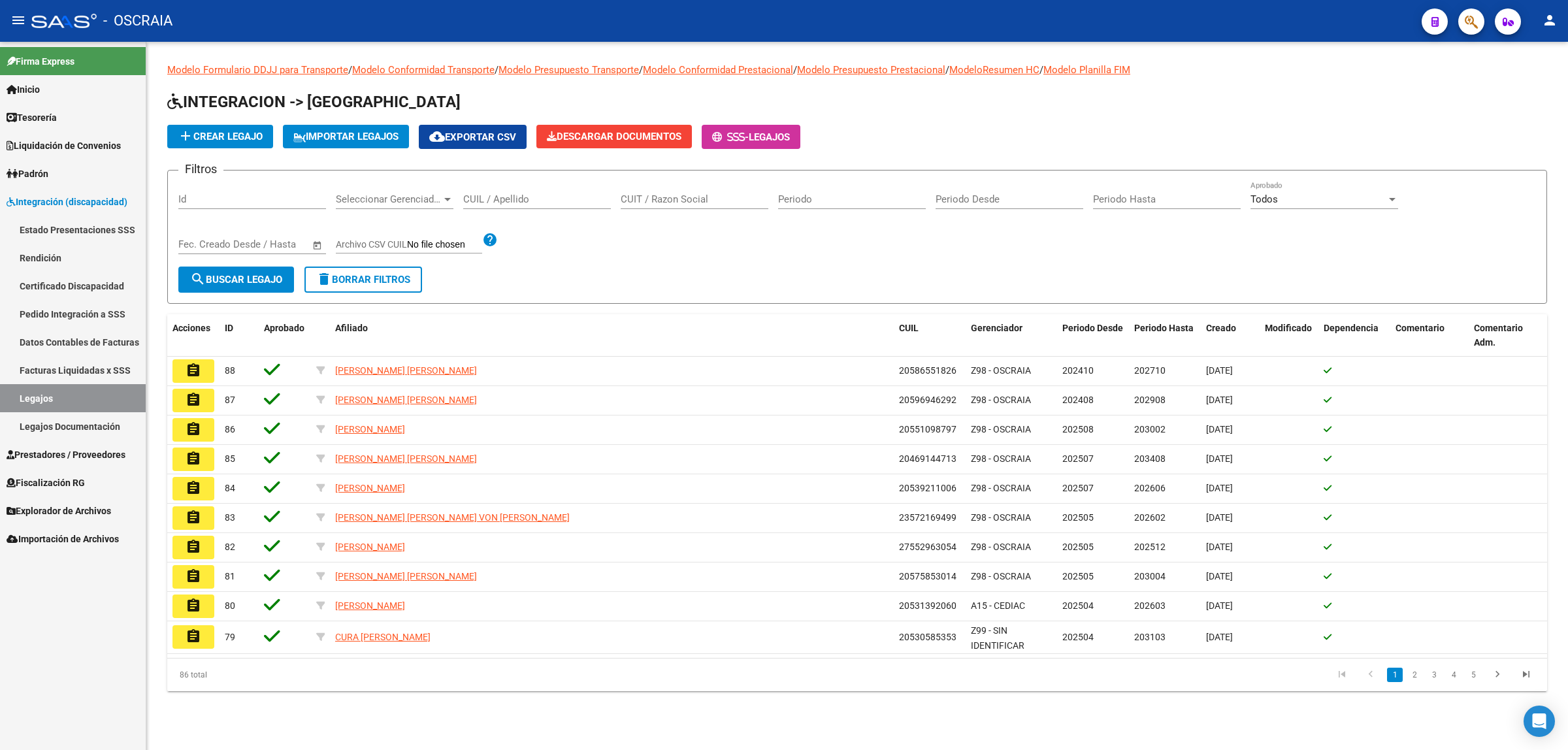
click at [78, 422] on link "Legajos Documentación" at bounding box center [73, 426] width 146 height 28
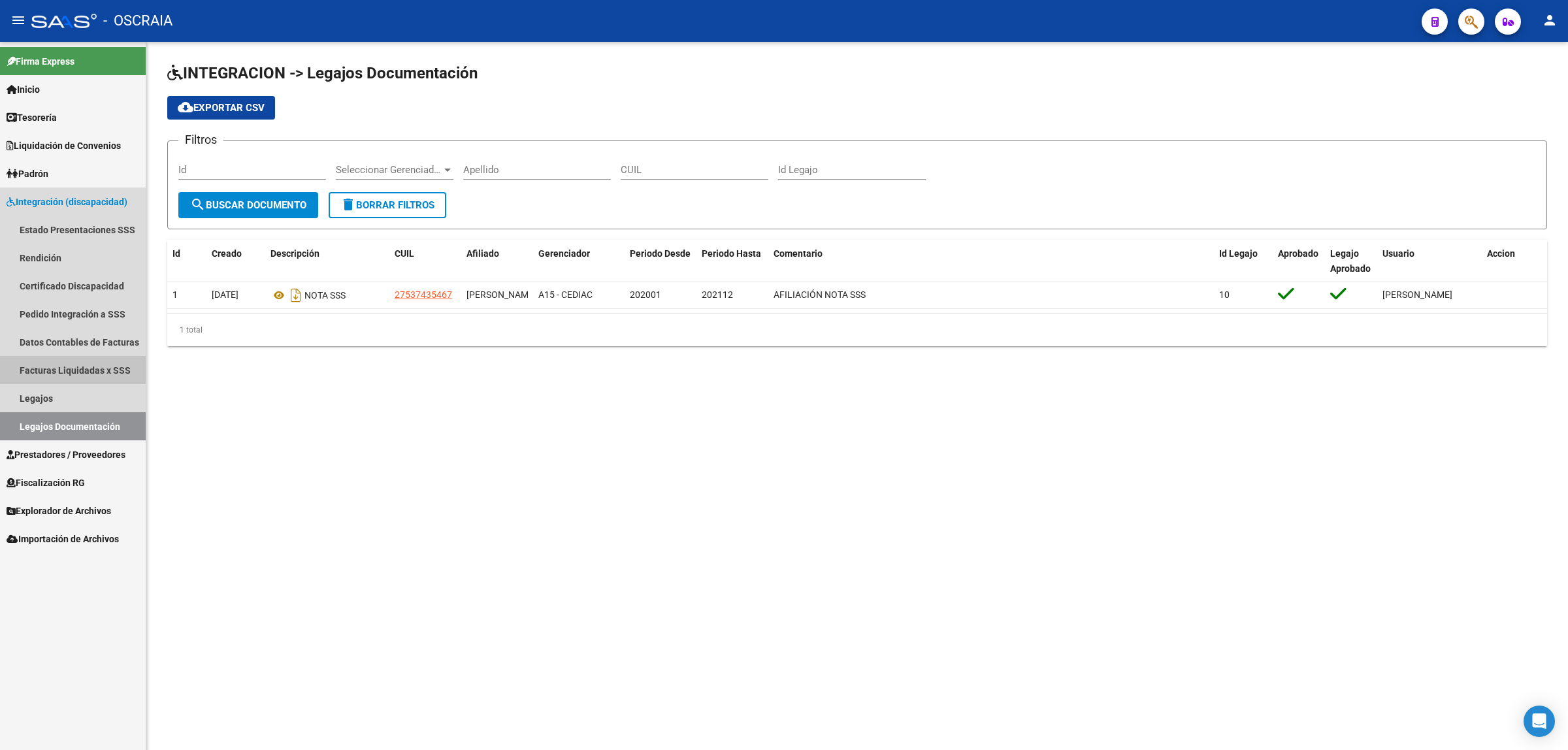
click at [83, 370] on link "Facturas Liquidadas x SSS" at bounding box center [73, 370] width 146 height 28
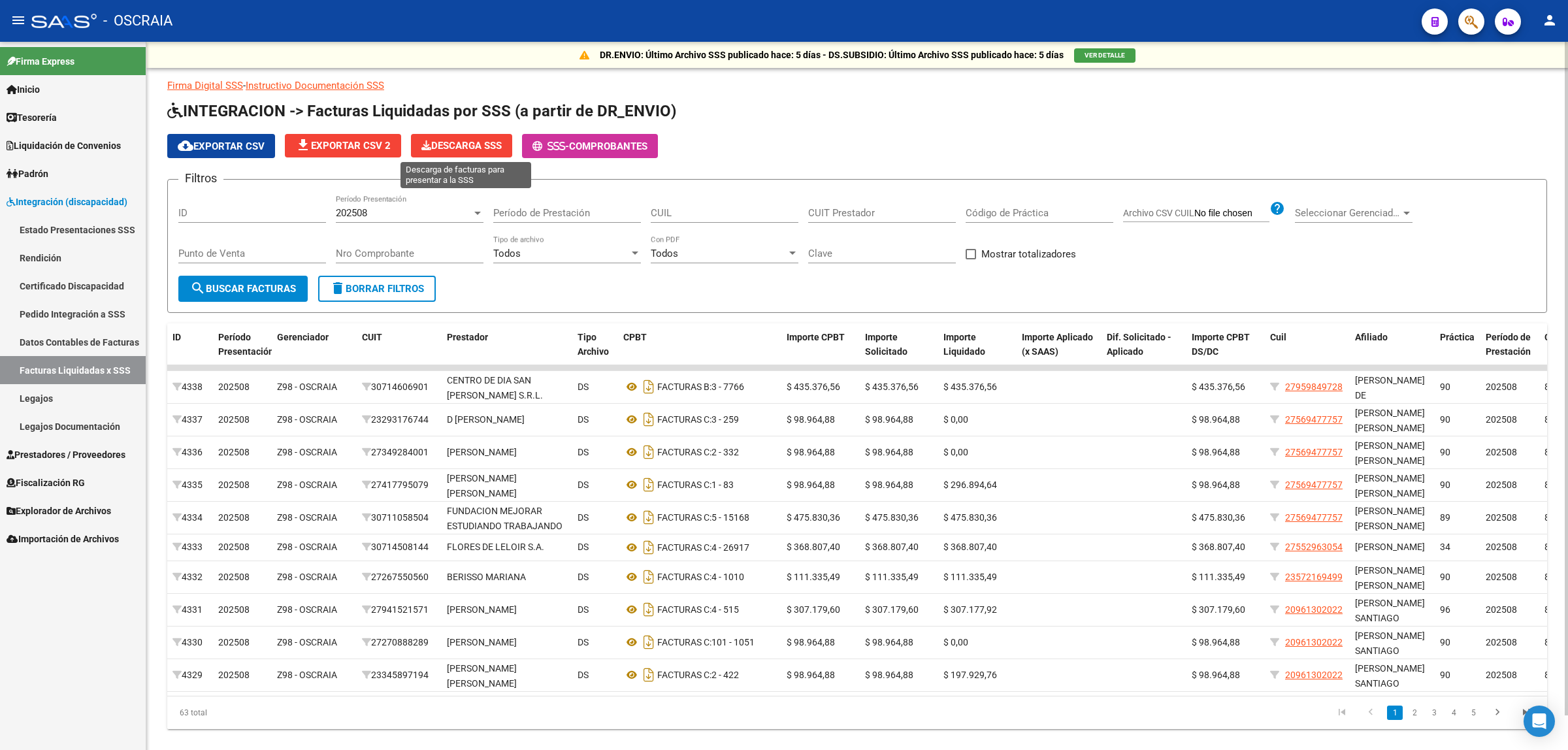
click at [491, 144] on span "Descarga SSS" at bounding box center [462, 146] width 80 height 12
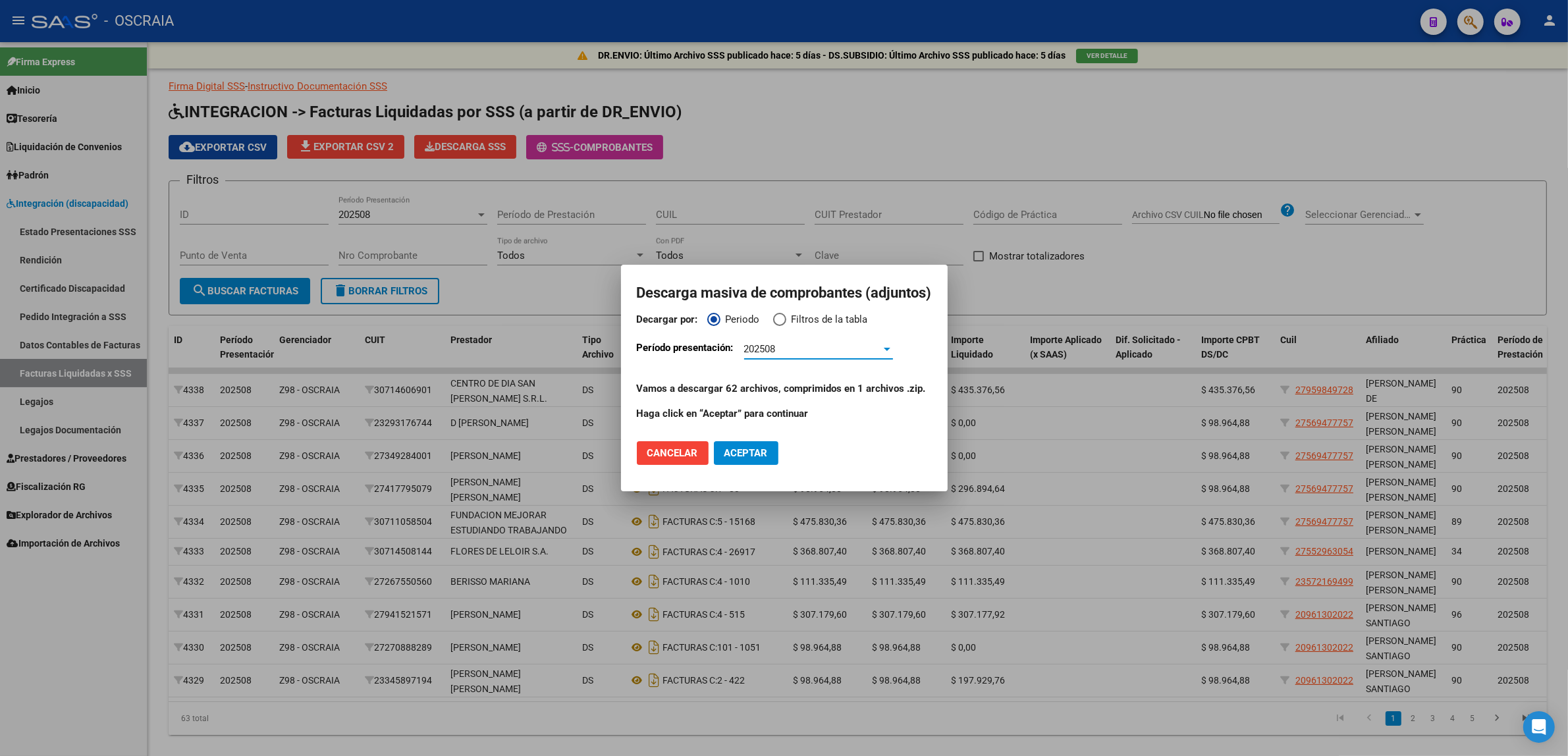
click at [802, 344] on div "202508" at bounding box center [812, 349] width 137 height 12
click at [795, 408] on span "202506" at bounding box center [817, 408] width 149 height 30
click at [746, 455] on span "Aceptar" at bounding box center [746, 453] width 44 height 12
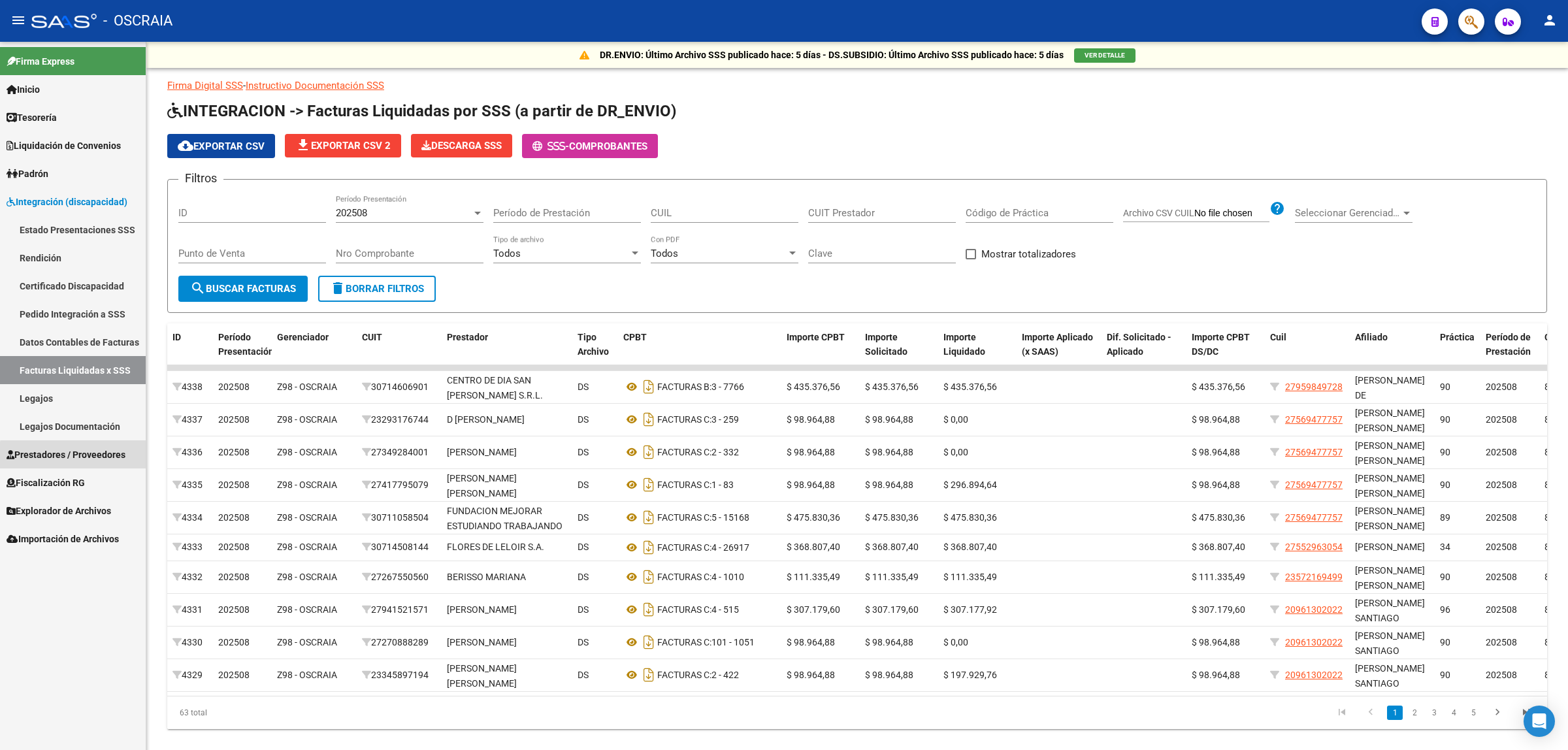
click at [80, 459] on span "Prestadores / Proveedores" at bounding box center [66, 454] width 119 height 14
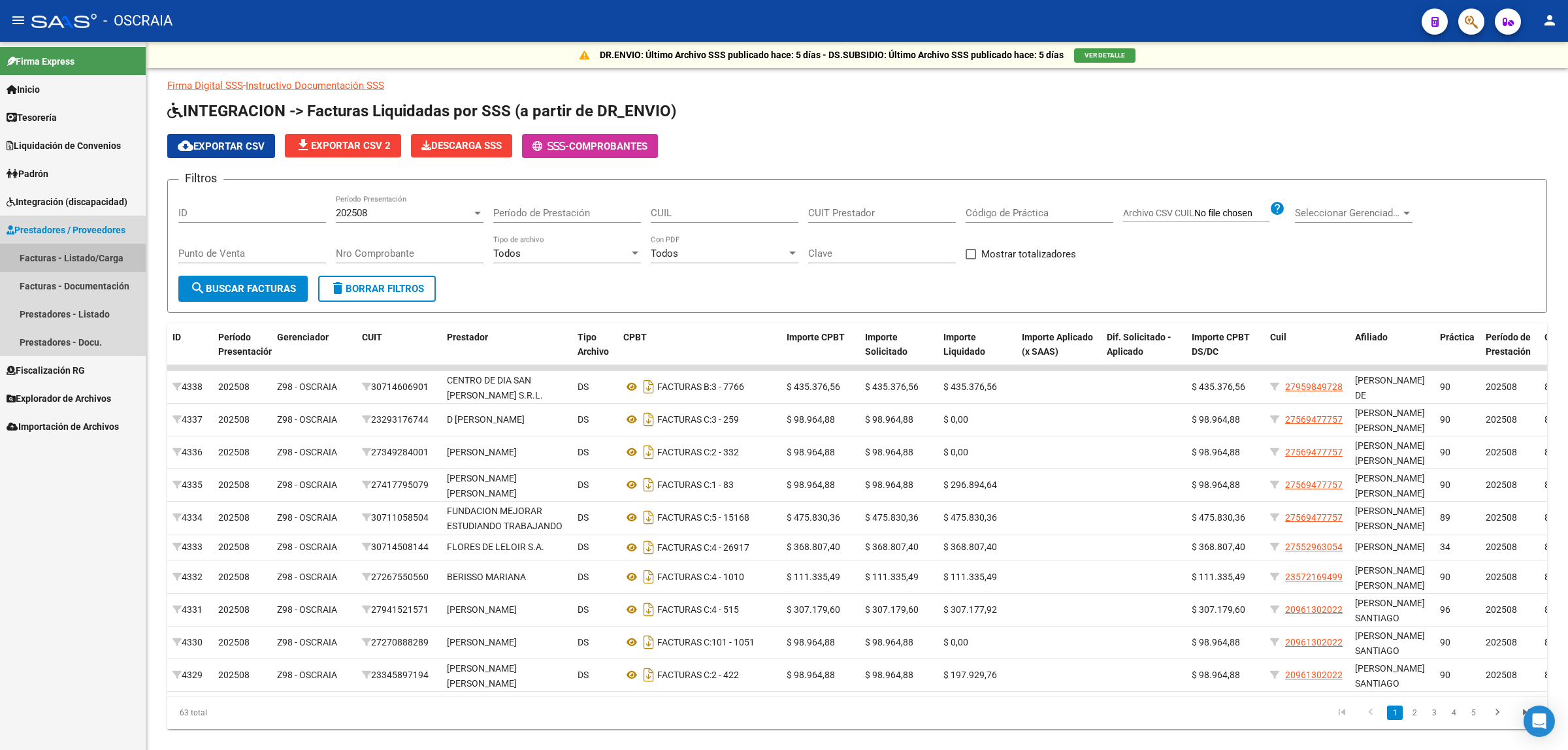
click at [83, 263] on link "Facturas - Listado/Carga" at bounding box center [73, 257] width 146 height 28
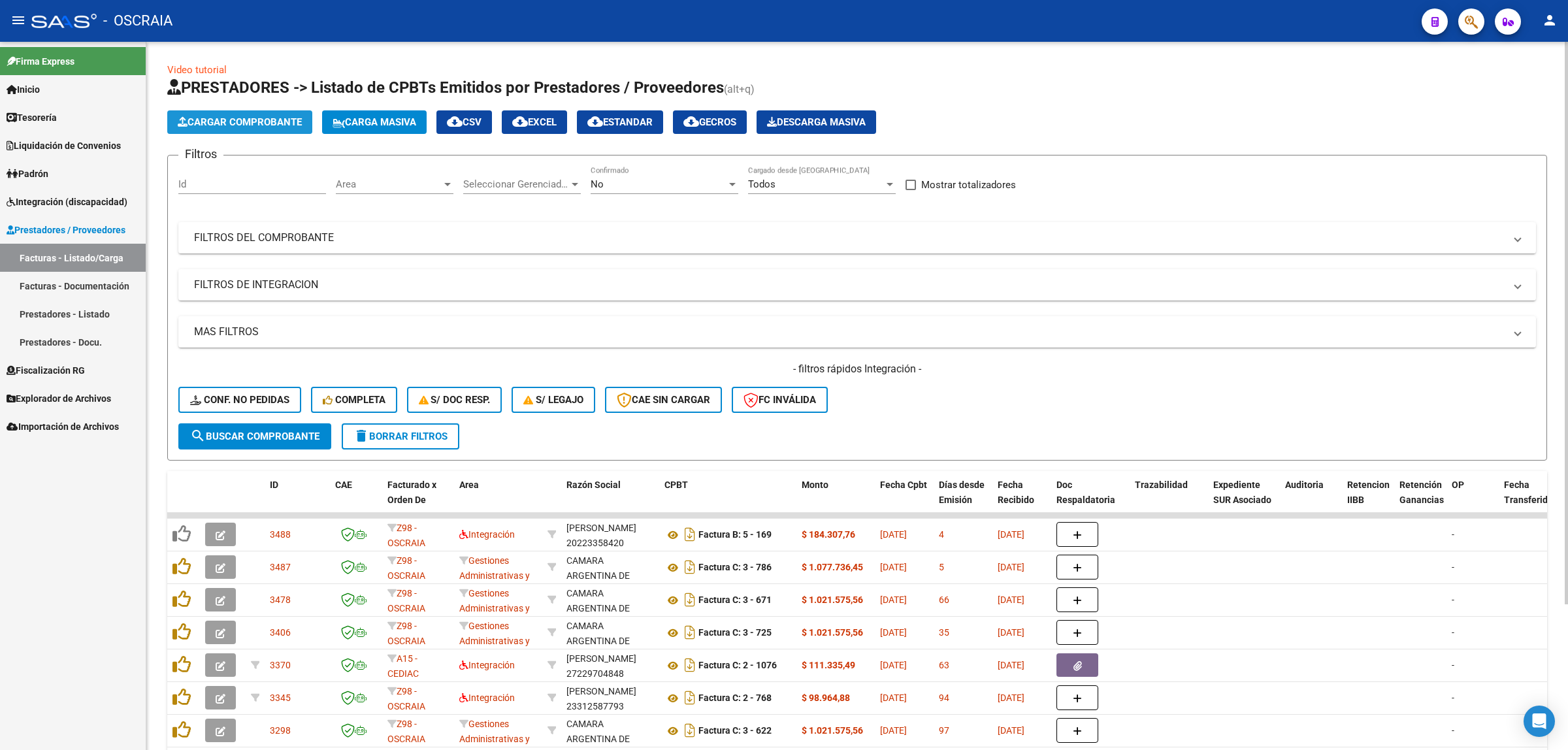
click at [209, 116] on span "Cargar Comprobante" at bounding box center [240, 122] width 124 height 12
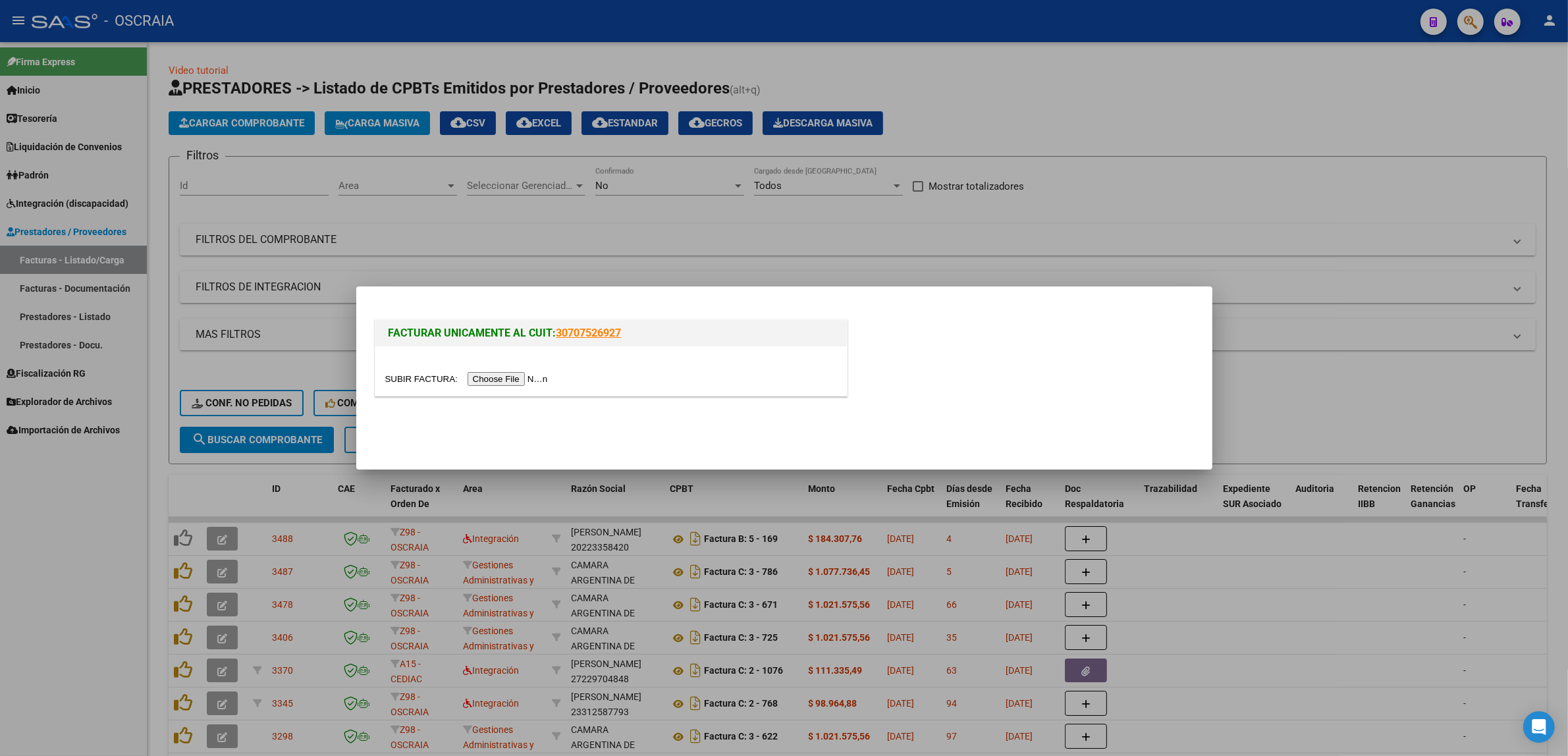
click at [520, 377] on input "file" at bounding box center [469, 379] width 167 height 14
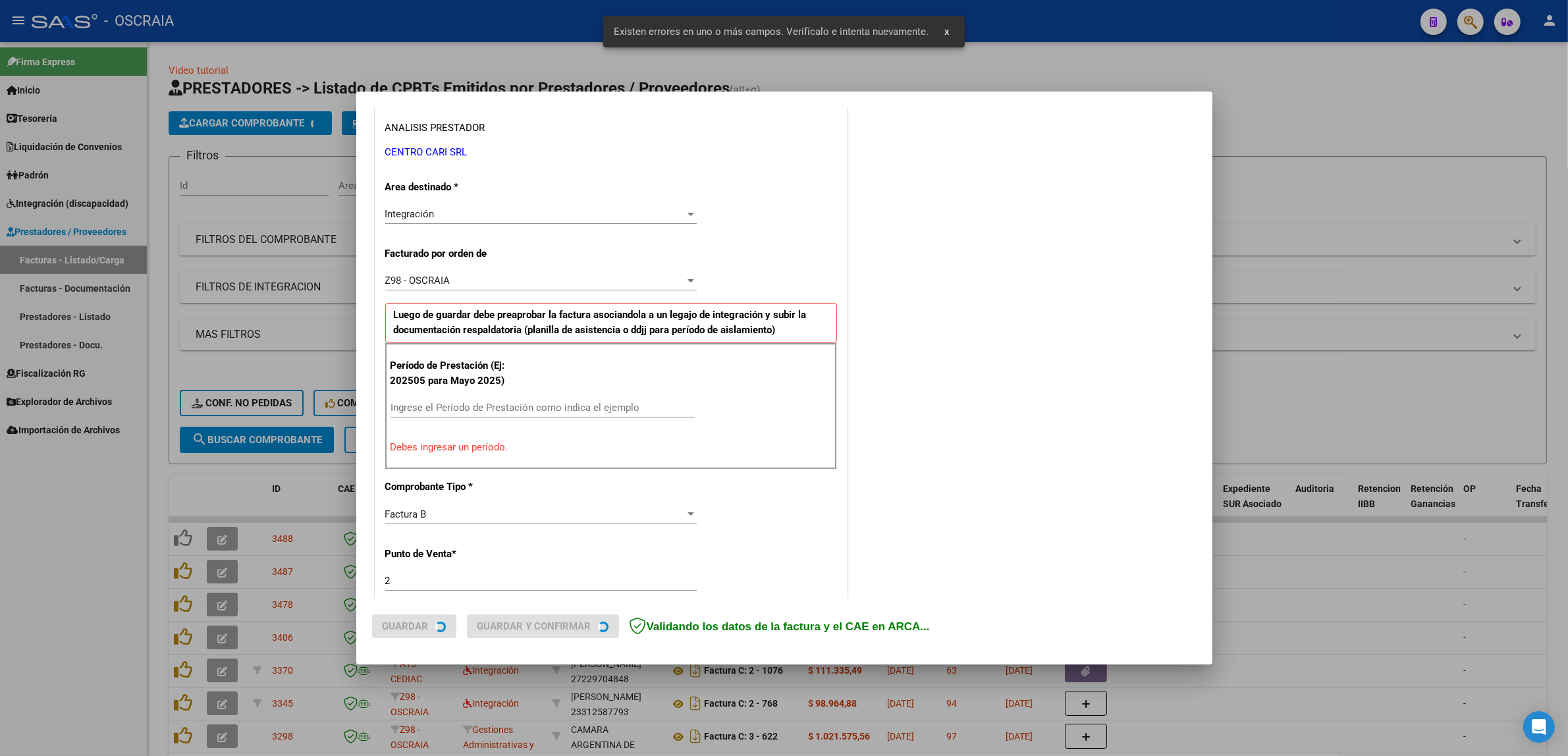
scroll to position [281, 0]
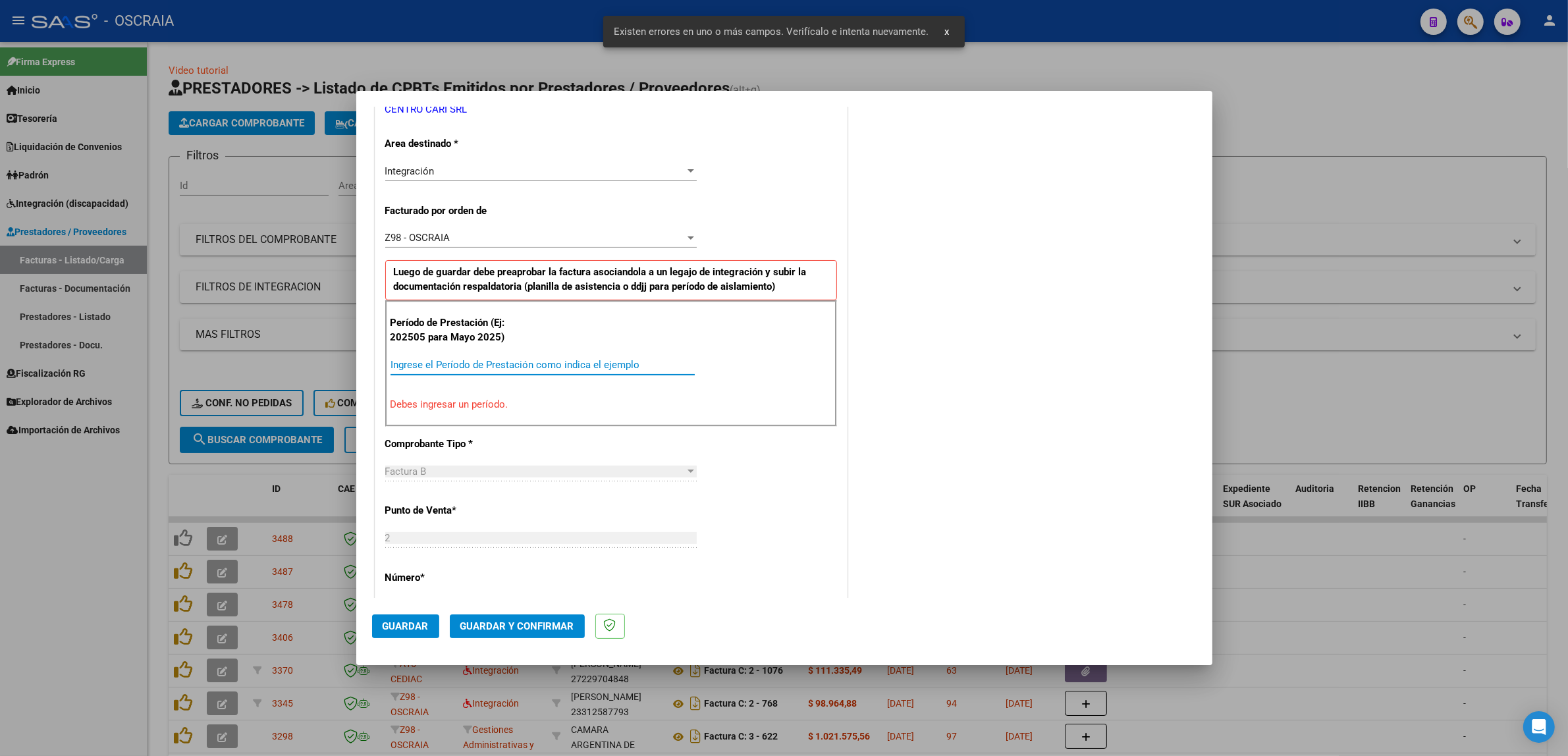
click at [569, 360] on input "Ingrese el Período de Prestación como indica el ejemplo" at bounding box center [543, 365] width 304 height 12
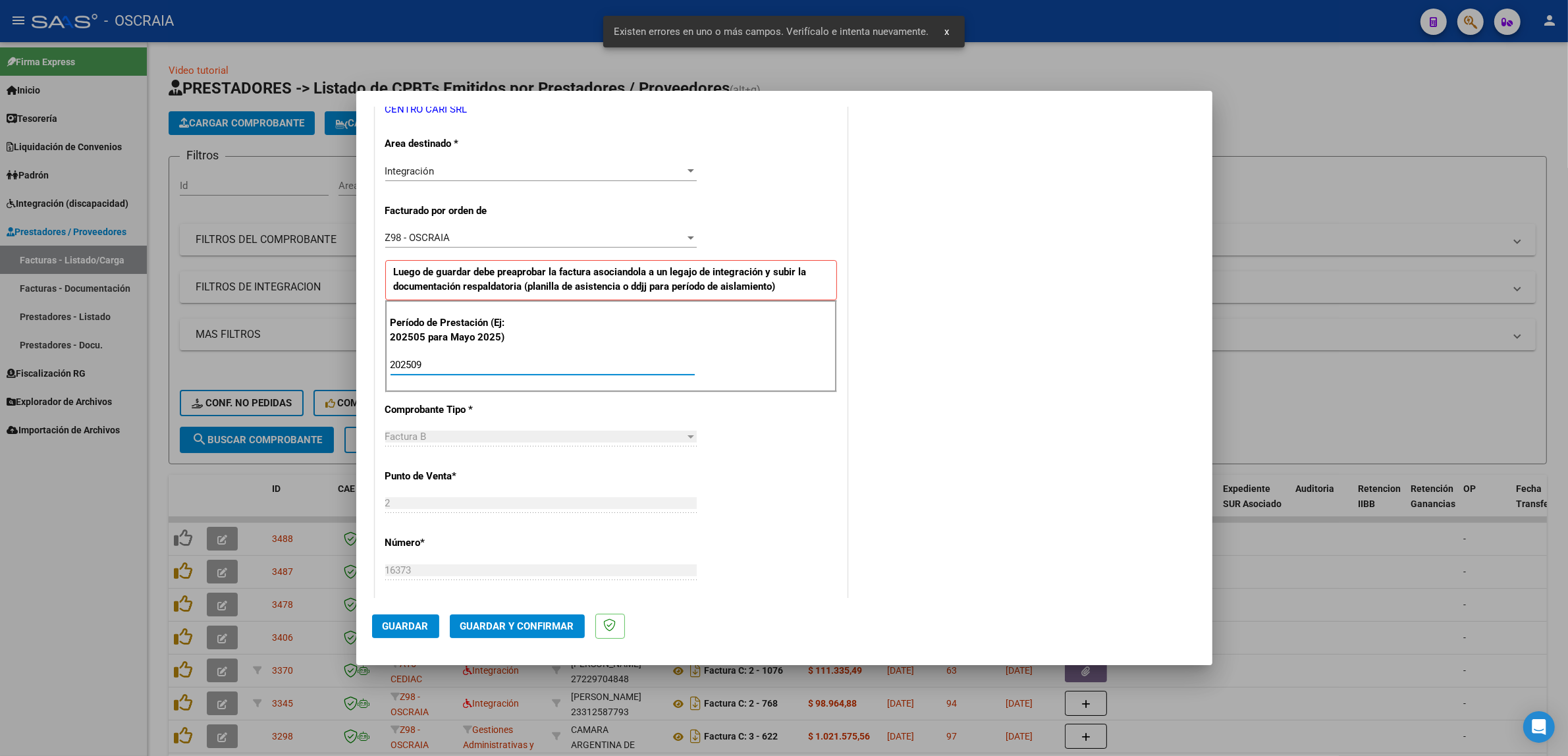
type input "202509"
click at [774, 426] on div "CUIT * 30-71025577-2 Ingresar CUIT ANALISIS PRESTADOR CENTRO CARI SRL ARCA Padr…" at bounding box center [611, 557] width 471 height 1133
click at [410, 630] on span "Guardar" at bounding box center [406, 626] width 46 height 12
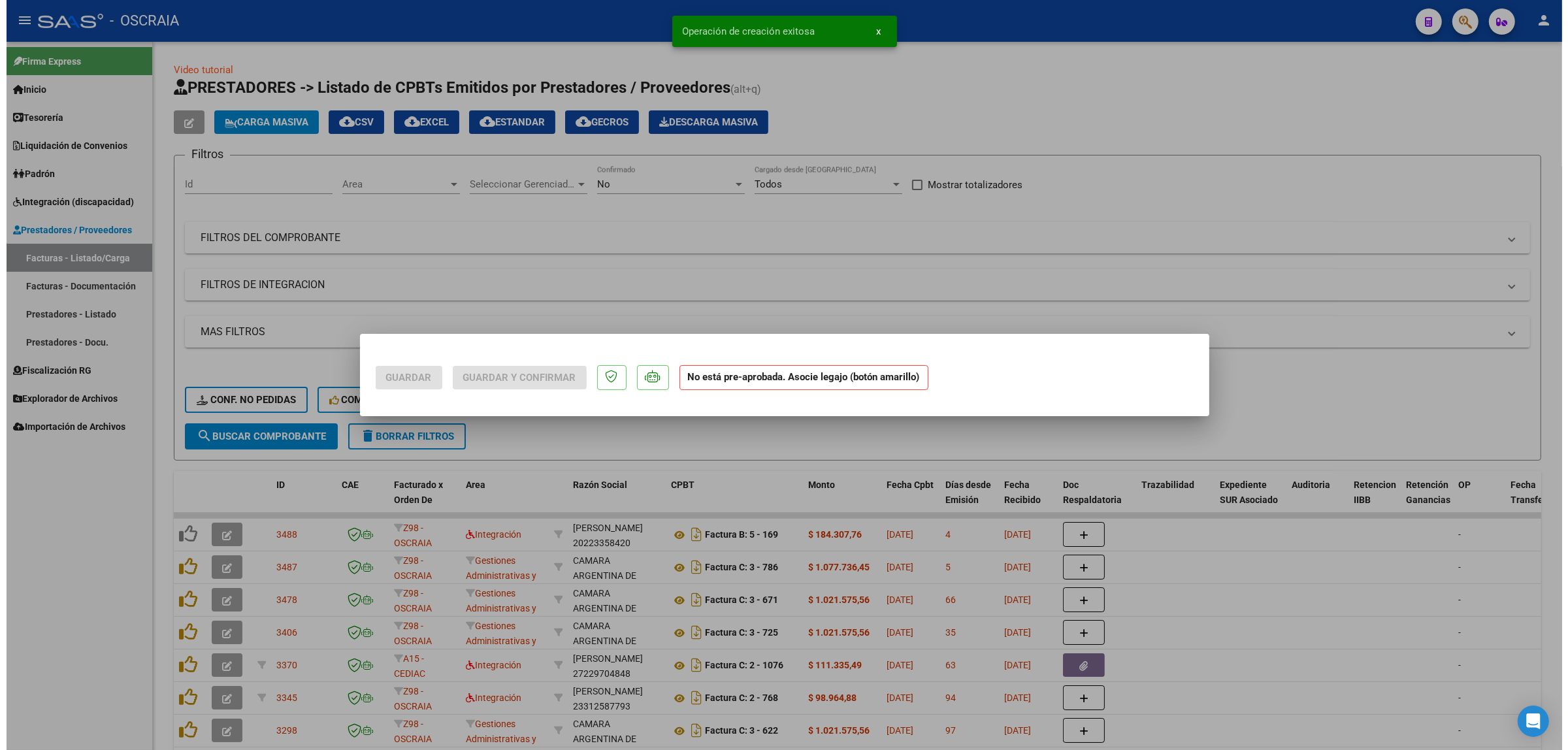
scroll to position [0, 0]
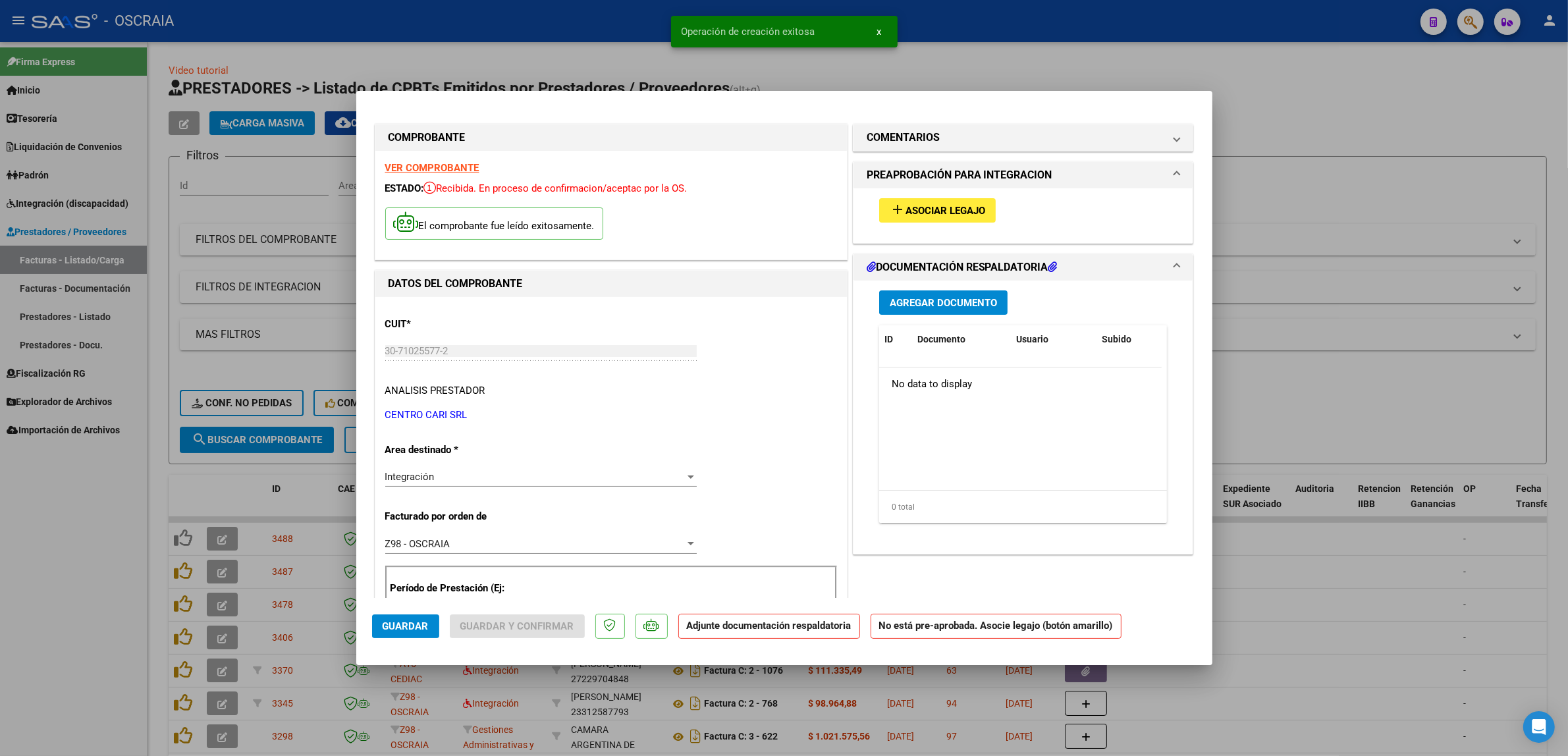
click at [971, 211] on span "Asociar Legajo" at bounding box center [945, 211] width 79 height 12
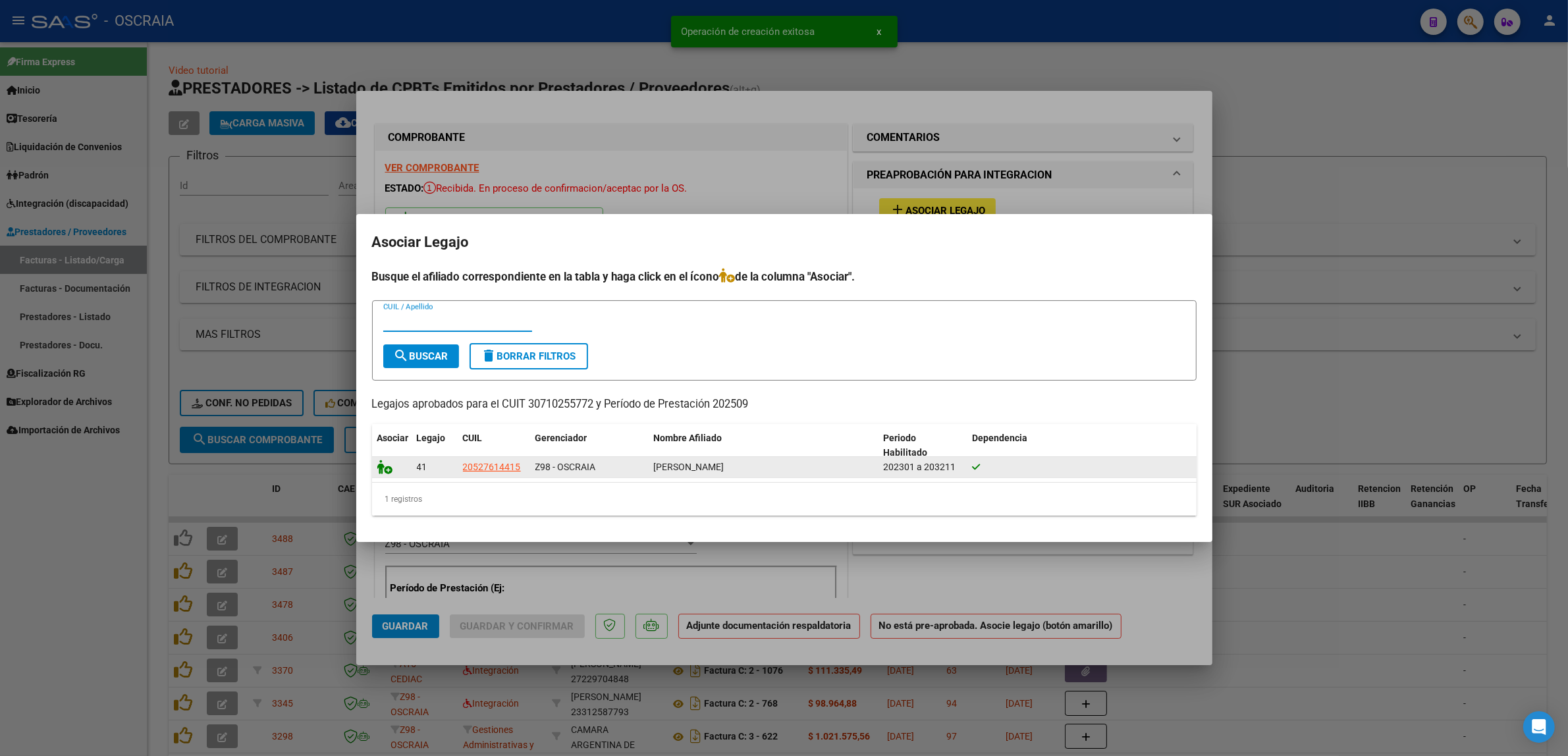
click at [379, 462] on icon at bounding box center [385, 467] width 16 height 15
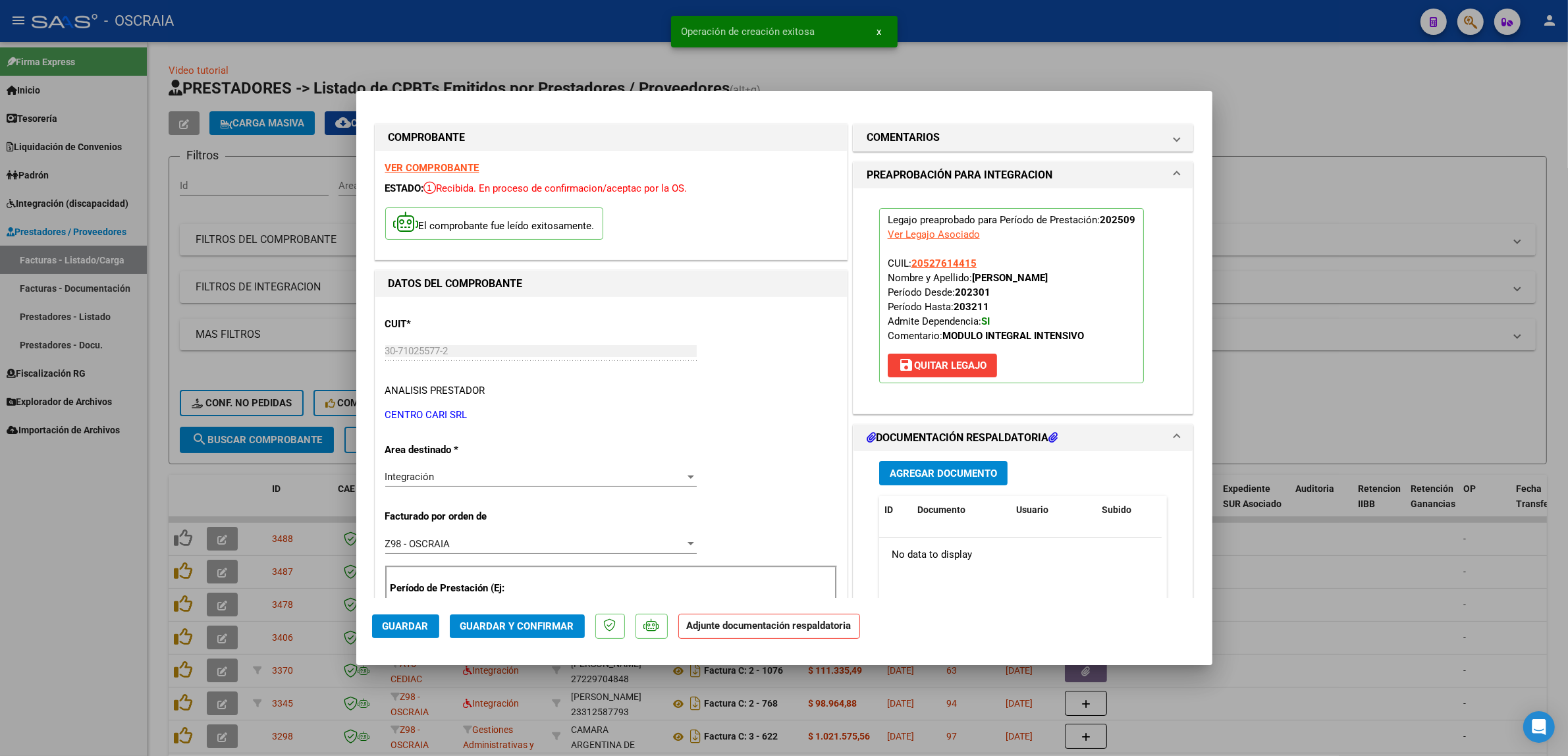
click at [935, 467] on span "Agregar Documento" at bounding box center [943, 473] width 107 height 12
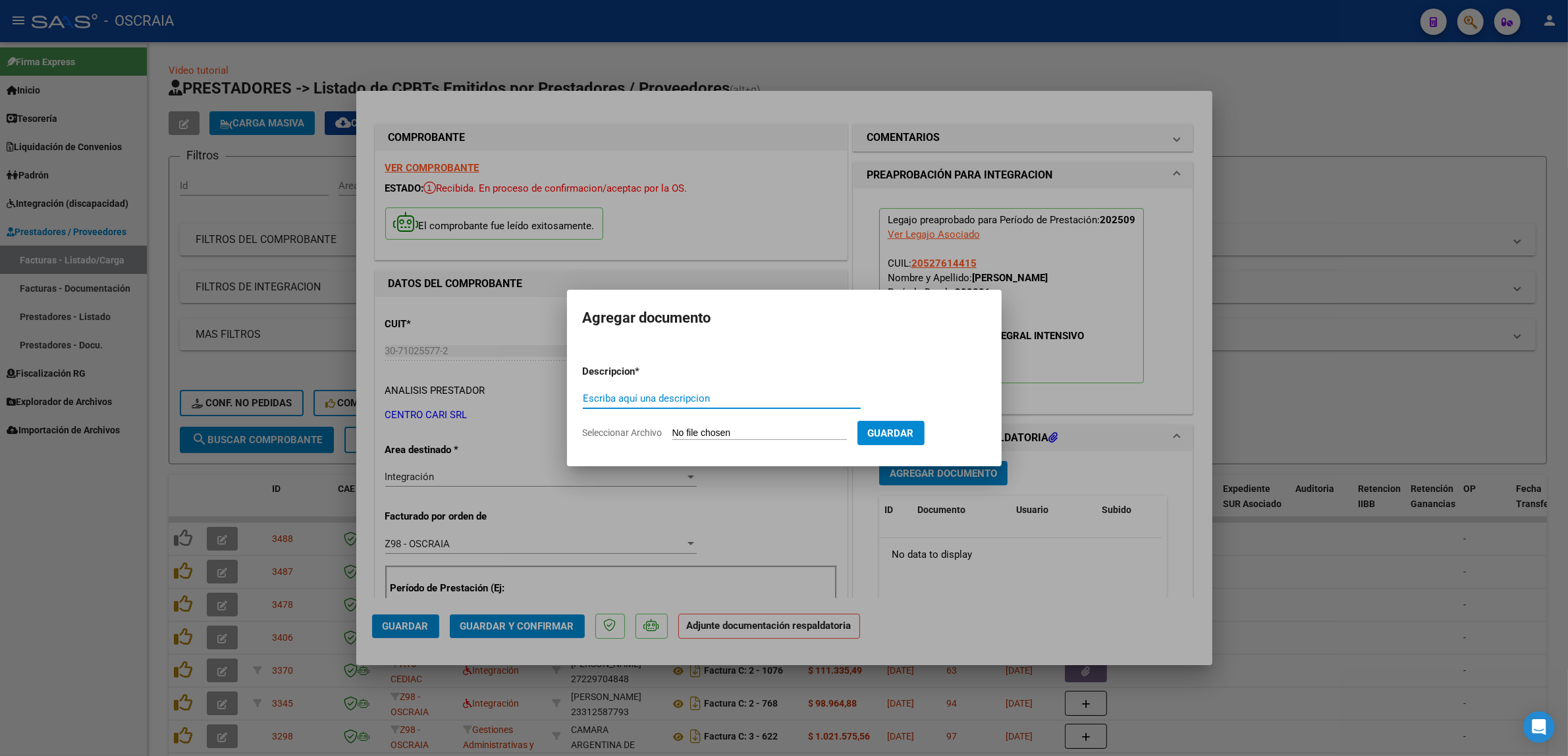
click at [678, 389] on div "Escriba aquí una descripcion" at bounding box center [721, 399] width 278 height 20
click at [670, 402] on input "Escriba aquí una descripcion" at bounding box center [721, 399] width 278 height 12
type input "PLANILLA DE ASISTENCIA"
click at [672, 428] on input "Seleccionar Archivo" at bounding box center [760, 434] width 175 height 13
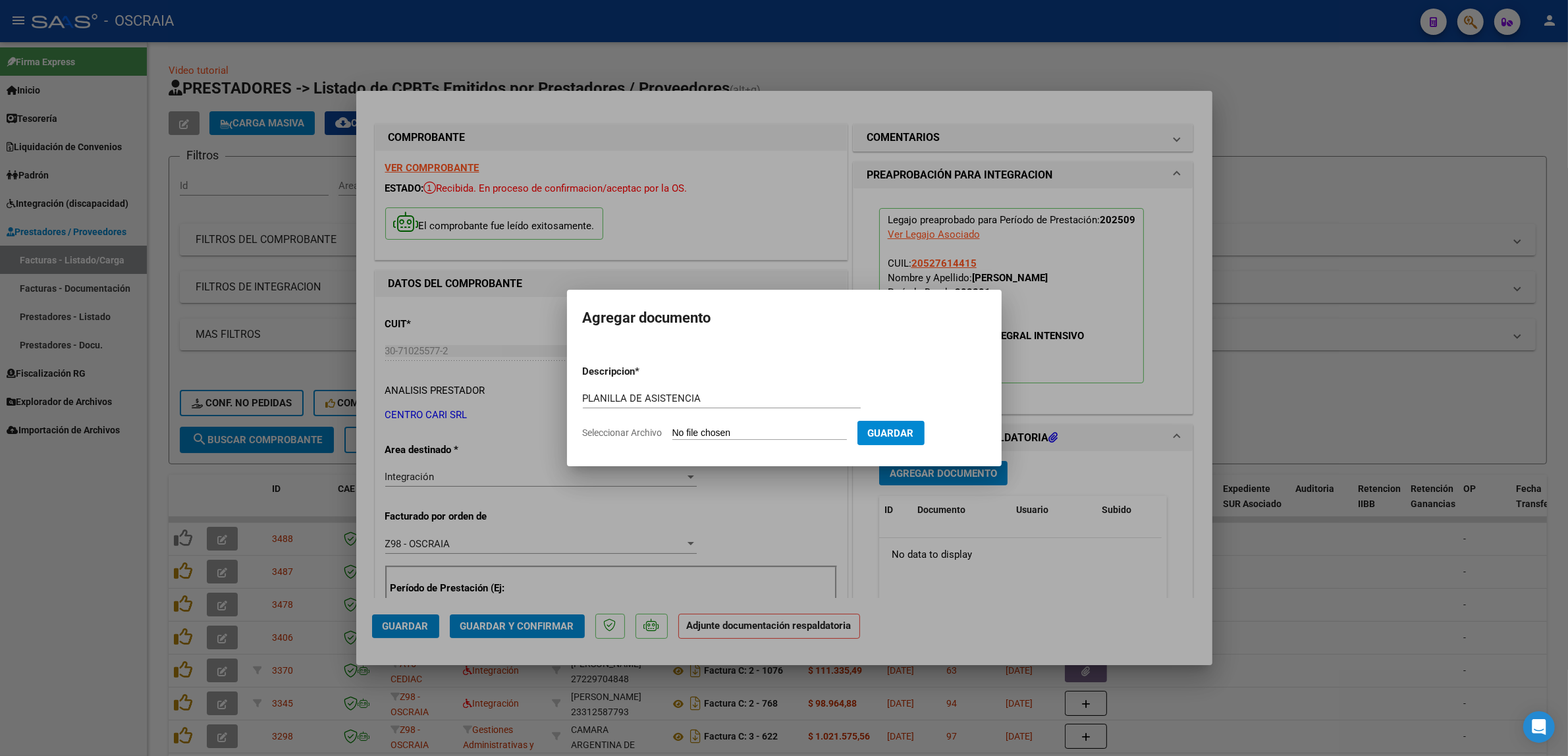
type input "C:\fakepath\09-2025 CENTRO CARI SRL FC16373 MODULO INTEGRAL INTENSIVO [PERSON_N…"
click at [982, 437] on span "Guardar" at bounding box center [960, 434] width 46 height 12
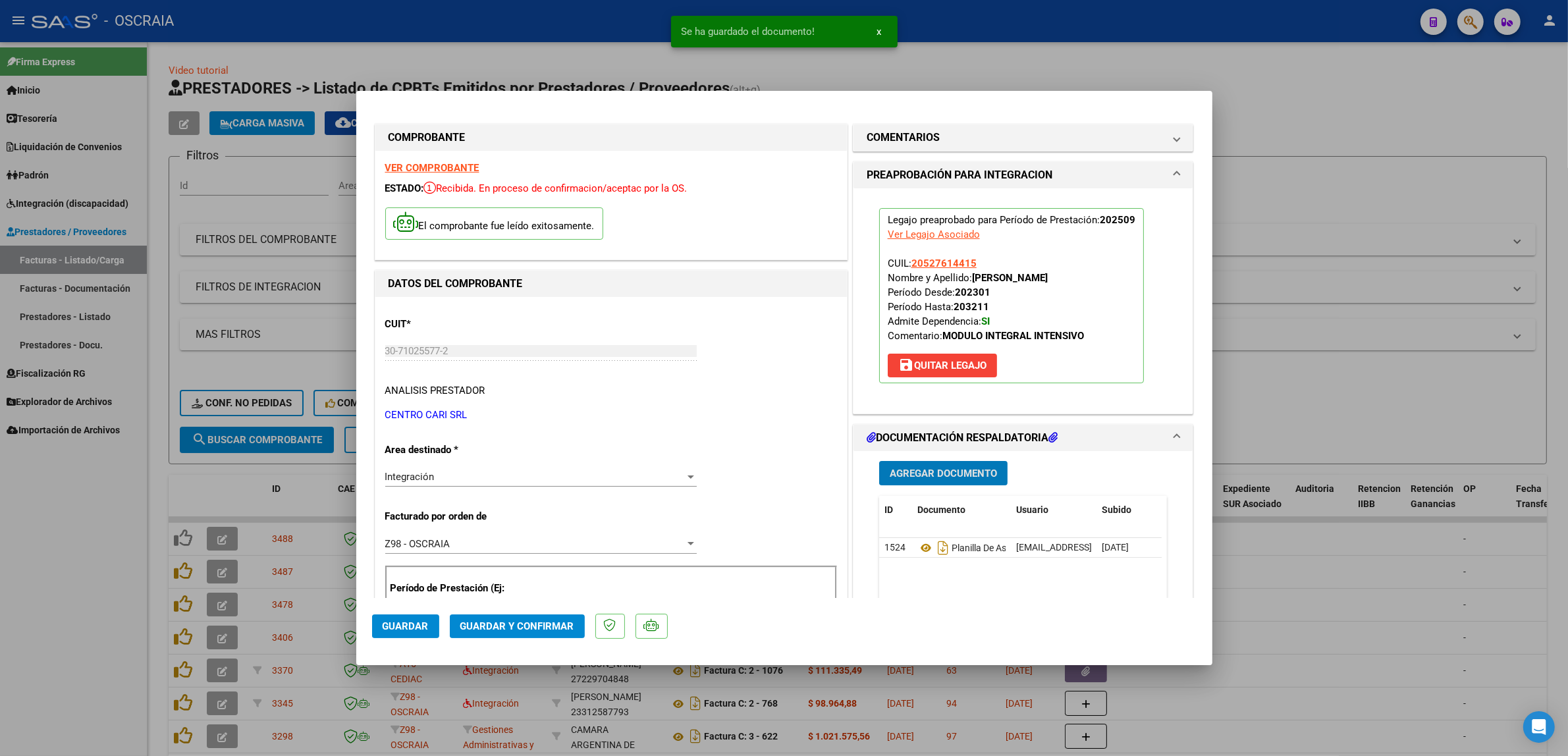
click at [464, 626] on span "Guardar y Confirmar" at bounding box center [517, 626] width 114 height 12
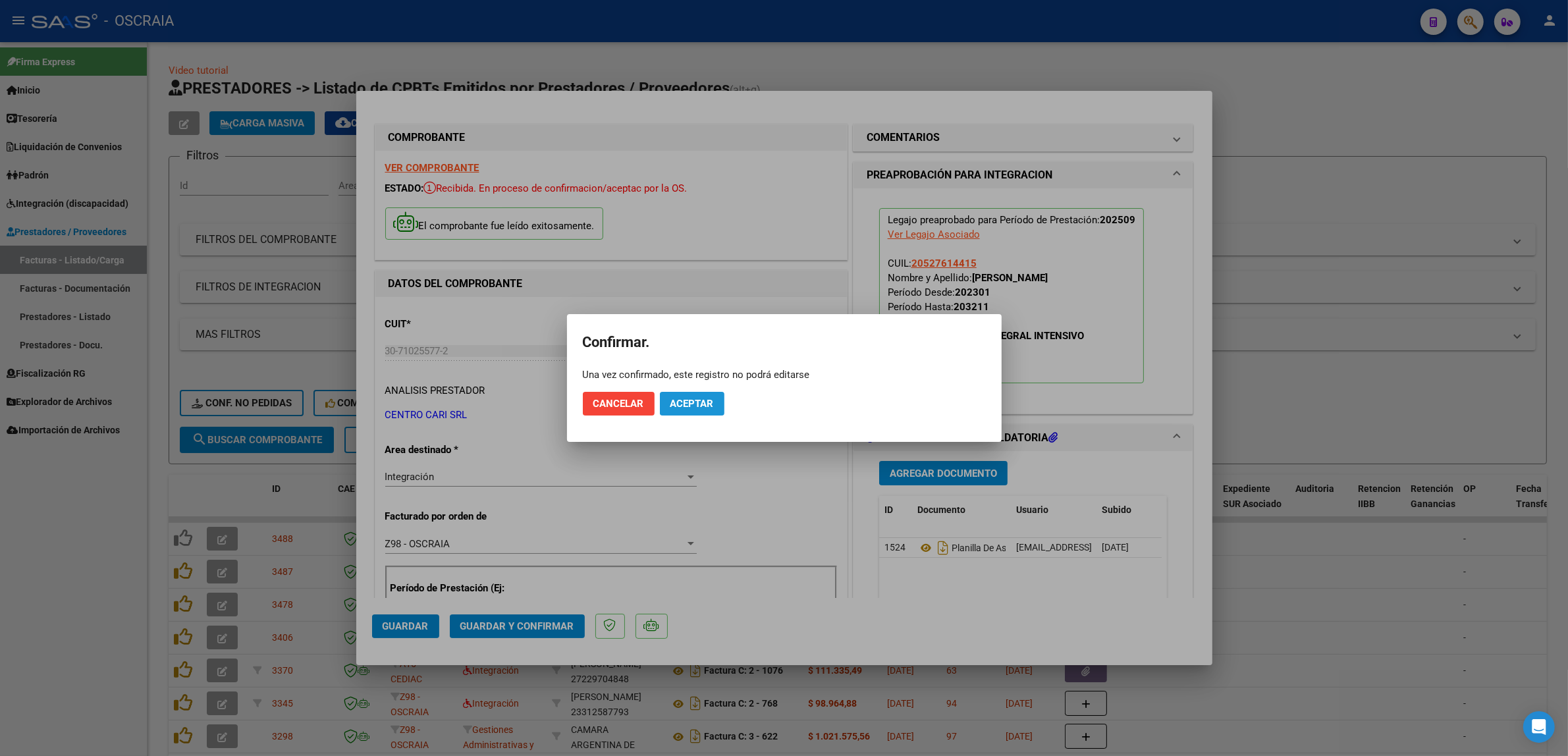
click at [718, 406] on button "Aceptar" at bounding box center [692, 404] width 64 height 24
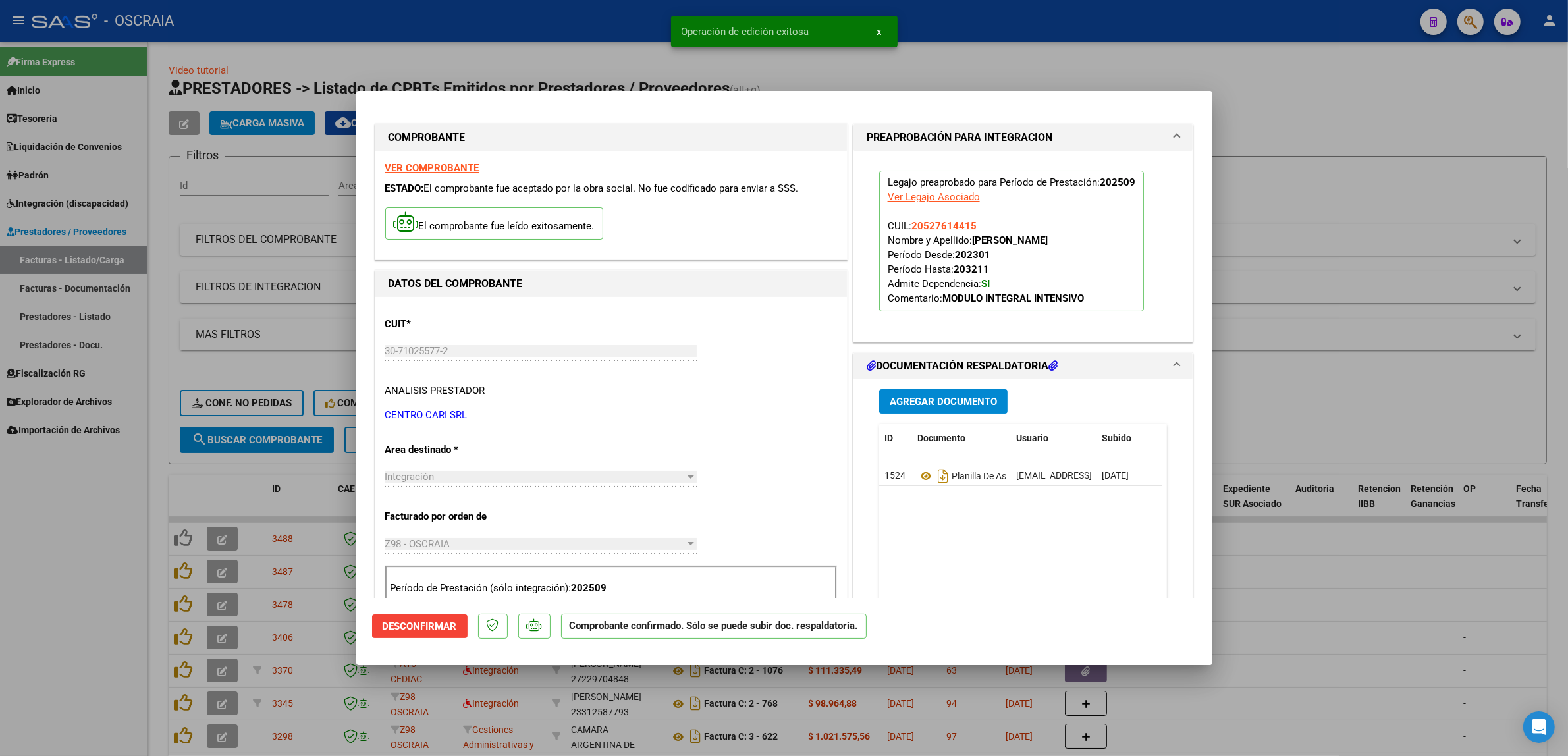
click at [281, 240] on div at bounding box center [784, 378] width 1568 height 756
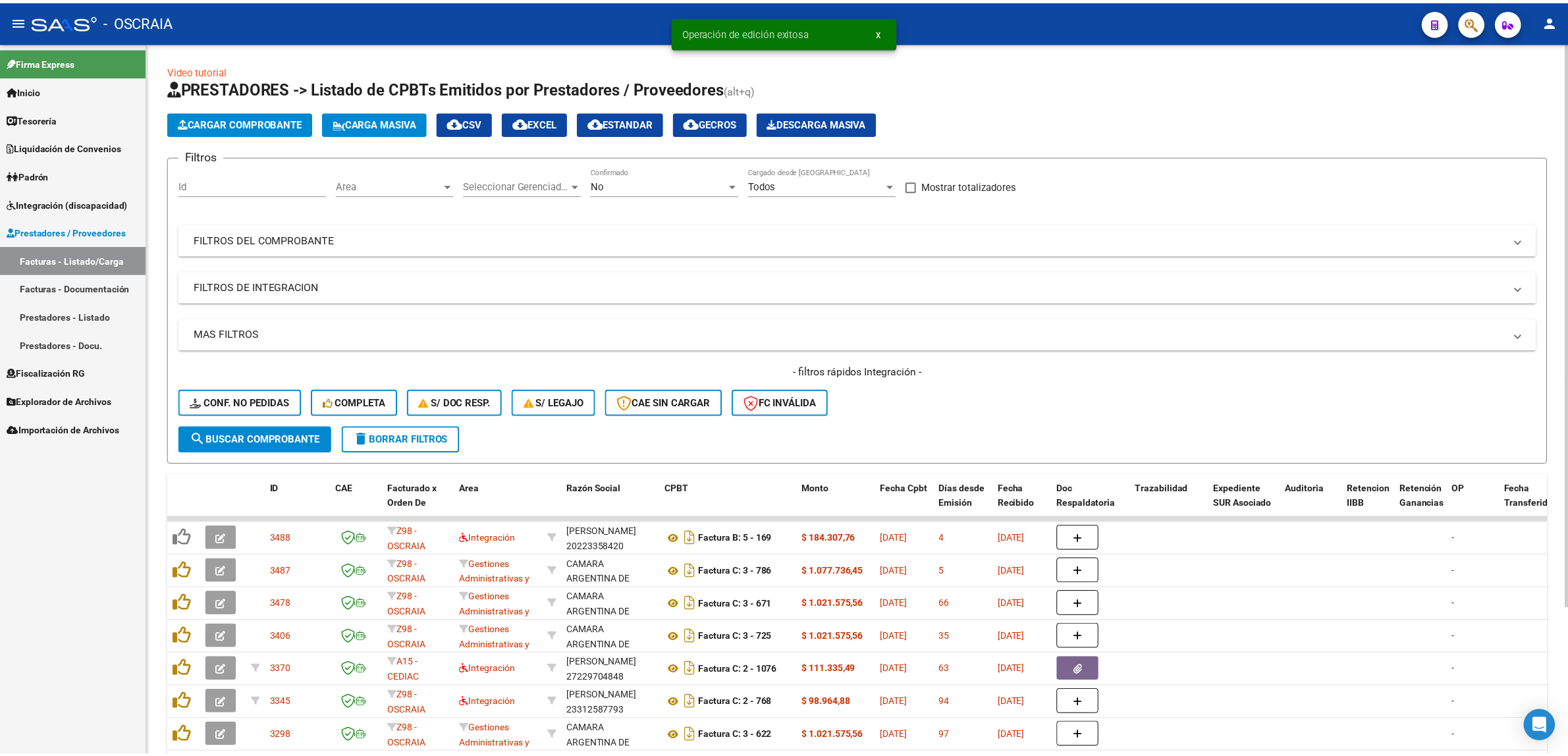
scroll to position [1, 0]
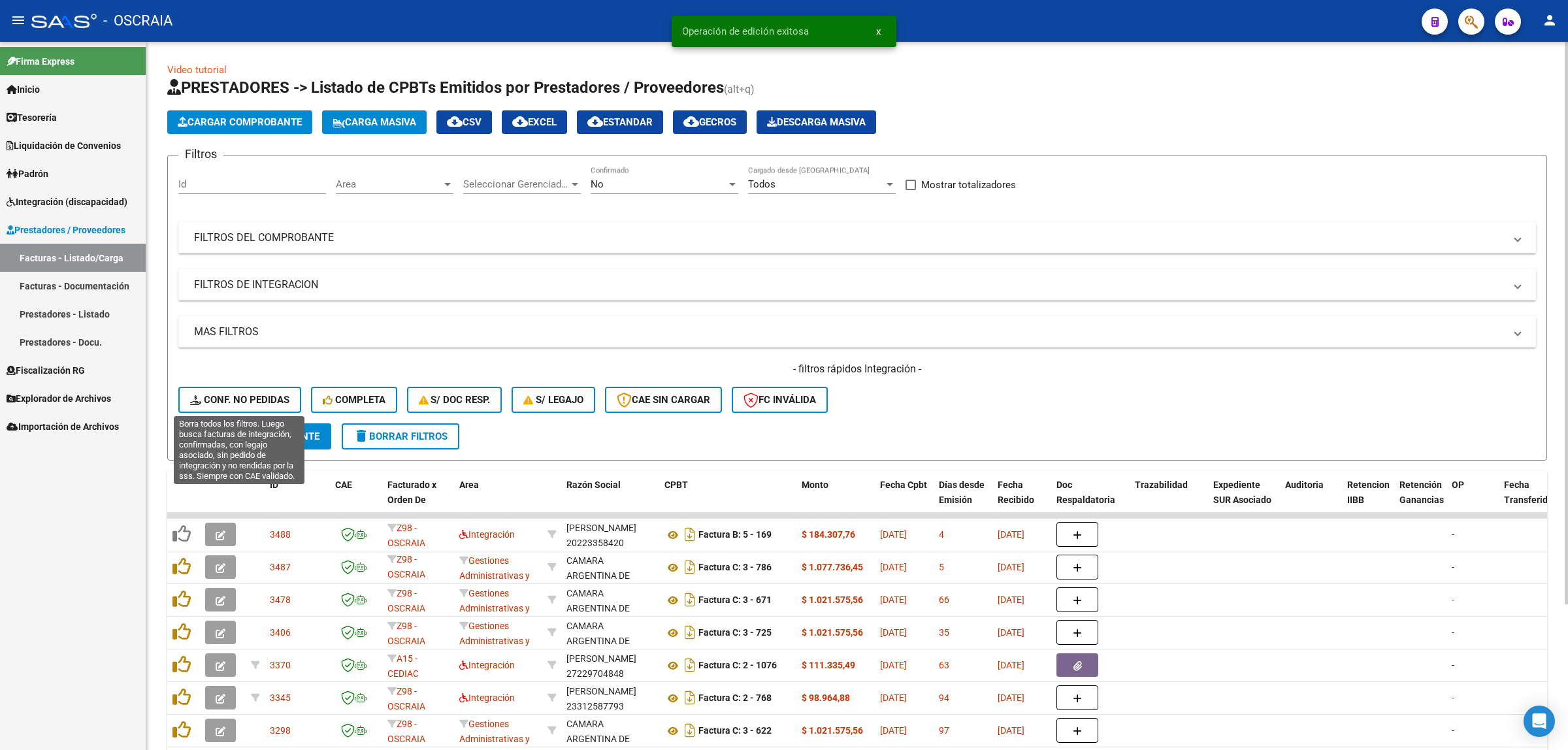
click at [259, 396] on span "Conf. no pedidas" at bounding box center [239, 400] width 99 height 12
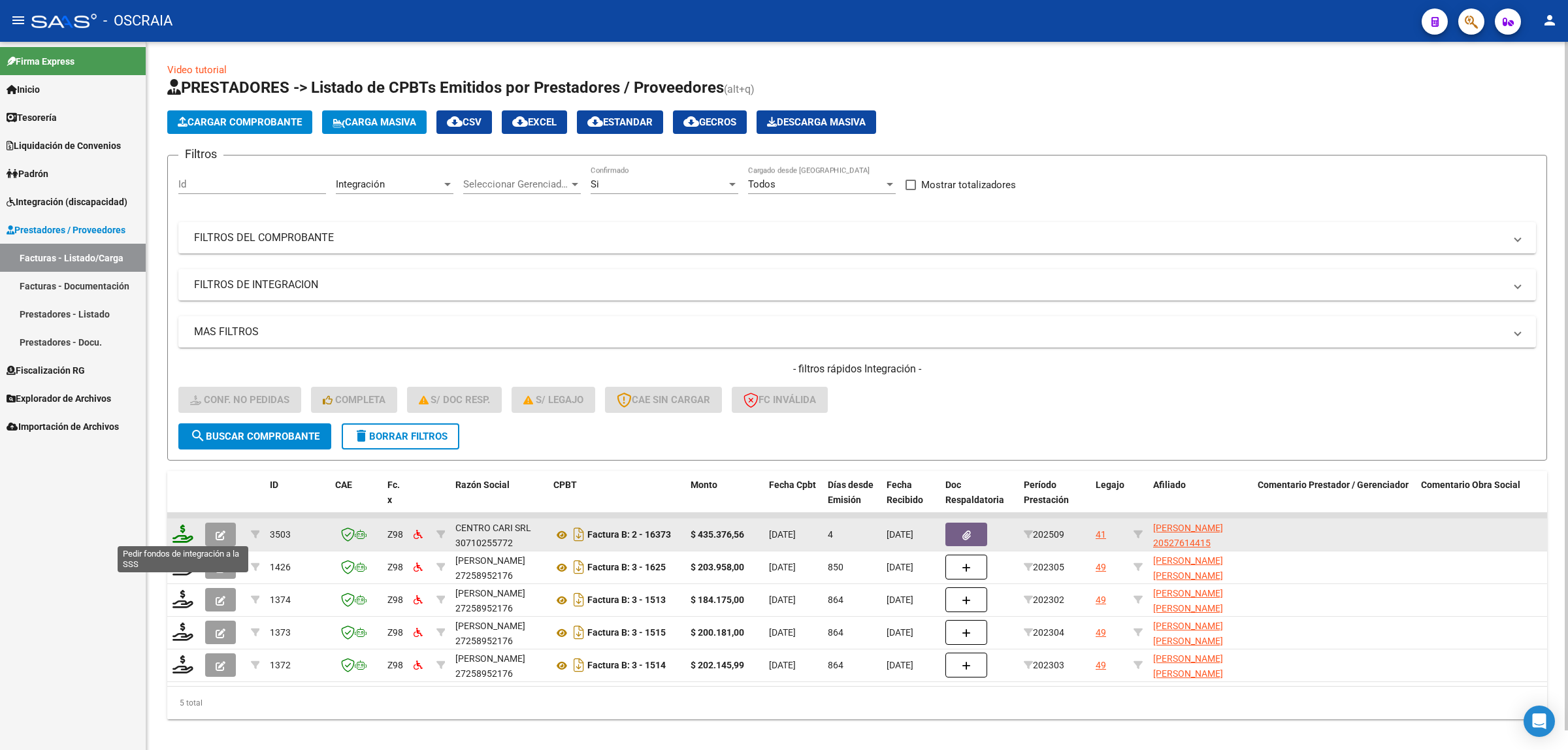
click at [181, 531] on icon at bounding box center [183, 534] width 21 height 18
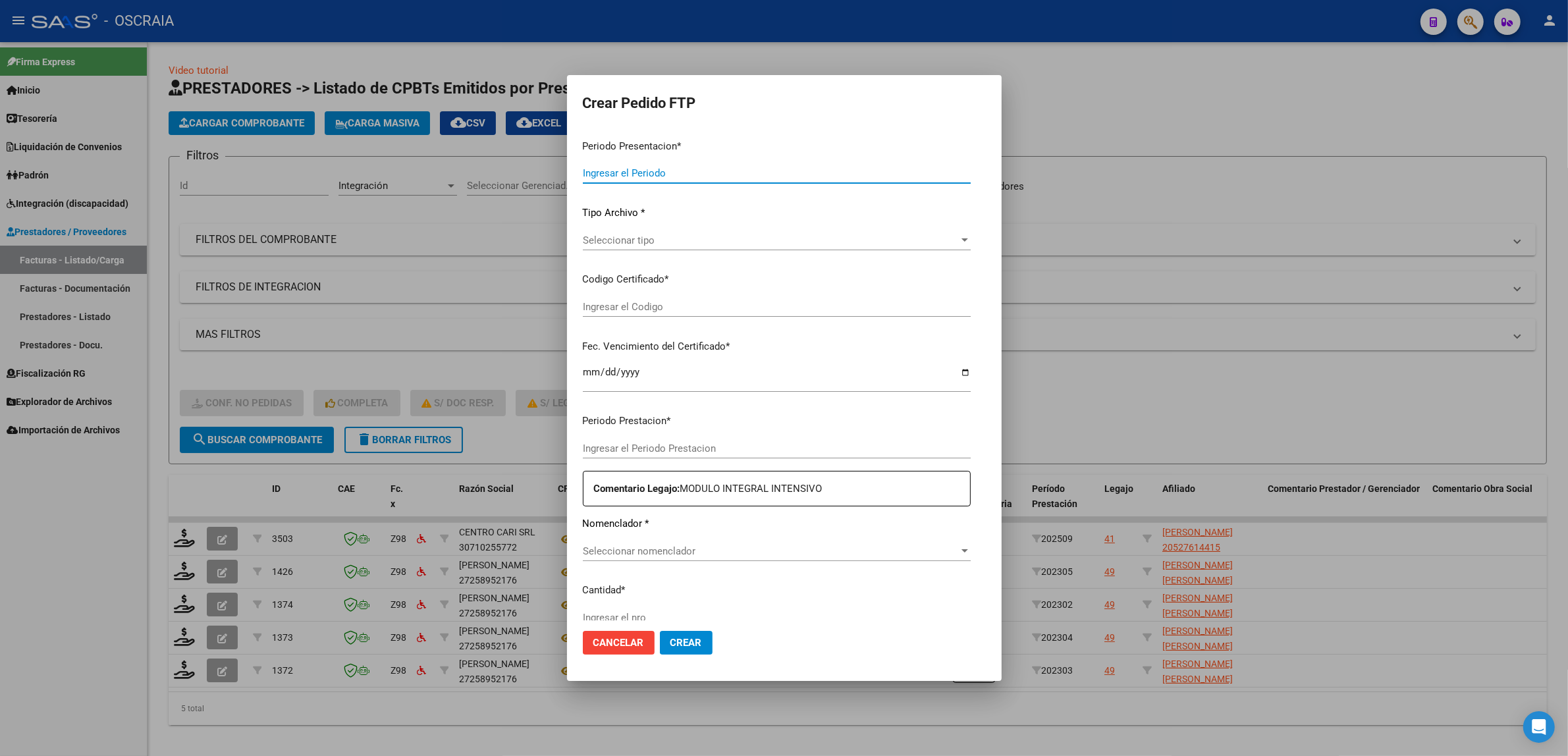
type input "202509"
type input "$ 435.376,56"
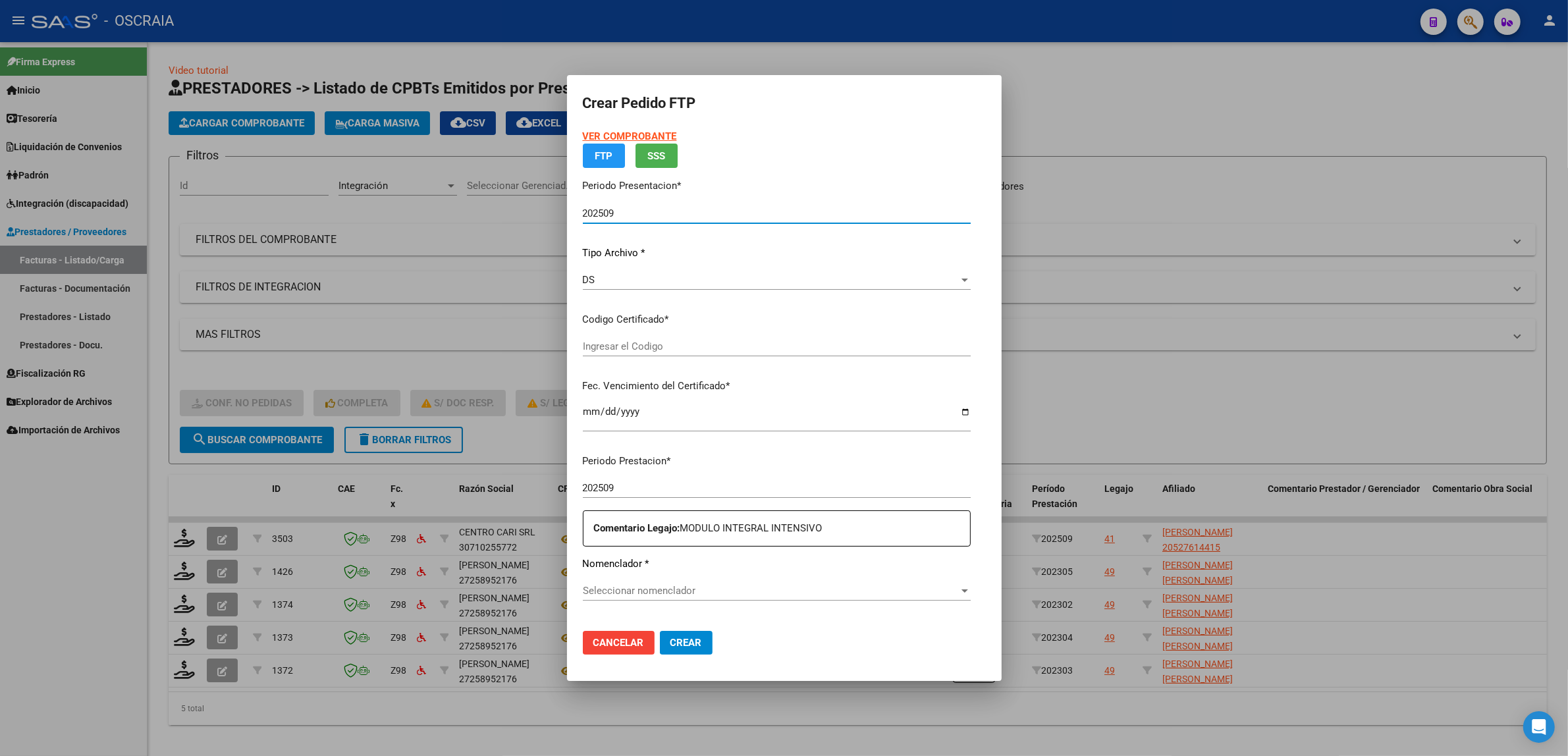
type input "ARG02000527614412022110320321103CBA536"
type input "[DATE]"
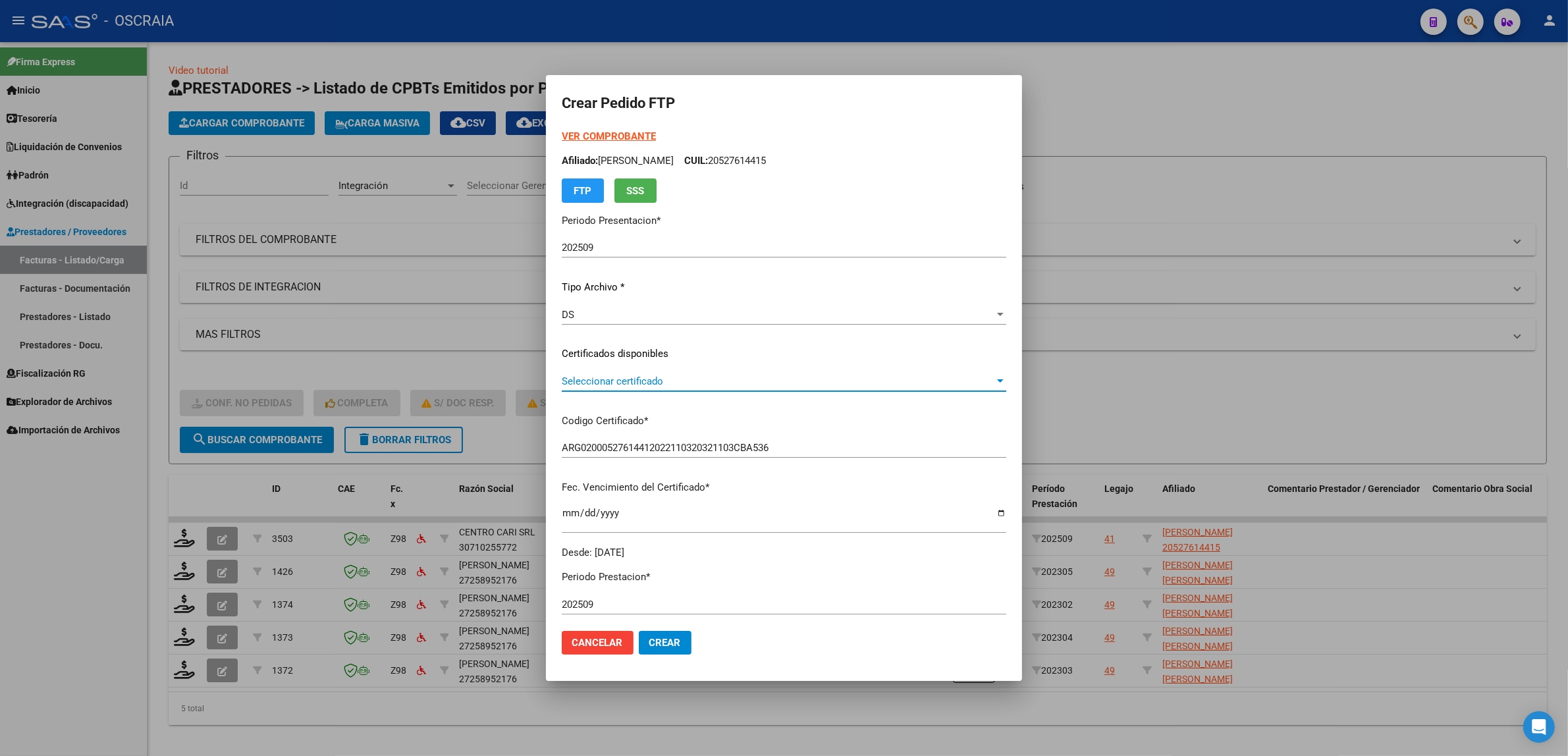
click at [606, 383] on span "Seleccionar certificado" at bounding box center [778, 381] width 433 height 12
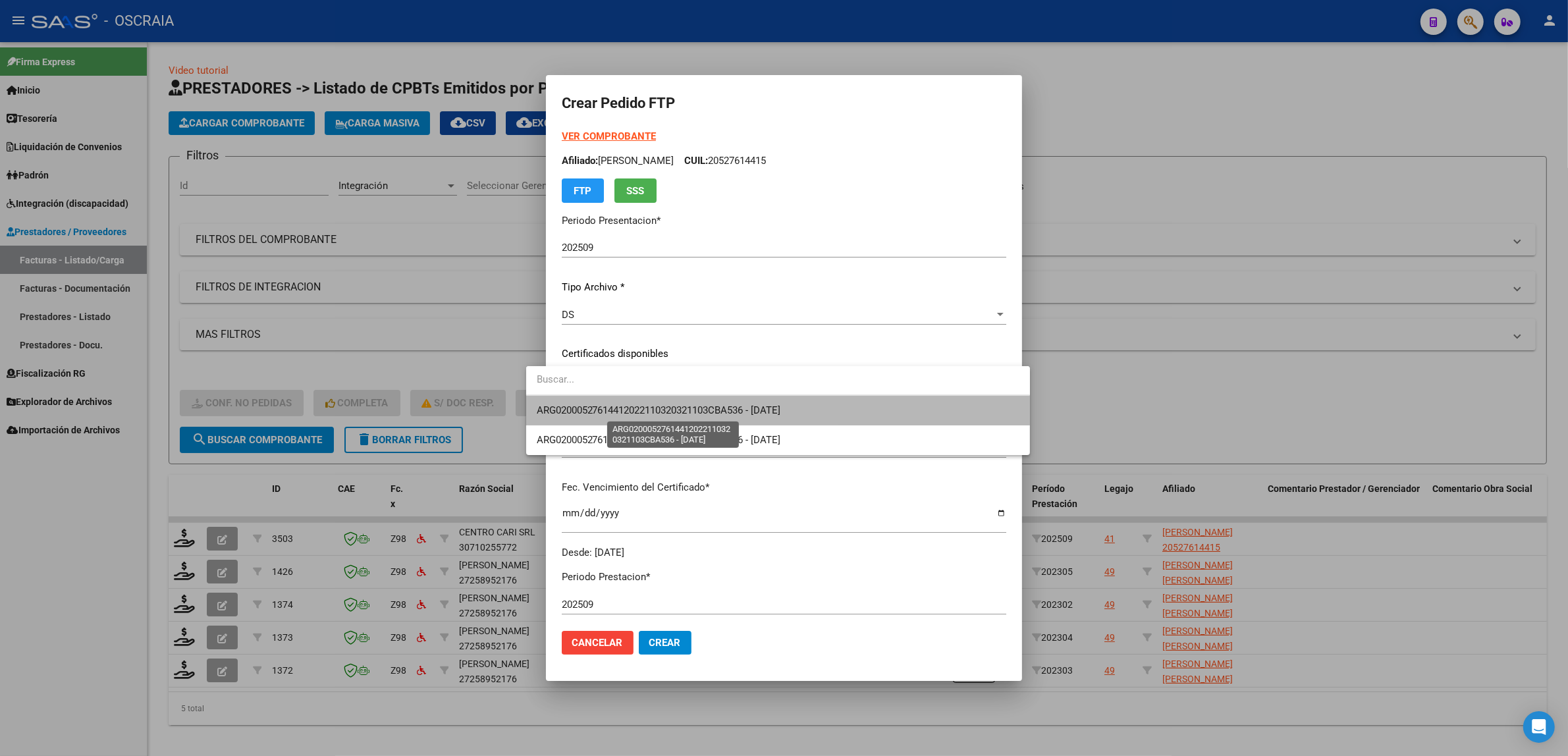
click at [683, 414] on span "ARG02000527614412022110320321103CBA536 - [DATE]" at bounding box center [659, 410] width 244 height 12
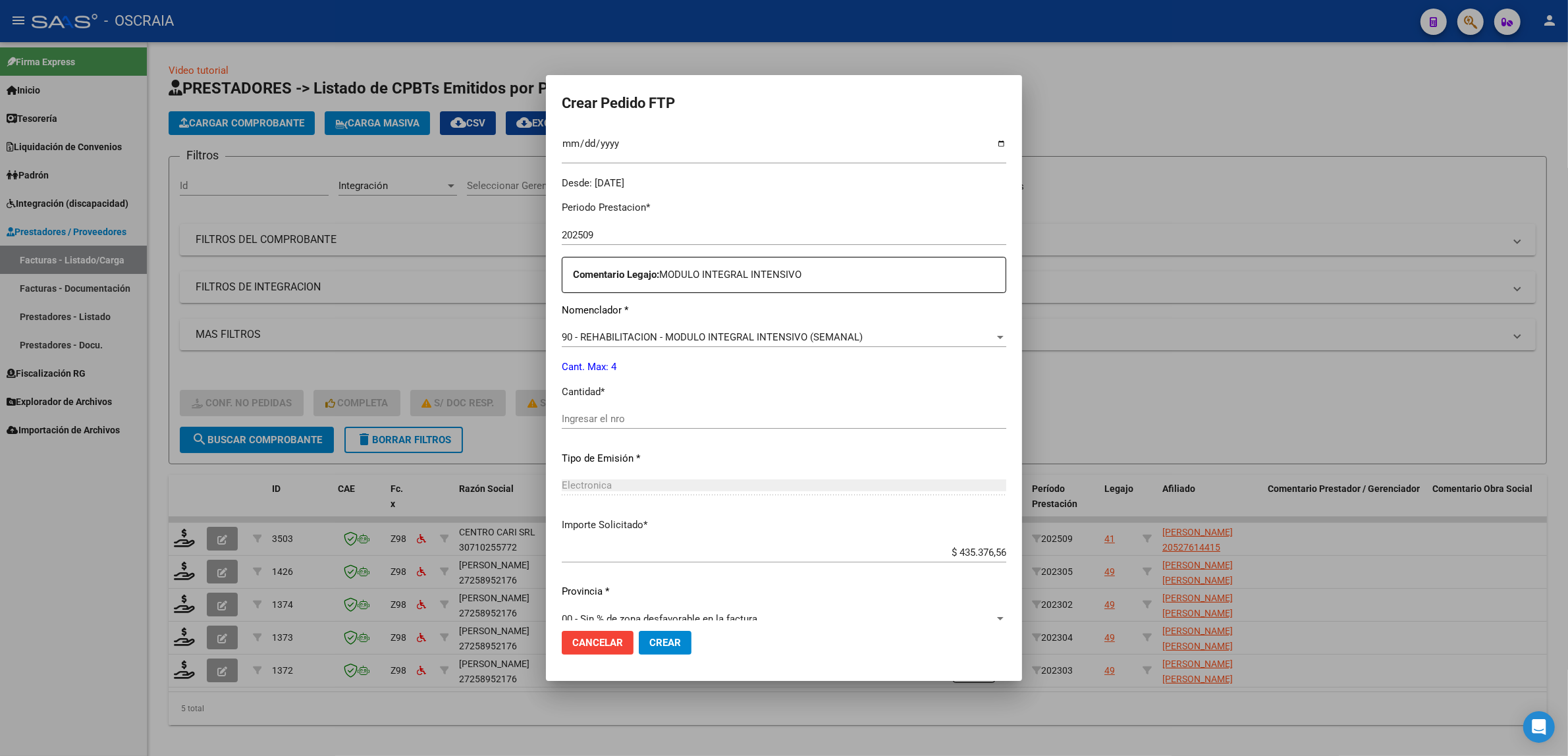
scroll to position [390, 0]
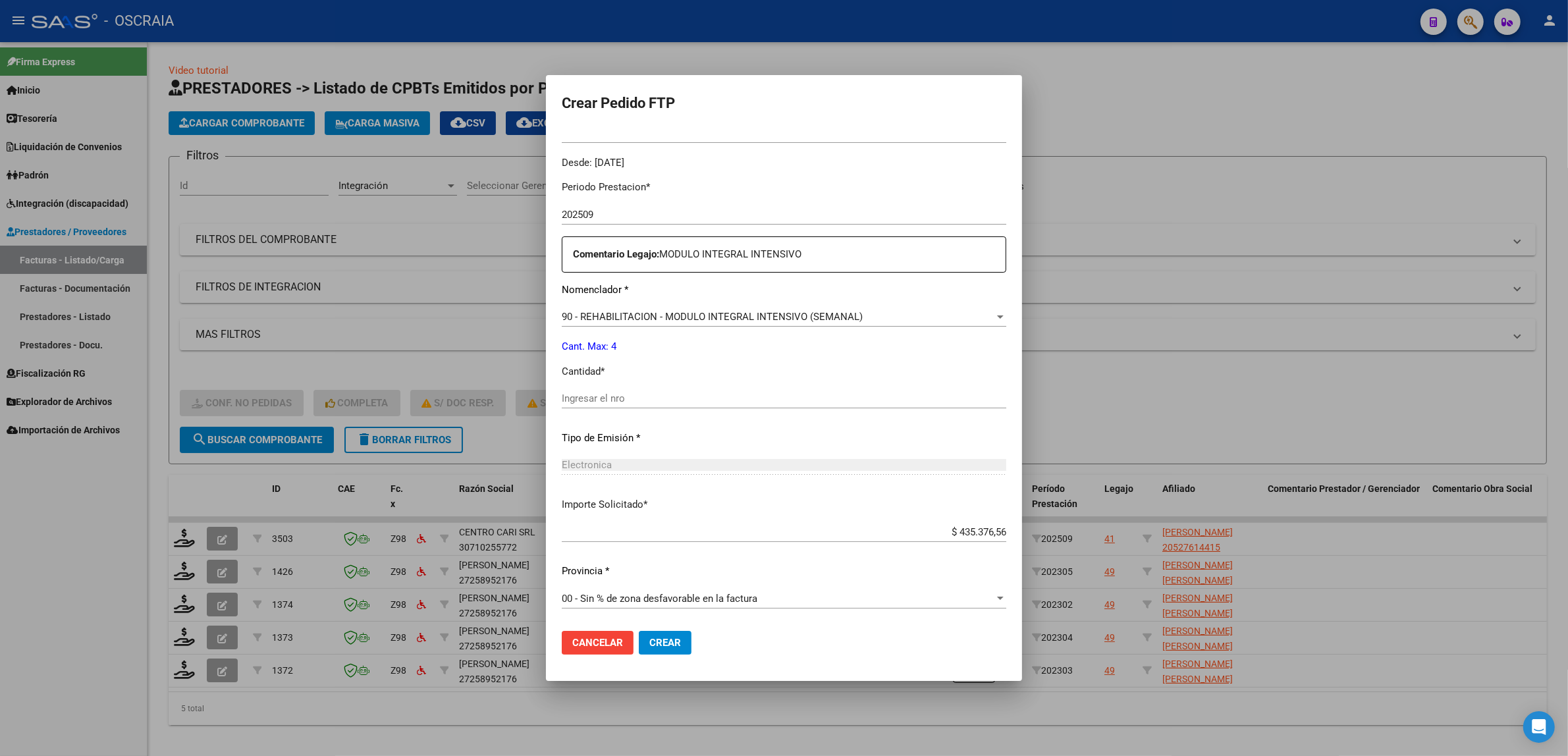
drag, startPoint x: 636, startPoint y: 379, endPoint x: 635, endPoint y: 392, distance: 13.0
click at [635, 382] on div "Periodo Prestacion * 202509 Ingresar el Periodo Prestacion Comentario Legajo: M…" at bounding box center [784, 395] width 445 height 451
click at [629, 403] on input "Ingresar el nro" at bounding box center [784, 399] width 445 height 12
type input "4"
click at [664, 475] on div "Electronica Seleccionar tipo" at bounding box center [784, 471] width 445 height 32
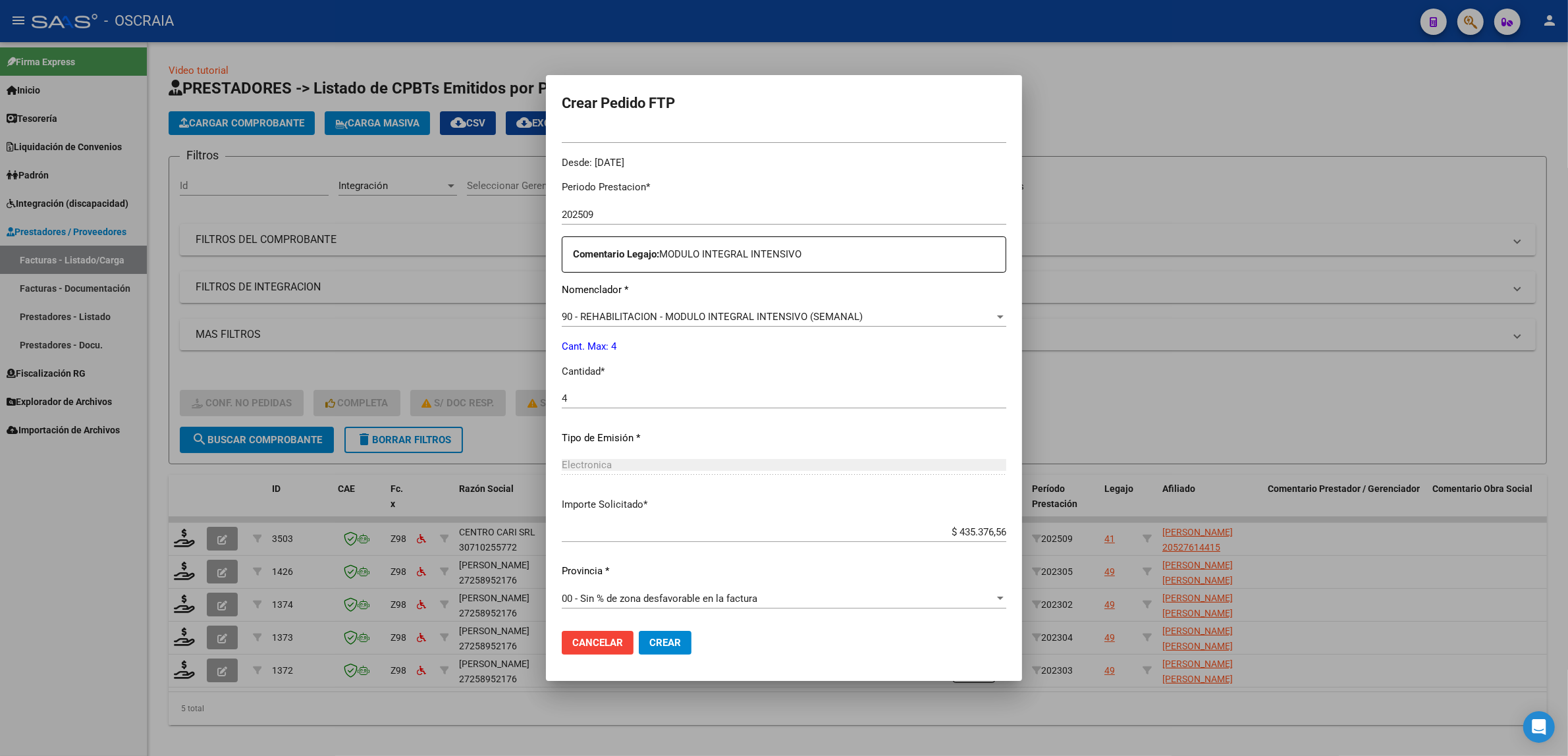
click at [649, 642] on span "Crear" at bounding box center [665, 643] width 32 height 12
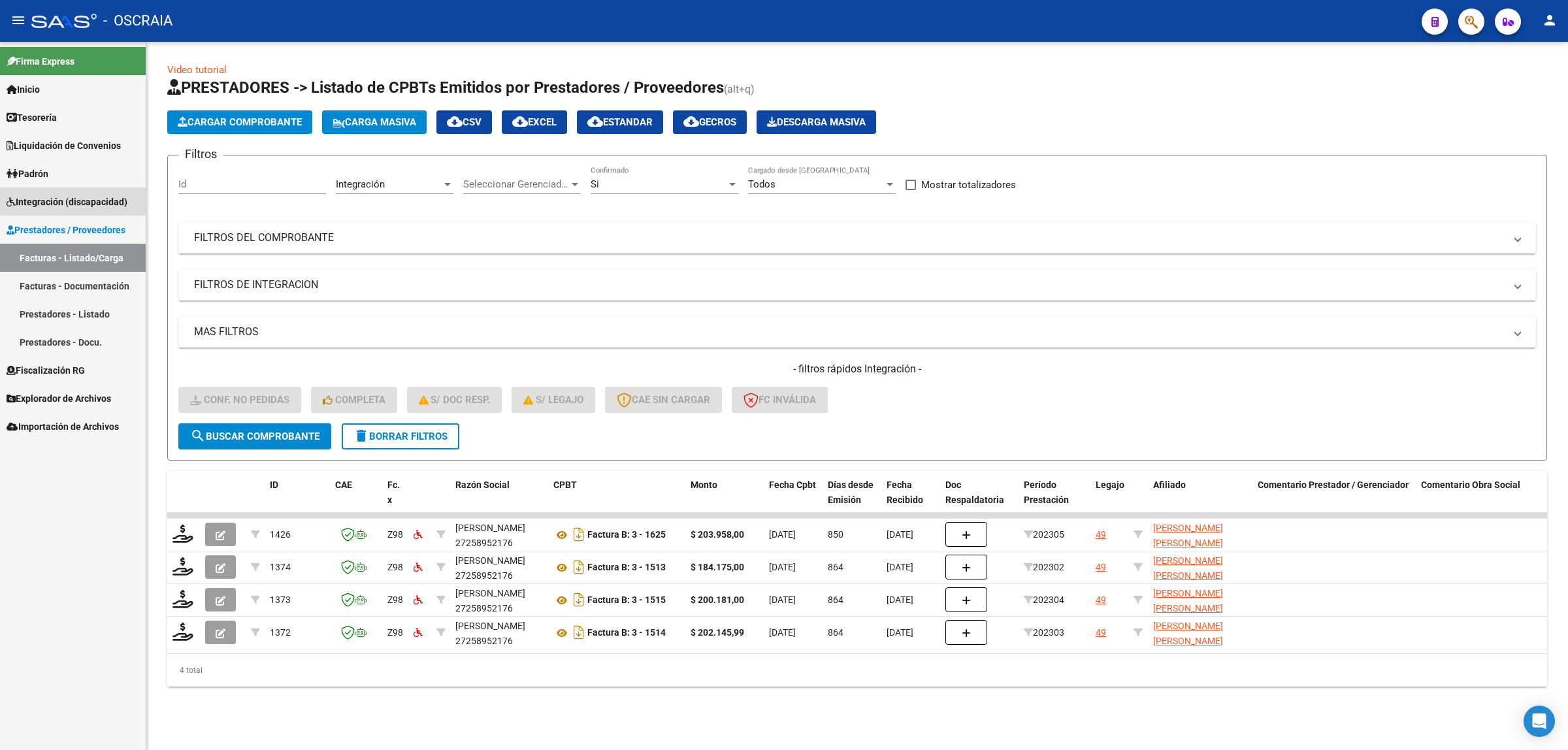
click at [118, 192] on link "Integración (discapacidad)" at bounding box center [73, 202] width 146 height 28
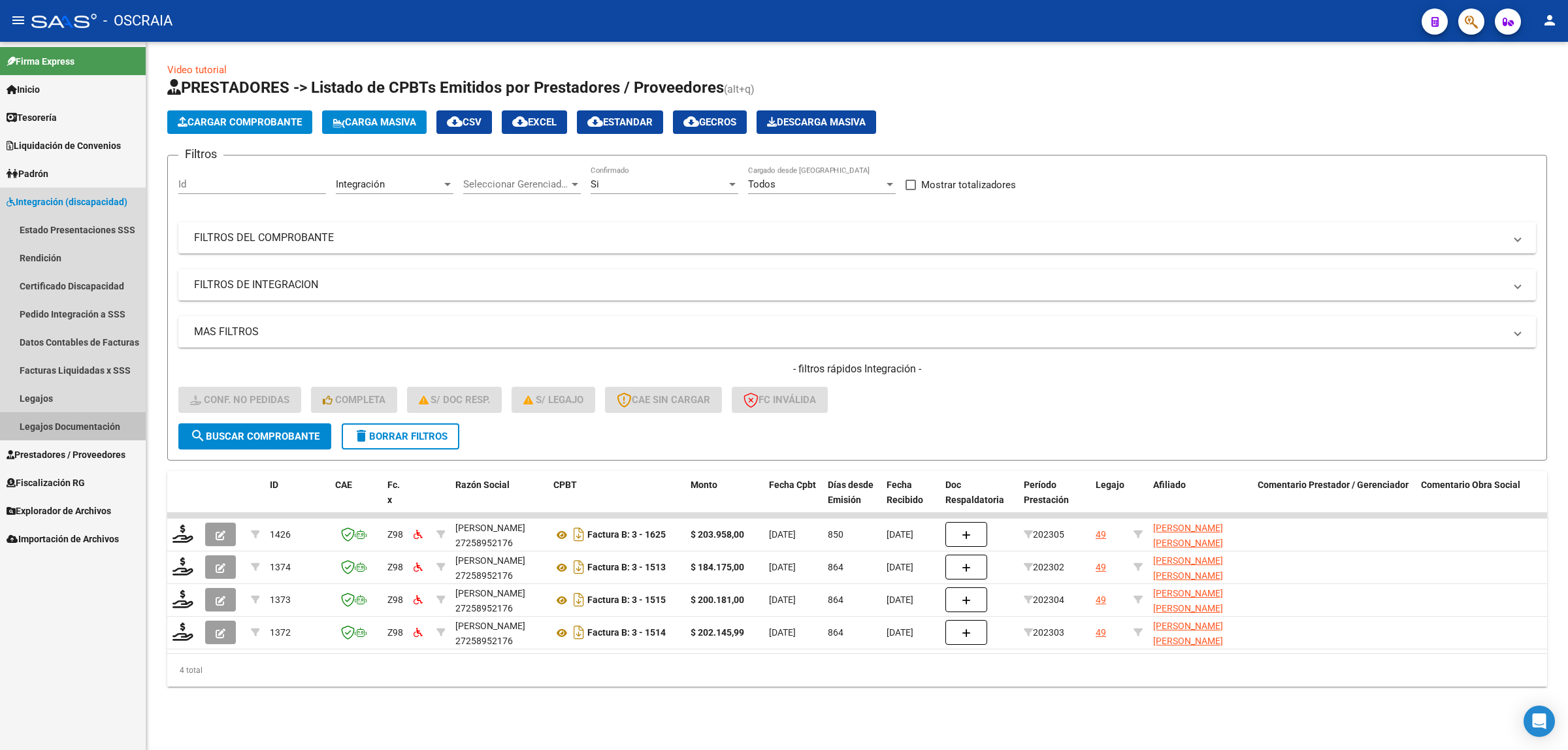
click at [85, 422] on link "Legajos Documentación" at bounding box center [73, 426] width 146 height 28
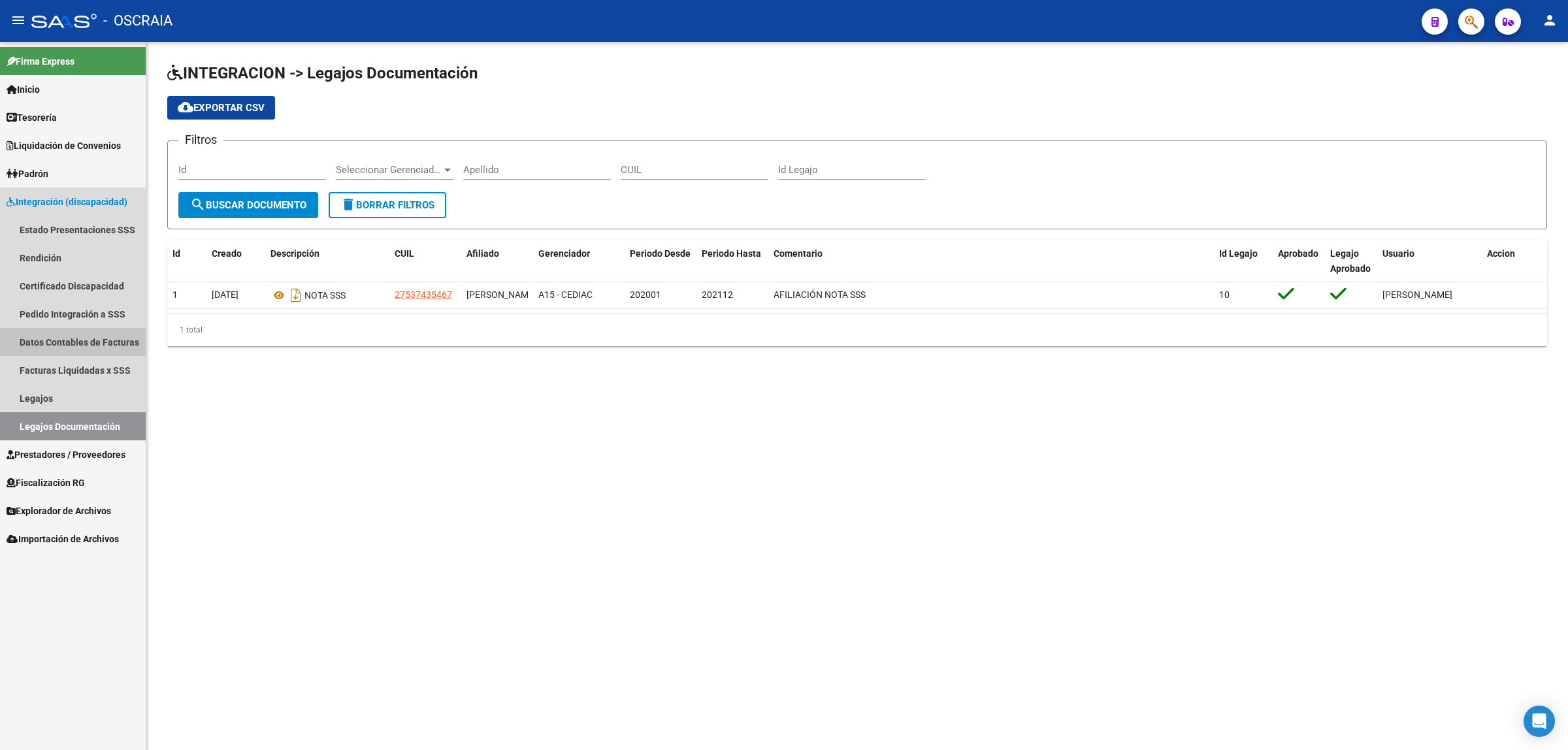
click at [56, 343] on link "Datos Contables de Facturas" at bounding box center [73, 342] width 146 height 28
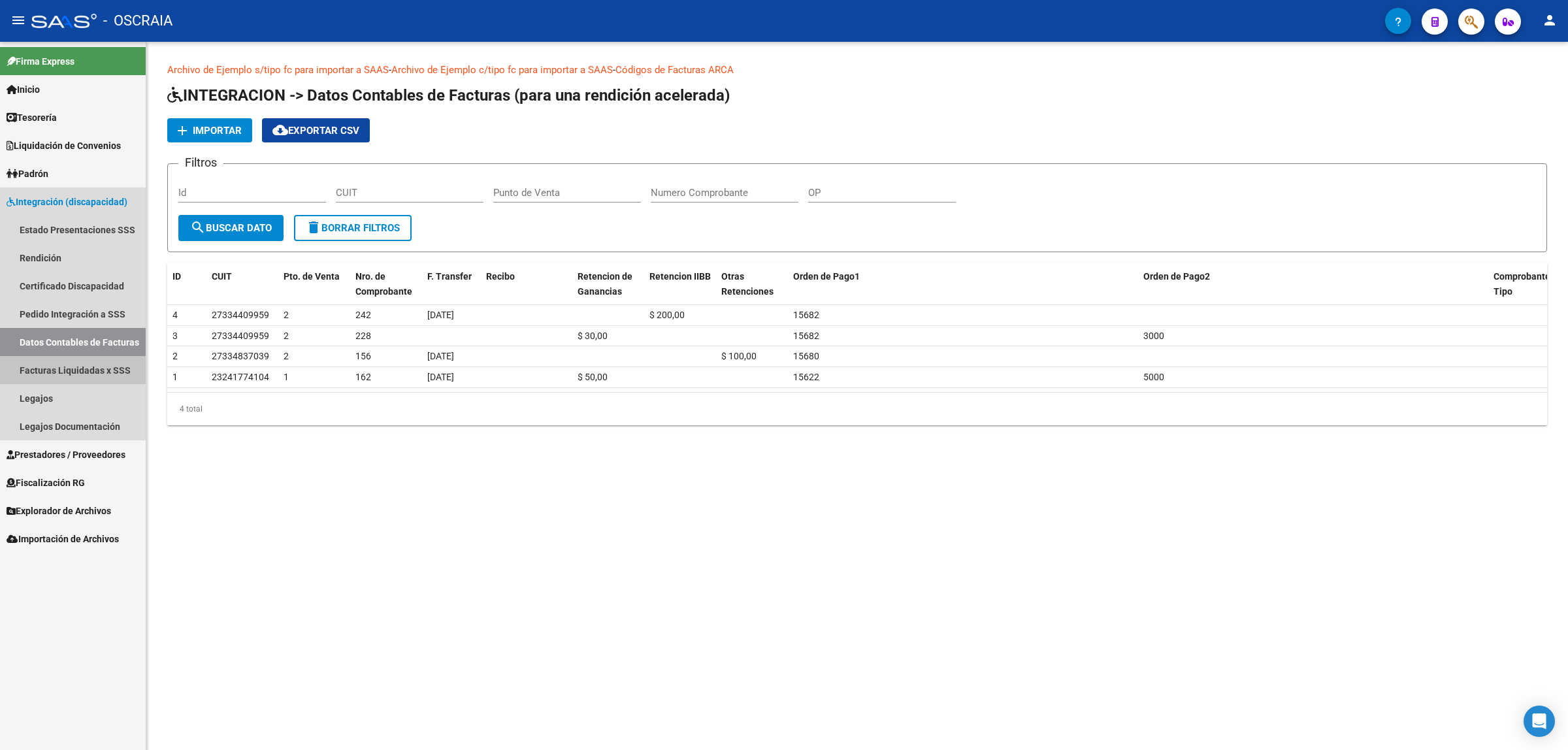
click at [62, 356] on link "Facturas Liquidadas x SSS" at bounding box center [73, 370] width 146 height 28
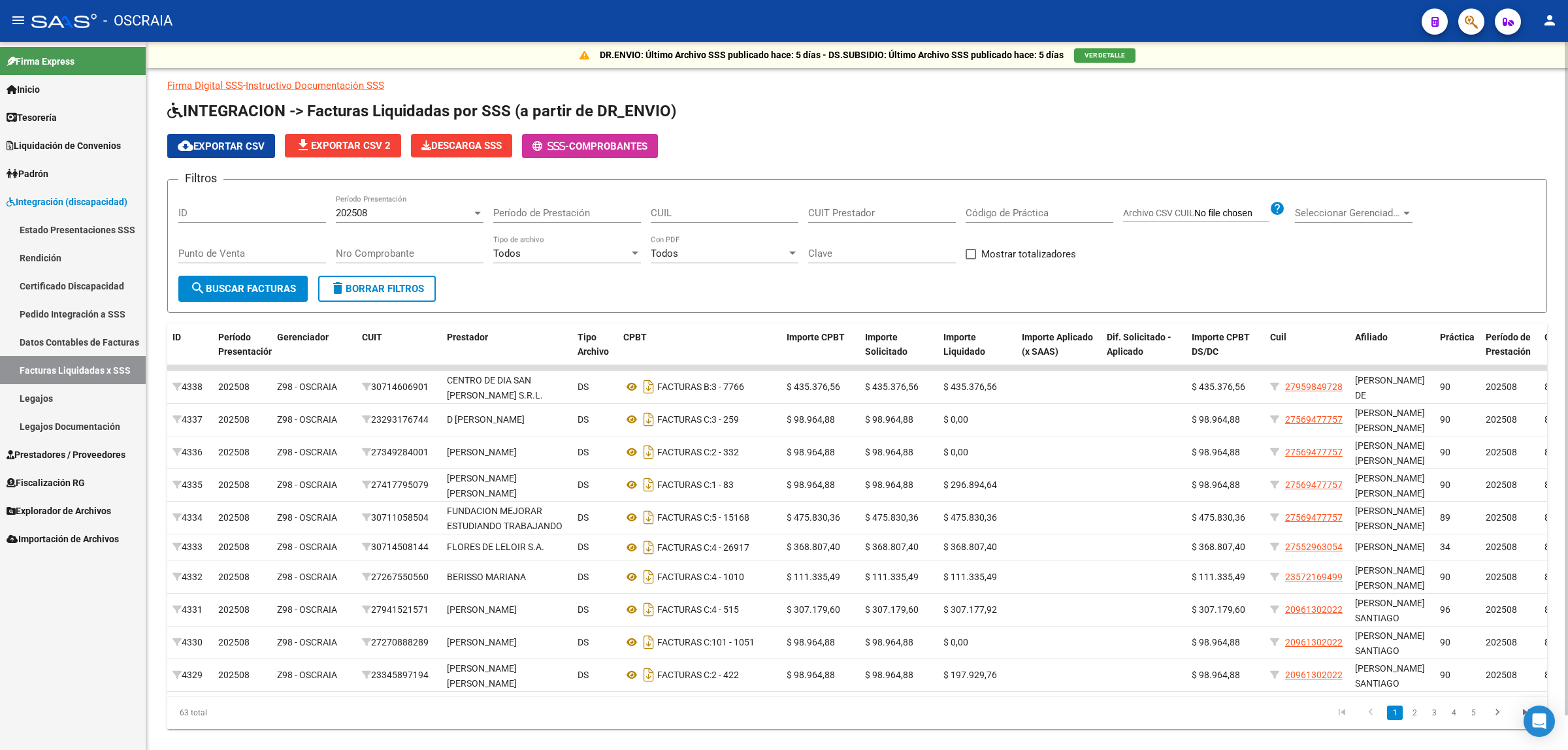
click at [1091, 55] on span "VER DETALLE" at bounding box center [1104, 55] width 41 height 7
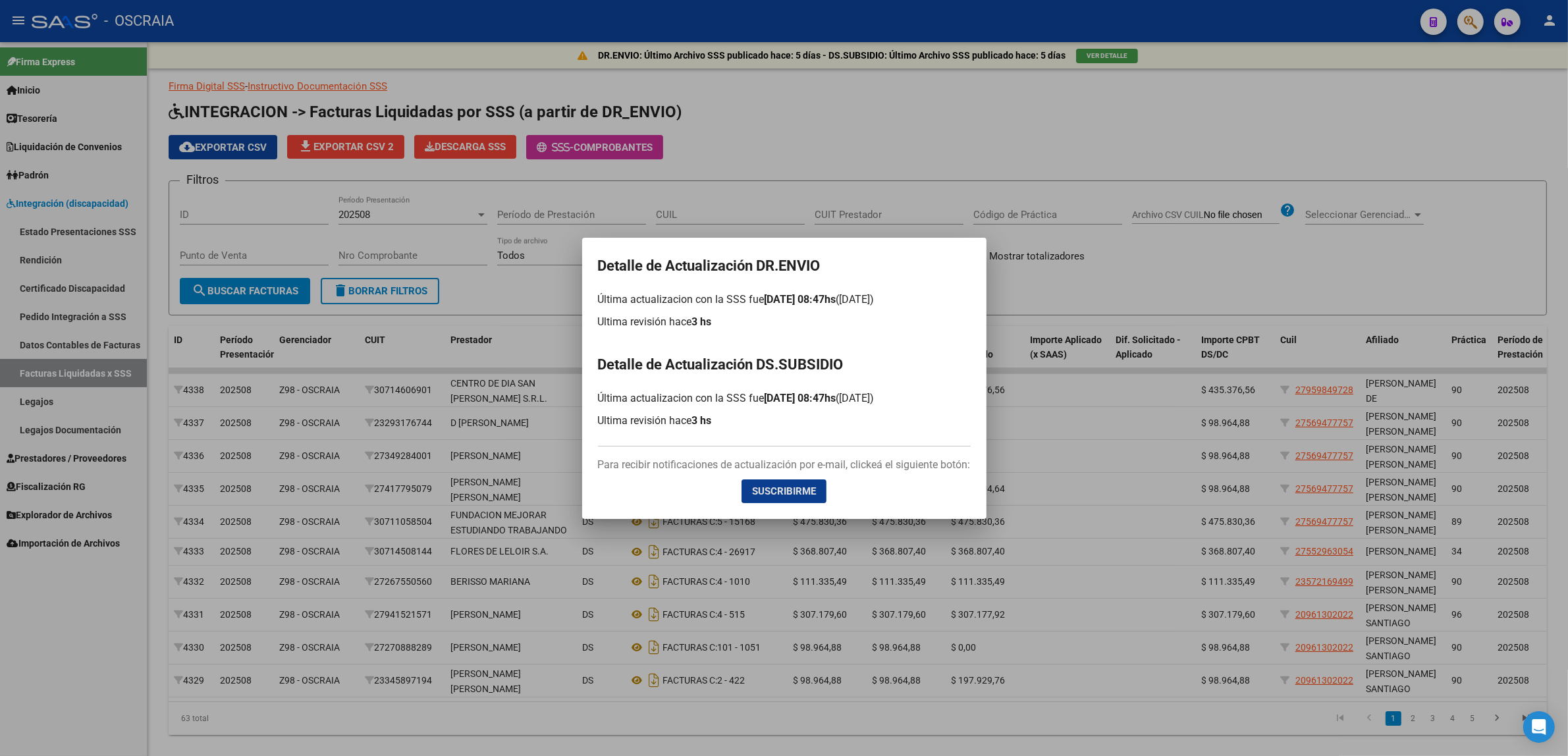
click at [827, 336] on div "Detalle de Actualización DR.ENVIO Última actualizacion con la SSS fue [DATE] 08…" at bounding box center [784, 303] width 373 height 99
click at [821, 403] on span "[DATE] 08:47hs" at bounding box center [800, 398] width 71 height 13
click at [1123, 432] on div at bounding box center [784, 378] width 1568 height 756
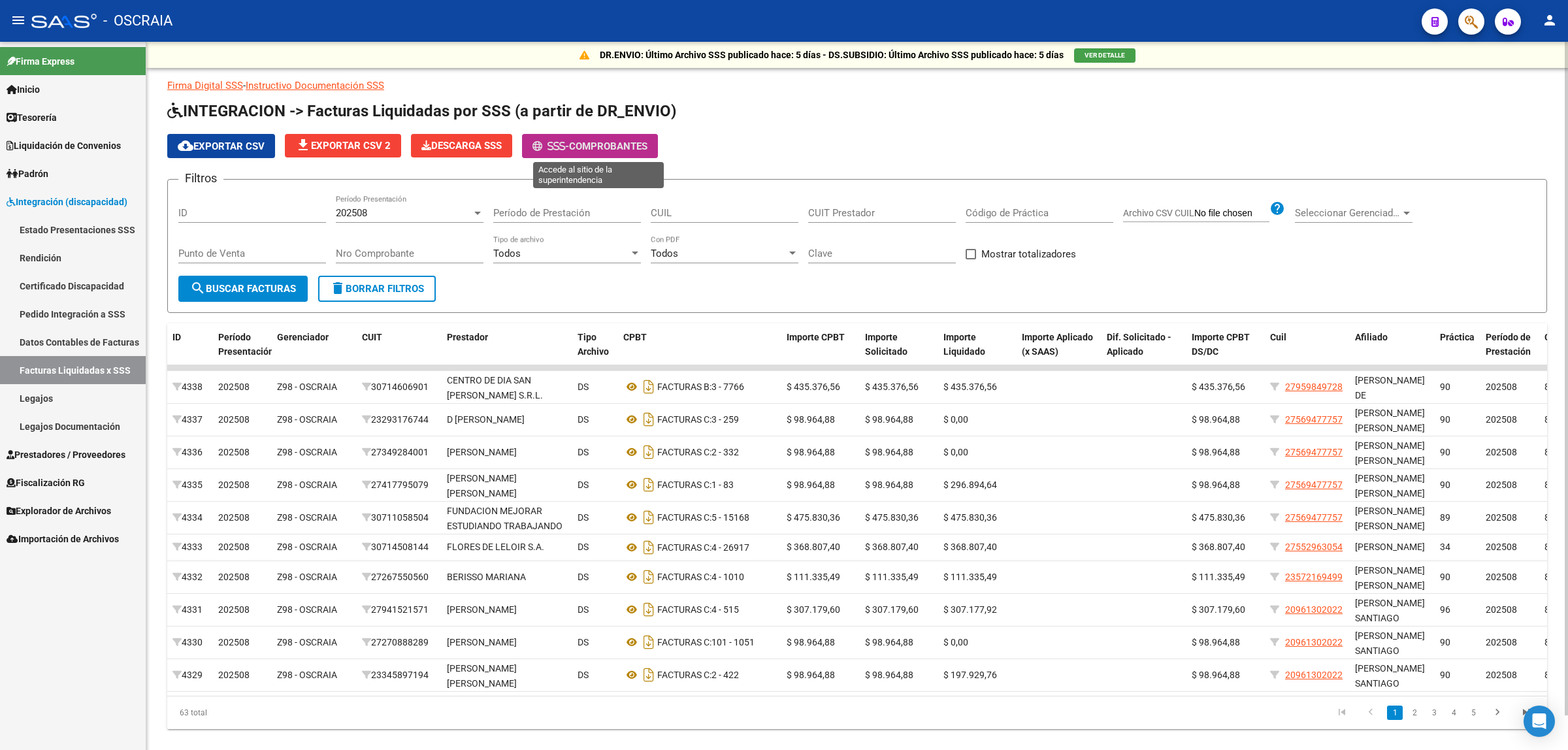
click at [632, 155] on button "- Comprobantes" at bounding box center [590, 146] width 136 height 24
click at [512, 139] on button "Descarga SSS" at bounding box center [462, 146] width 101 height 24
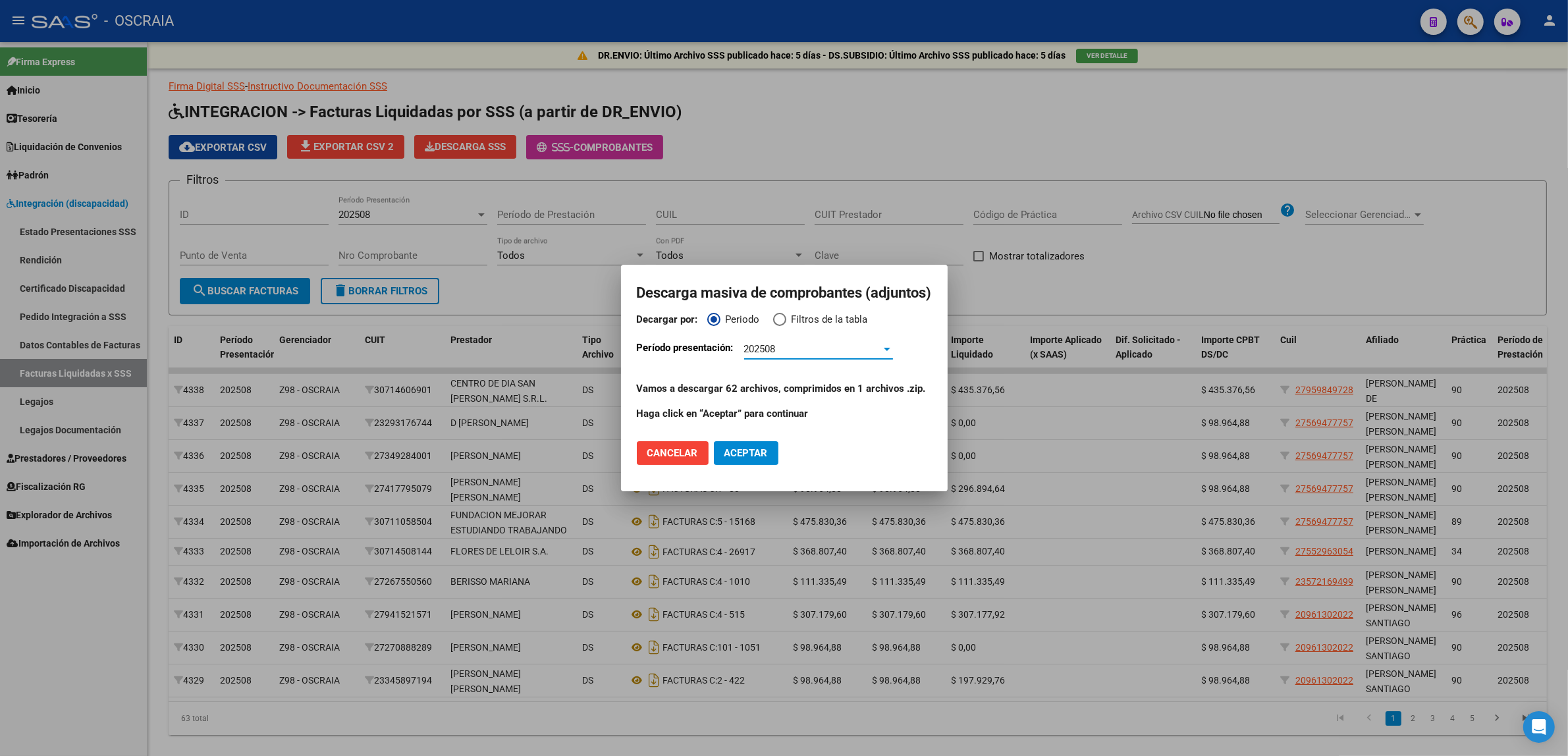
click at [778, 349] on div "202508" at bounding box center [812, 349] width 137 height 12
click at [798, 405] on span "202506" at bounding box center [817, 408] width 149 height 30
click at [781, 344] on div "202506" at bounding box center [812, 349] width 137 height 12
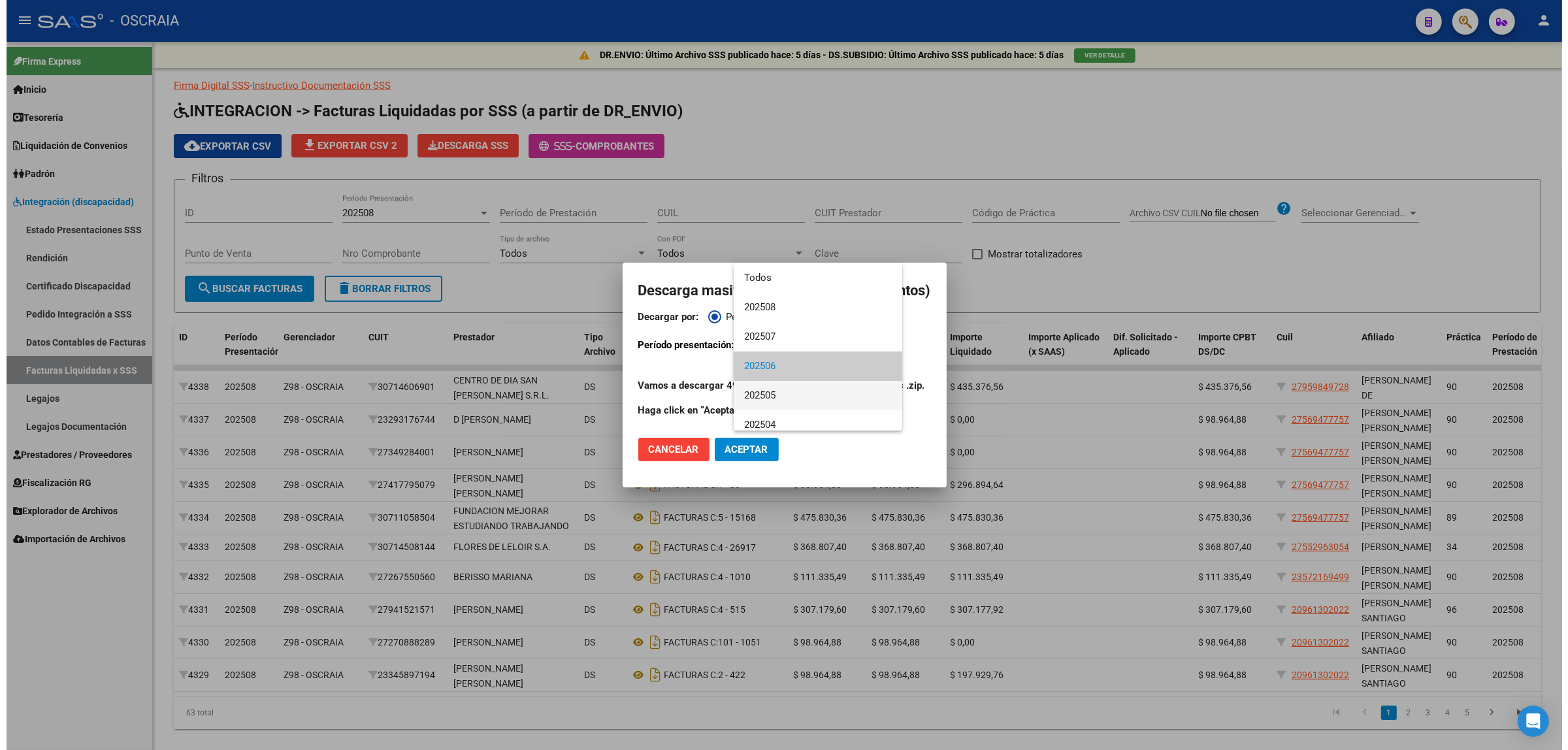
scroll to position [20, 0]
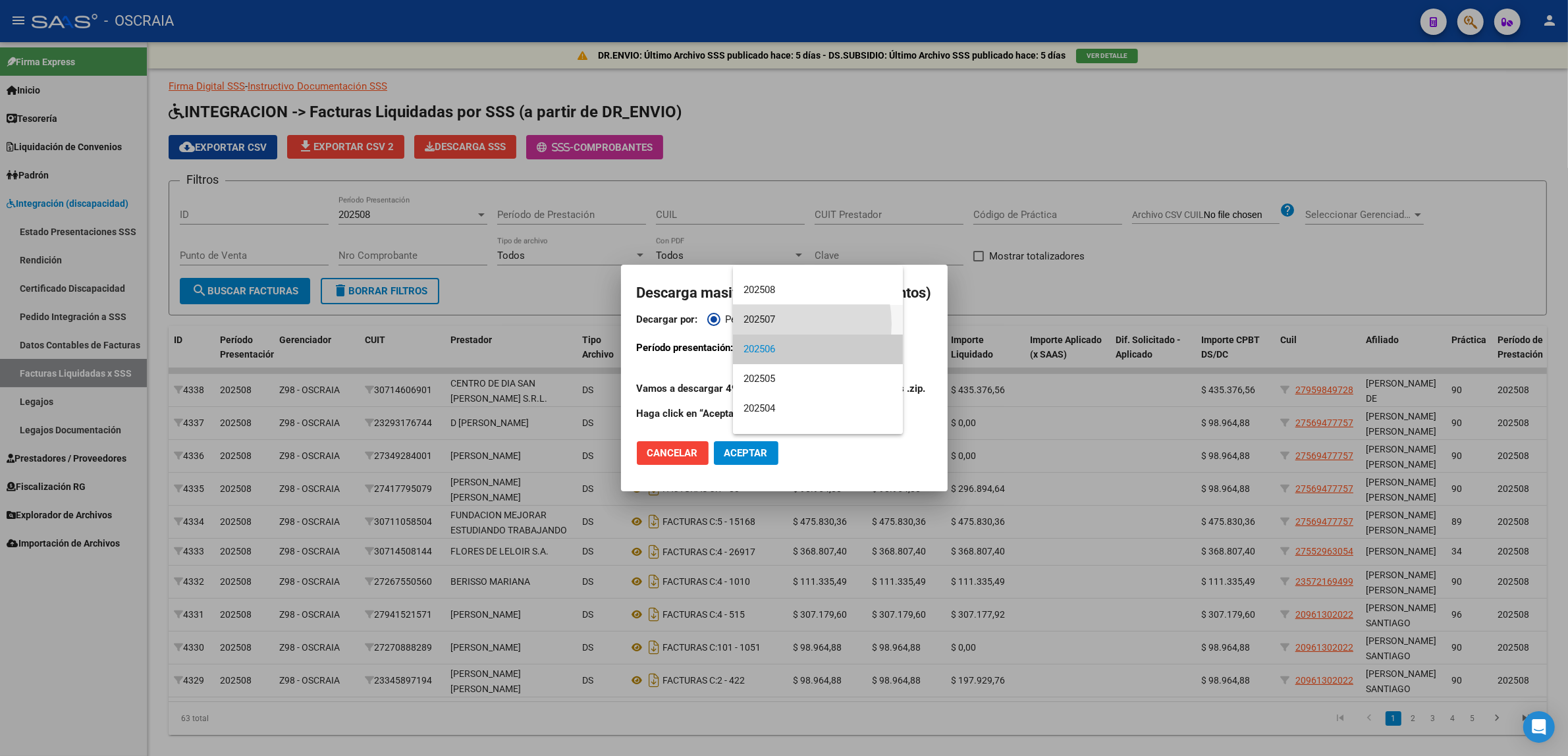
click at [772, 324] on span "202507" at bounding box center [817, 320] width 149 height 30
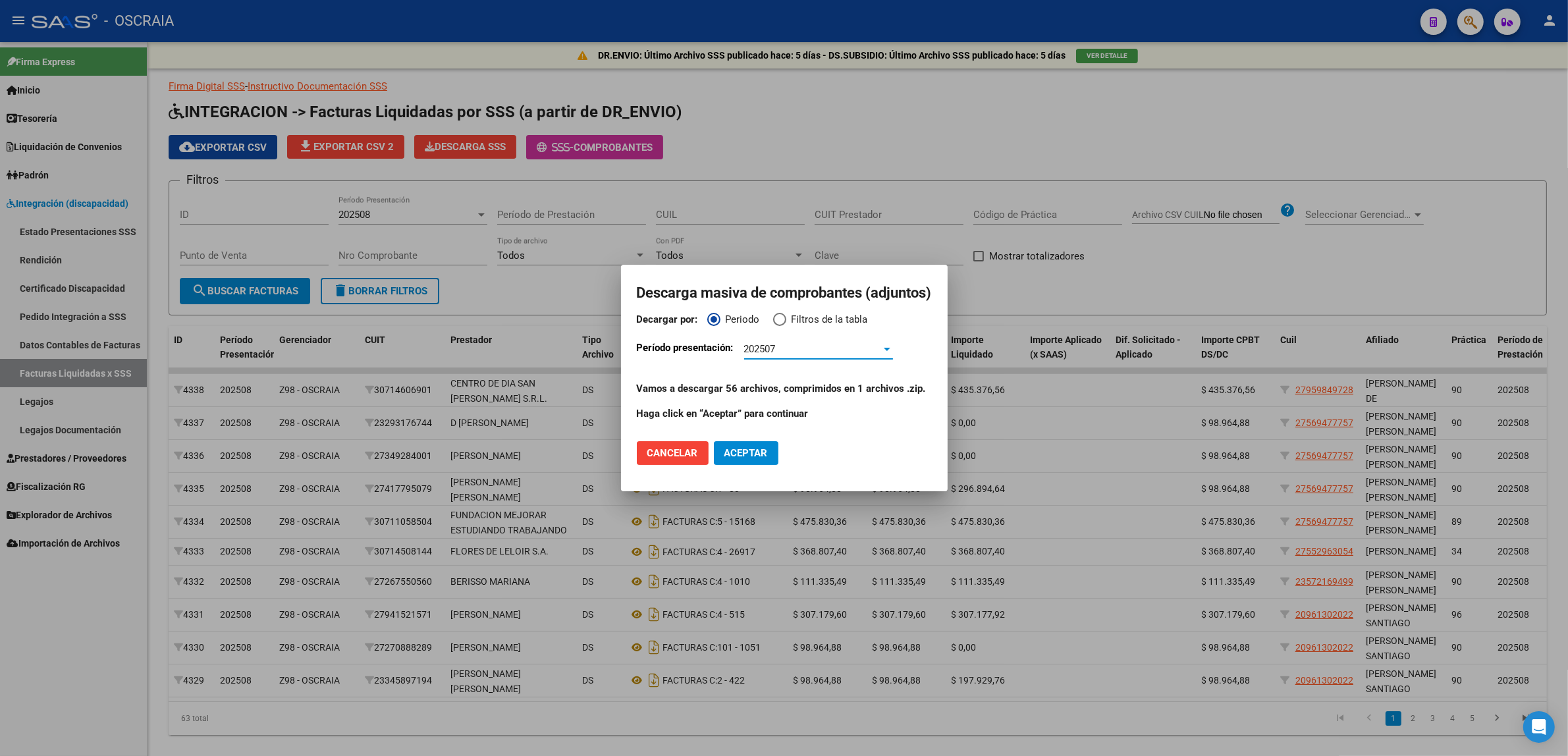
click at [758, 449] on span "Aceptar" at bounding box center [746, 453] width 44 height 12
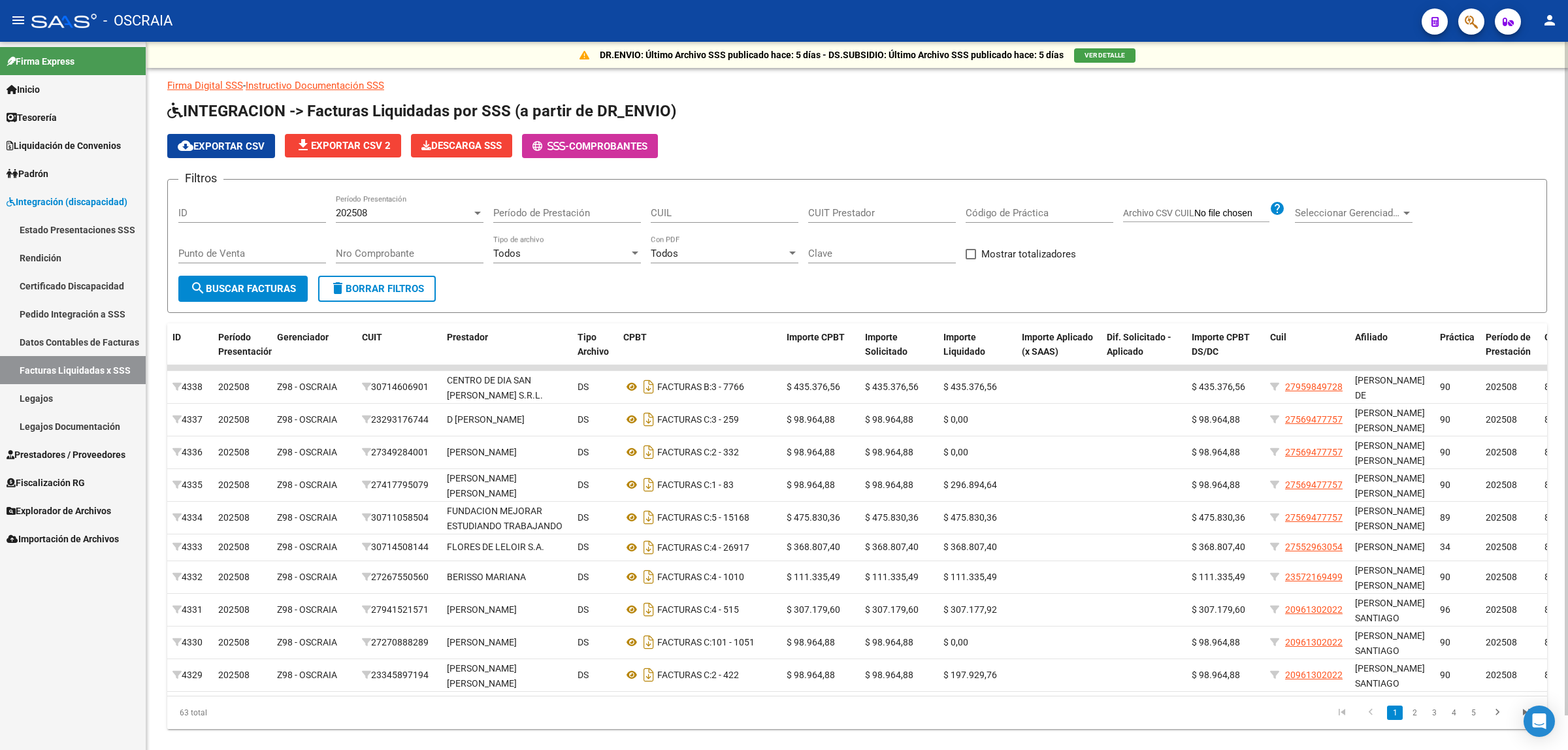
drag, startPoint x: 814, startPoint y: 56, endPoint x: 898, endPoint y: 51, distance: 84.1
click at [898, 51] on p "DR.ENVIO: Último Archivo SSS publicado hace: 5 días - DS.SUBSIDIO: Último Archi…" at bounding box center [831, 55] width 464 height 14
click at [951, 83] on p "Firma Digital SSS - Instructivo Documentación SSS" at bounding box center [857, 85] width 1380 height 14
